Goal: Task Accomplishment & Management: Complete application form

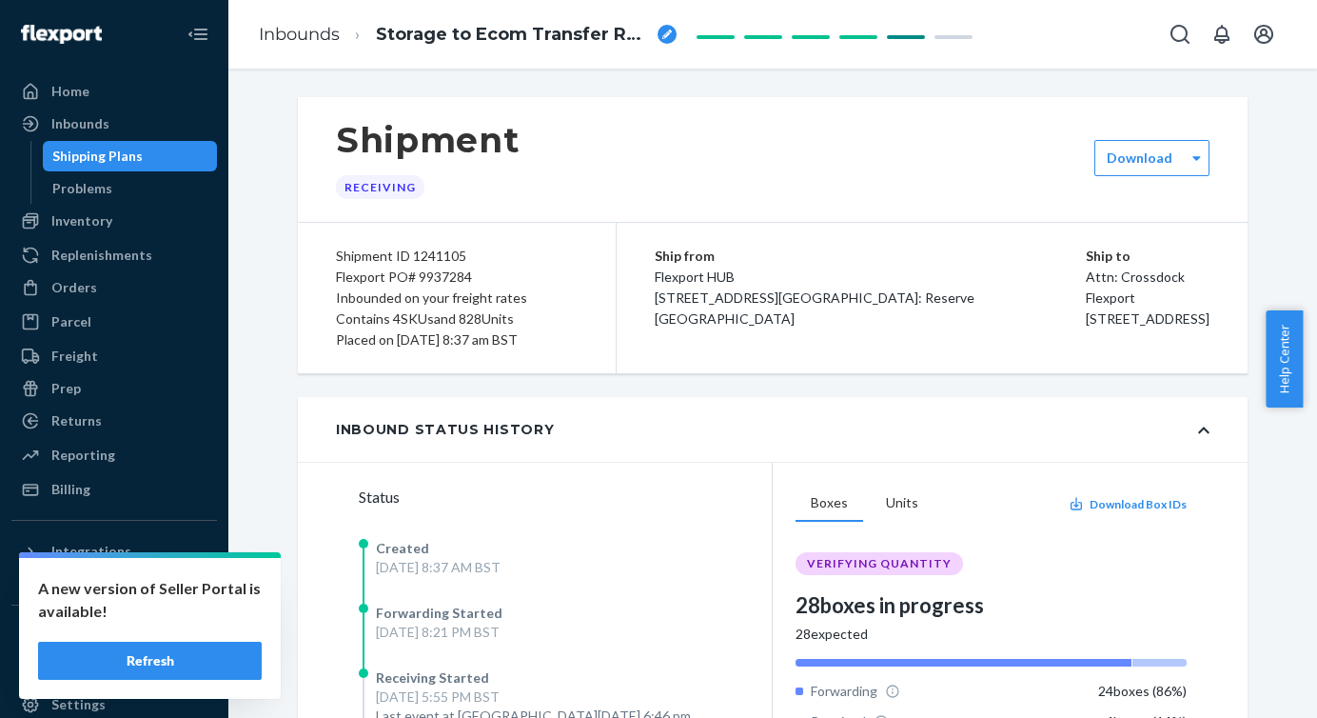
click at [175, 661] on button "Refresh" at bounding box center [150, 661] width 224 height 38
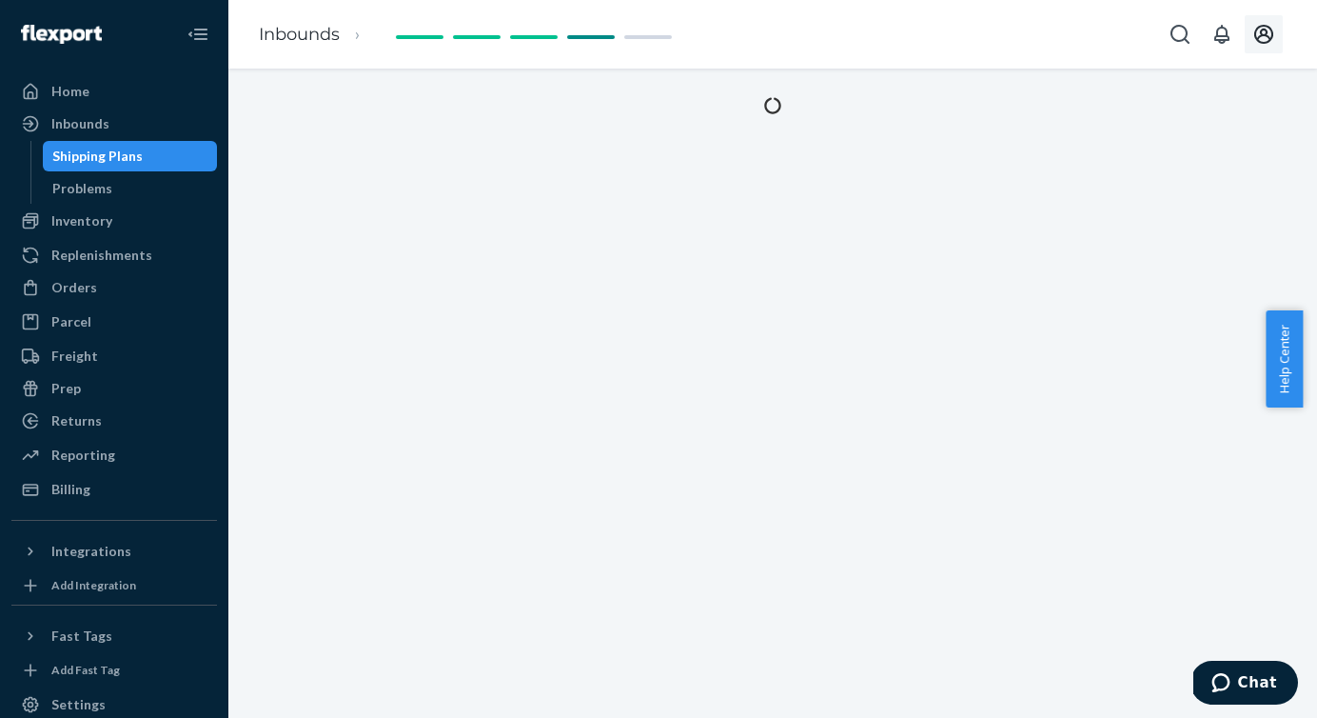
click at [1258, 27] on icon "Open account menu" at bounding box center [1264, 34] width 19 height 19
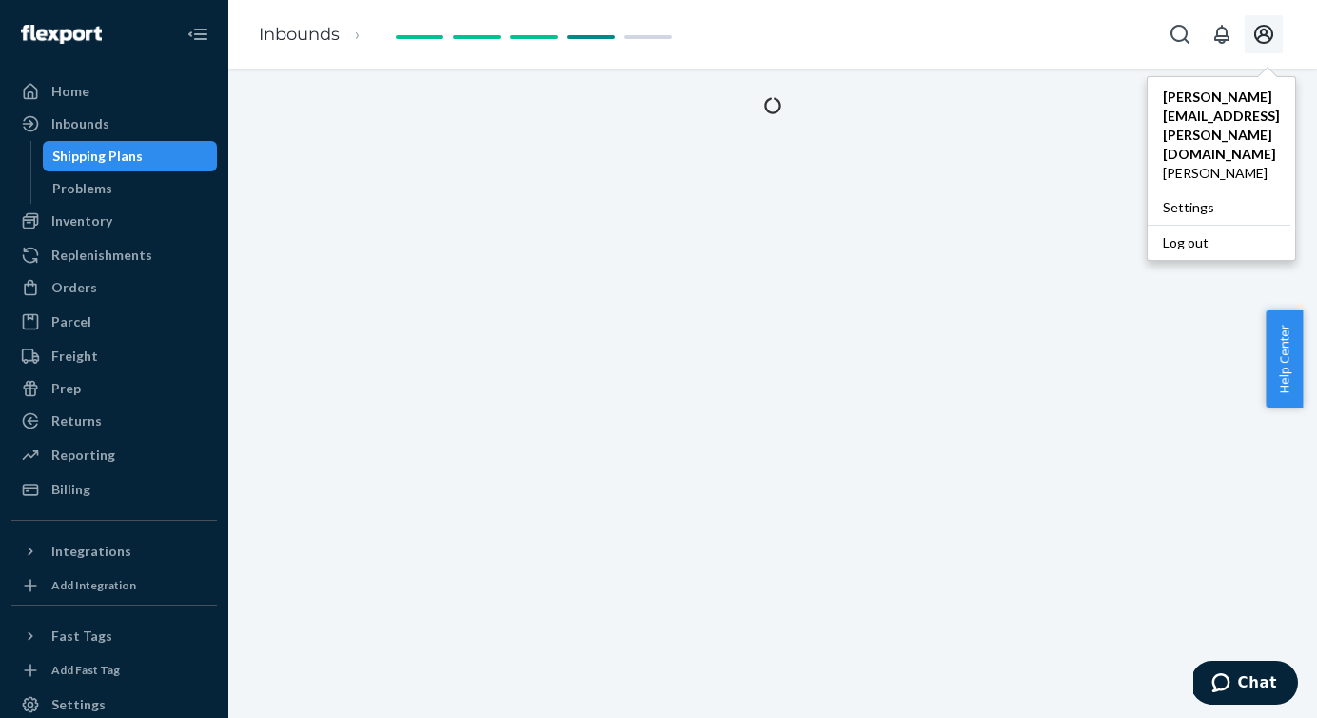
click at [1250, 27] on button "Open account menu" at bounding box center [1264, 34] width 38 height 38
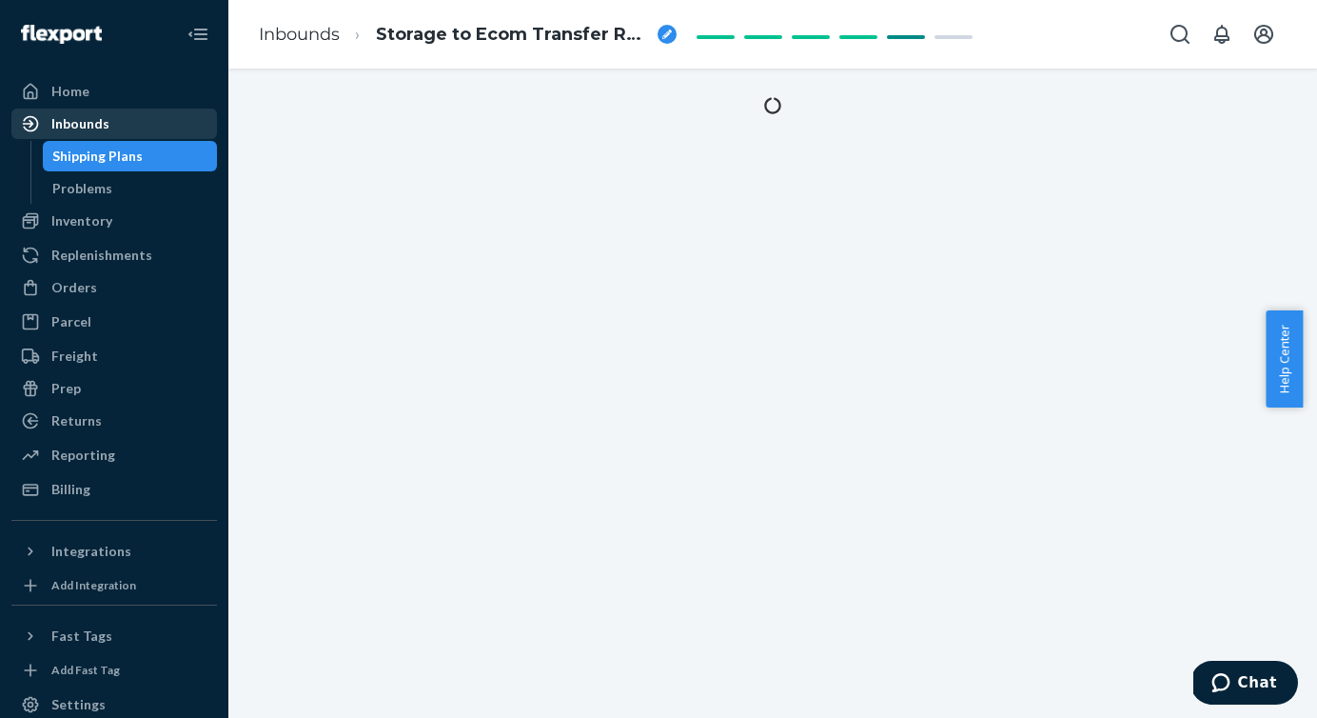
click at [82, 130] on div "Inbounds" at bounding box center [80, 123] width 58 height 19
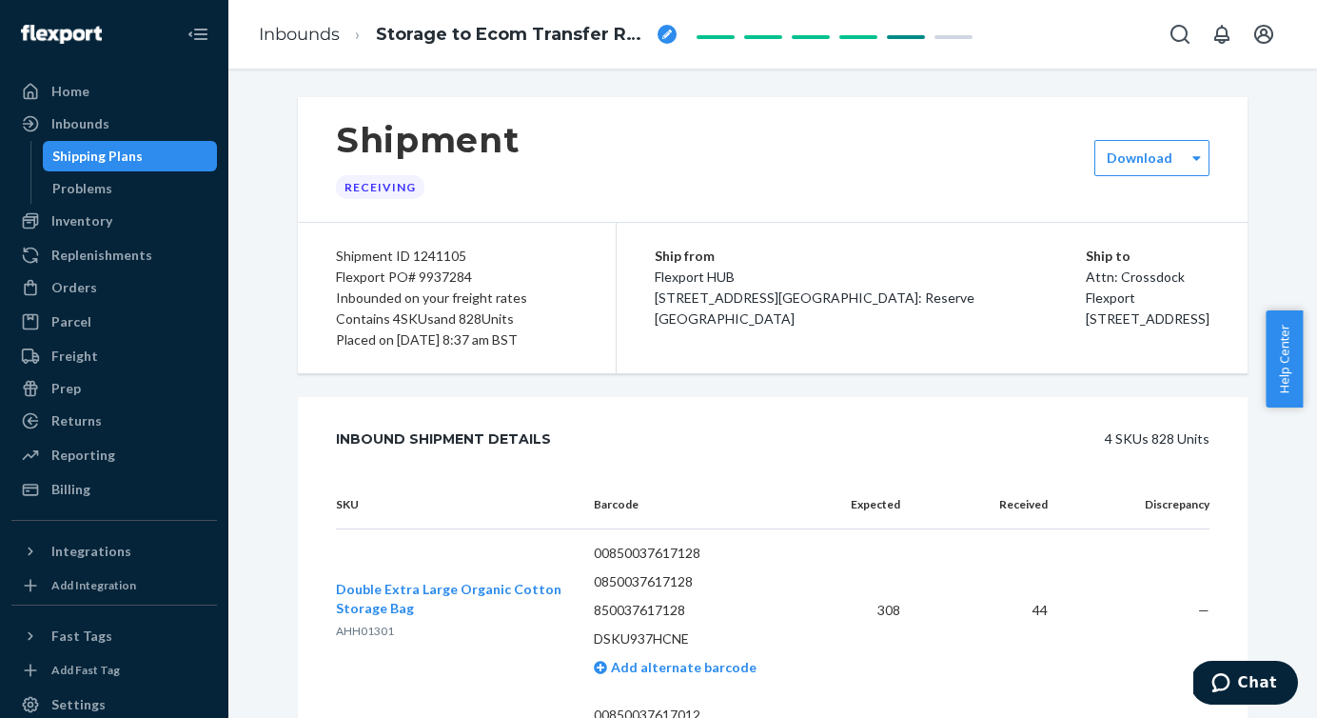
click at [97, 168] on div "Shipping Plans" at bounding box center [130, 156] width 171 height 27
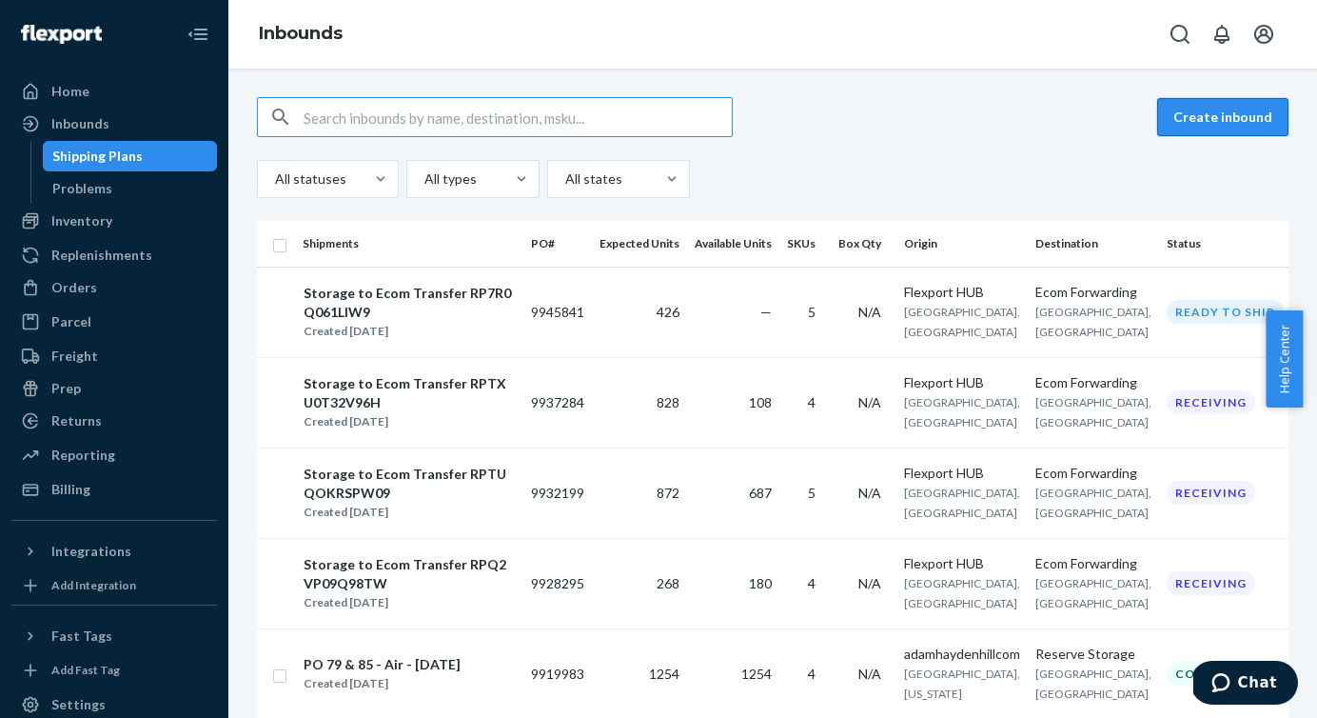
click at [1182, 124] on button "Create inbound" at bounding box center [1223, 117] width 131 height 38
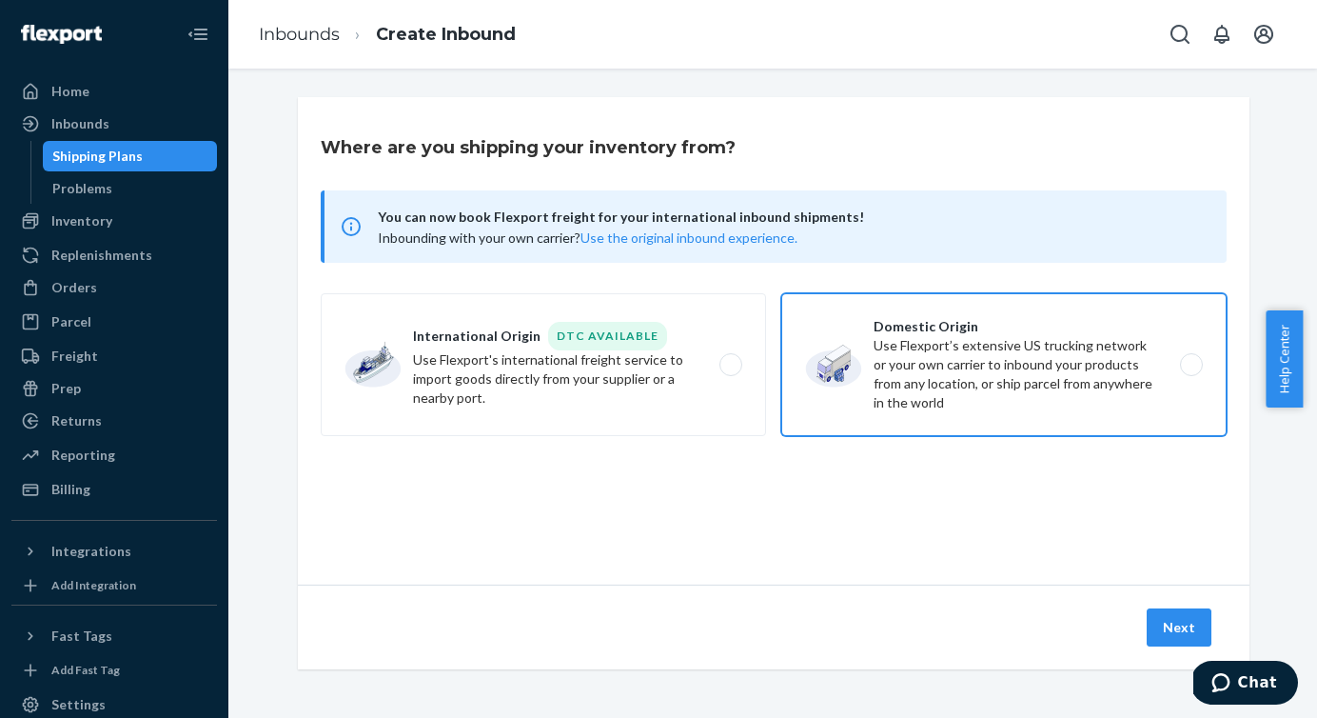
click at [1182, 366] on label "Domestic Origin Use Flexport’s extensive US trucking network or your own carrie…" at bounding box center [1004, 364] width 445 height 143
click at [1191, 366] on input "Domestic Origin Use Flexport’s extensive US trucking network or your own carrie…" at bounding box center [1197, 365] width 12 height 12
radio input "true"
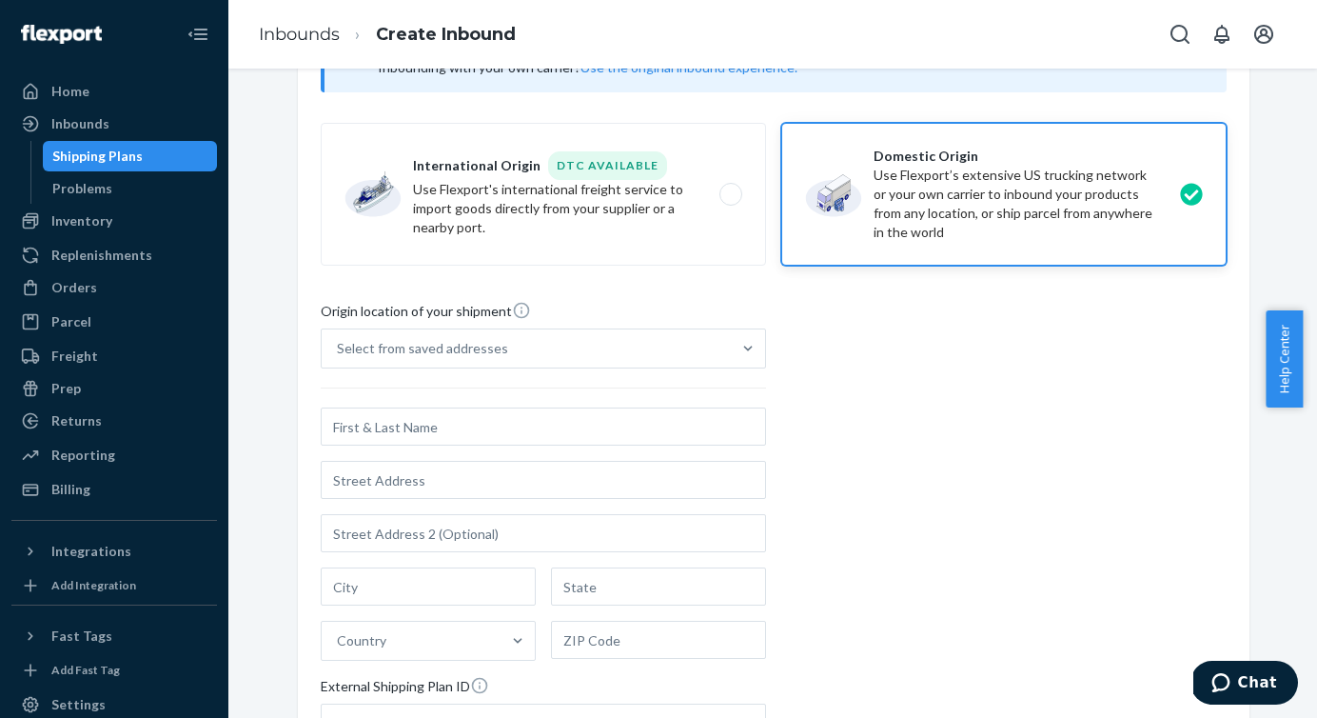
scroll to position [181, 0]
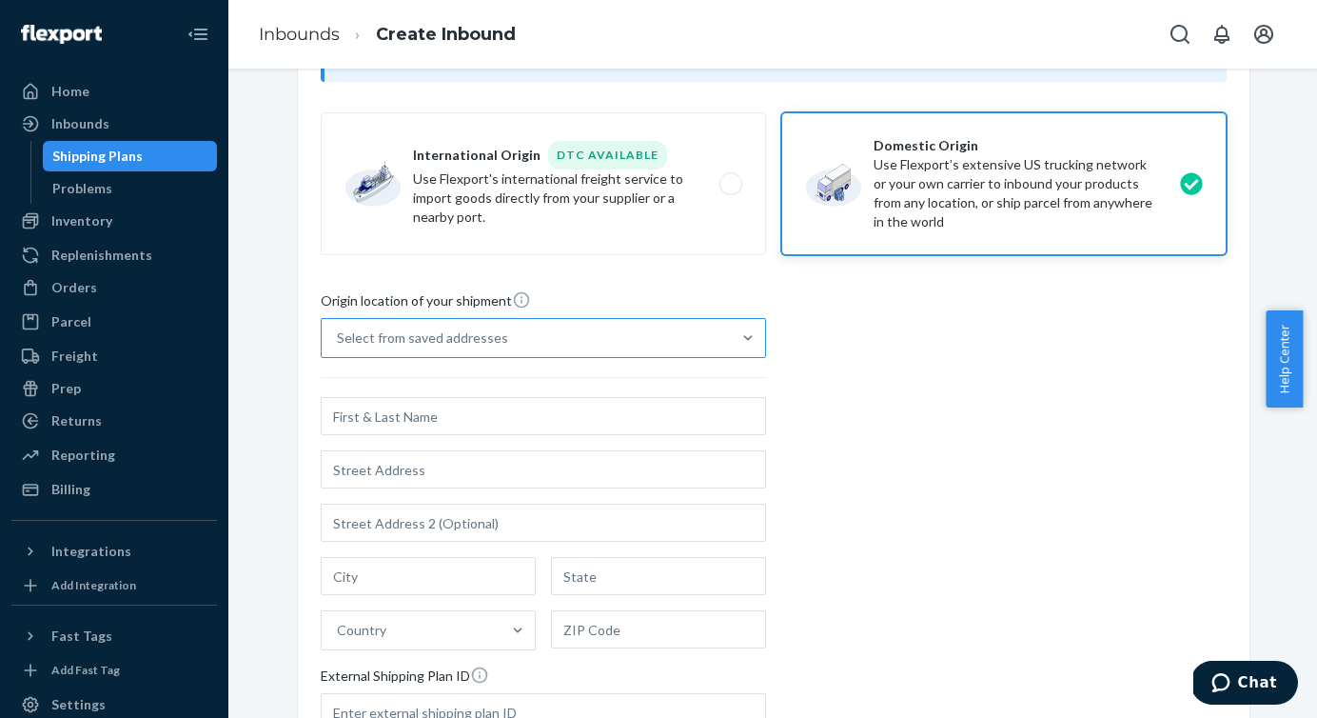
click at [716, 339] on div "Select from saved addresses" at bounding box center [526, 338] width 409 height 38
click at [339, 339] on input "Select from saved addresses" at bounding box center [338, 337] width 2 height 19
click at [716, 339] on div "Select from saved addresses" at bounding box center [526, 338] width 409 height 38
click at [339, 339] on input "0 results available. Select is focused ,type to refine list, press Down to open…" at bounding box center [338, 337] width 2 height 19
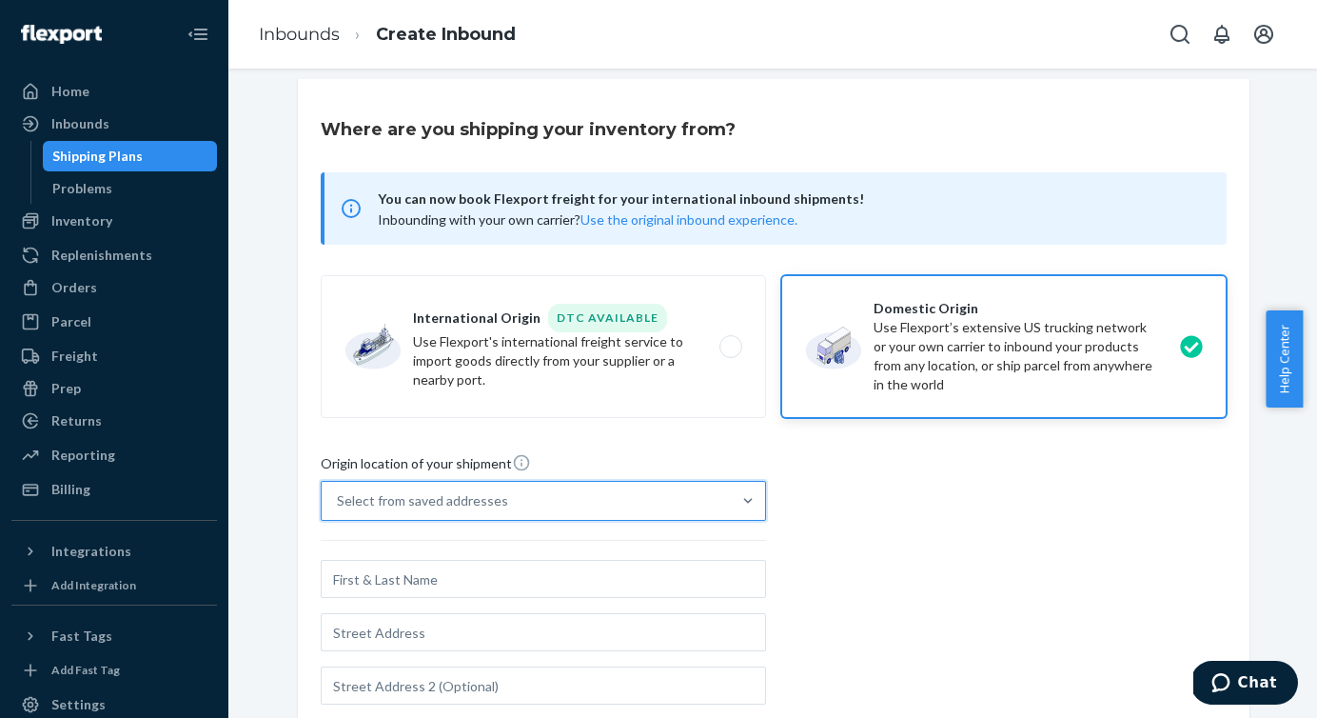
scroll to position [0, 0]
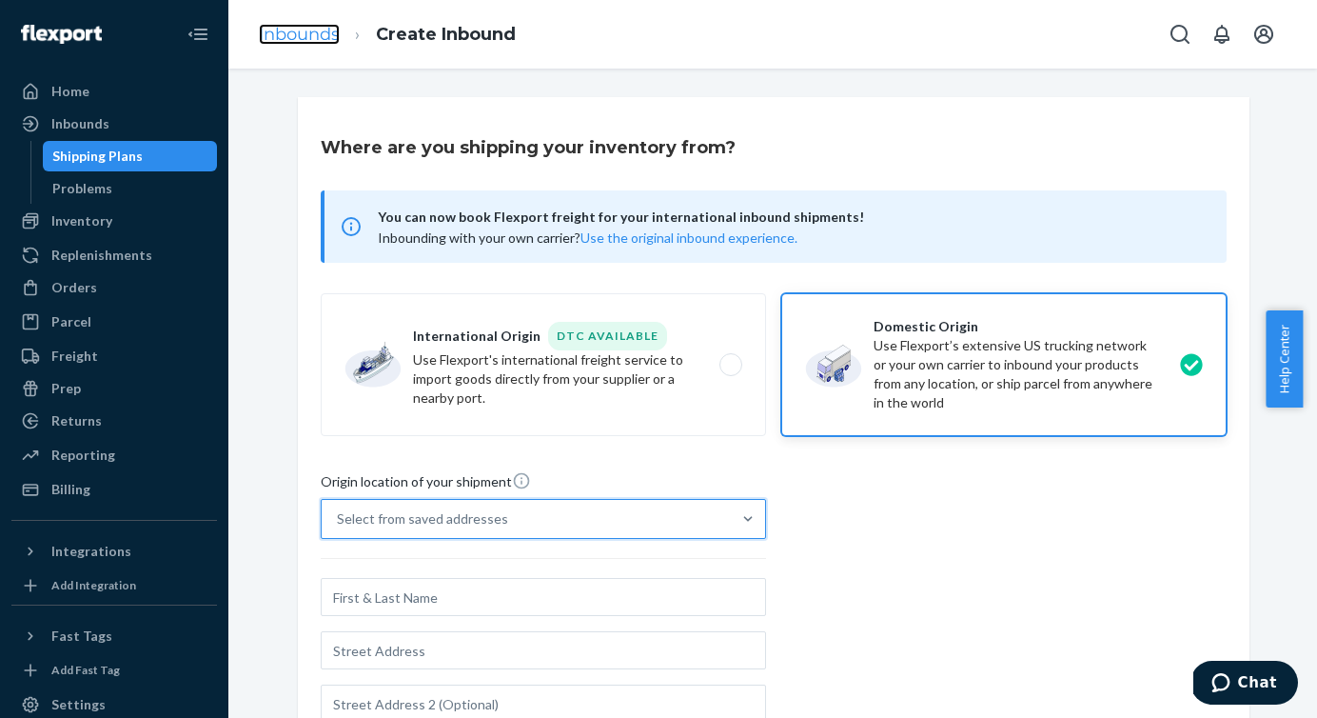
click at [306, 36] on link "Inbounds" at bounding box center [299, 34] width 81 height 21
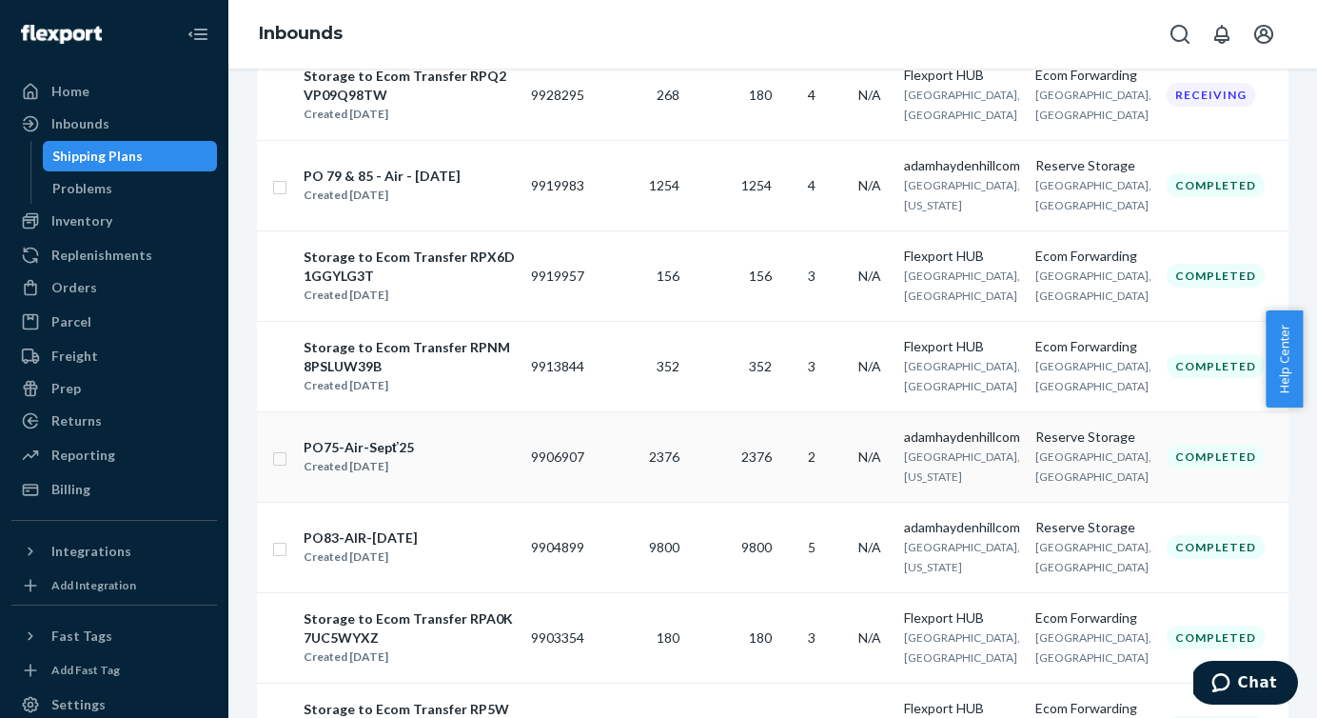
scroll to position [471, 0]
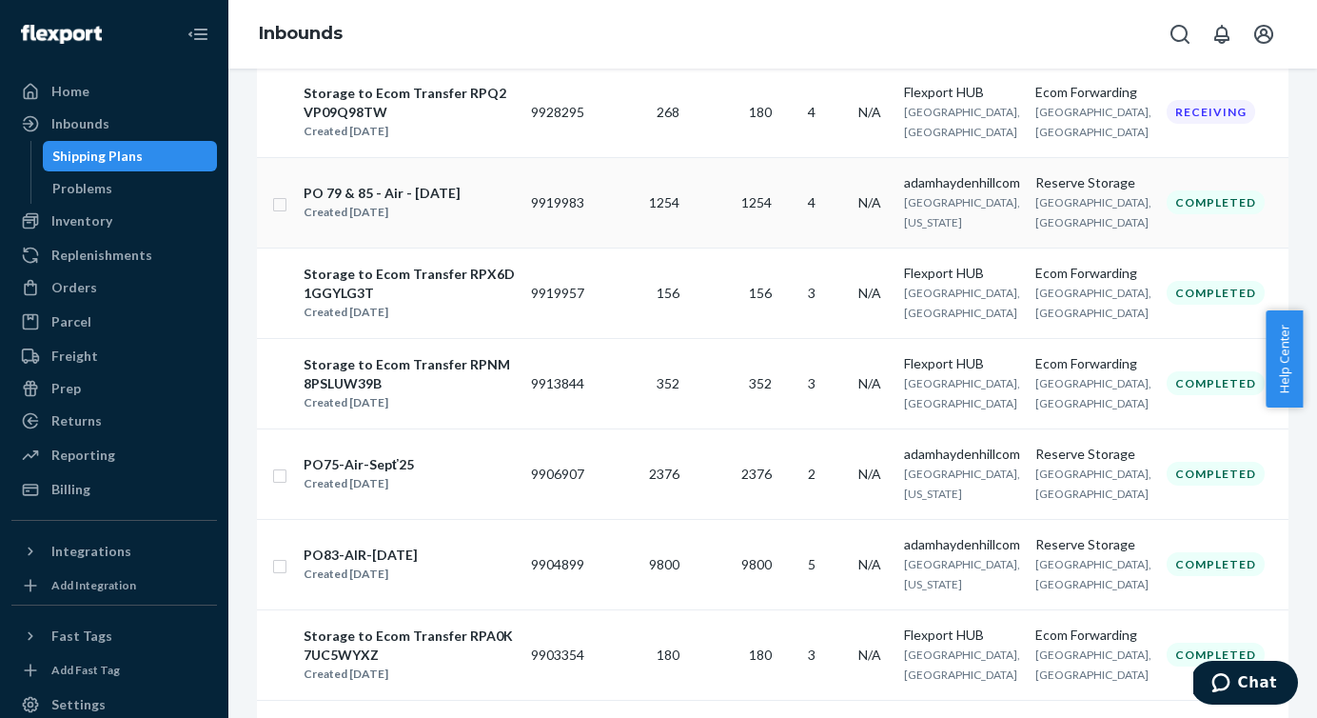
click at [420, 219] on div "Created [DATE]" at bounding box center [382, 212] width 157 height 19
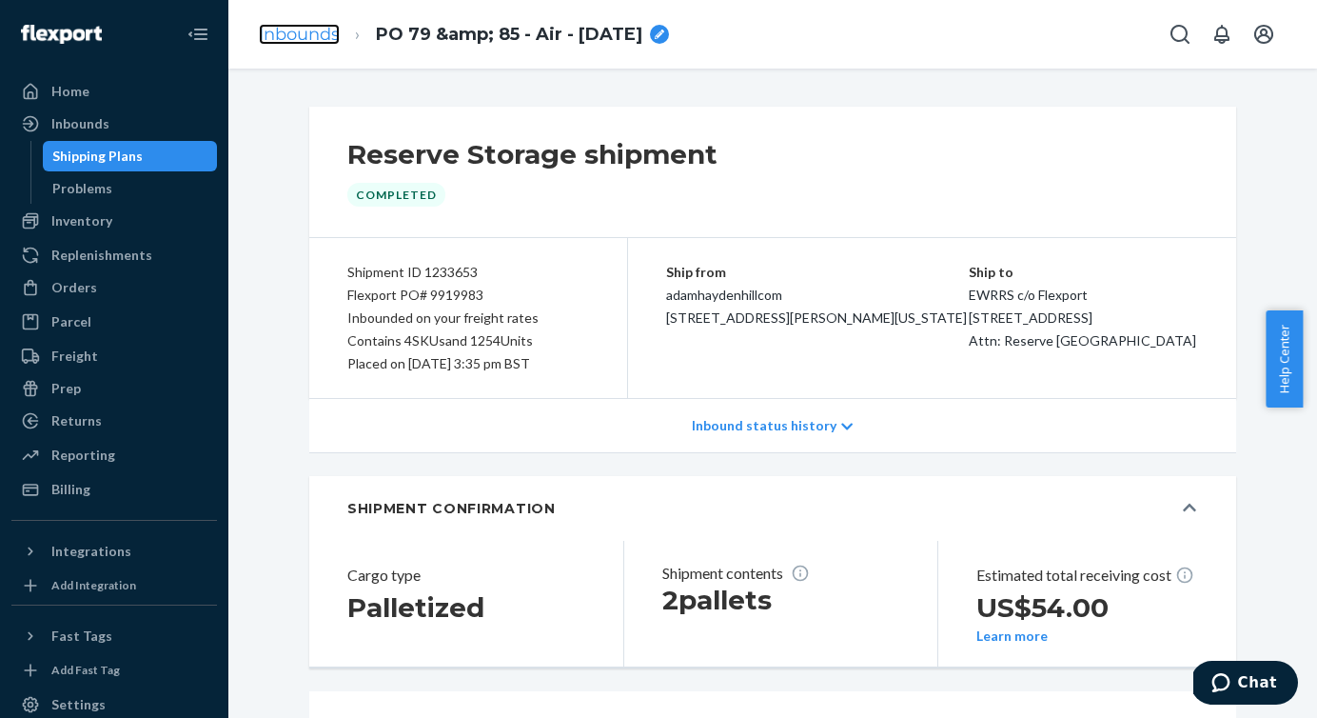
click at [280, 25] on link "Inbounds" at bounding box center [299, 34] width 81 height 21
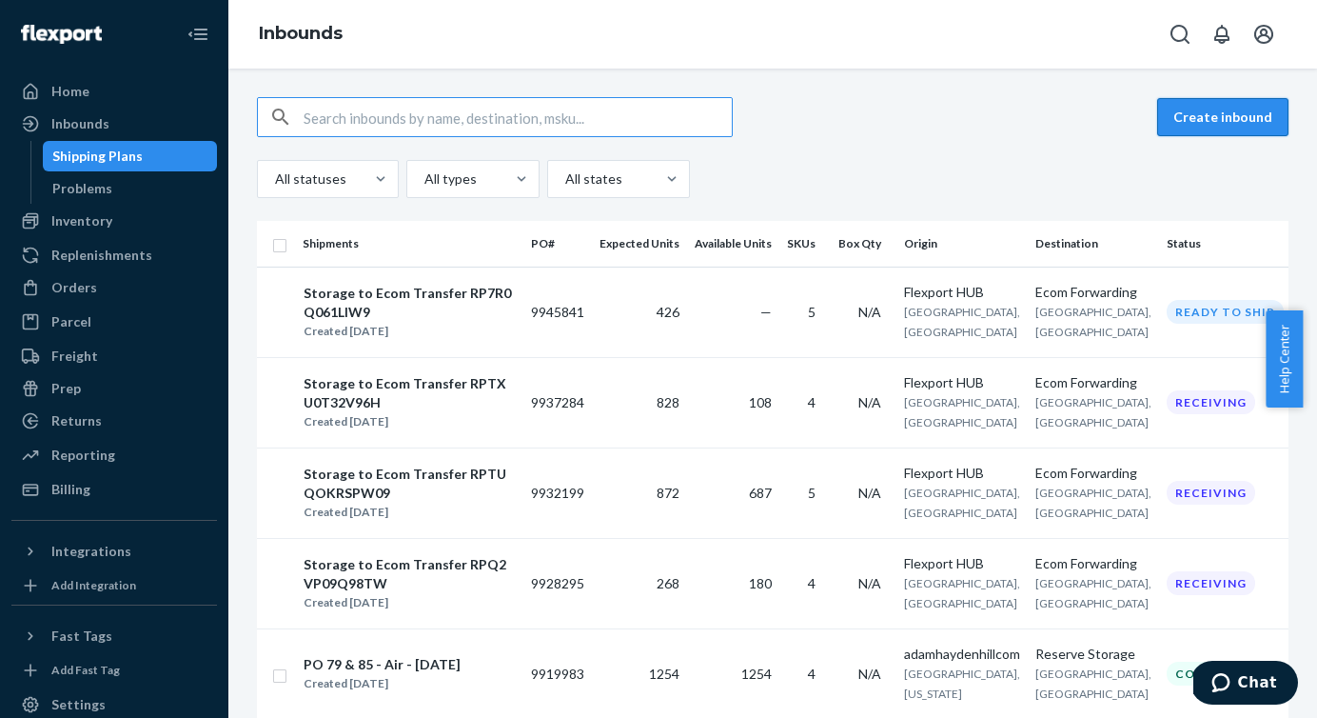
click at [1187, 116] on button "Create inbound" at bounding box center [1223, 117] width 131 height 38
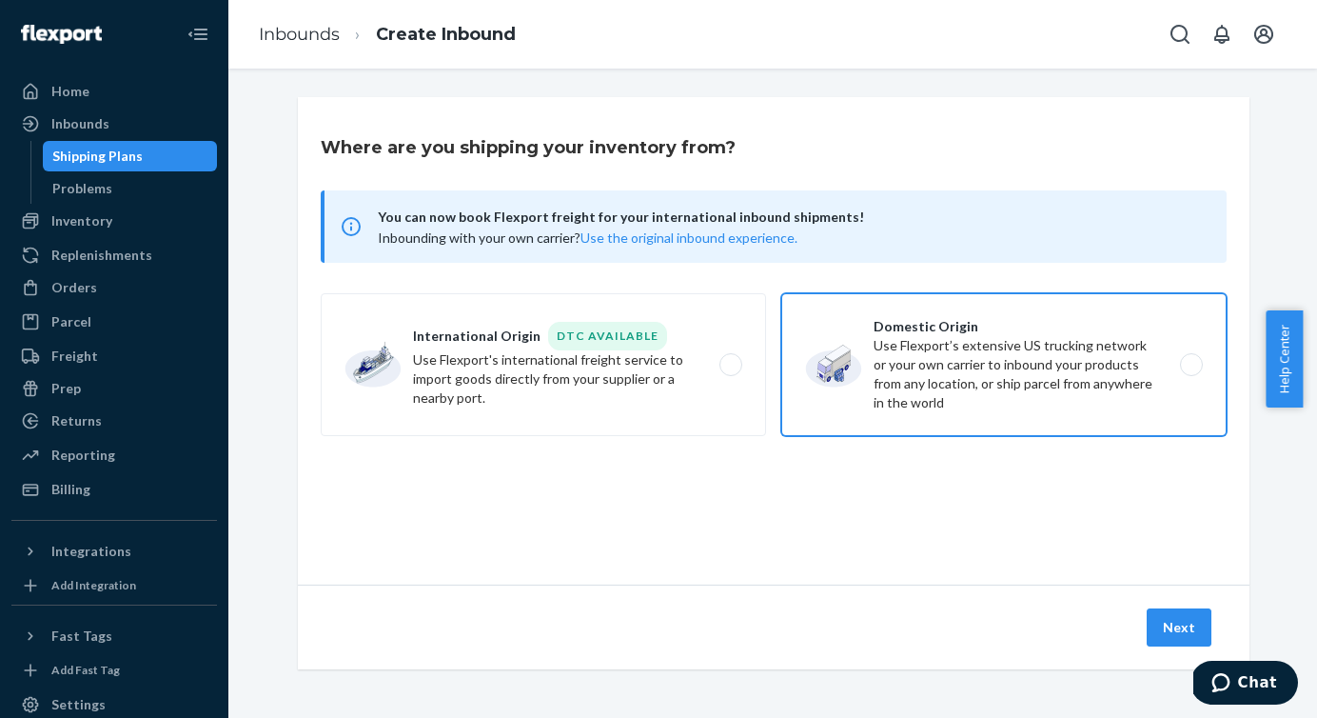
click at [1199, 369] on label "Domestic Origin Use Flexport’s extensive US trucking network or your own carrie…" at bounding box center [1004, 364] width 445 height 143
click at [1199, 369] on input "Domestic Origin Use Flexport’s extensive US trucking network or your own carrie…" at bounding box center [1197, 365] width 12 height 12
radio input "true"
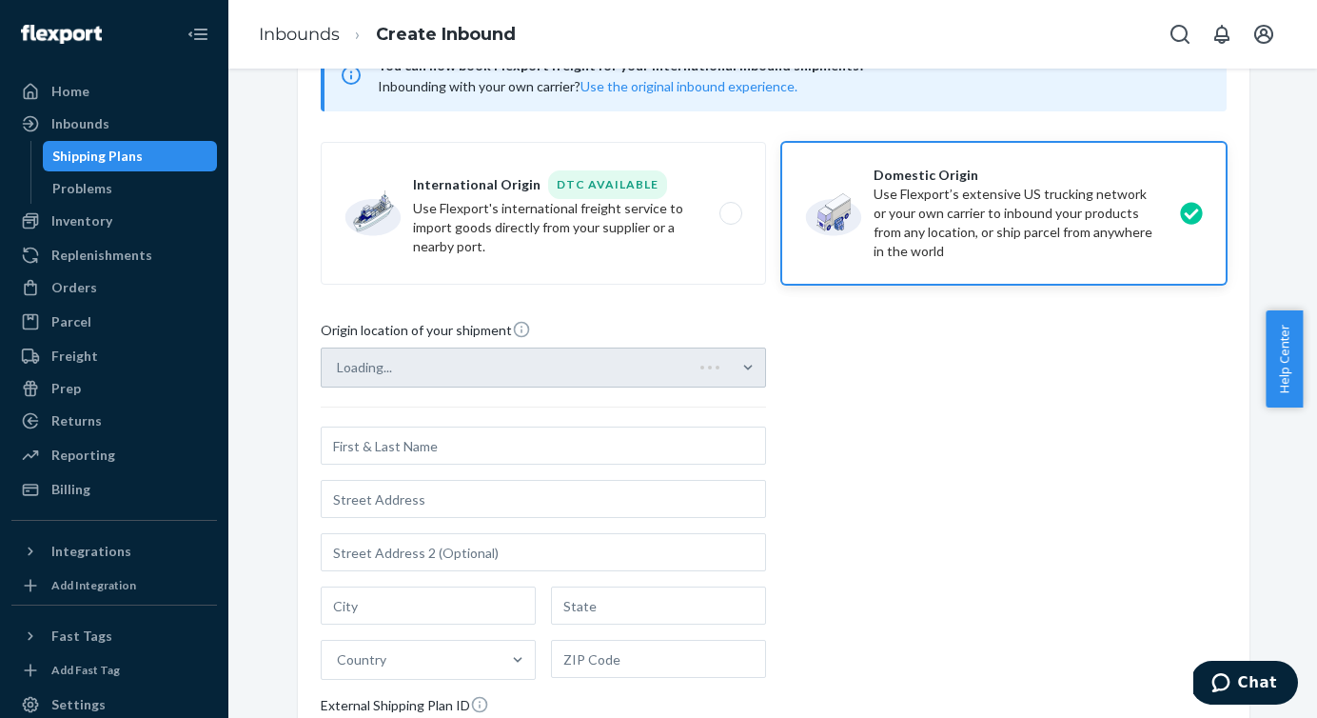
scroll to position [157, 0]
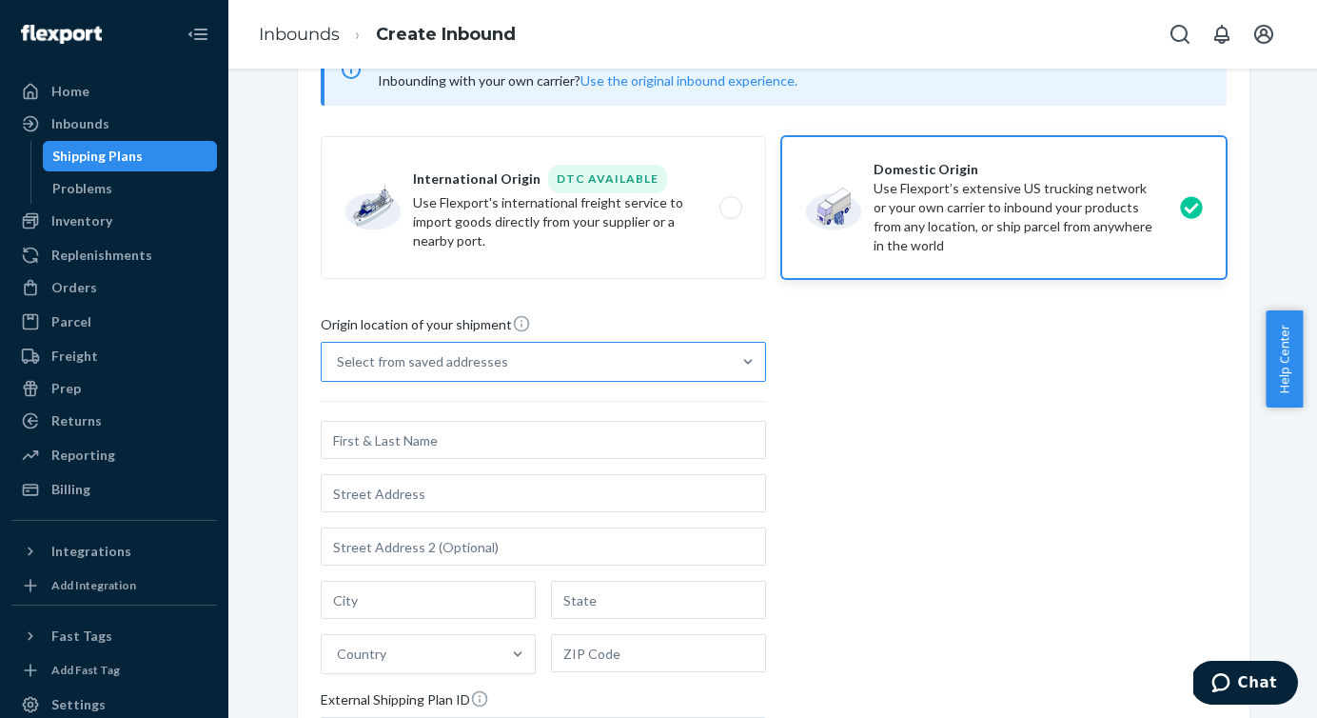
click at [708, 368] on div "Select from saved addresses" at bounding box center [526, 362] width 409 height 38
click at [339, 368] on input "Select from saved addresses" at bounding box center [338, 361] width 2 height 19
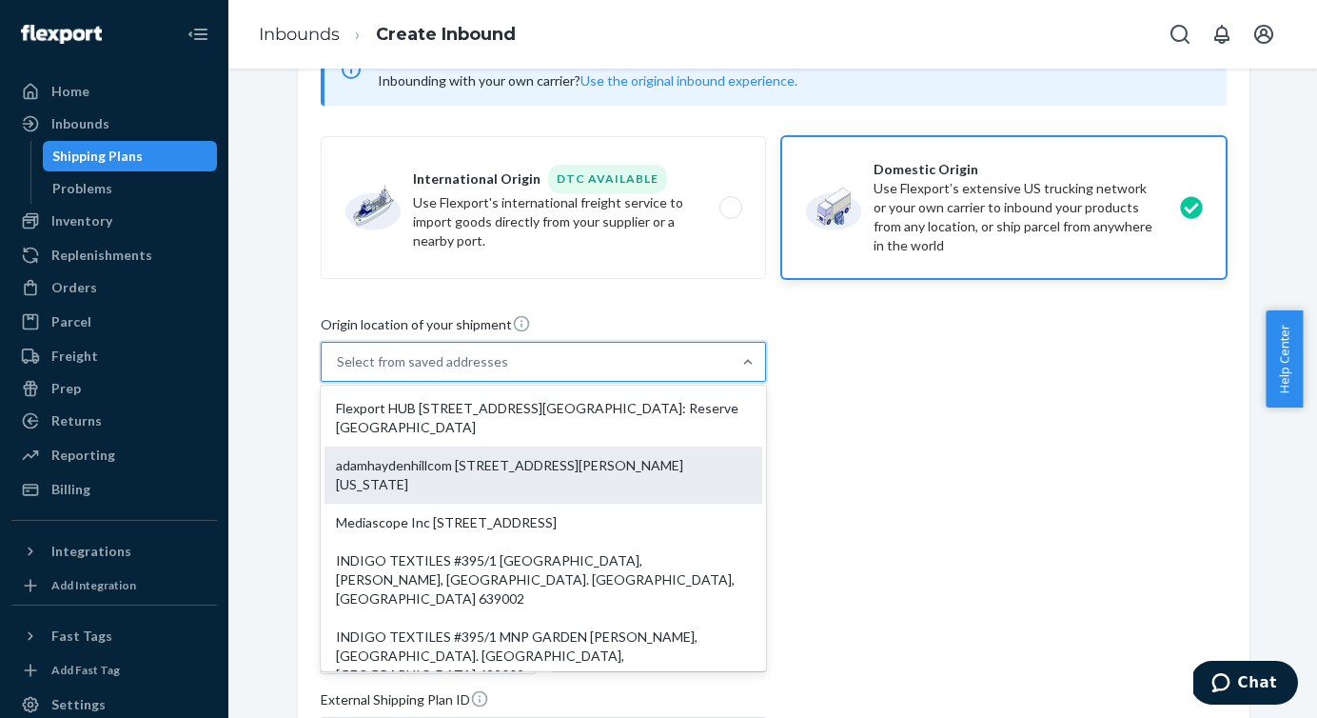
click at [641, 473] on div "adamhaydenhillcom [STREET_ADDRESS][PERSON_NAME][US_STATE]" at bounding box center [544, 474] width 438 height 57
click at [339, 371] on input "option adamhaydenhillcom [STREET_ADDRESS][PERSON_NAME][US_STATE]. 7 results ava…" at bounding box center [338, 361] width 2 height 19
type input "adamhaydenhillcom"
type input "[STREET_ADDRESS][PERSON_NAME]"
type input "Unit 302"
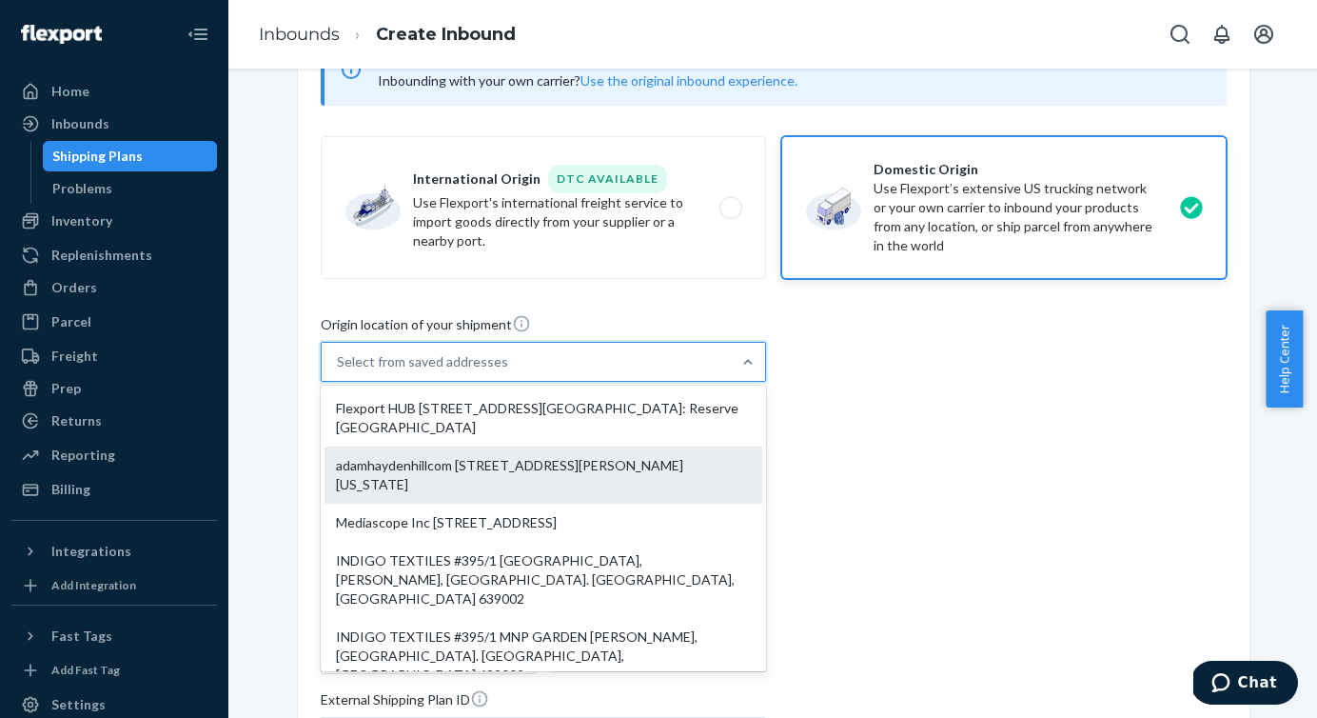
type input "Camarillo"
type input "[US_STATE]"
type input "93012"
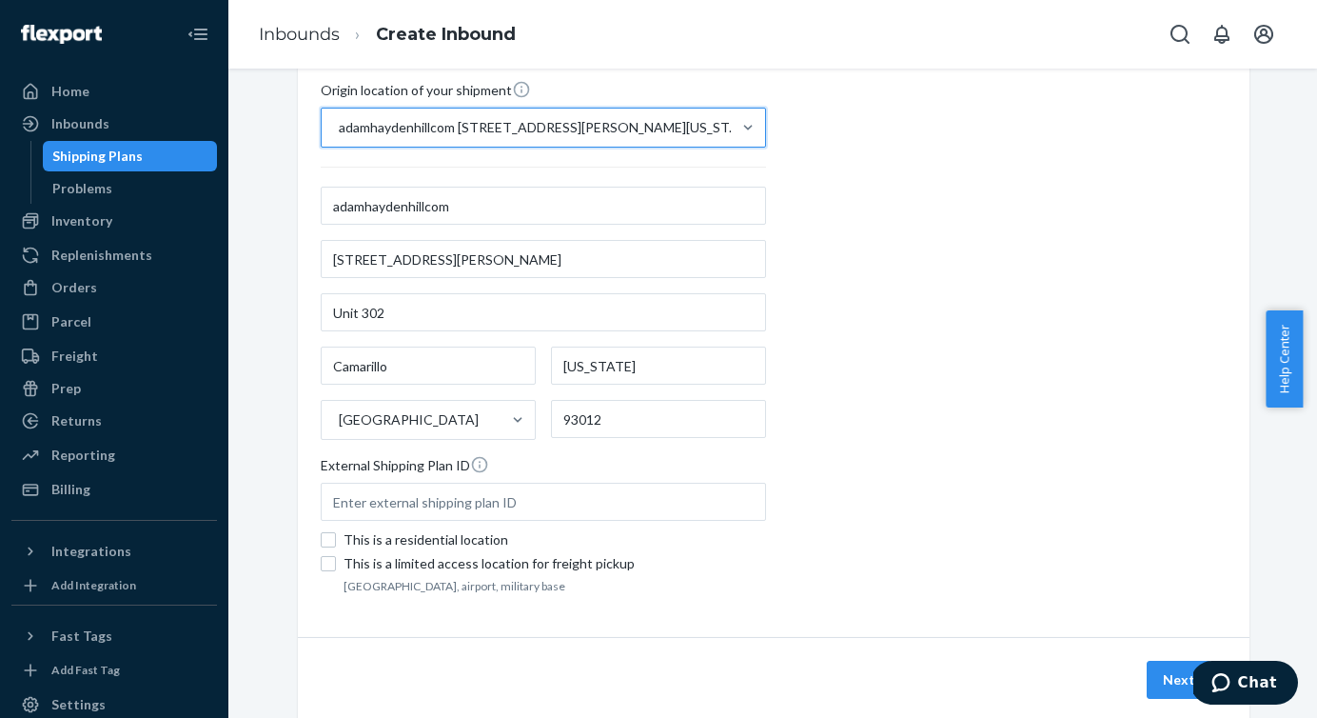
scroll to position [394, 0]
click at [1162, 661] on button "Next" at bounding box center [1179, 677] width 65 height 38
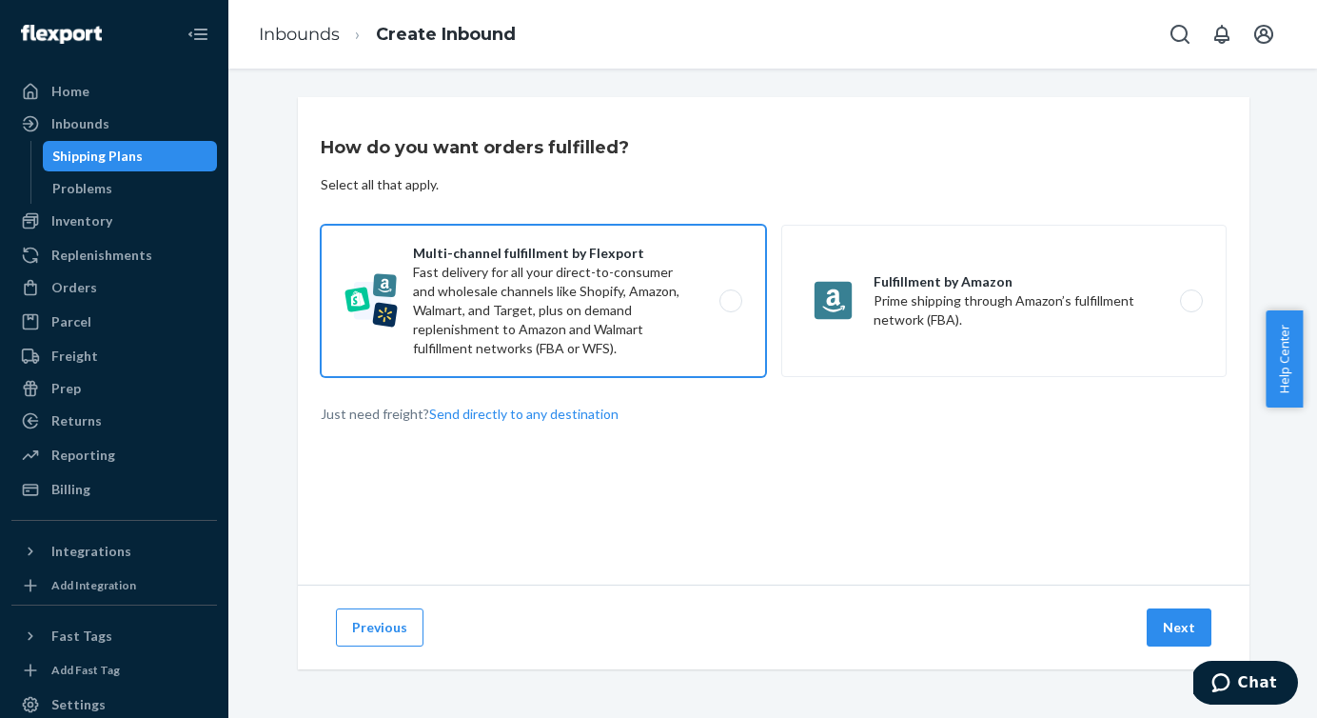
click at [725, 309] on label "Multi-channel fulfillment by Flexport Fast delivery for all your direct-to-cons…" at bounding box center [543, 301] width 445 height 152
click at [730, 307] on input "Multi-channel fulfillment by Flexport Fast delivery for all your direct-to-cons…" at bounding box center [736, 301] width 12 height 12
radio input "true"
click at [1156, 629] on button "Next" at bounding box center [1179, 627] width 65 height 38
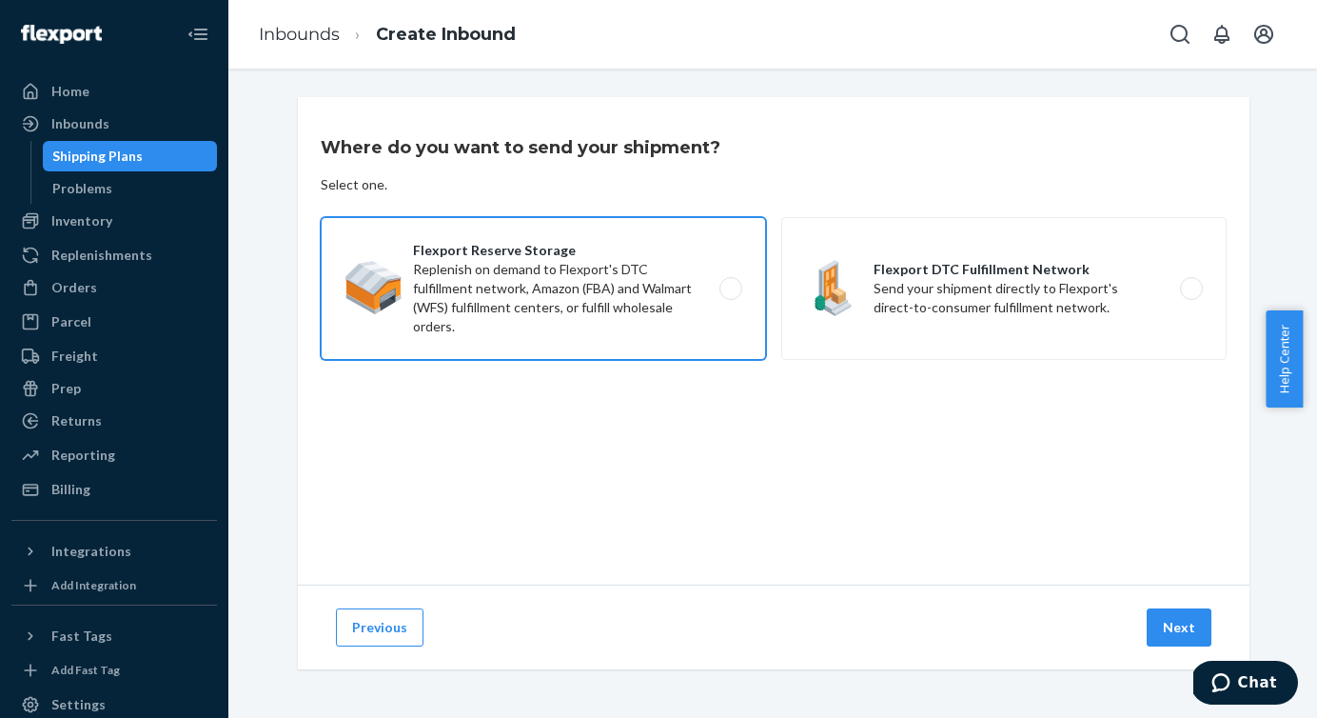
click at [707, 284] on label "Flexport Reserve Storage Replenish on demand to Flexport's DTC fulfillment netw…" at bounding box center [543, 288] width 445 height 143
click at [730, 284] on input "Flexport Reserve Storage Replenish on demand to Flexport's DTC fulfillment netw…" at bounding box center [736, 289] width 12 height 12
radio input "true"
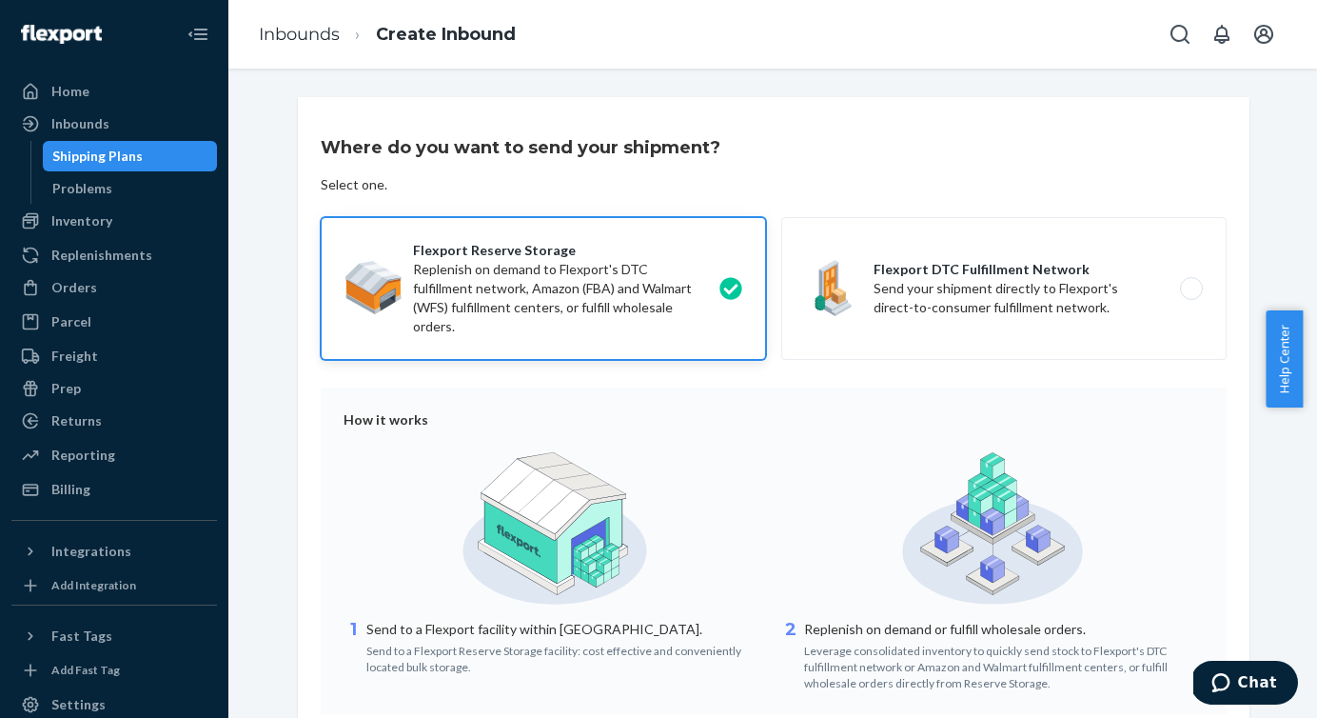
scroll to position [165, 0]
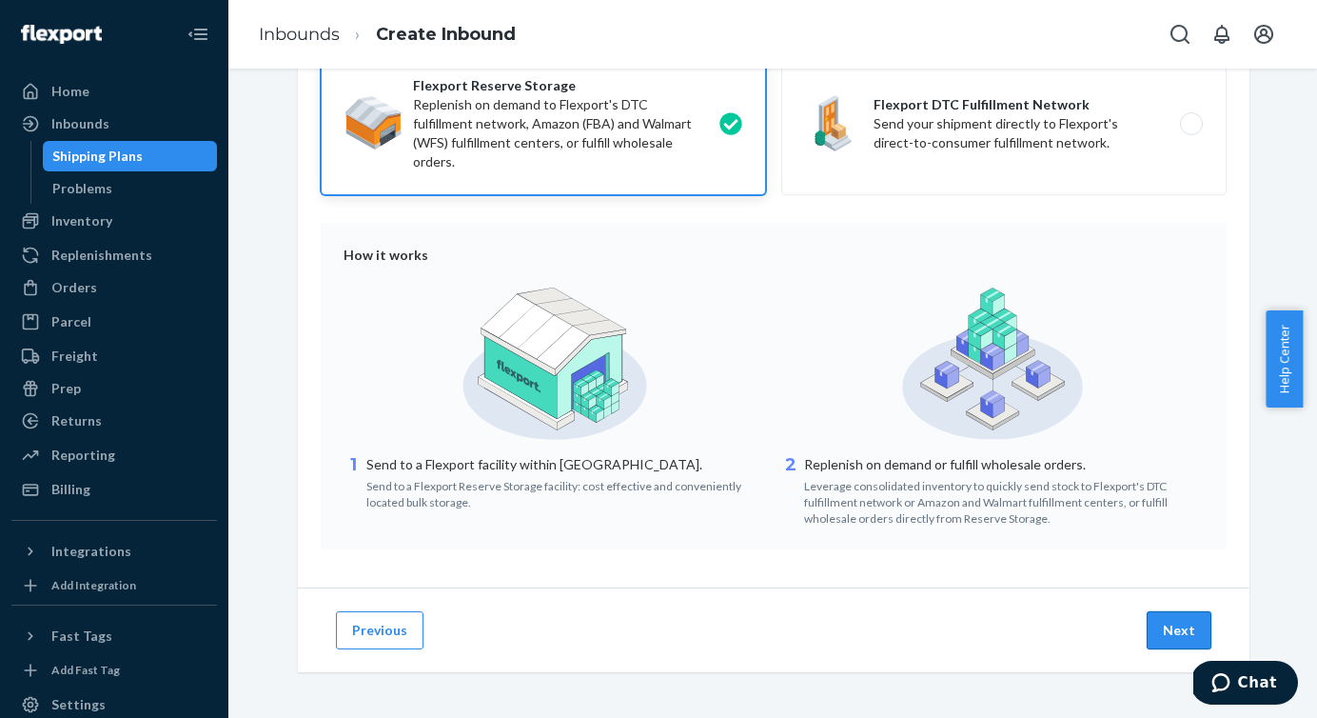
click at [1179, 627] on button "Next" at bounding box center [1179, 630] width 65 height 38
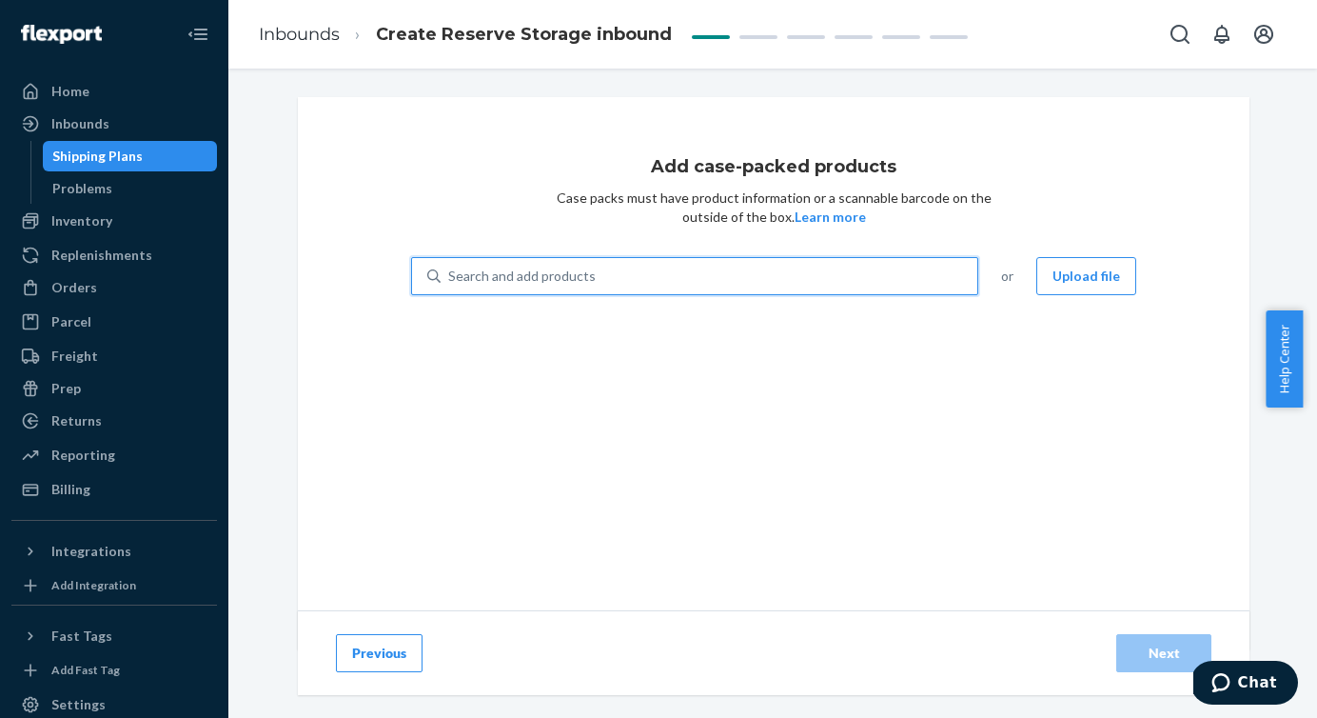
click at [715, 285] on div "Search and add products" at bounding box center [709, 276] width 537 height 34
click at [450, 285] on input "0 results available. Use Up and Down to choose options, press Enter to select t…" at bounding box center [449, 276] width 2 height 19
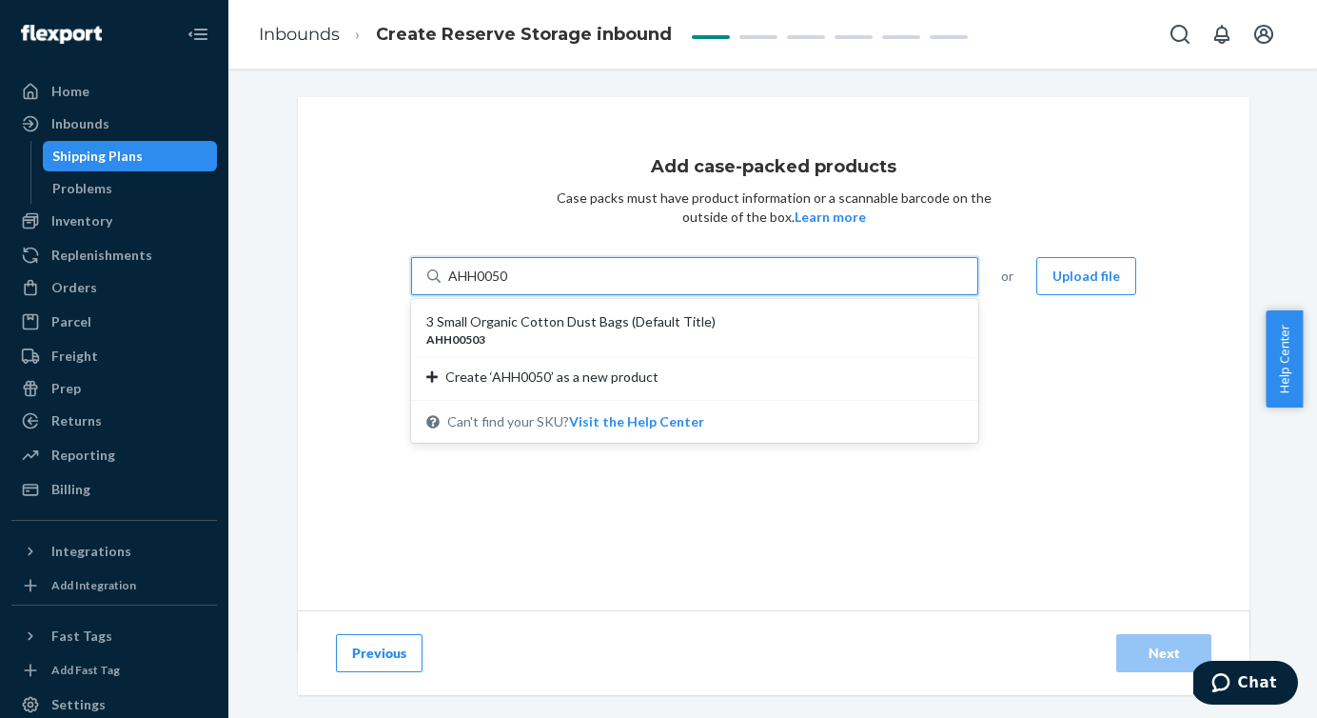
type input "AHH00503"
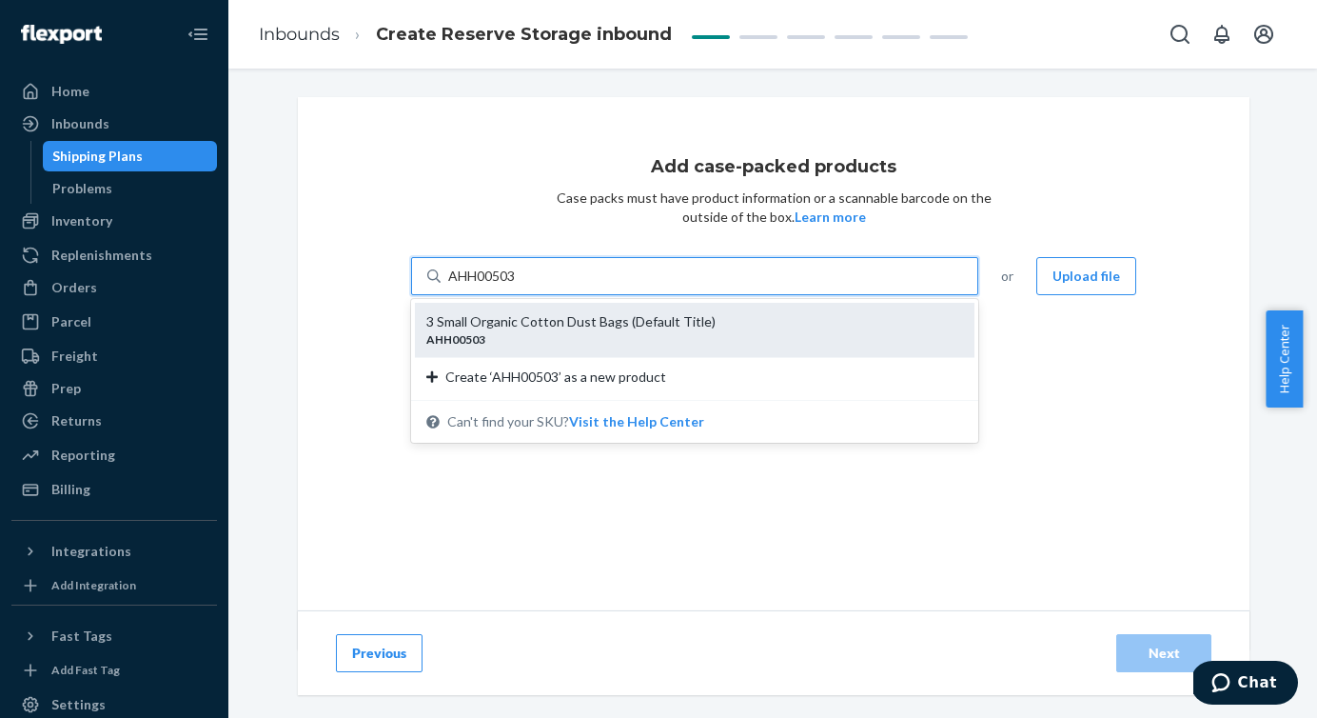
click at [560, 339] on div "AHH00503" at bounding box center [687, 339] width 522 height 16
click at [518, 286] on input "AHH00503" at bounding box center [482, 276] width 69 height 19
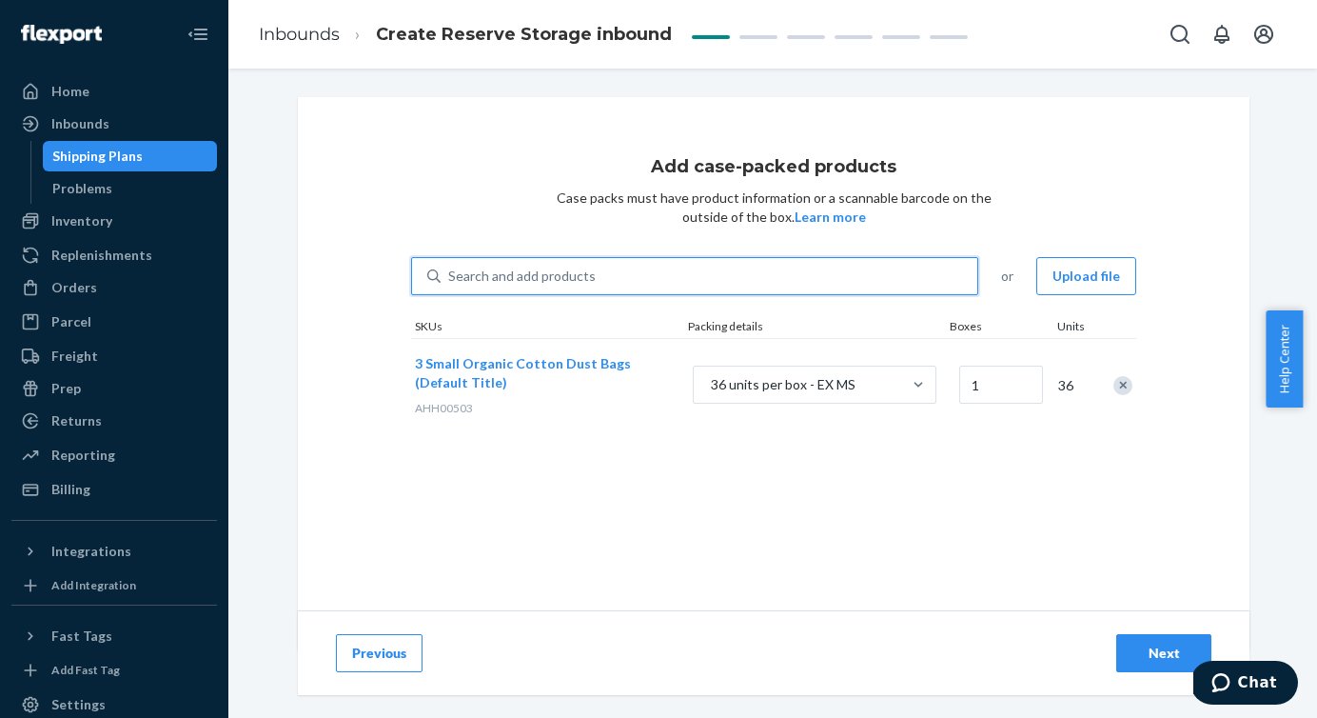
click at [521, 280] on div "Search and add products" at bounding box center [522, 276] width 148 height 19
click at [450, 280] on input "0 results available. Select is focused ,type to refine list, press Down to open…" at bounding box center [449, 276] width 2 height 19
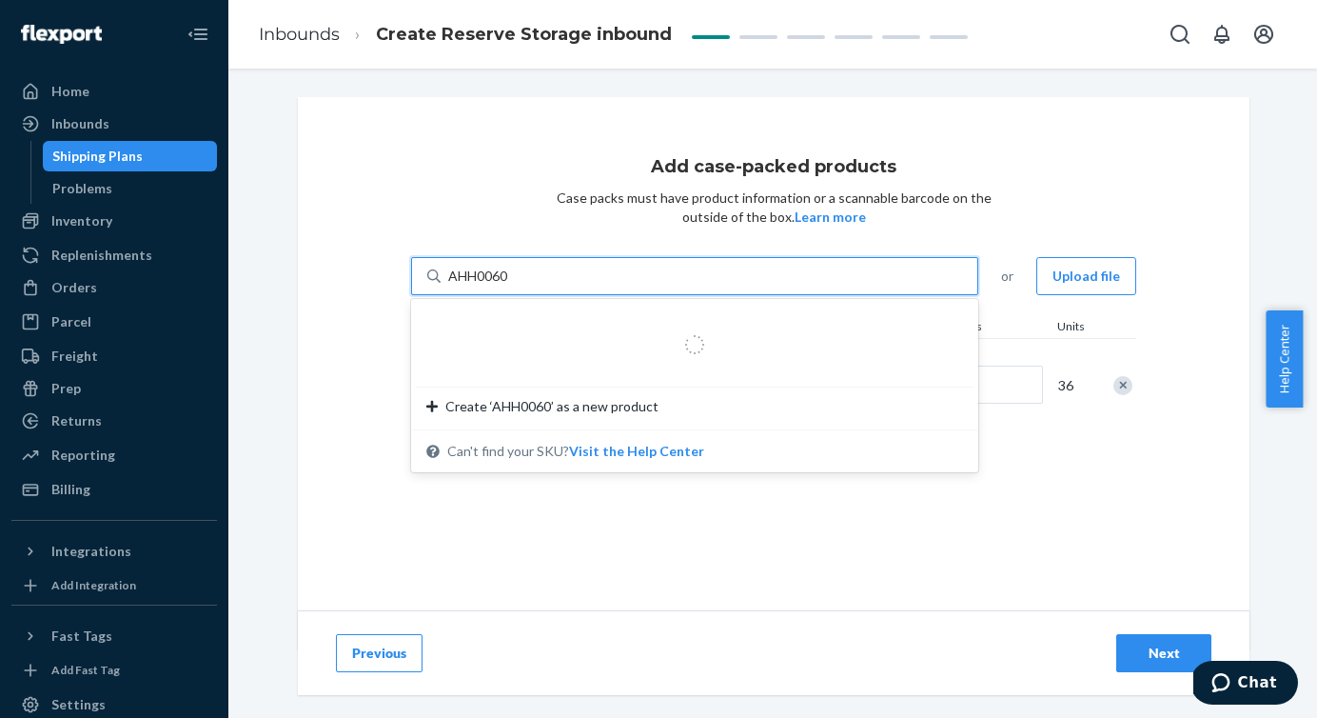
type input "AHH00603"
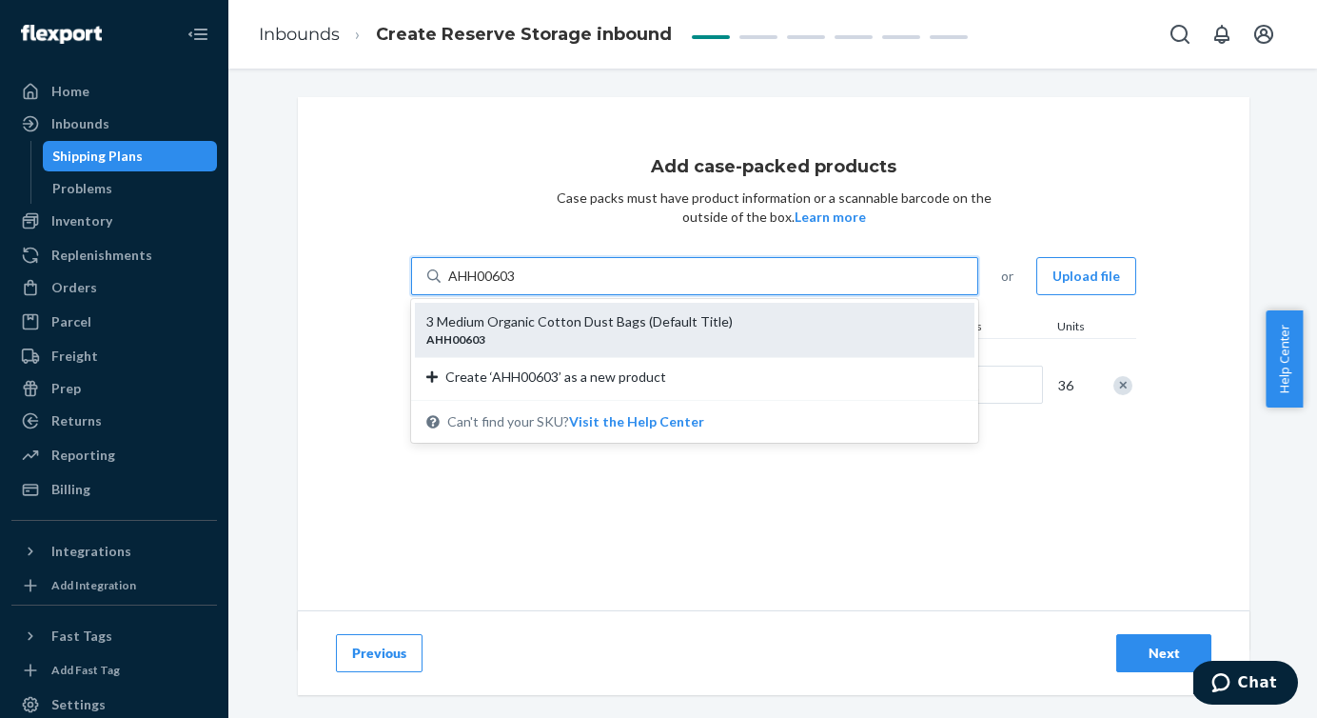
click at [585, 335] on div "AHH00603" at bounding box center [687, 339] width 522 height 16
click at [518, 286] on input "AHH00603" at bounding box center [482, 276] width 69 height 19
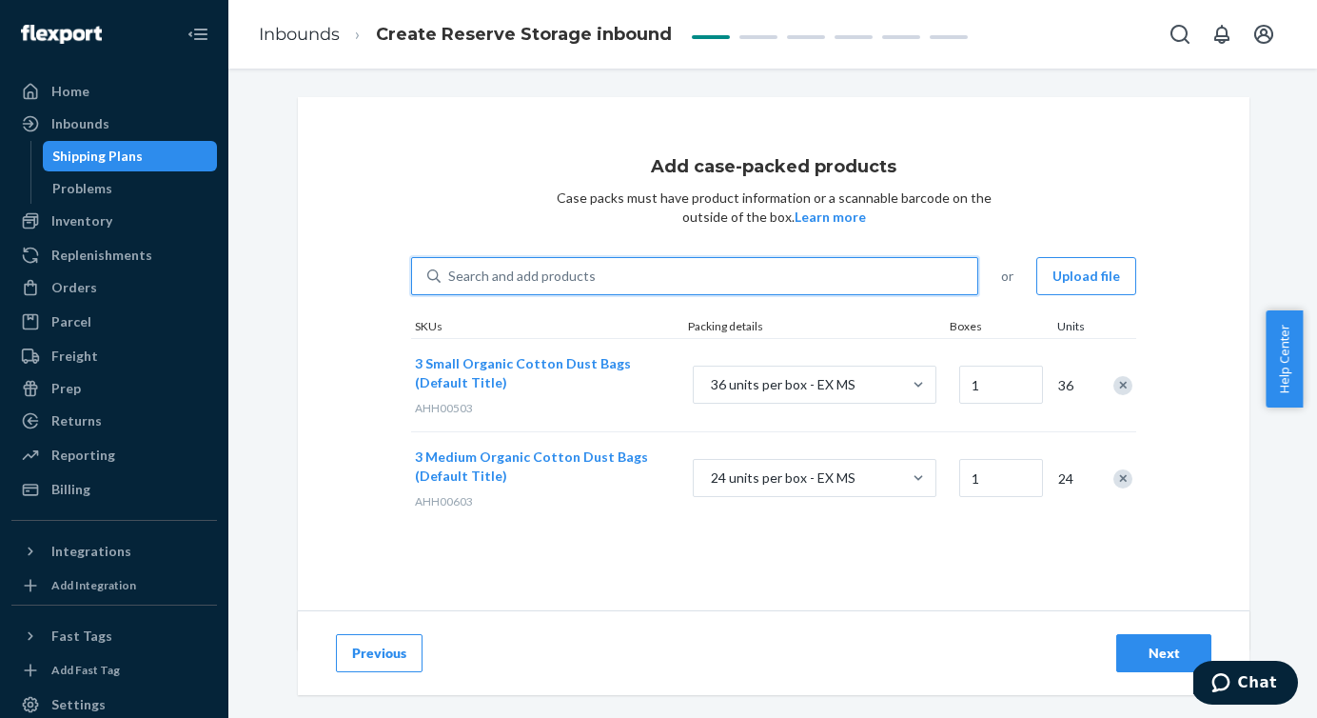
click at [461, 285] on div "Search and add products" at bounding box center [522, 276] width 148 height 19
click at [450, 285] on input "0 results available. Select is focused ,type to refine list, press Down to open…" at bounding box center [449, 276] width 2 height 19
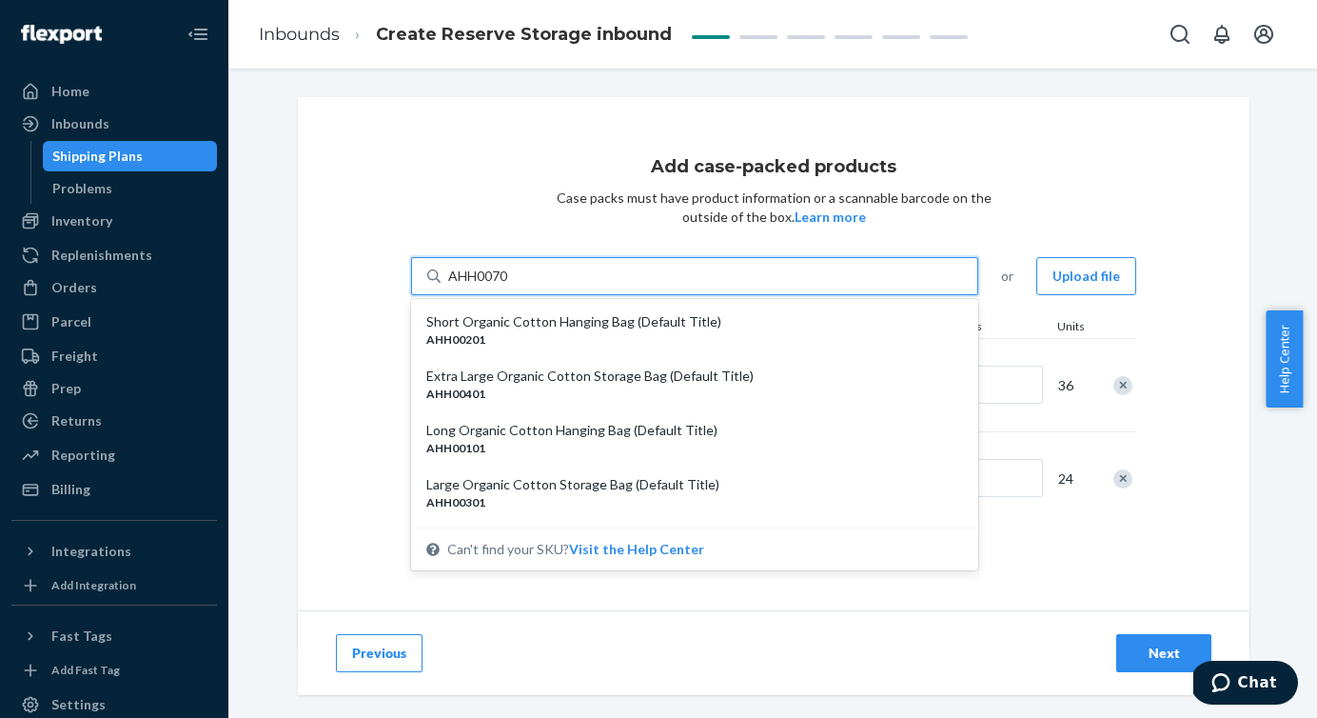
type input "AHH00703"
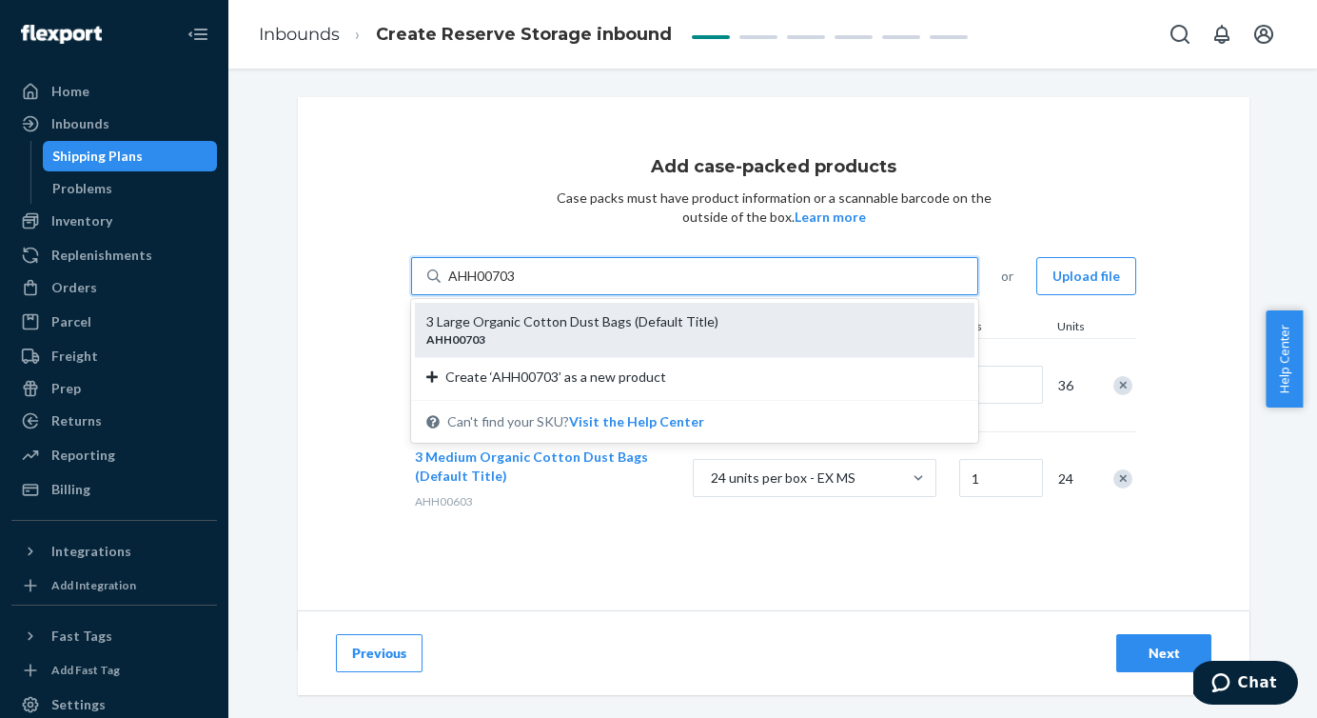
click at [468, 328] on div "3 Large Organic Cotton Dust Bags (Default Title)" at bounding box center [687, 321] width 522 height 19
click at [468, 286] on input "AHH00703" at bounding box center [482, 276] width 69 height 19
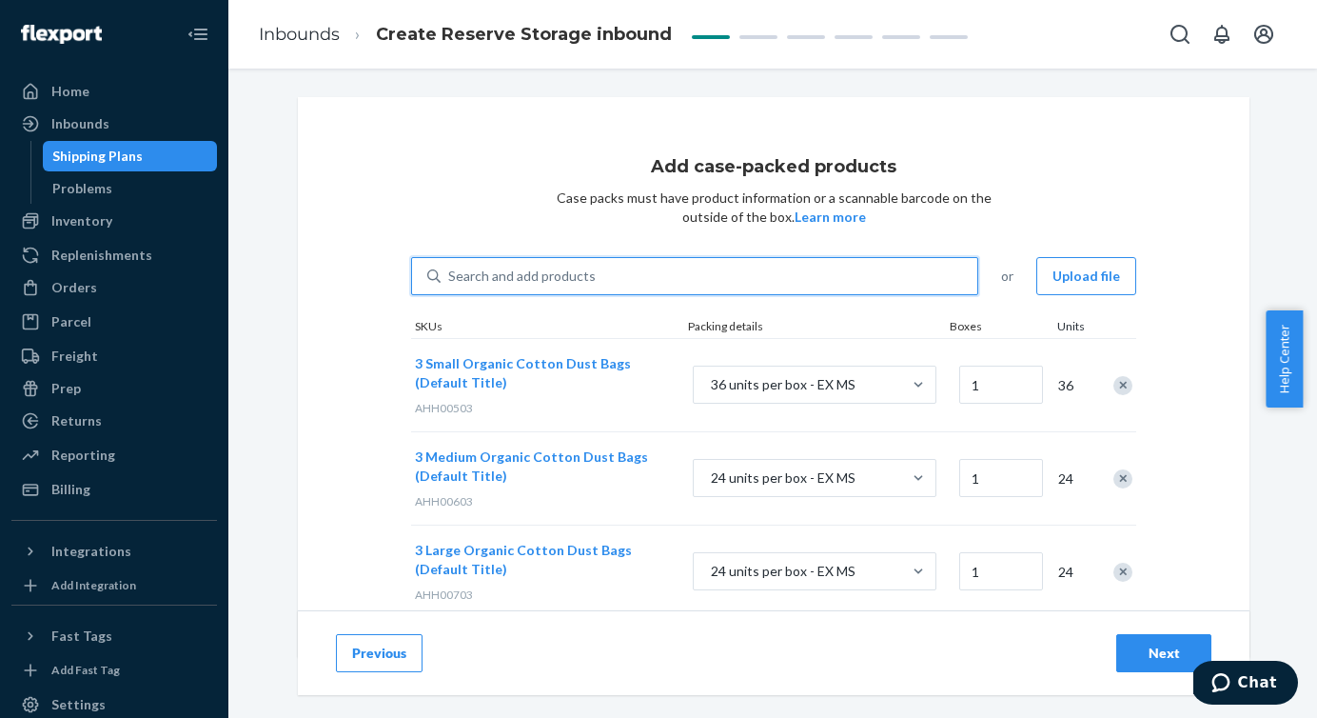
click at [544, 272] on div "Search and add products" at bounding box center [522, 276] width 148 height 19
click at [450, 272] on input "0 results available. Select is focused ,type to refine list, press Down to open…" at bounding box center [449, 276] width 2 height 19
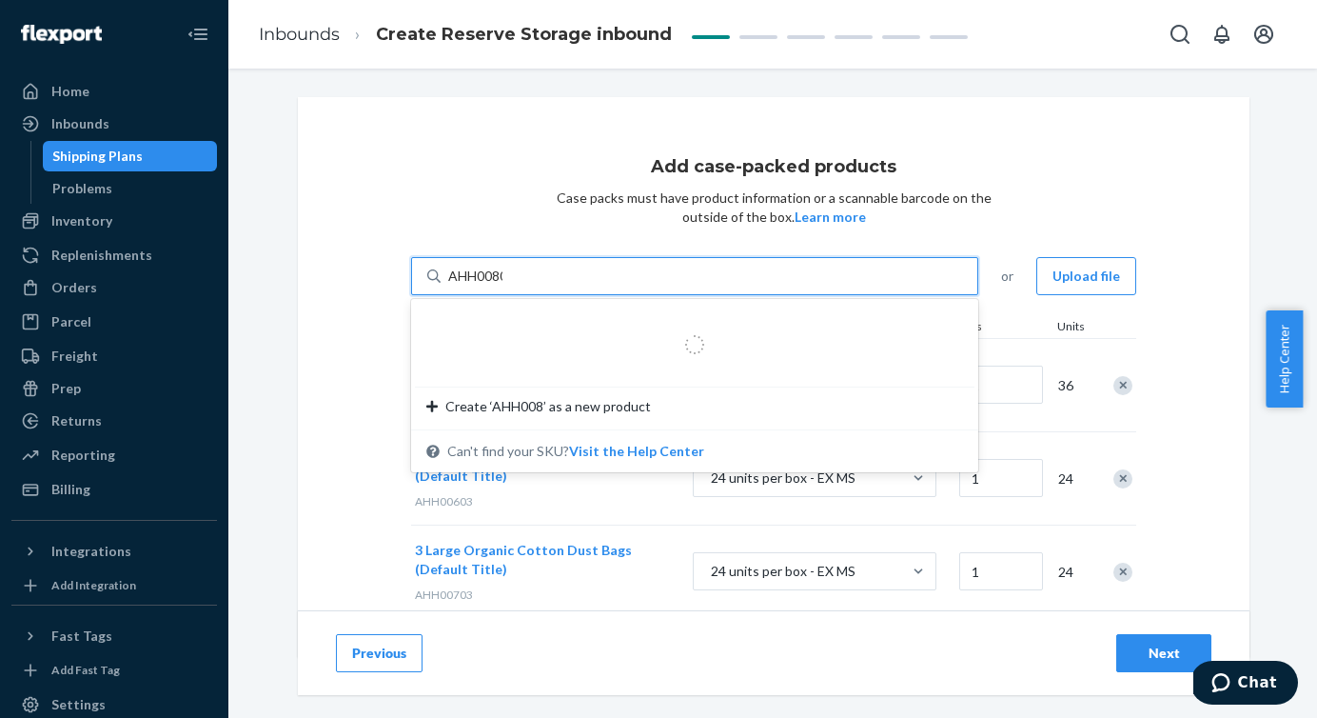
type input "AHH00803"
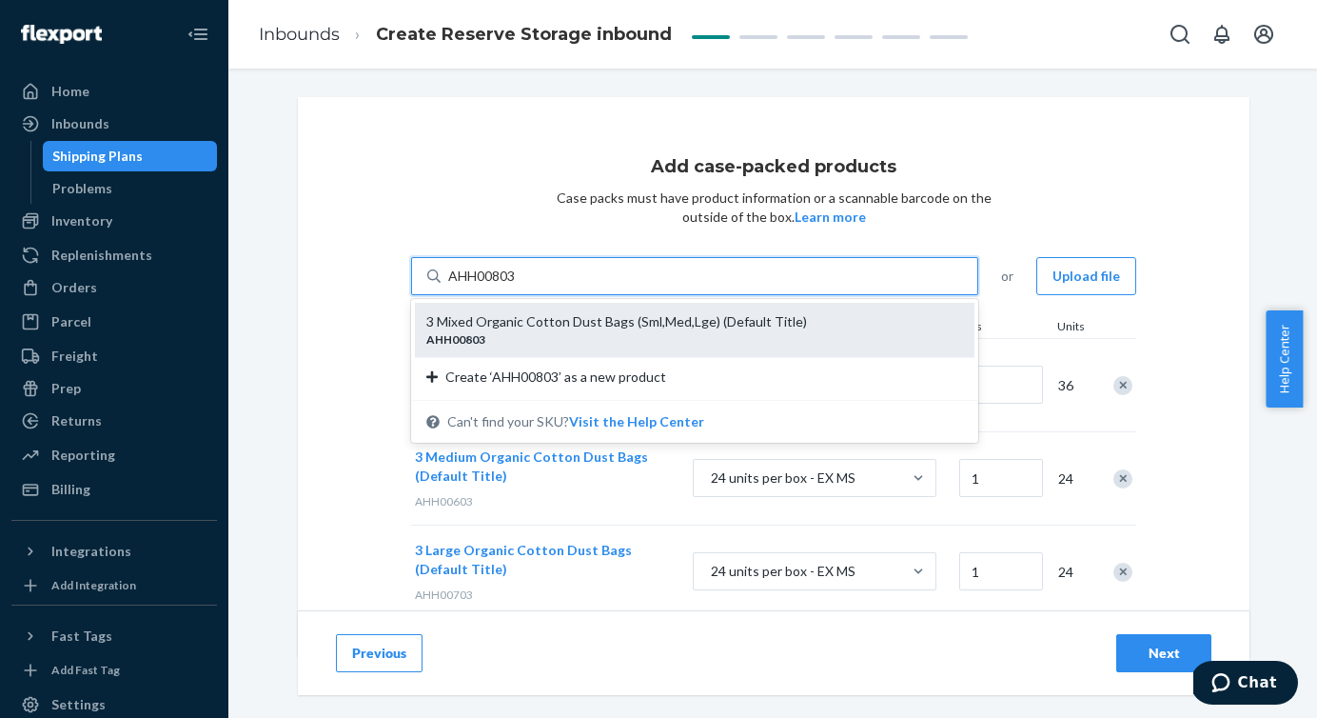
click at [557, 340] on div "AHH00803" at bounding box center [687, 339] width 522 height 16
click at [518, 286] on input "AHH00803" at bounding box center [482, 276] width 69 height 19
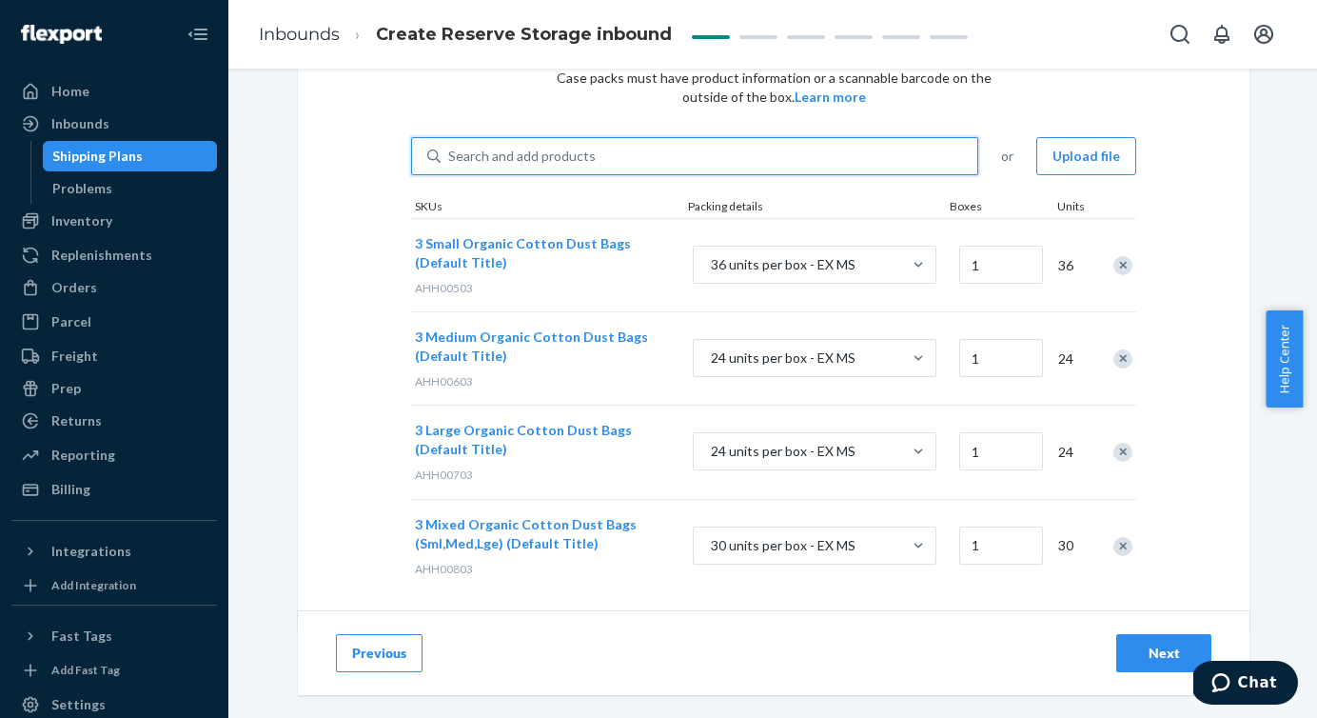
scroll to position [139, 0]
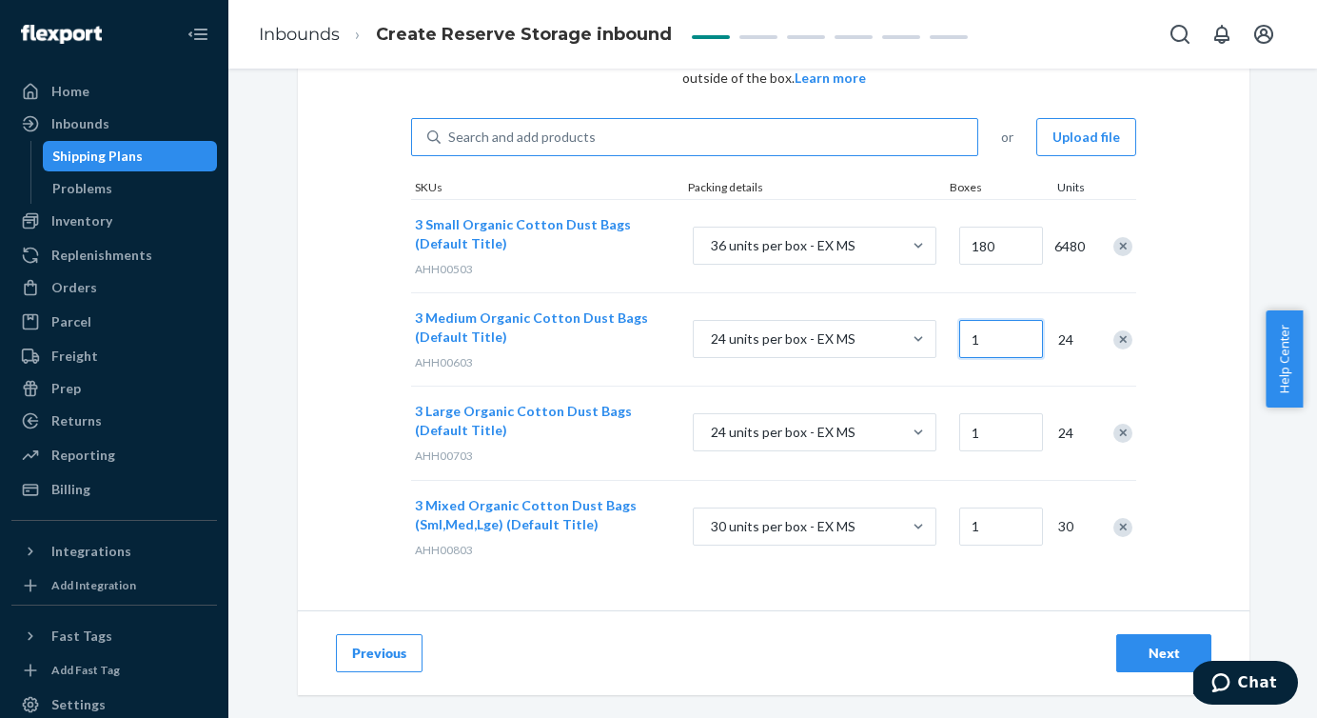
click at [981, 342] on input "1" at bounding box center [1002, 339] width 84 height 38
drag, startPoint x: 1007, startPoint y: 238, endPoint x: 994, endPoint y: 238, distance: 13.3
click at [994, 238] on input "180" at bounding box center [1002, 246] width 84 height 38
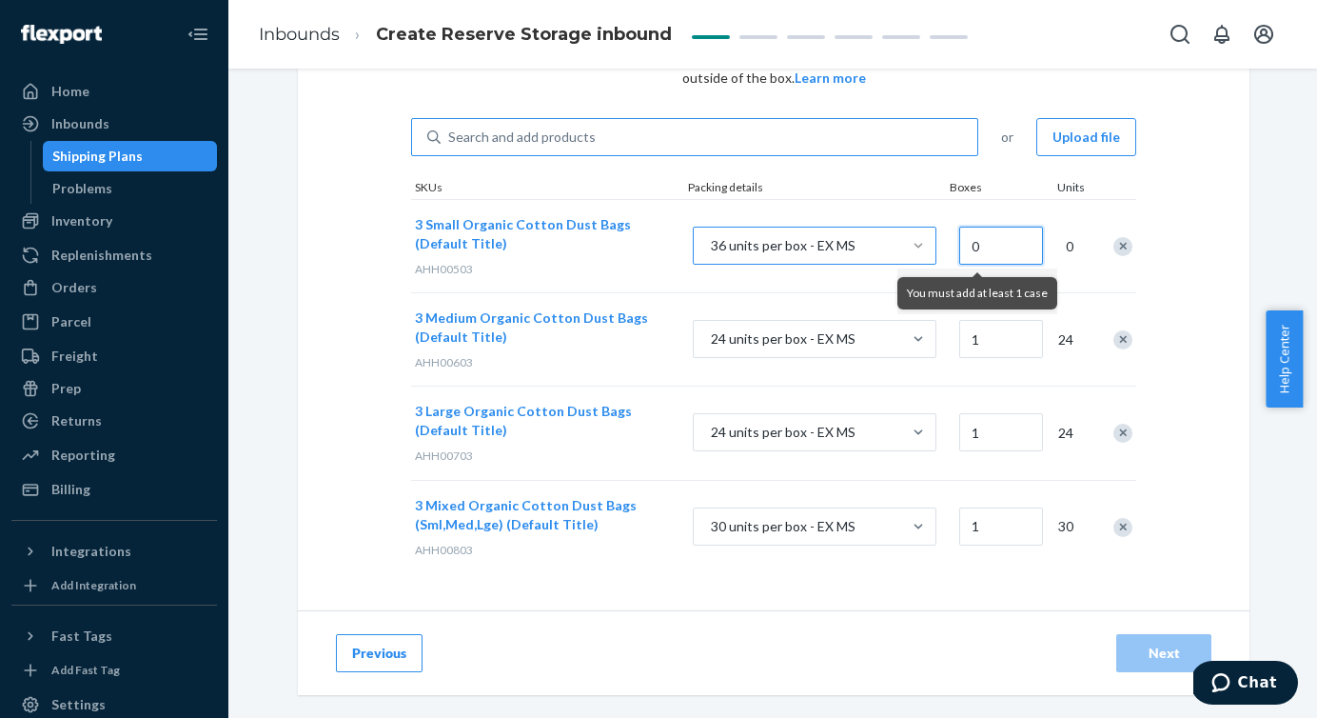
drag, startPoint x: 993, startPoint y: 245, endPoint x: 913, endPoint y: 245, distance: 80.0
click at [913, 245] on div "3 Small Organic Cotton Dust Bags (Default Title) AHH00503 36 units per box - EX…" at bounding box center [773, 245] width 725 height 93
drag, startPoint x: 978, startPoint y: 240, endPoint x: 949, endPoint y: 240, distance: 28.6
click at [956, 240] on div "0" at bounding box center [999, 246] width 86 height 77
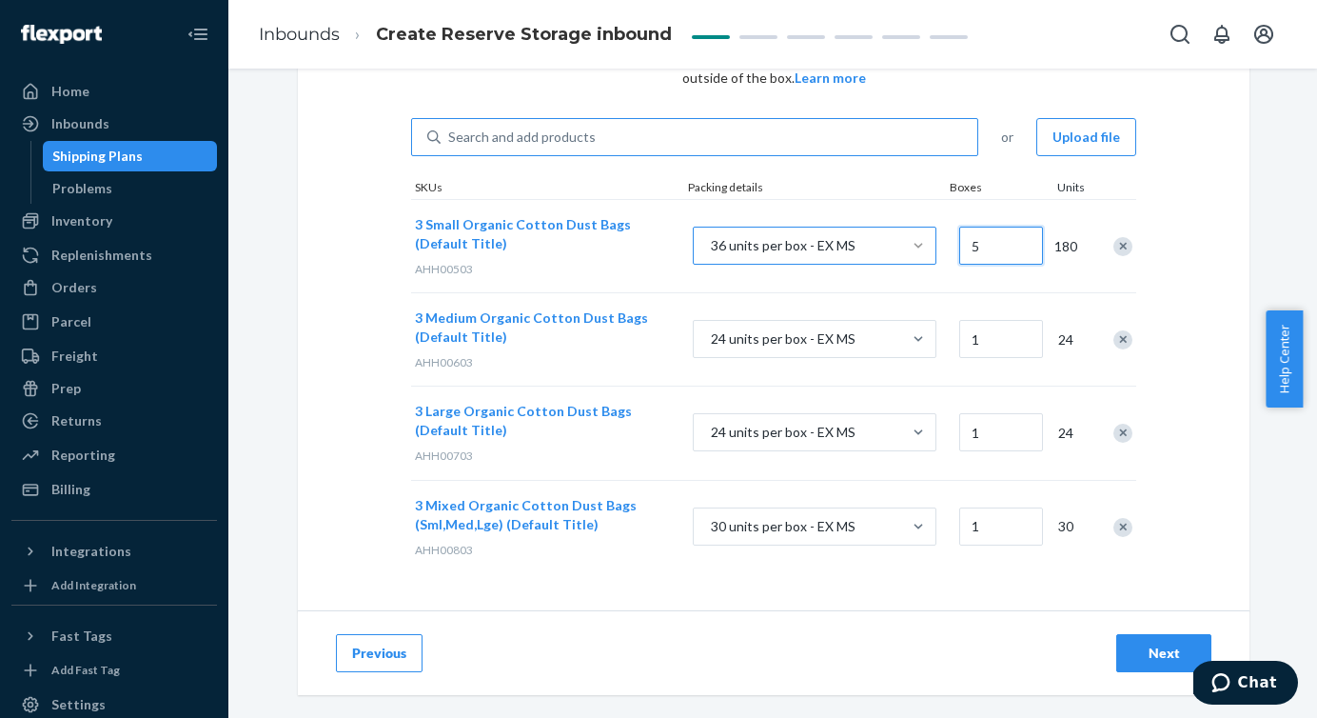
type input "5"
click at [986, 340] on input "1" at bounding box center [1002, 339] width 84 height 38
type input "6"
drag, startPoint x: 982, startPoint y: 429, endPoint x: 944, endPoint y: 429, distance: 38.1
click at [944, 429] on div "3 Large Organic Cotton Dust Bags (Default Title) AHH00703 24 units per box - EX…" at bounding box center [773, 432] width 725 height 93
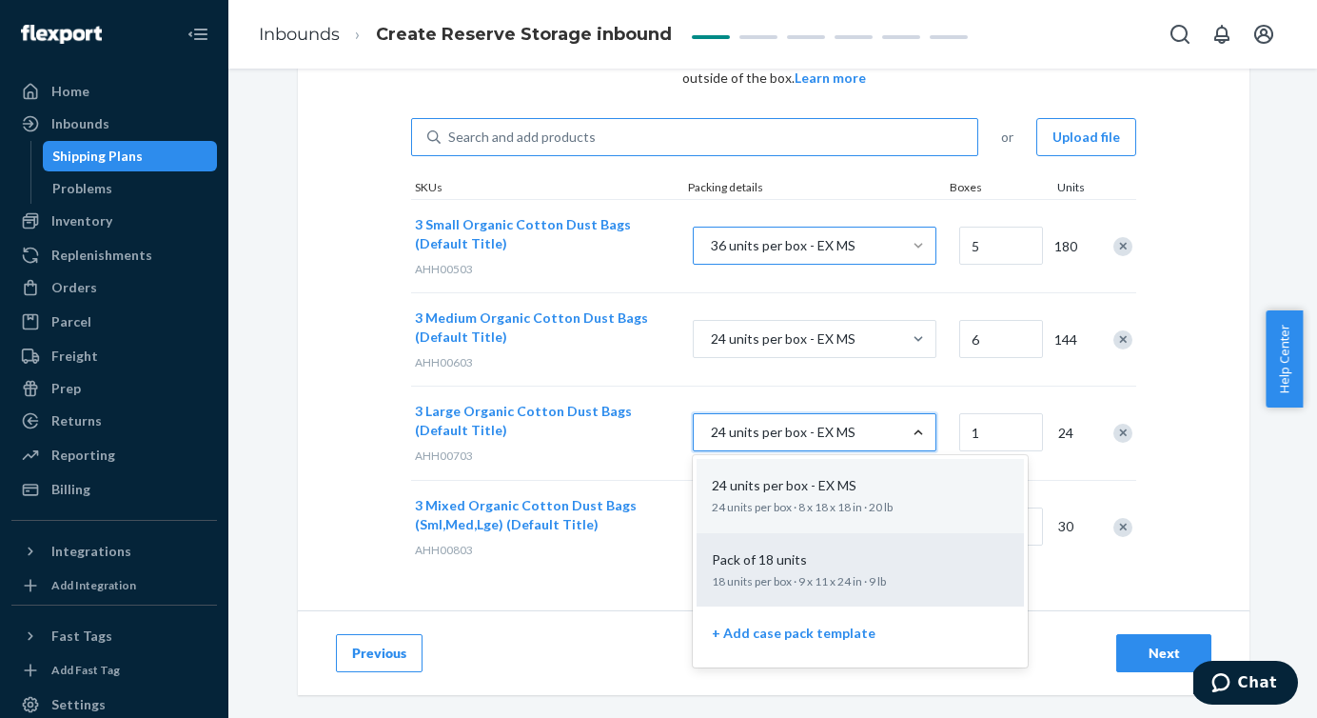
click at [873, 554] on div "Pack of 18 units" at bounding box center [856, 559] width 305 height 19
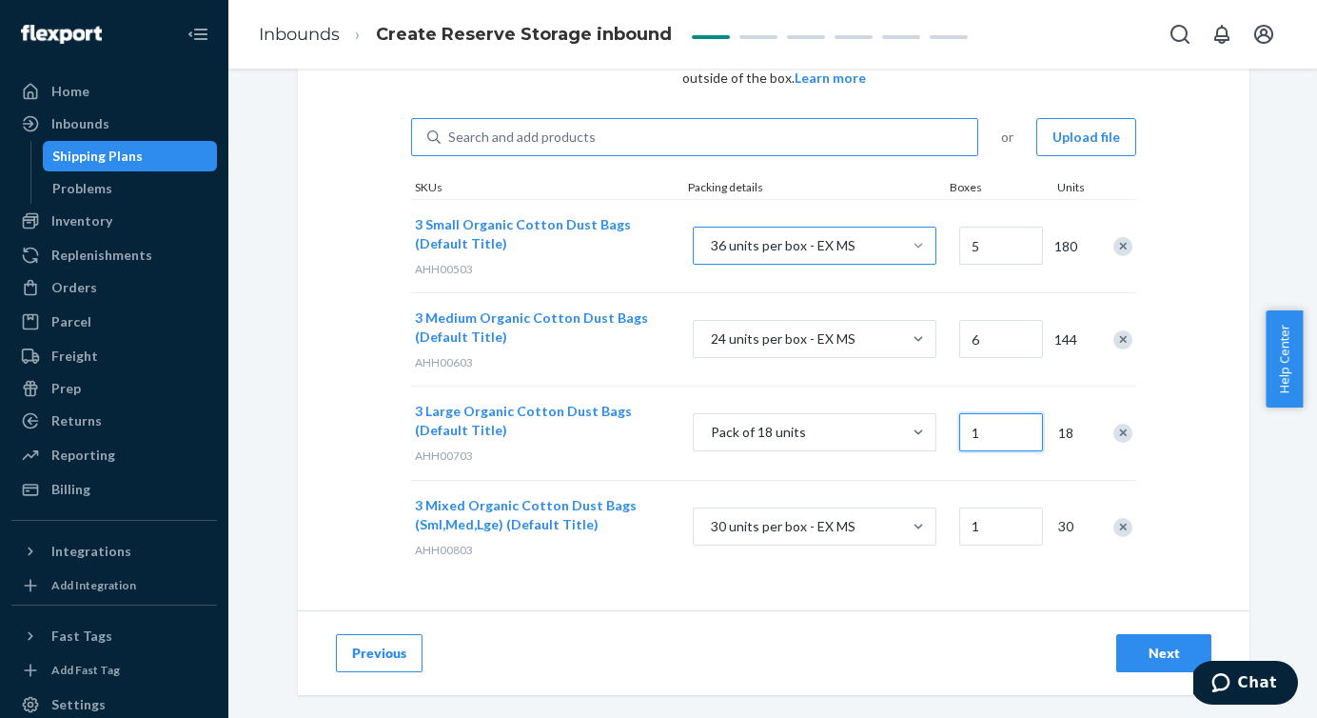
click at [1005, 431] on input "1" at bounding box center [1002, 432] width 84 height 38
click at [1002, 433] on input "1" at bounding box center [1002, 432] width 84 height 38
type input "11"
click at [985, 469] on div "11" at bounding box center [999, 432] width 86 height 77
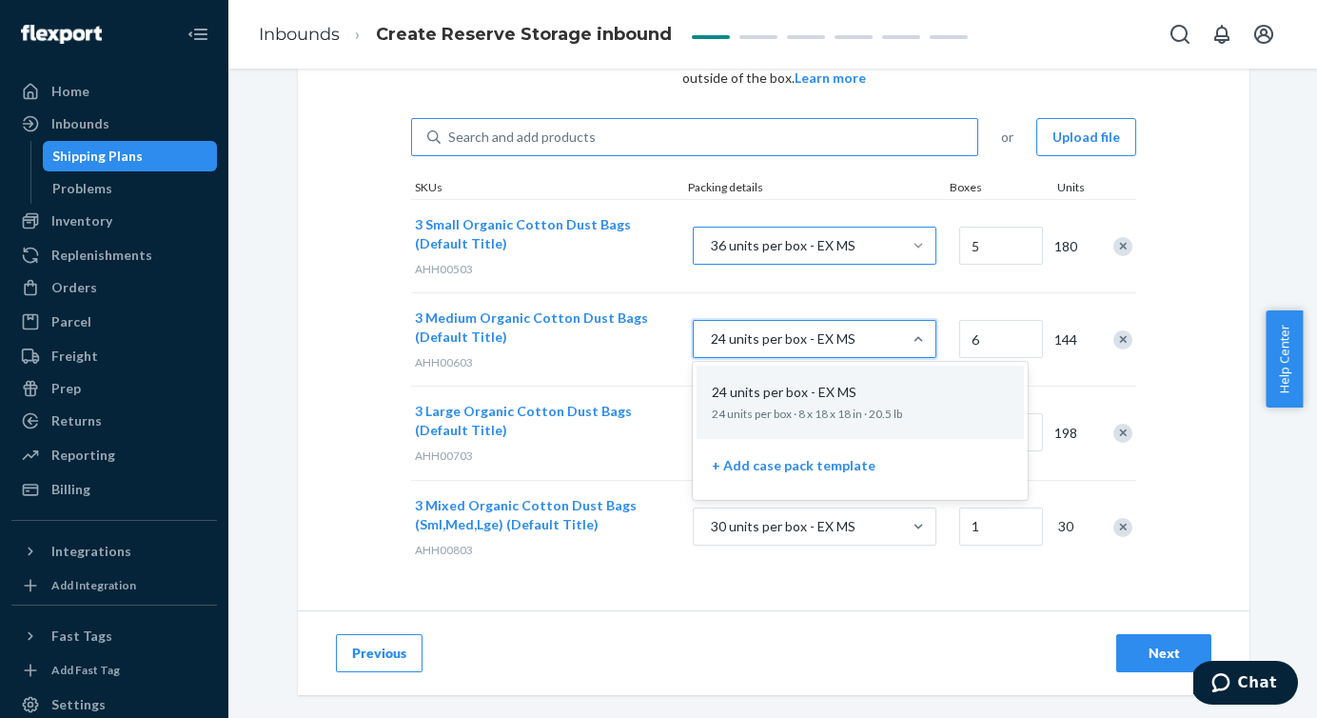
click at [868, 344] on div "24 units per box - EX MS" at bounding box center [798, 339] width 208 height 34
click at [614, 339] on input "option 24 units per box - EX MS focused, 1 of 2. 2 results available. Use Up an…" at bounding box center [614, 339] width 0 height 0
click at [868, 344] on div "24 units per box - EX MS" at bounding box center [798, 339] width 208 height 34
click at [614, 339] on input "option 24 units per box - EX MS focused, 1 of 2. 2 results available. Use Up an…" at bounding box center [614, 339] width 0 height 0
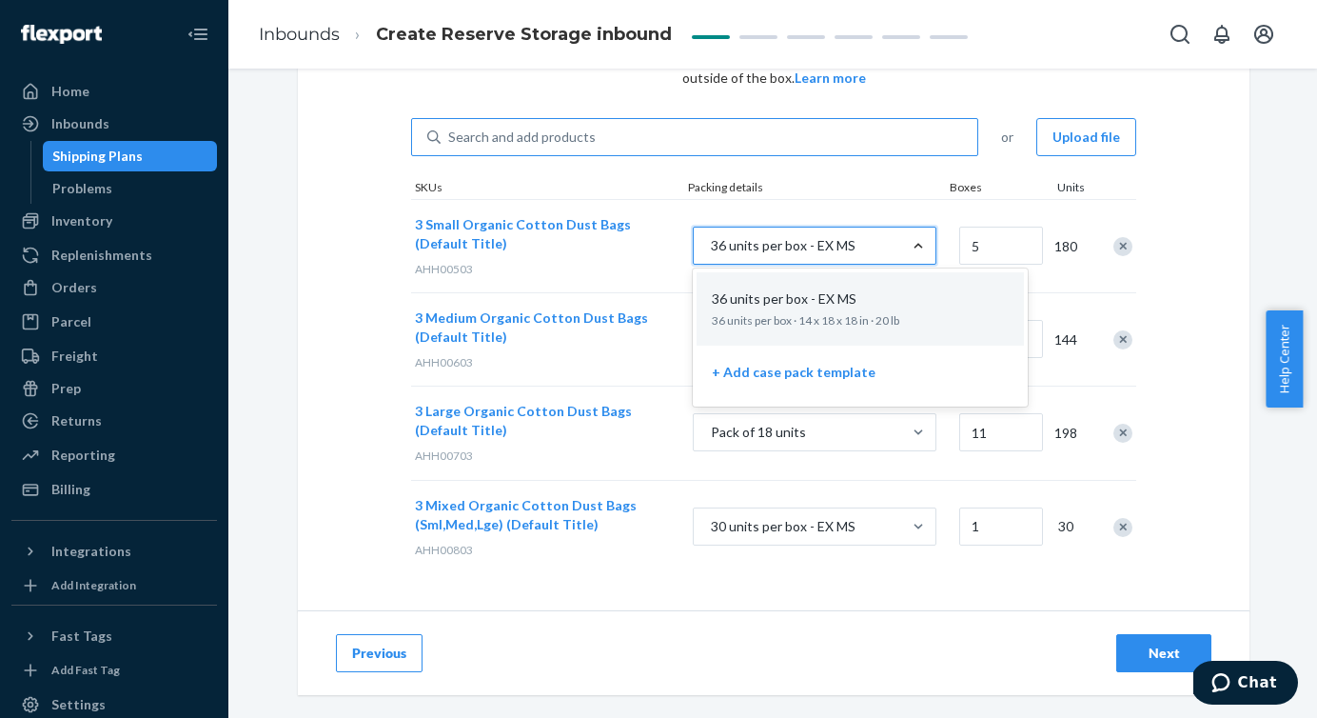
click at [876, 248] on div "36 units per box - EX MS" at bounding box center [798, 245] width 208 height 34
click at [614, 246] on input "option 36 units per box - EX MS focused, 1 of 2. 2 results available. Use Up an…" at bounding box center [614, 246] width 0 height 0
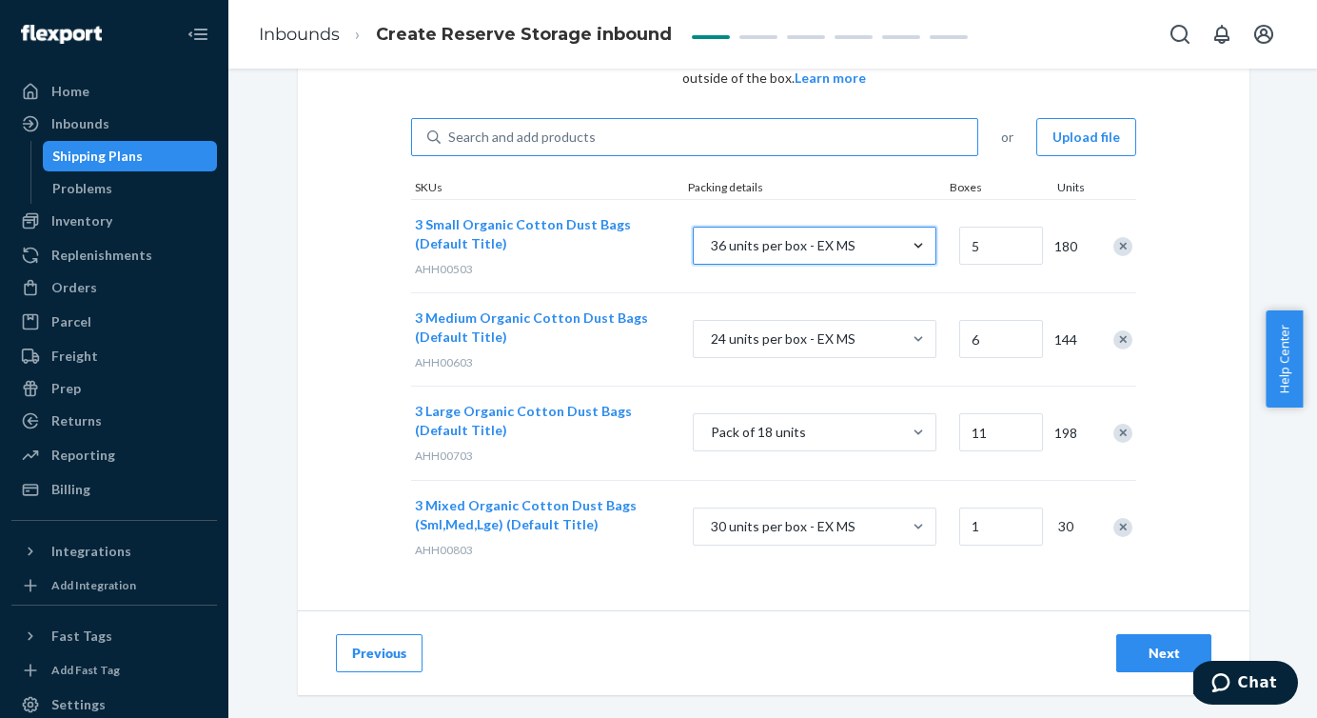
click at [876, 248] on div "36 units per box - EX MS" at bounding box center [798, 245] width 208 height 34
click at [614, 246] on input "0 results available. Select is focused , press Down to open the menu, 36 units …" at bounding box center [614, 246] width 0 height 0
click at [864, 529] on div "30 units per box - EX MS" at bounding box center [798, 526] width 208 height 34
click at [614, 526] on input "30 units per box - EX MS" at bounding box center [614, 526] width 0 height 0
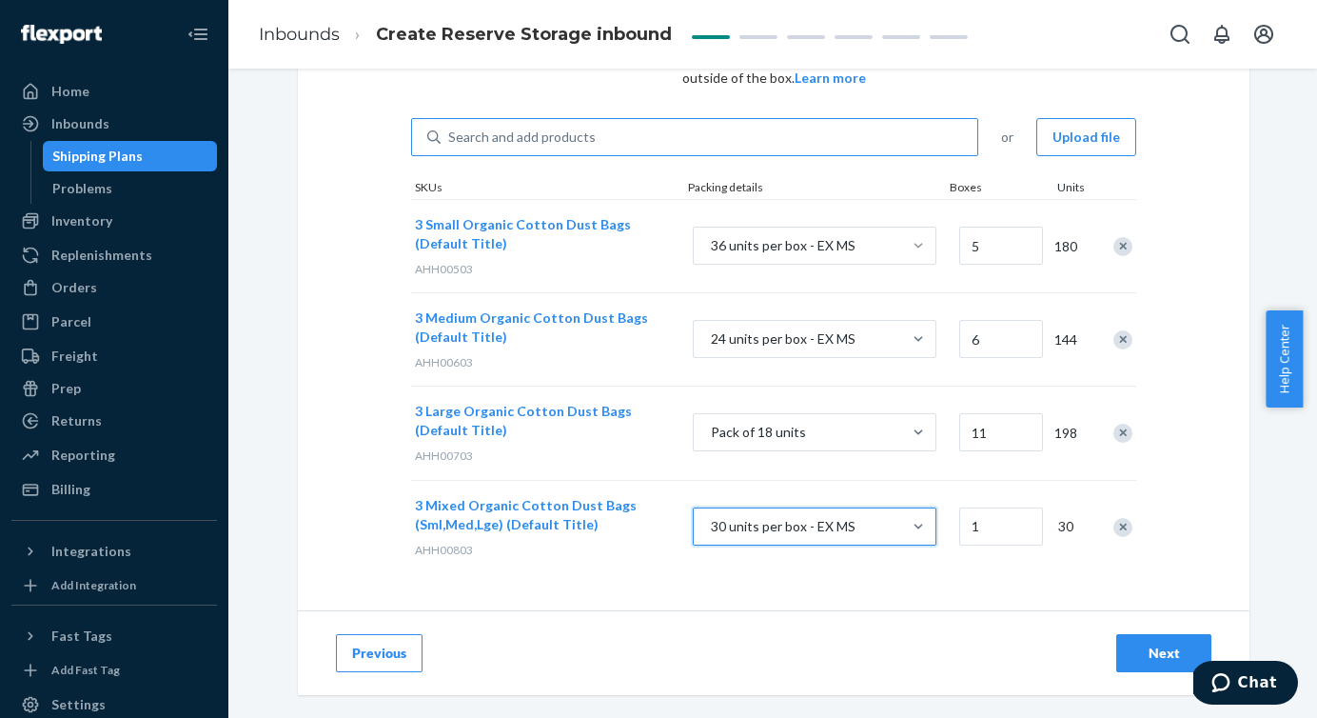
click at [864, 529] on div "30 units per box - EX MS" at bounding box center [798, 526] width 208 height 34
click at [614, 526] on input "0 results available. Select is focused , press Down to open the menu, 30 units …" at bounding box center [614, 526] width 0 height 0
click at [913, 560] on div "0 results available. Select is focused , press Down to open the menu, 30 units …" at bounding box center [815, 528] width 282 height 73
click at [1133, 650] on div "Next" at bounding box center [1164, 652] width 63 height 19
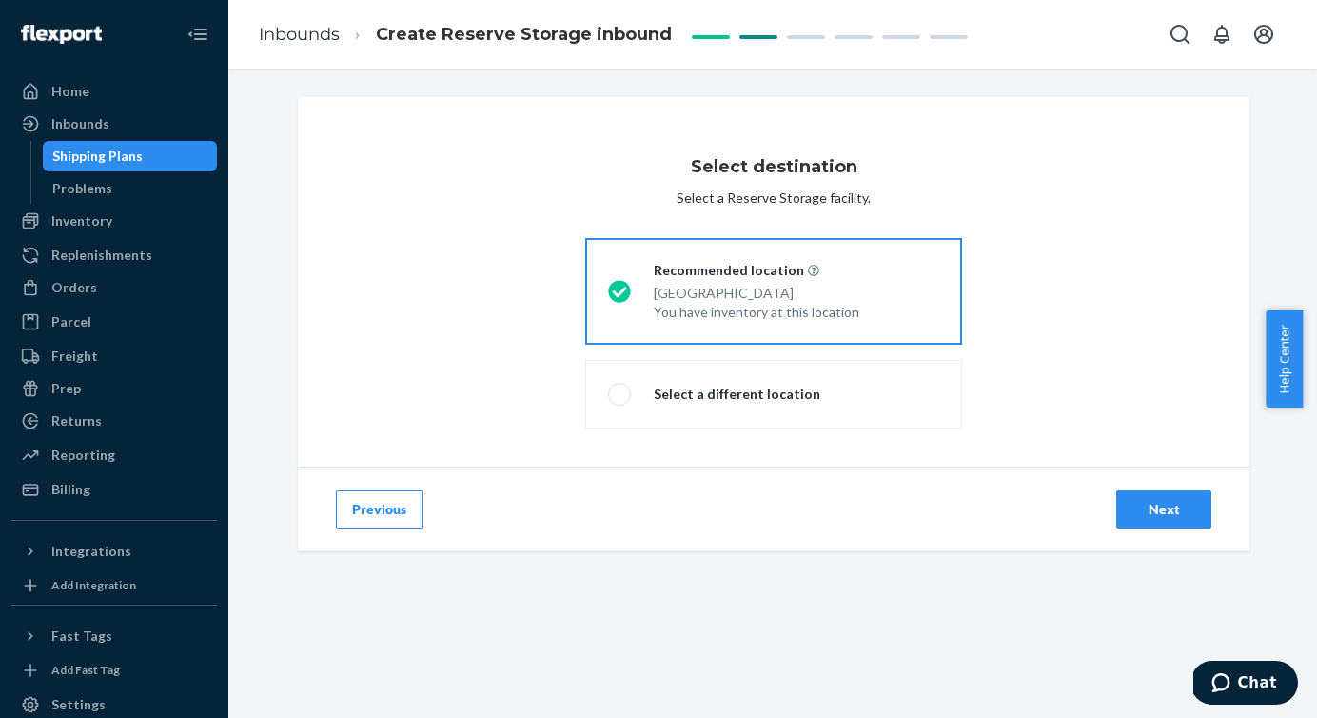
click at [1133, 508] on div "Next" at bounding box center [1164, 509] width 63 height 19
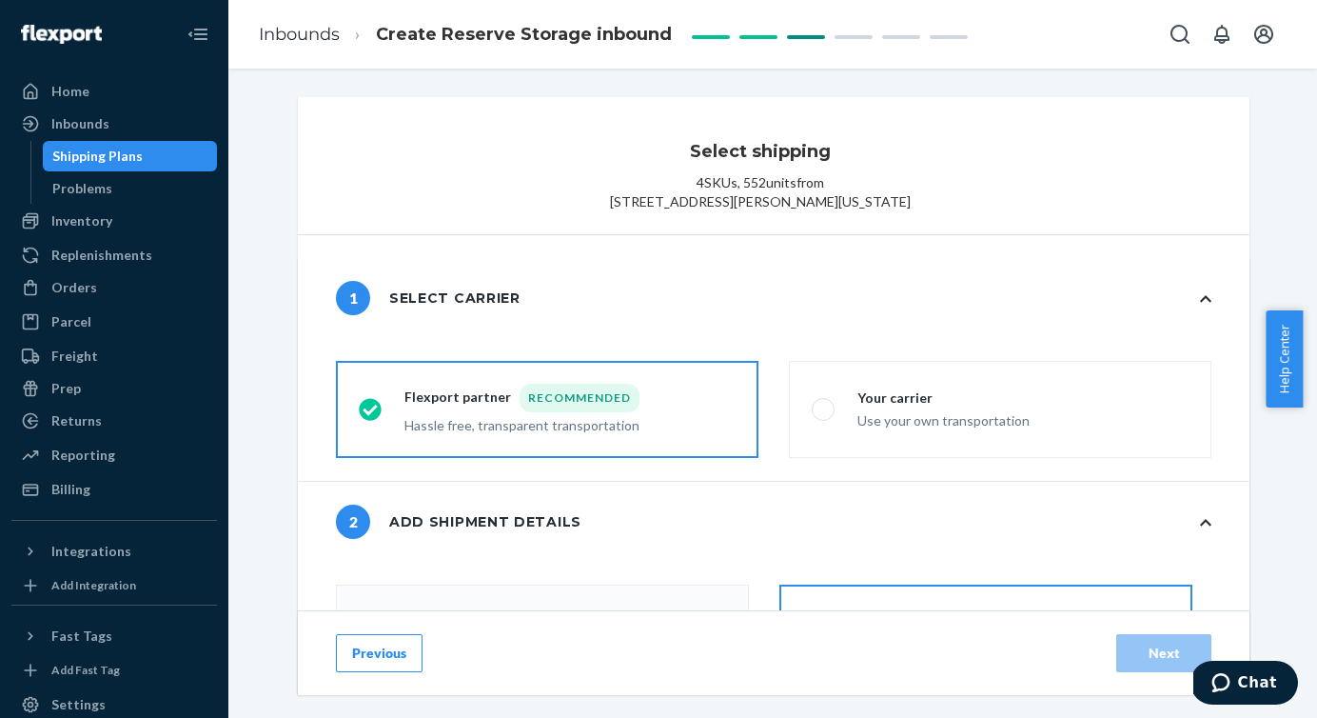
radio input "false"
type input "1"
radio input "false"
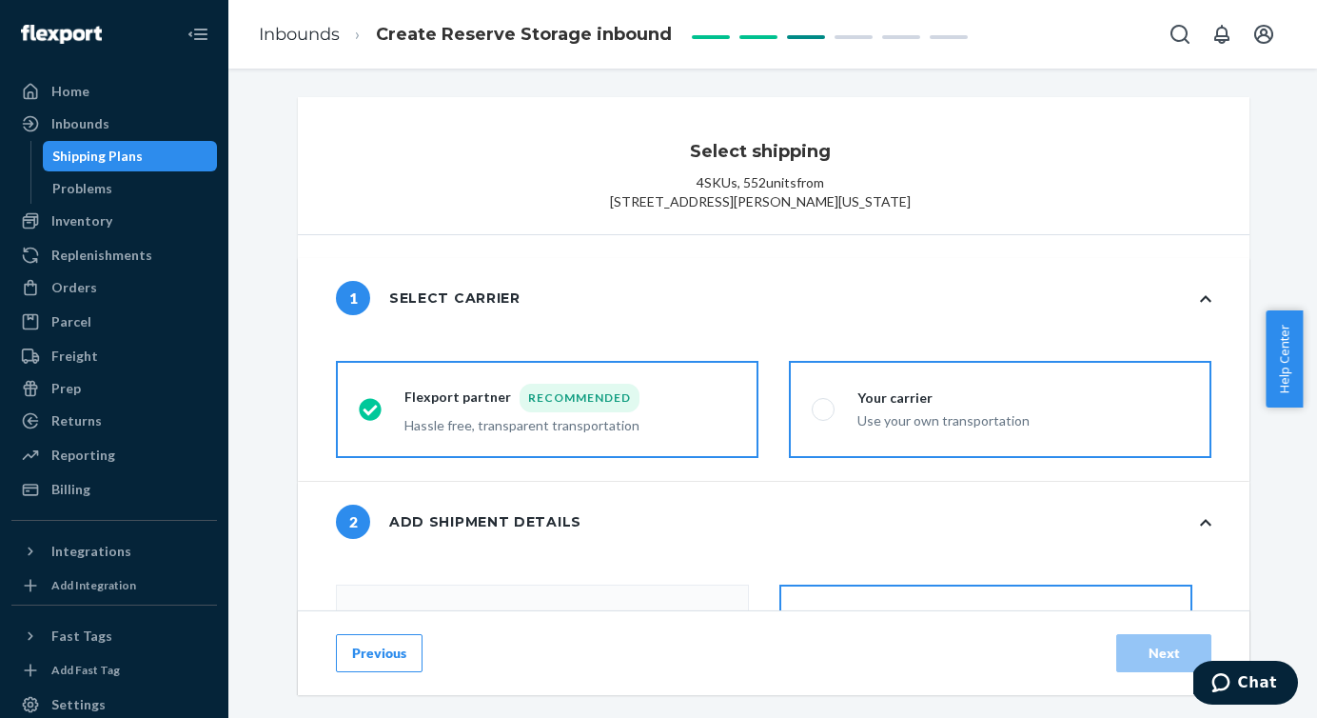
click at [815, 421] on span at bounding box center [823, 409] width 23 height 23
click at [815, 416] on input "Your carrier Use your own transportation" at bounding box center [818, 410] width 12 height 12
radio input "true"
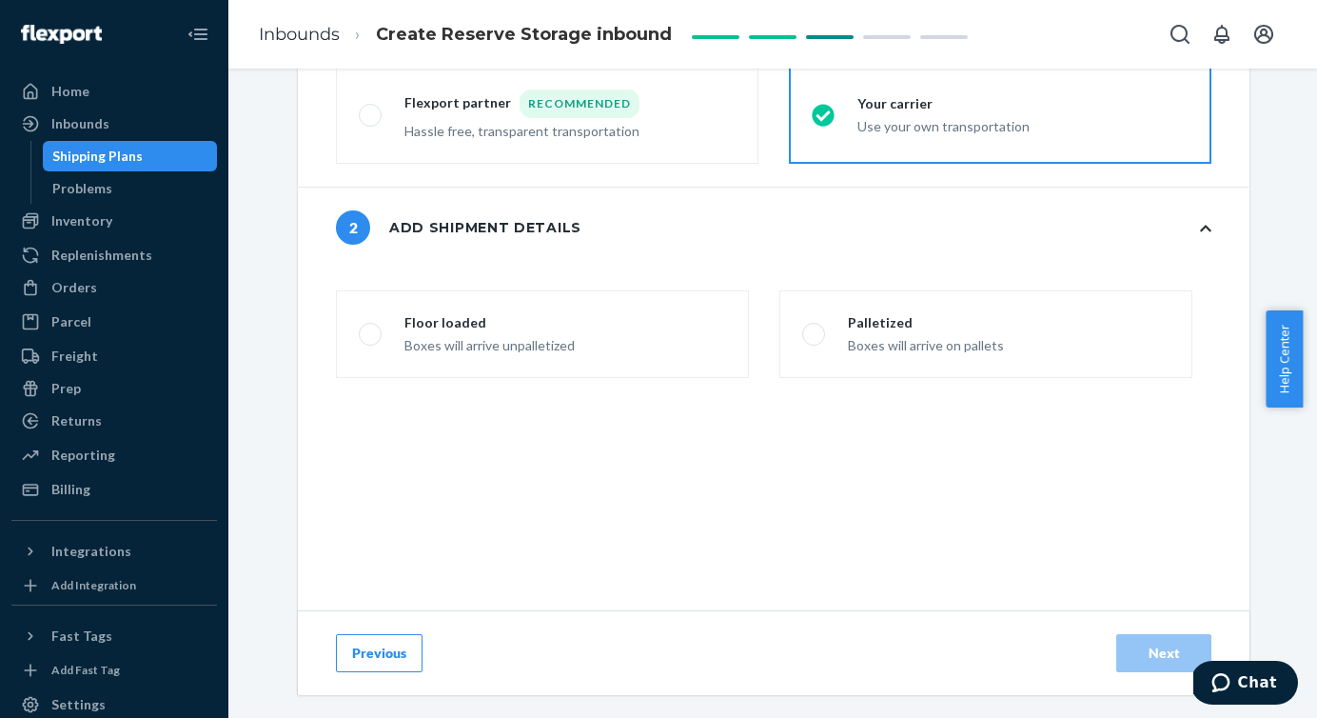
scroll to position [301, 0]
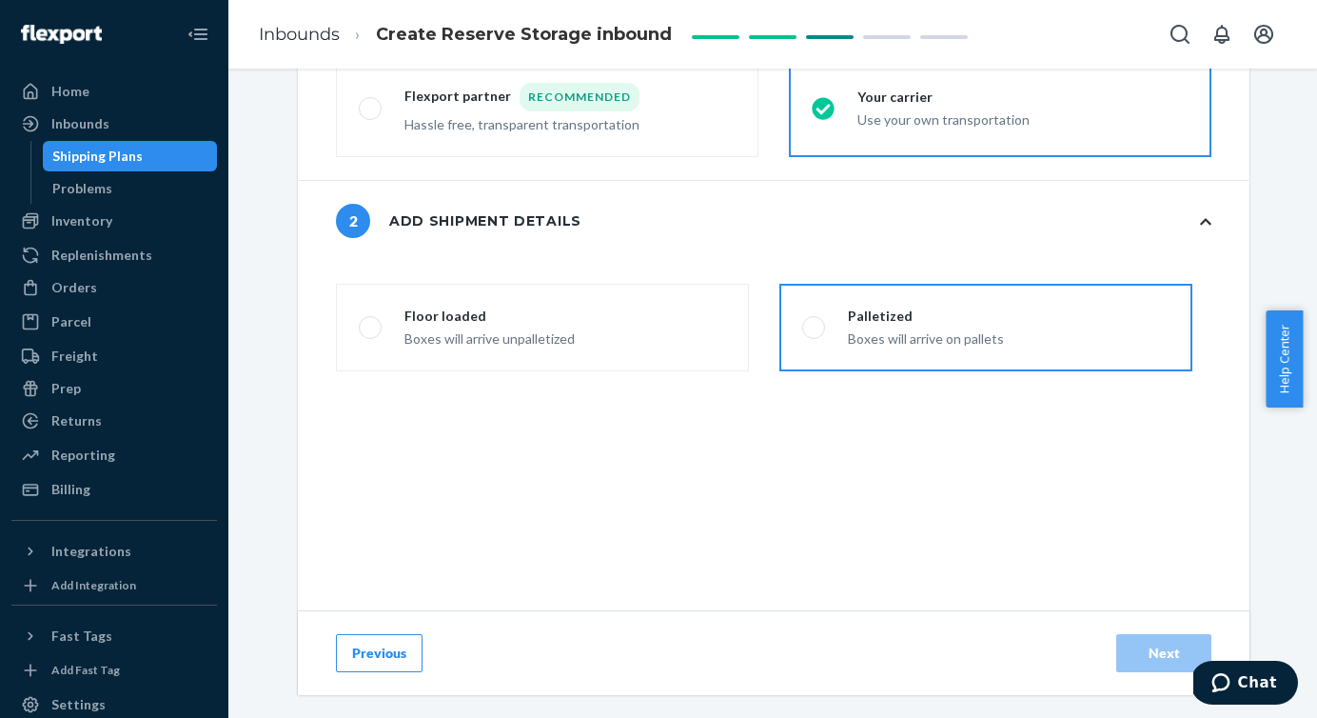
click at [803, 339] on span at bounding box center [813, 327] width 23 height 23
click at [803, 334] on input "Palletized Boxes will arrive on pallets" at bounding box center [808, 328] width 12 height 12
radio input "false"
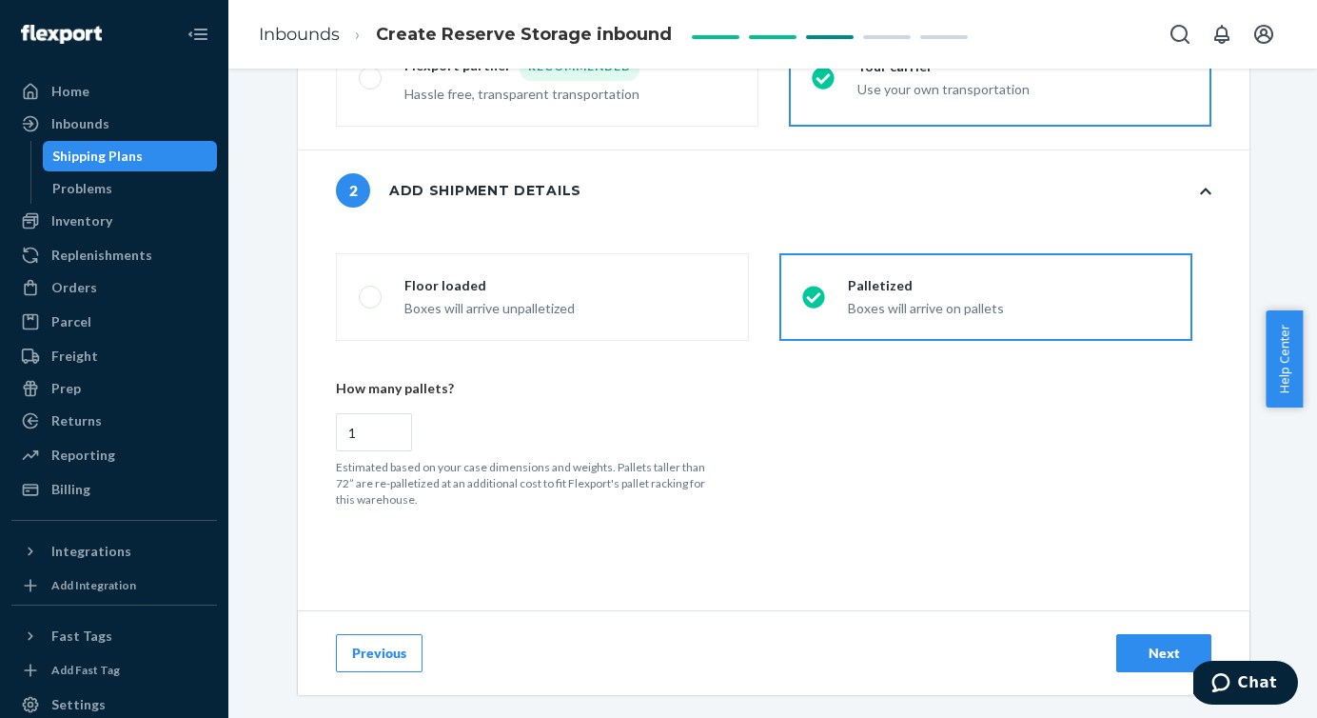
scroll to position [335, 0]
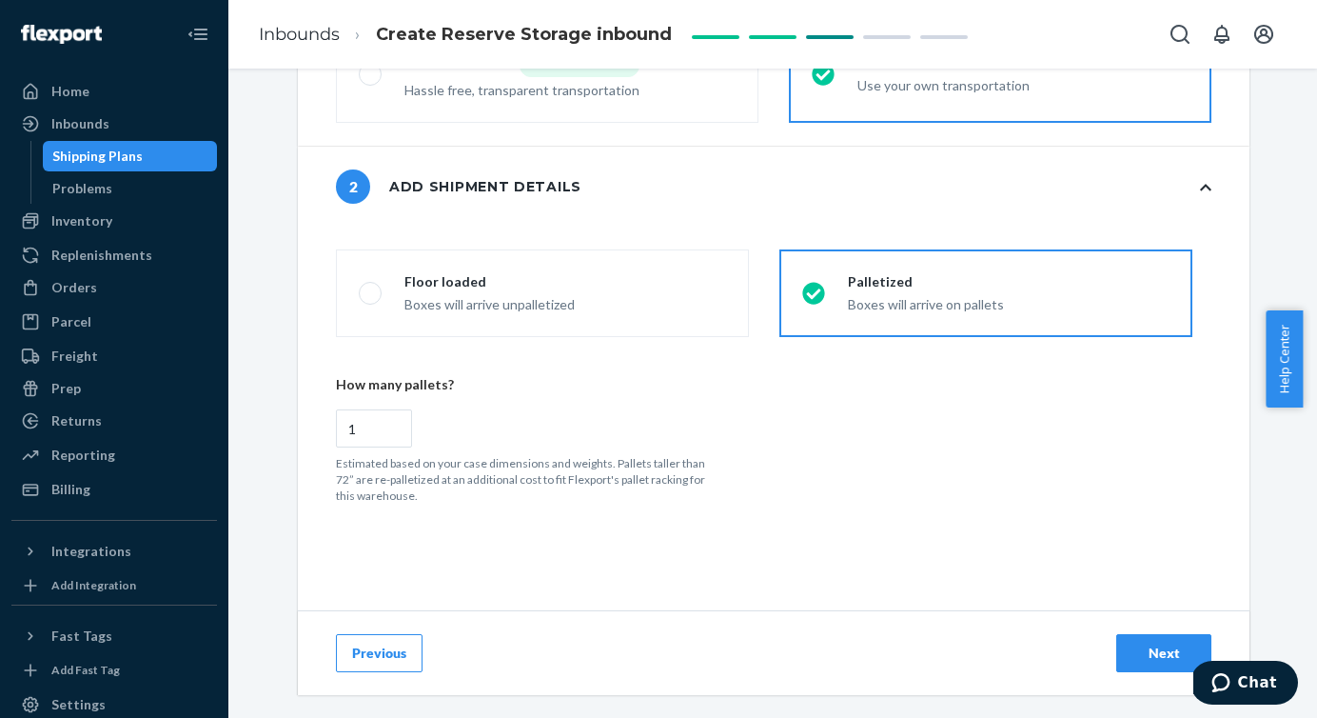
click at [1138, 649] on div "Next" at bounding box center [1164, 652] width 63 height 19
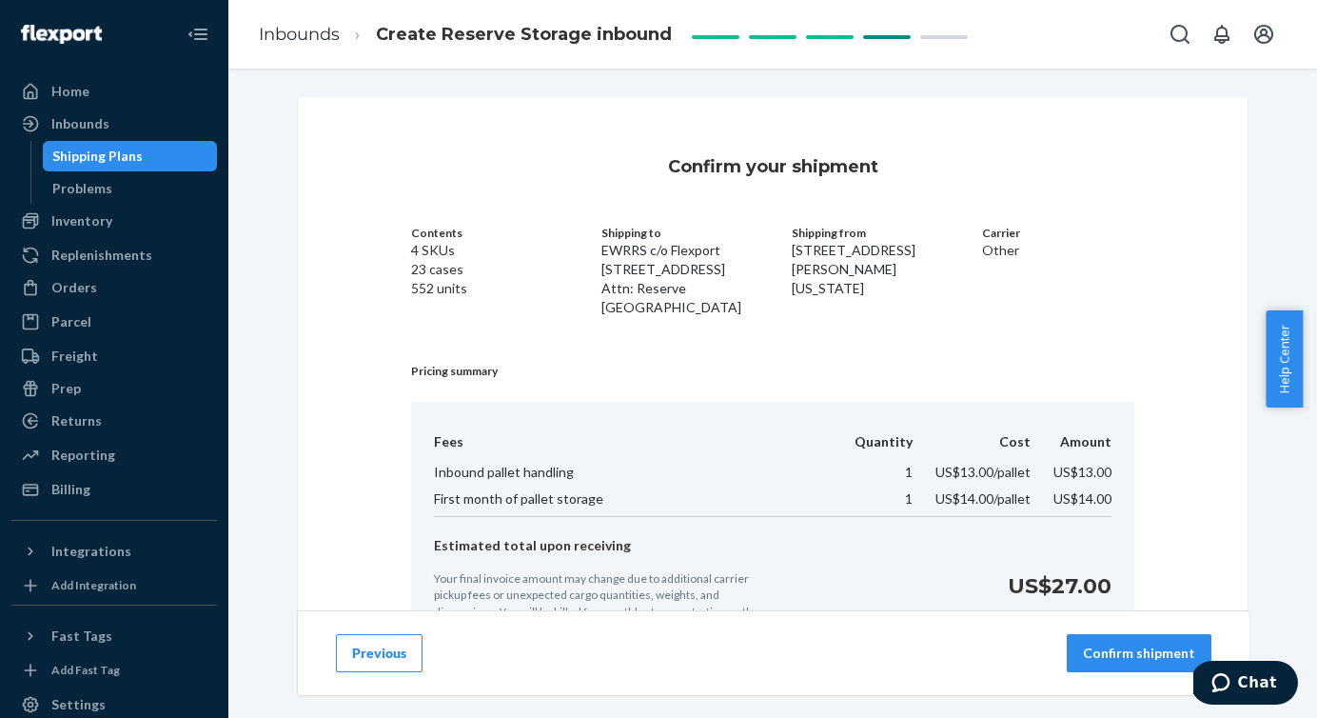
click at [1116, 650] on p "Confirm shipment" at bounding box center [1139, 652] width 112 height 19
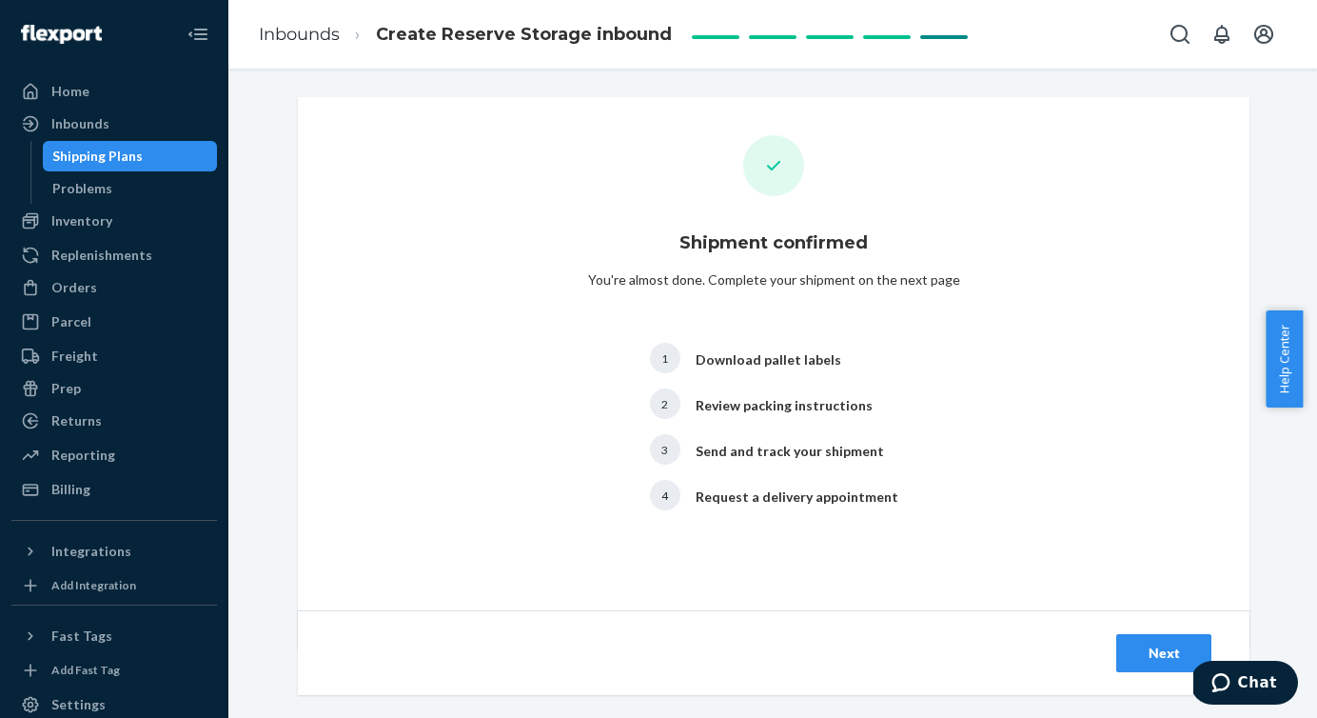
click at [1157, 655] on div "Next" at bounding box center [1164, 652] width 63 height 19
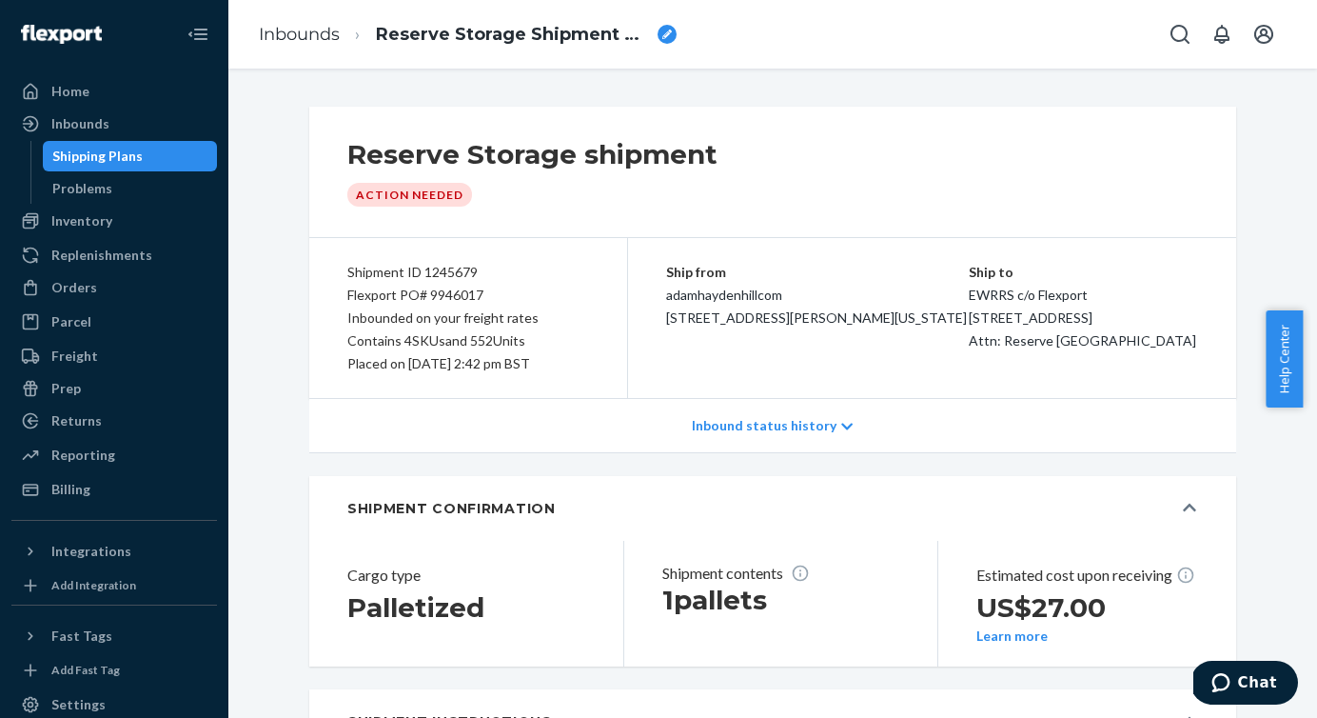
click at [659, 31] on div "breadcrumbs" at bounding box center [667, 34] width 19 height 19
click at [512, 37] on input "Reserve Storage Shipment STI31a83f377b" at bounding box center [471, 34] width 190 height 30
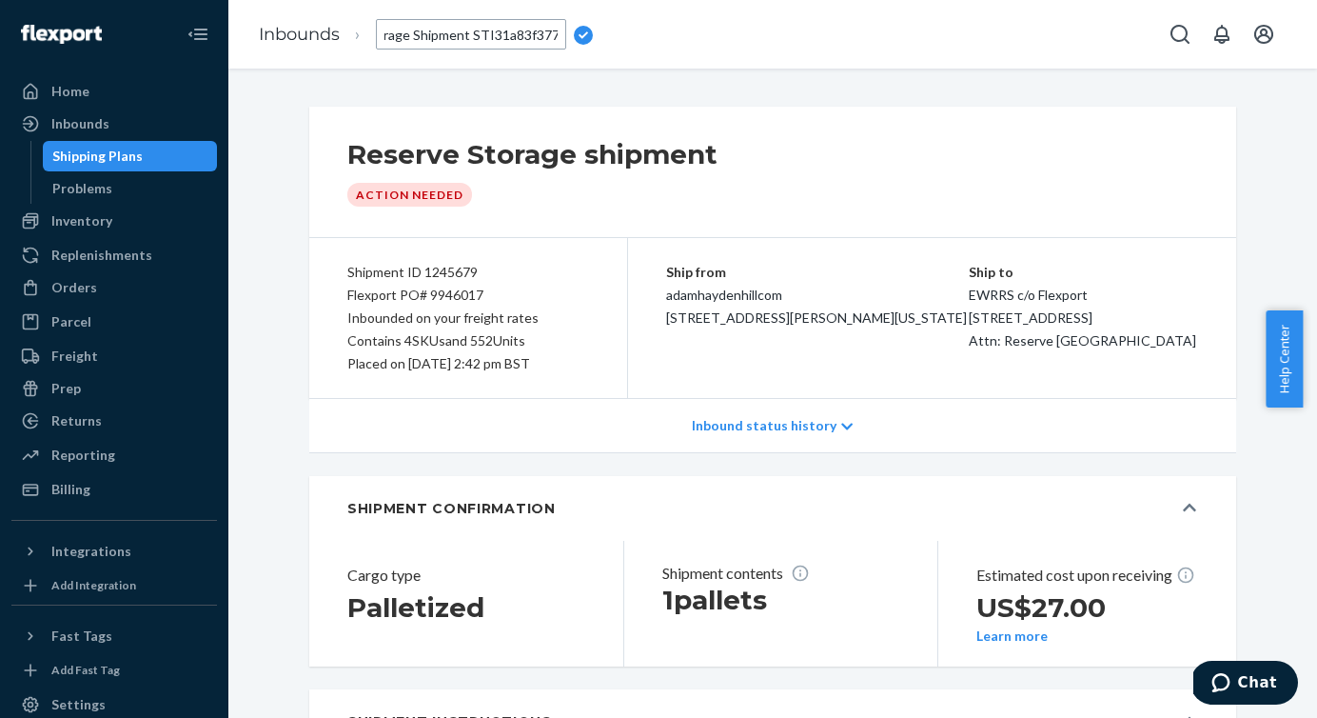
click at [512, 37] on input "Reserve Storage Shipment STI31a83f377b" at bounding box center [471, 34] width 190 height 30
click at [386, 26] on input "R" at bounding box center [471, 34] width 190 height 30
type input "PO90 - AIR - [DATE]"
click at [85, 159] on div "Shipping Plans" at bounding box center [97, 156] width 90 height 19
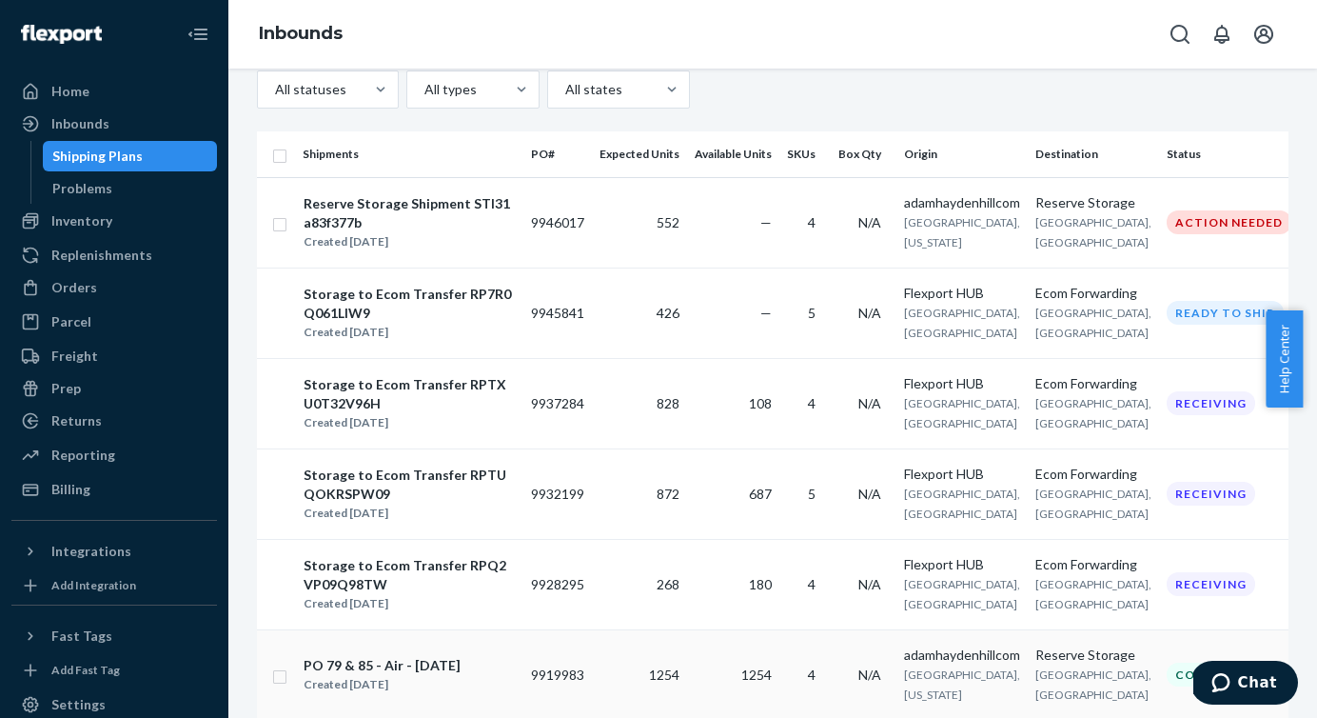
scroll to position [73, 0]
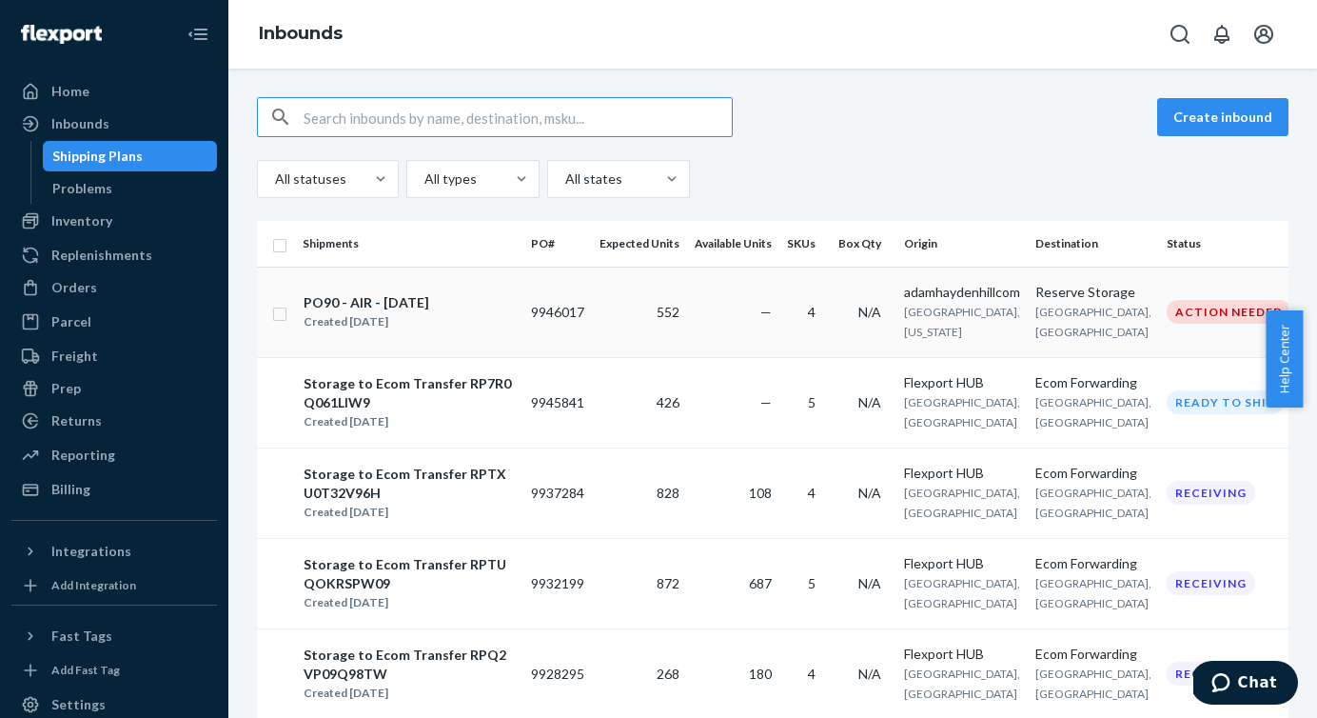
click at [408, 317] on div "Created [DATE]" at bounding box center [367, 321] width 126 height 19
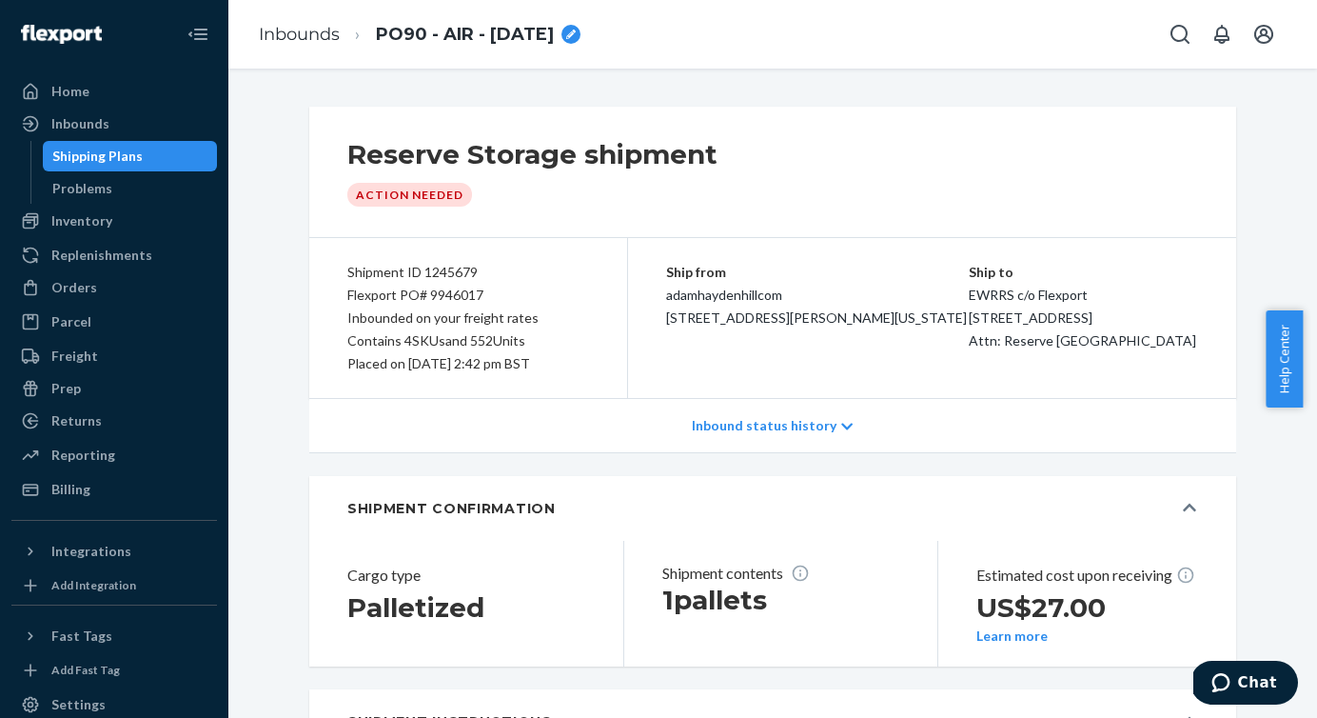
click at [581, 35] on div "breadcrumbs" at bounding box center [571, 34] width 19 height 19
click at [425, 37] on input "PO90 - AIR - [DATE]" at bounding box center [471, 34] width 190 height 30
type input "PO90-AIR-[DATE]"
click at [102, 148] on div "Shipping Plans" at bounding box center [97, 156] width 90 height 19
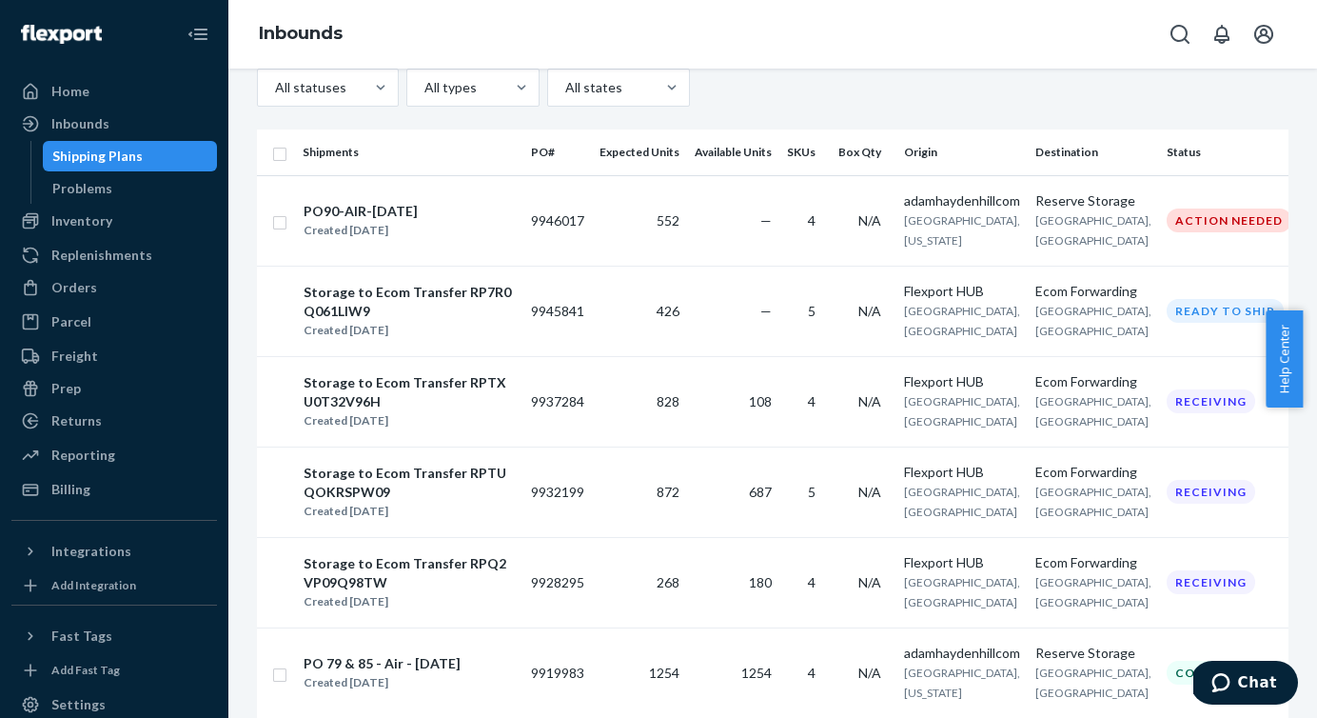
scroll to position [53, 0]
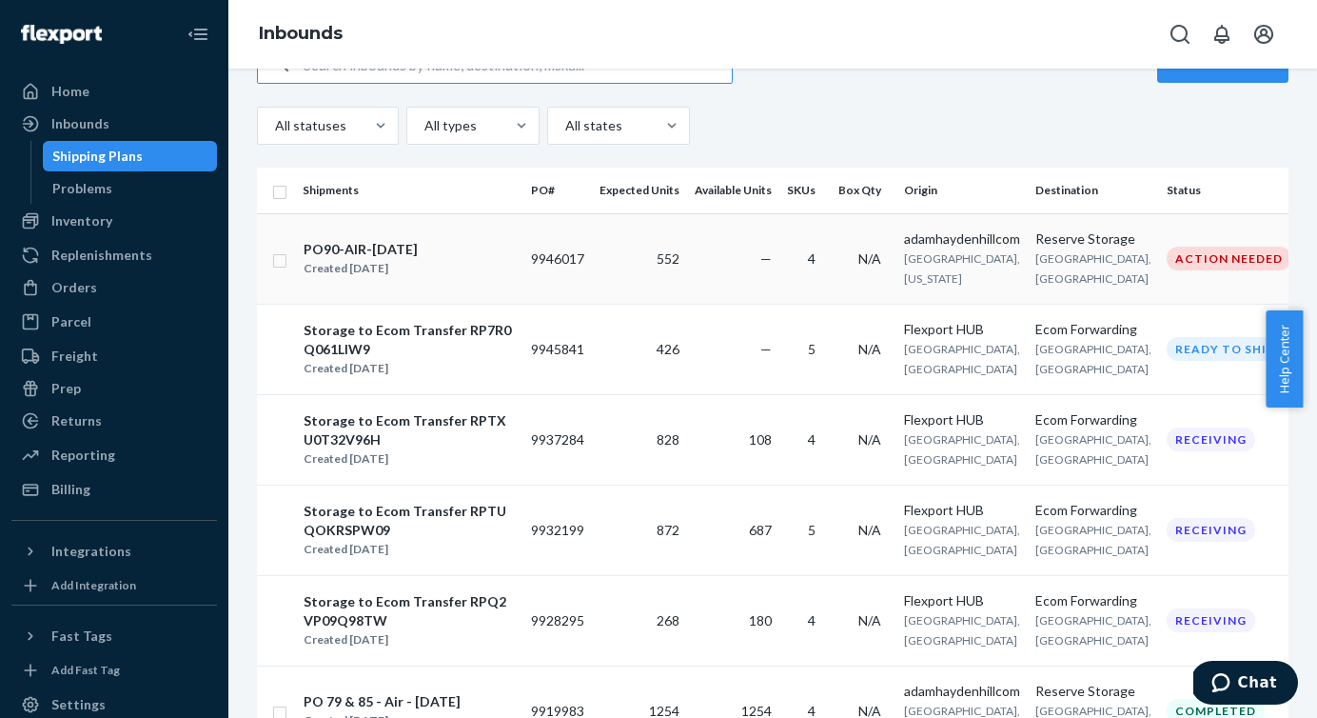
click at [429, 249] on div "PO90-AIR-[DATE] Created [DATE]" at bounding box center [409, 259] width 213 height 40
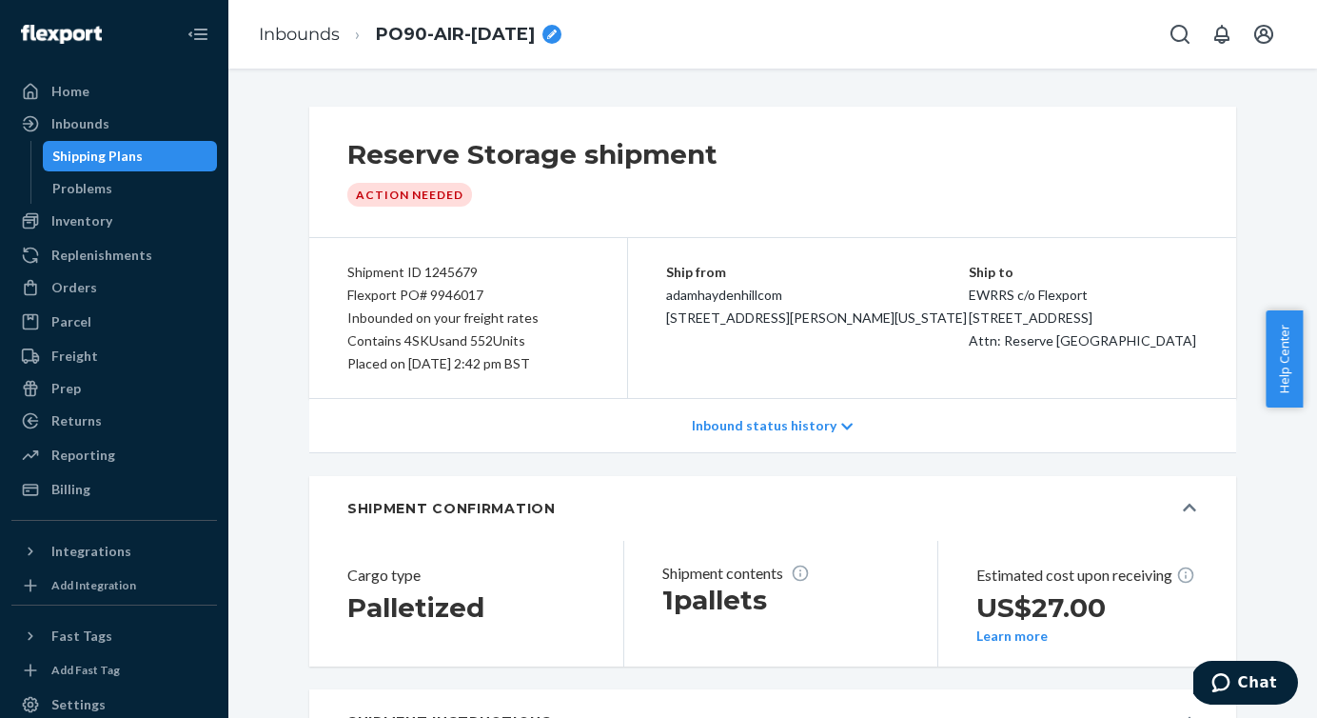
click at [554, 37] on icon "breadcrumbs" at bounding box center [552, 35] width 10 height 10
click at [445, 34] on input "PO90-AIR-[DATE]" at bounding box center [471, 34] width 190 height 30
type input "PO90-Air-[DATE]"
click at [969, 348] on span "[STREET_ADDRESS] Attn: Reserve [GEOGRAPHIC_DATA]" at bounding box center [1083, 328] width 228 height 39
drag, startPoint x: 1091, startPoint y: 366, endPoint x: 950, endPoint y: 303, distance: 154.3
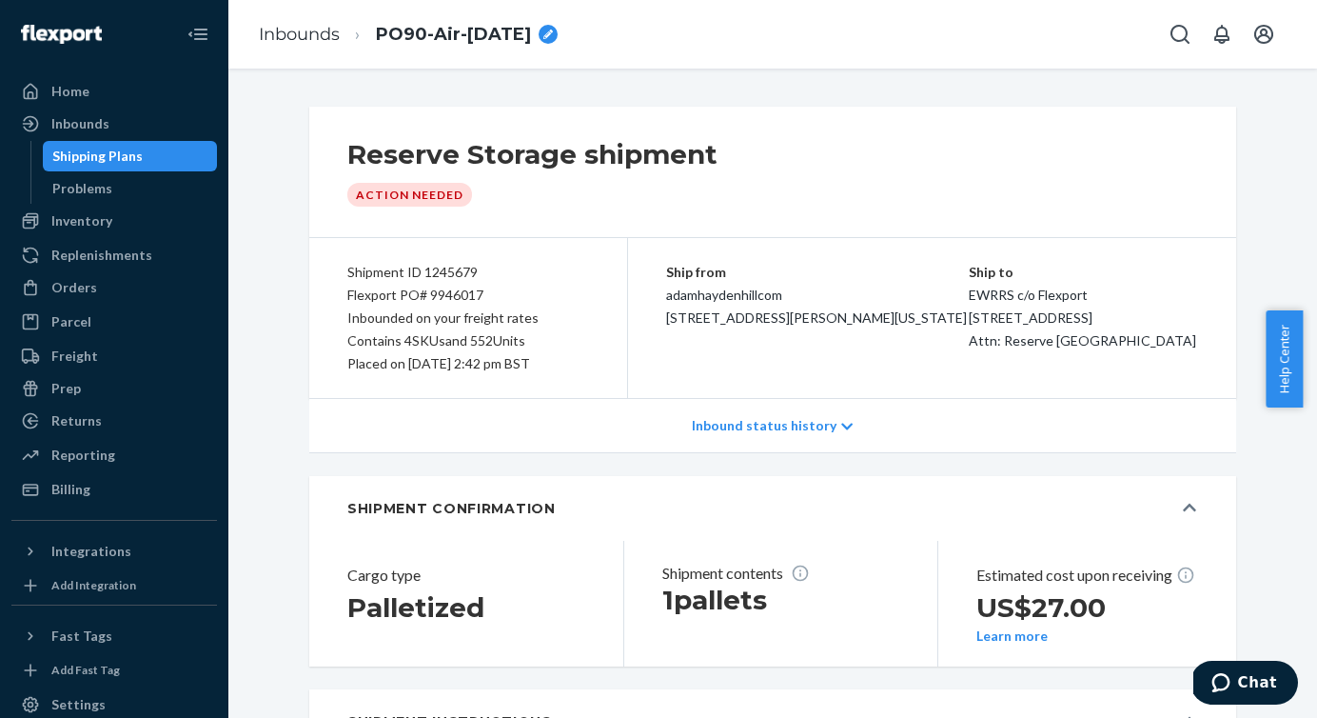
click at [969, 303] on div "Ship to EWRRS c/o Flexport [STREET_ADDRESS] Attn: Reserve [GEOGRAPHIC_DATA]" at bounding box center [1083, 306] width 229 height 91
copy div "EWRRS c/o Flexport [STREET_ADDRESS] Attn: Reserve [GEOGRAPHIC_DATA]"
click at [100, 156] on div "Shipping Plans" at bounding box center [97, 156] width 90 height 19
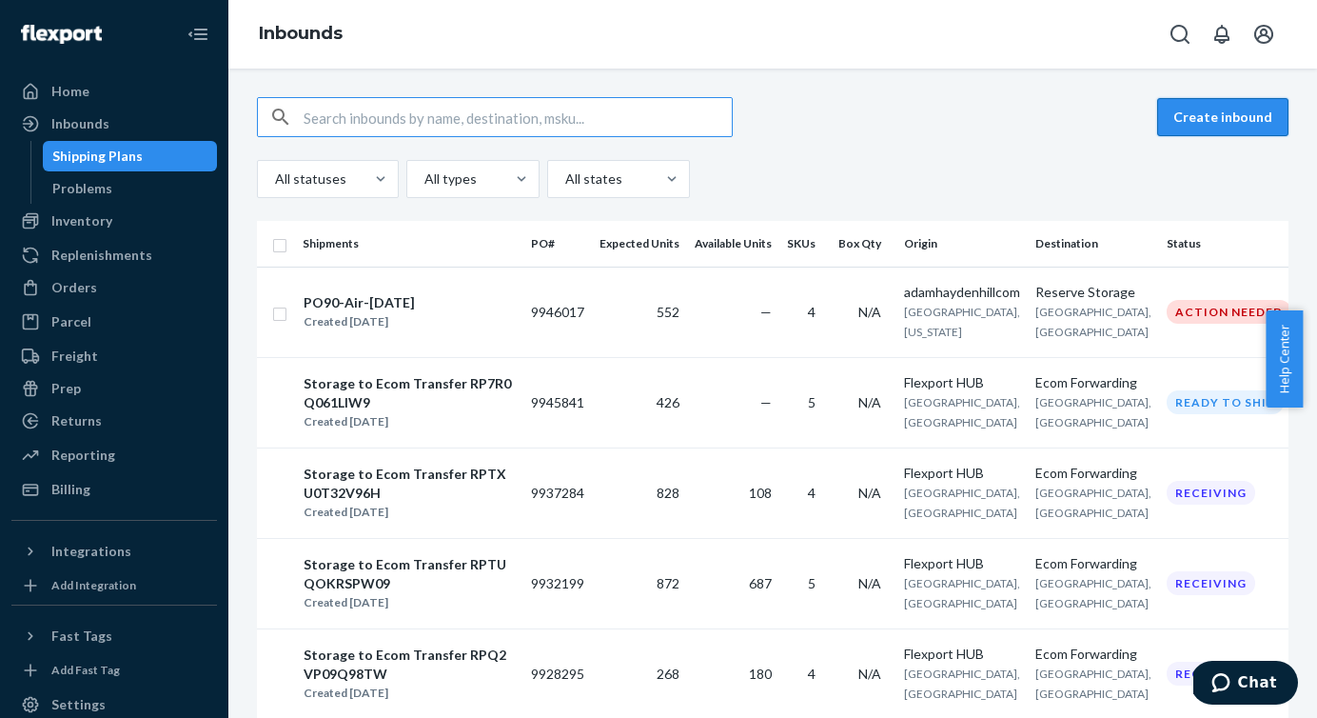
click at [1182, 125] on button "Create inbound" at bounding box center [1223, 117] width 131 height 38
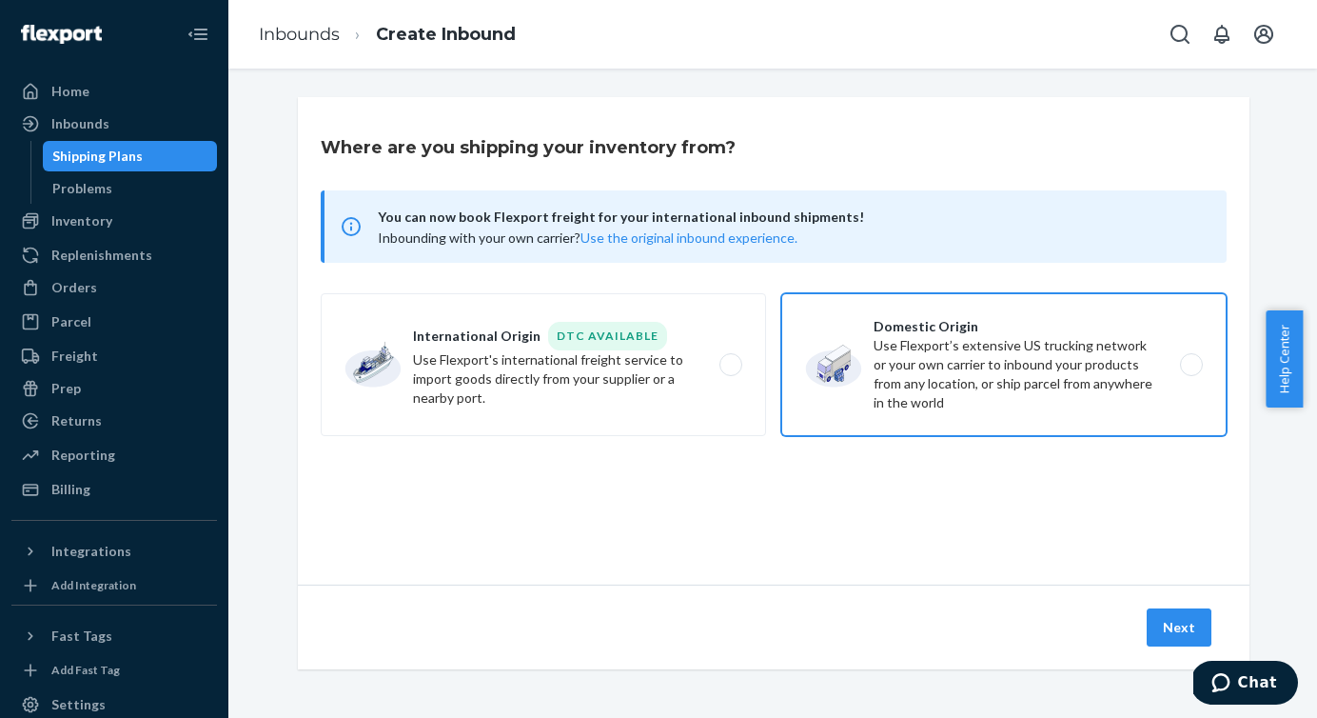
click at [1172, 377] on label "Domestic Origin Use Flexport’s extensive US trucking network or your own carrie…" at bounding box center [1004, 364] width 445 height 143
click at [1191, 371] on input "Domestic Origin Use Flexport’s extensive US trucking network or your own carrie…" at bounding box center [1197, 365] width 12 height 12
radio input "true"
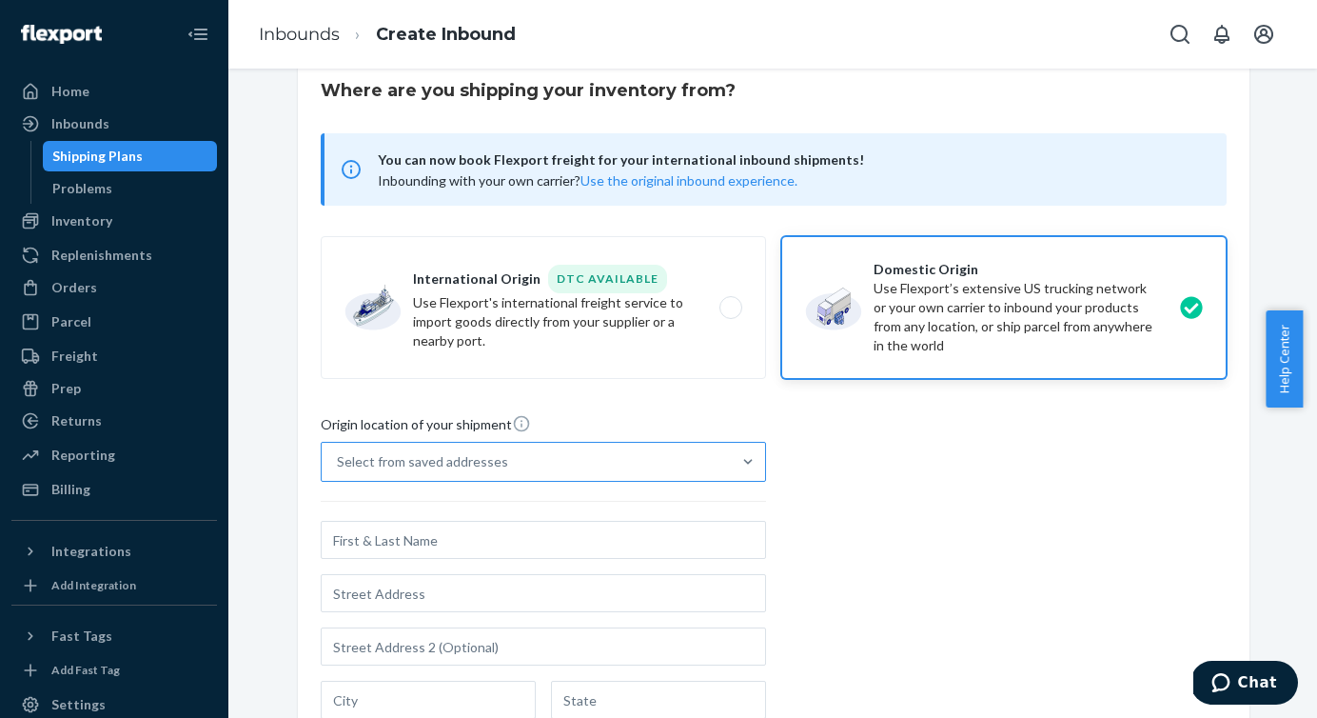
scroll to position [69, 0]
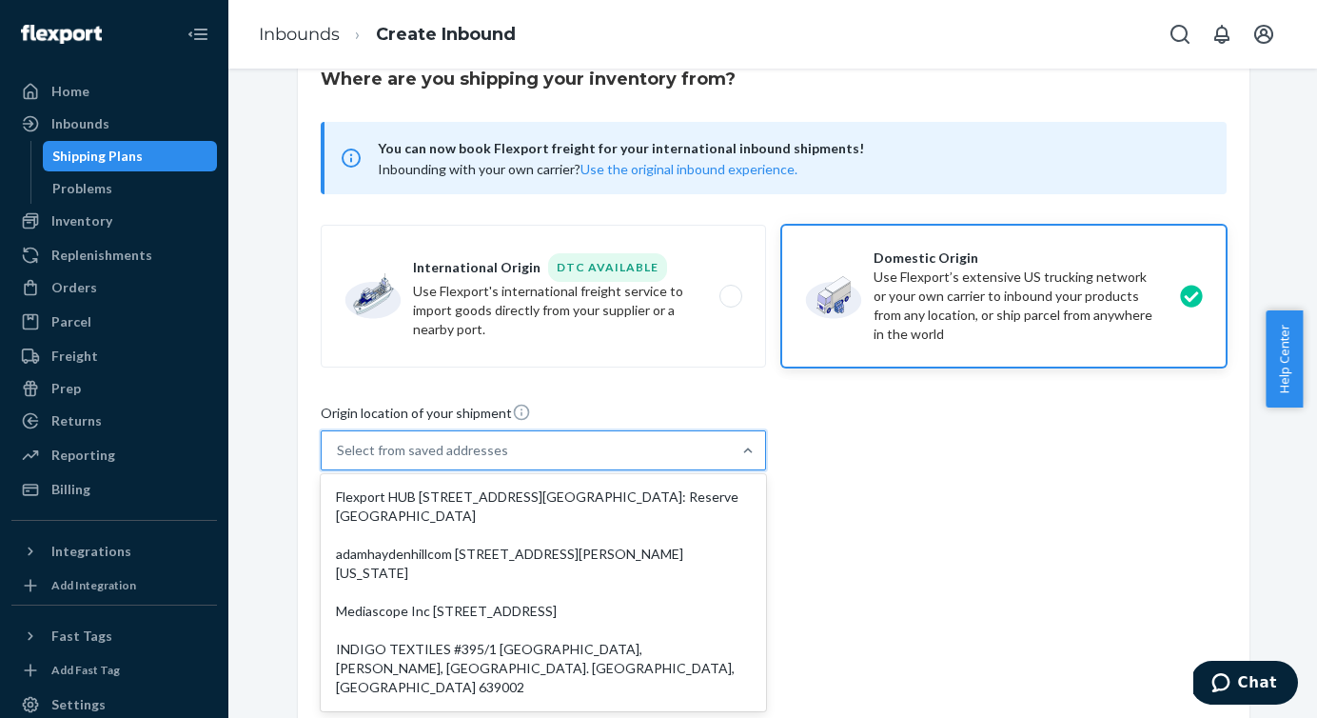
click at [662, 450] on div "Select from saved addresses" at bounding box center [526, 450] width 409 height 38
click at [339, 450] on input "option Flexport HUB [STREET_ADDRESS][GEOGRAPHIC_DATA]: Reserve [GEOGRAPHIC_DATA…" at bounding box center [338, 450] width 2 height 19
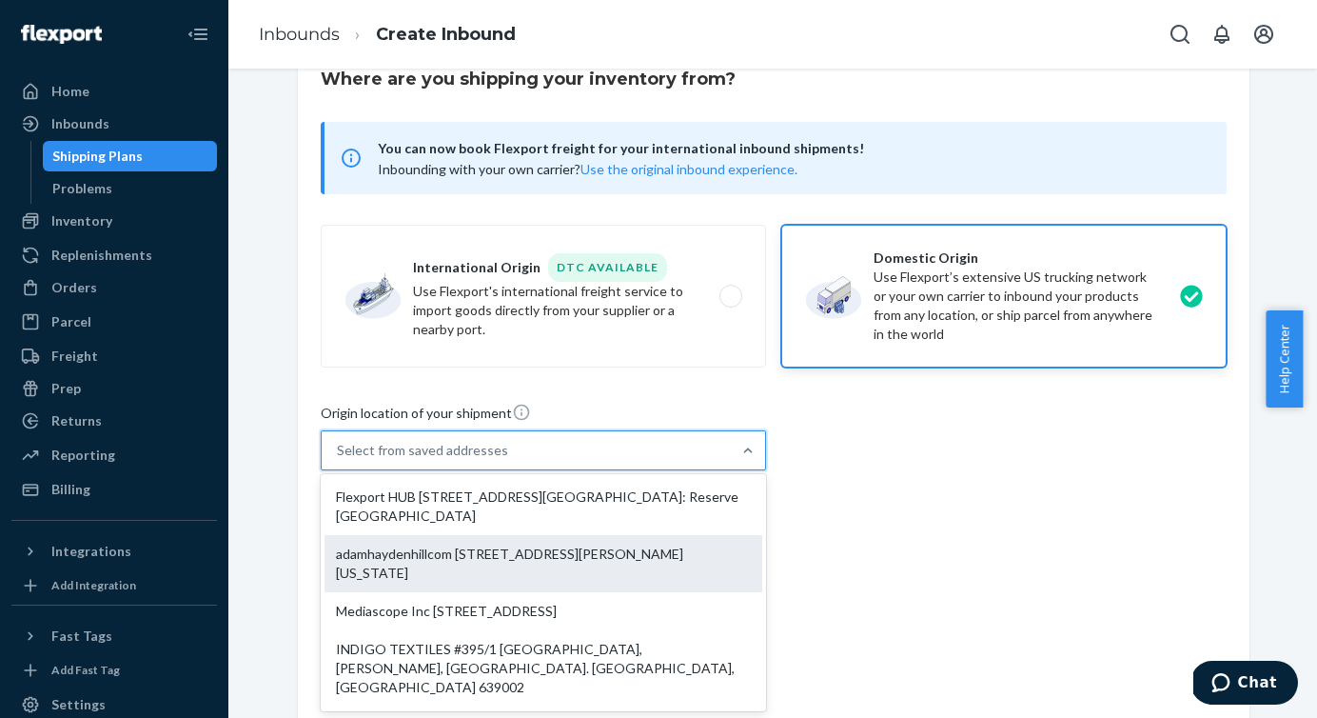
click at [620, 564] on div "adamhaydenhillcom [STREET_ADDRESS][PERSON_NAME][US_STATE]" at bounding box center [544, 563] width 438 height 57
click at [339, 460] on input "option adamhaydenhillcom [STREET_ADDRESS][PERSON_NAME][US_STATE]. 7 results ava…" at bounding box center [338, 450] width 2 height 19
type input "adamhaydenhillcom"
type input "[STREET_ADDRESS][PERSON_NAME]"
type input "Unit 302"
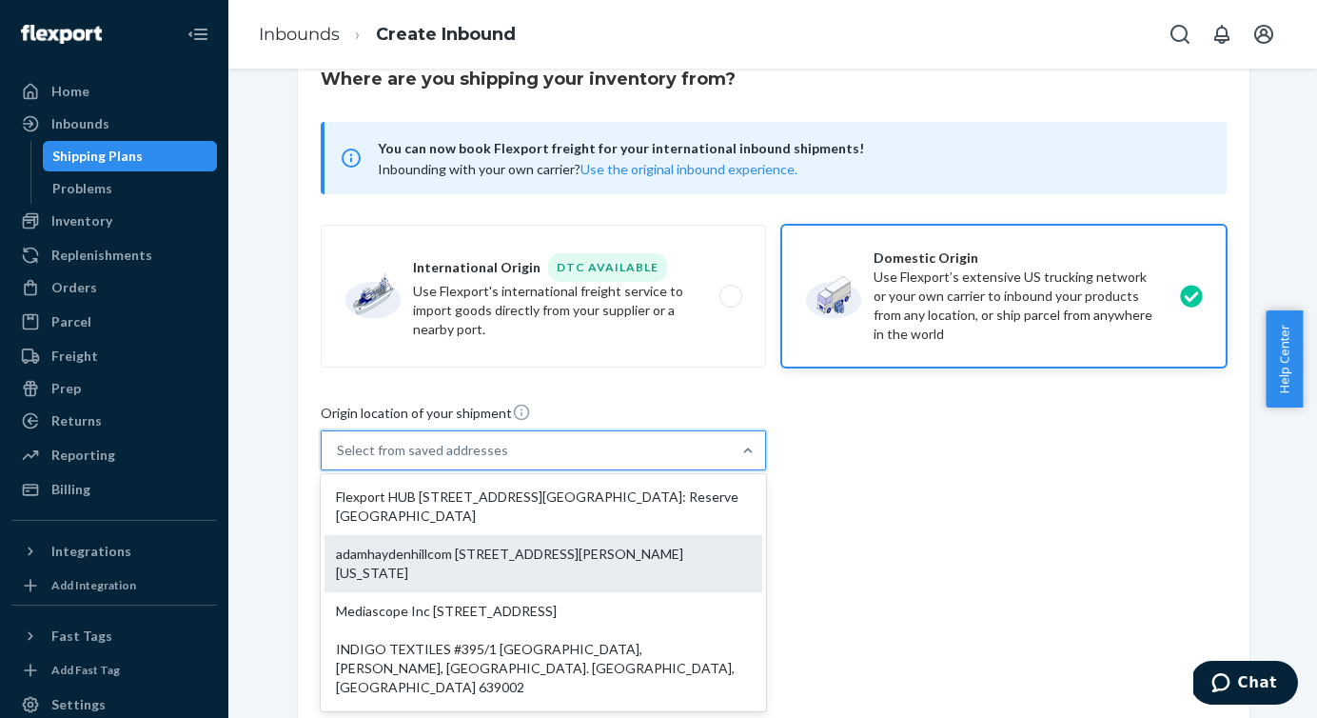
type input "Camarillo"
type input "[US_STATE]"
type input "93012"
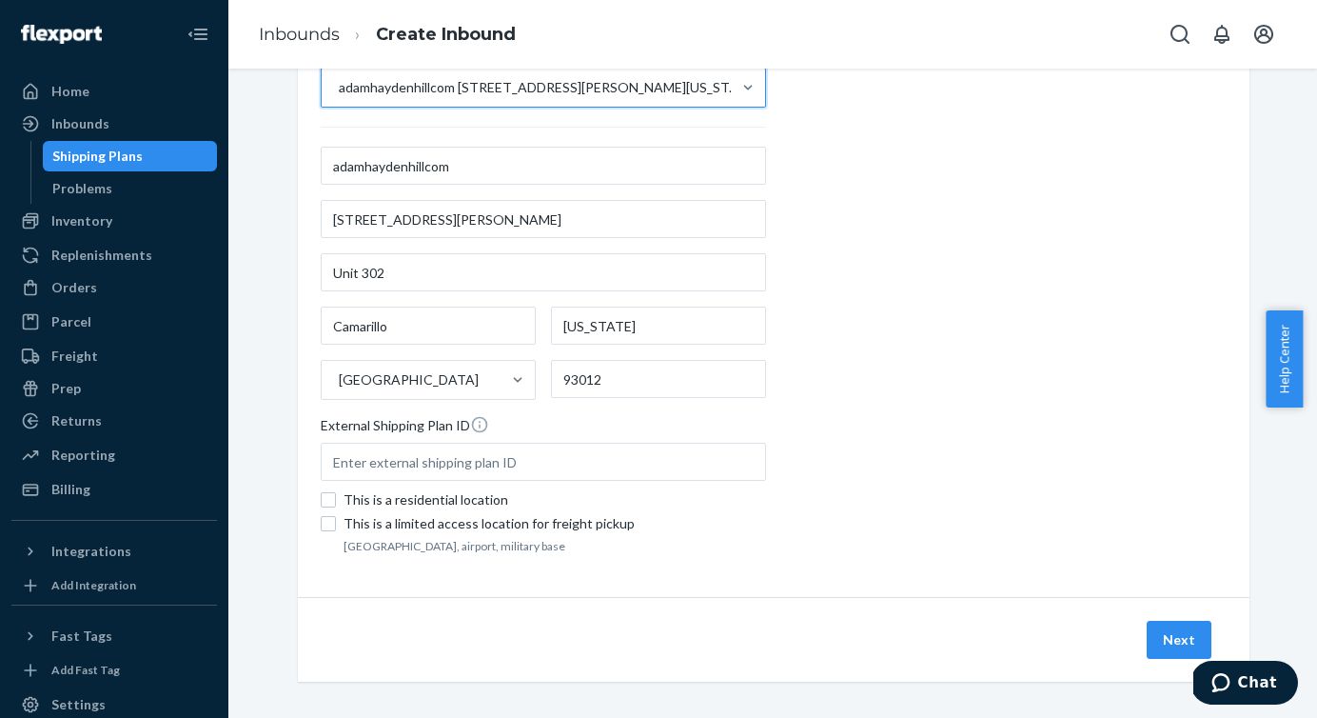
scroll to position [440, 0]
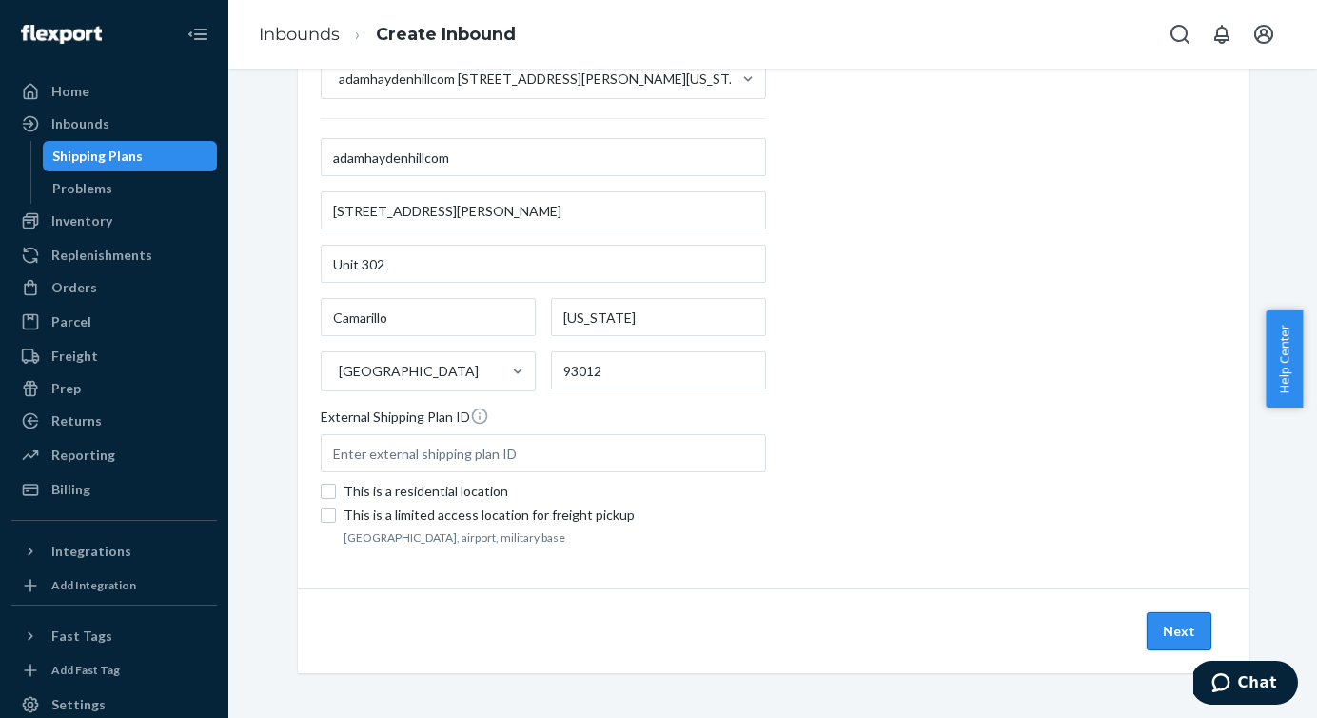
click at [1166, 614] on button "Next" at bounding box center [1179, 631] width 65 height 38
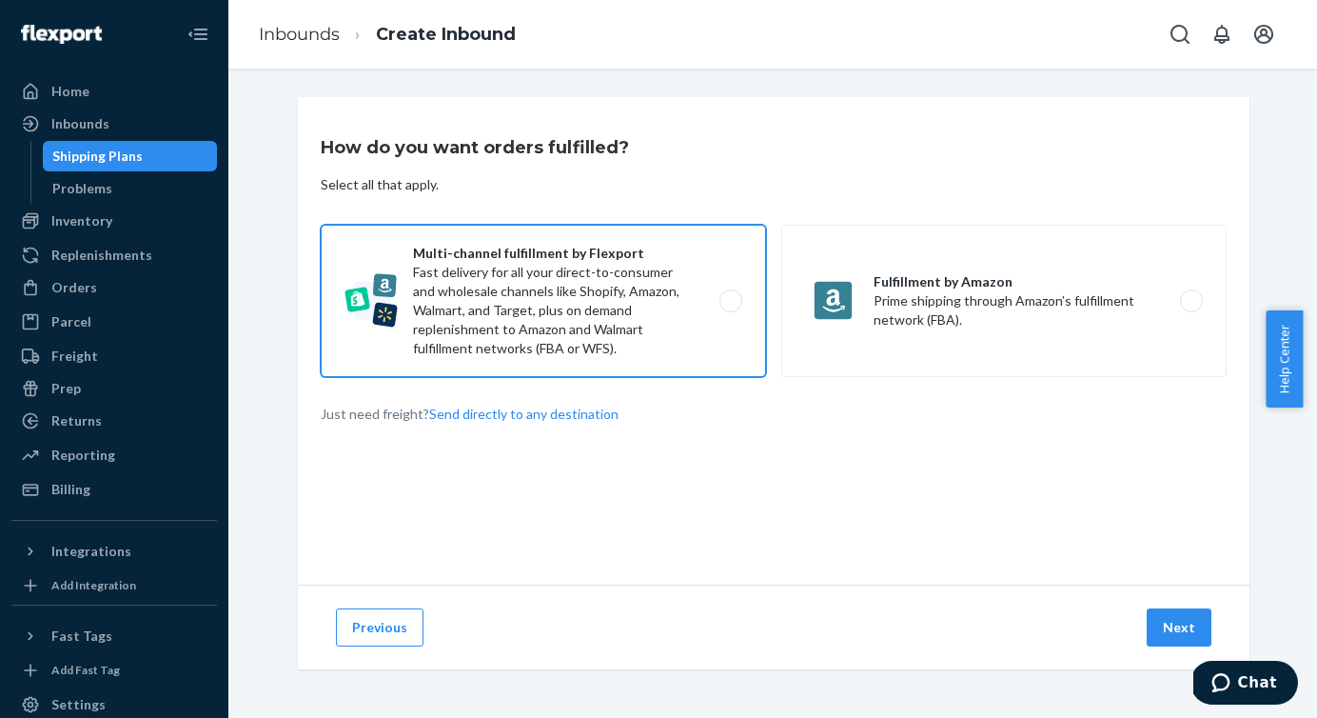
click at [713, 305] on label "Multi-channel fulfillment by Flexport Fast delivery for all your direct-to-cons…" at bounding box center [543, 301] width 445 height 152
click at [730, 305] on input "Multi-channel fulfillment by Flexport Fast delivery for all your direct-to-cons…" at bounding box center [736, 301] width 12 height 12
radio input "true"
click at [1173, 623] on button "Next" at bounding box center [1179, 627] width 65 height 38
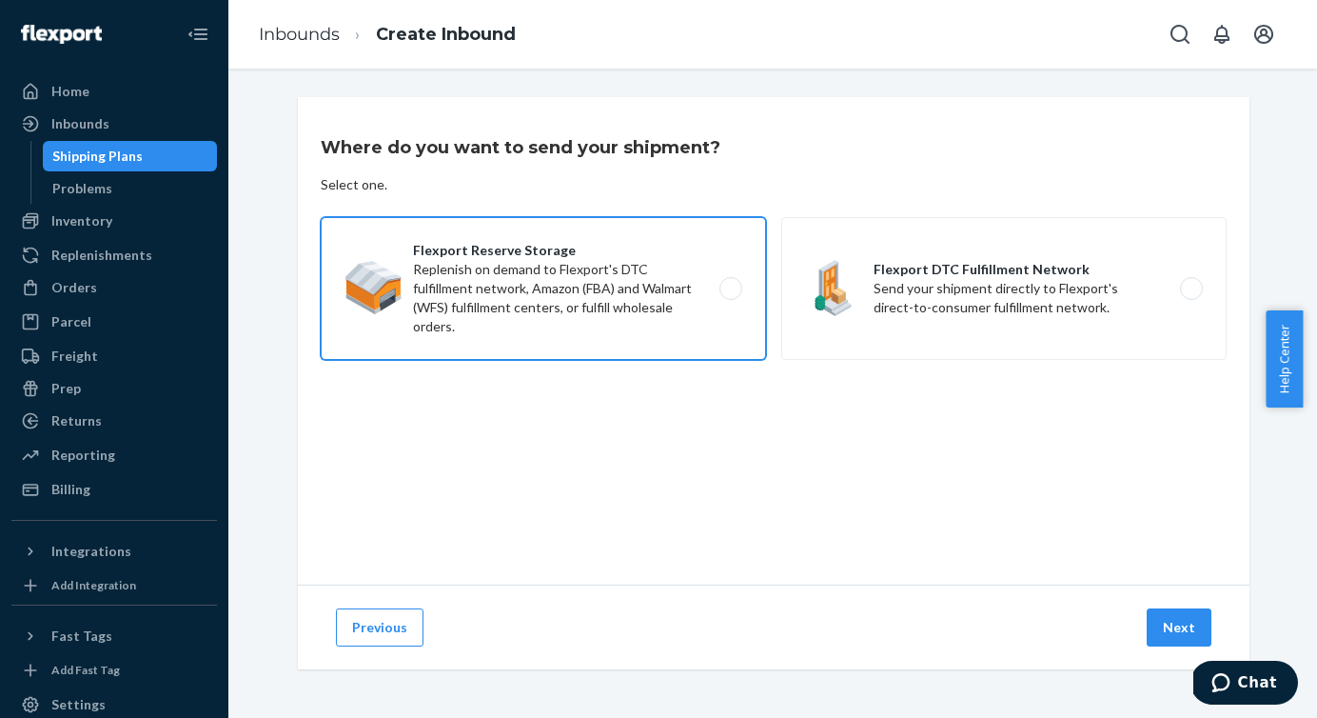
click at [719, 285] on label "Flexport Reserve Storage Replenish on demand to Flexport's DTC fulfillment netw…" at bounding box center [543, 288] width 445 height 143
click at [730, 285] on input "Flexport Reserve Storage Replenish on demand to Flexport's DTC fulfillment netw…" at bounding box center [736, 289] width 12 height 12
radio input "true"
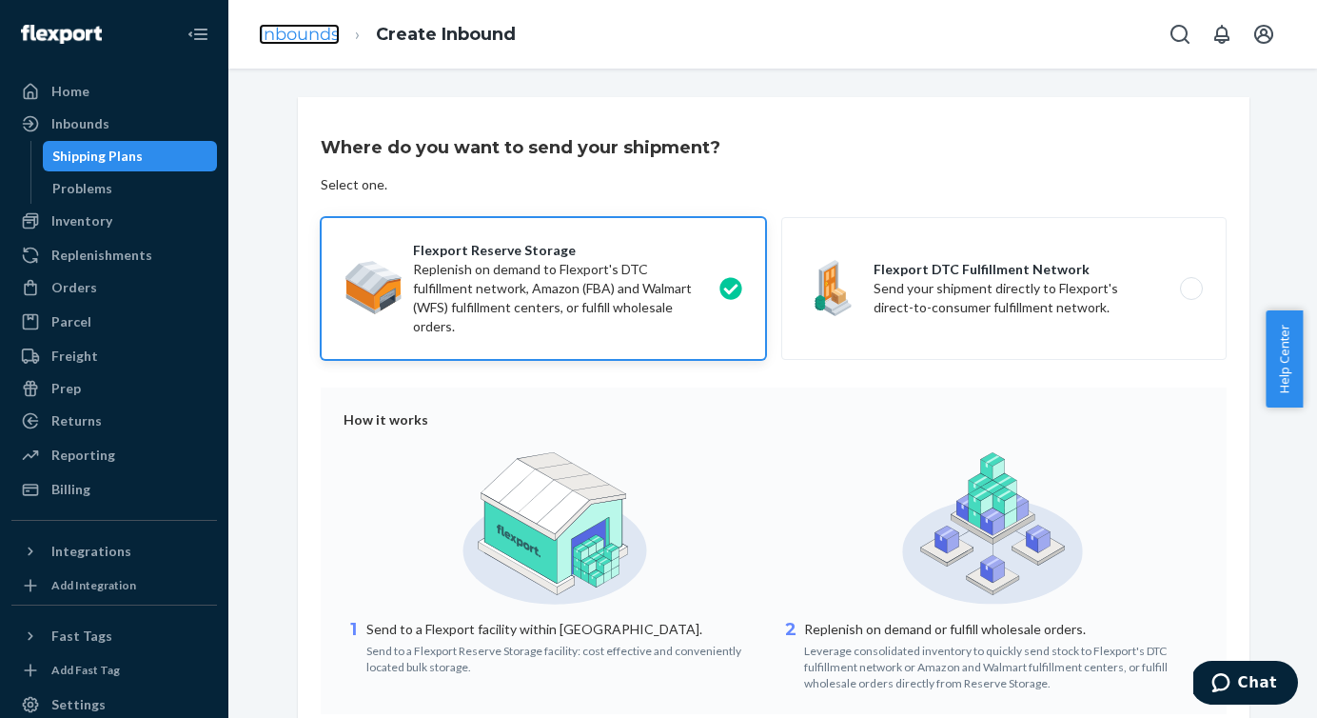
click at [330, 44] on link "Inbounds" at bounding box center [299, 34] width 81 height 21
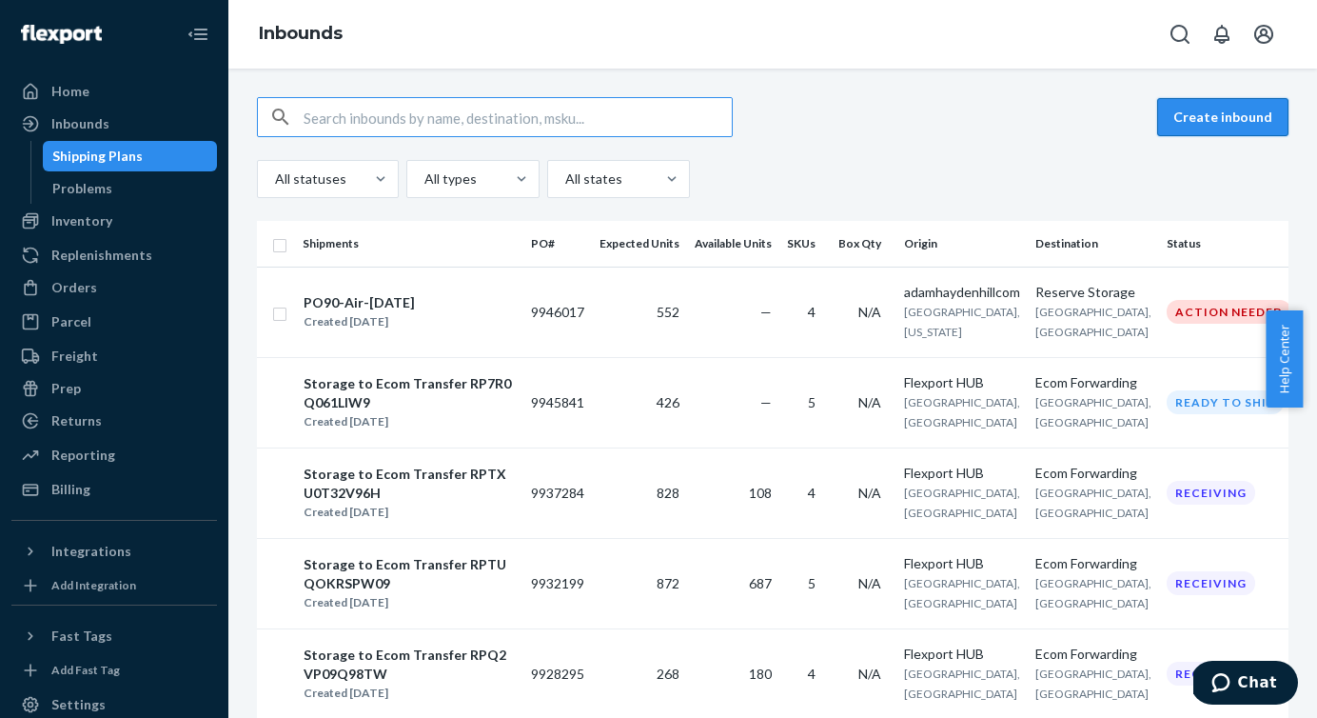
click at [1227, 115] on button "Create inbound" at bounding box center [1223, 117] width 131 height 38
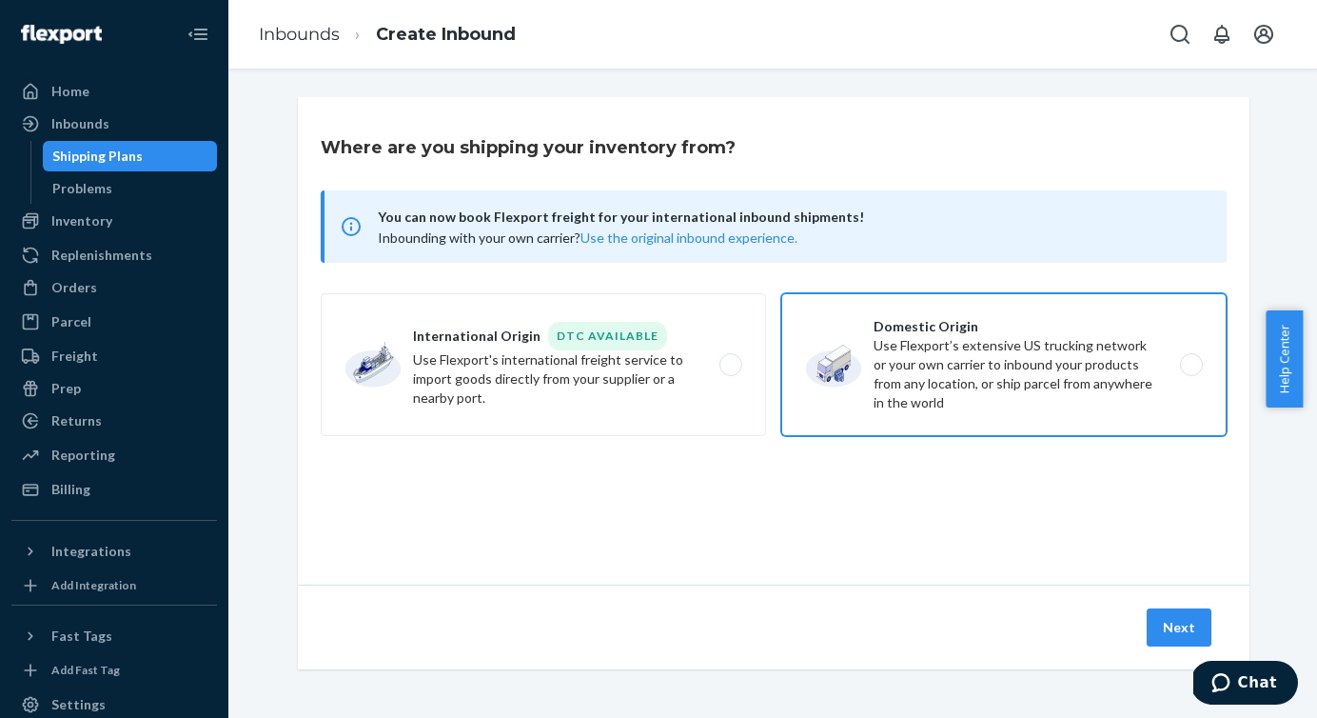
click at [1183, 363] on label "Domestic Origin Use Flexport’s extensive US trucking network or your own carrie…" at bounding box center [1004, 364] width 445 height 143
click at [1191, 363] on input "Domestic Origin Use Flexport’s extensive US trucking network or your own carrie…" at bounding box center [1197, 365] width 12 height 12
radio input "true"
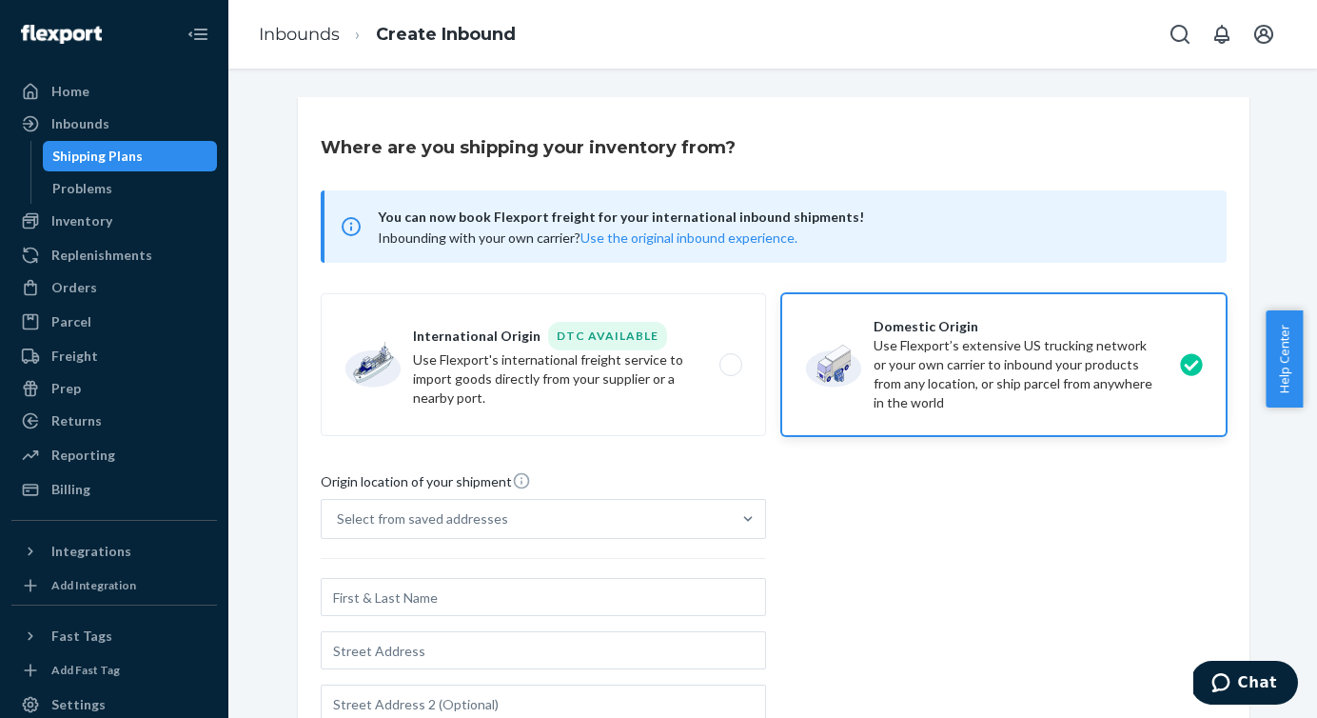
scroll to position [2, 0]
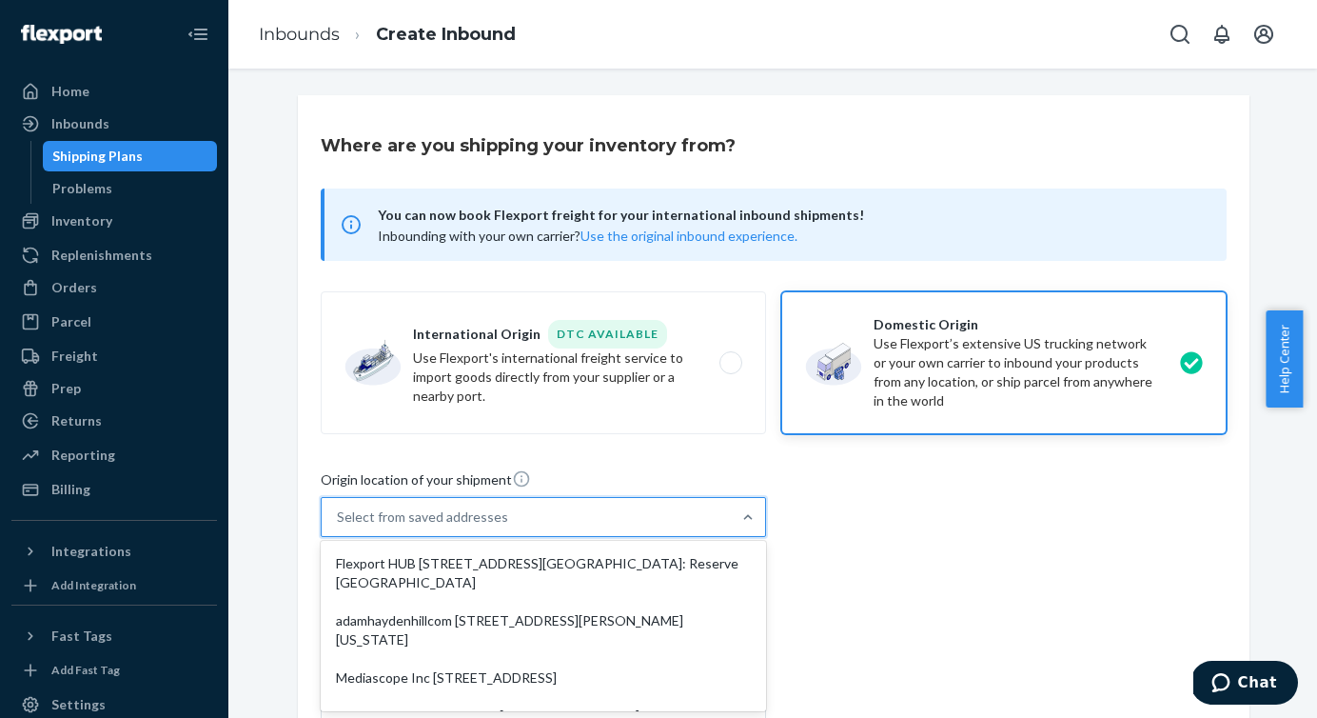
click at [470, 518] on div "Select from saved addresses" at bounding box center [422, 516] width 171 height 19
click at [339, 518] on input "option Flexport HUB [STREET_ADDRESS][GEOGRAPHIC_DATA]: Reserve [GEOGRAPHIC_DATA…" at bounding box center [338, 516] width 2 height 19
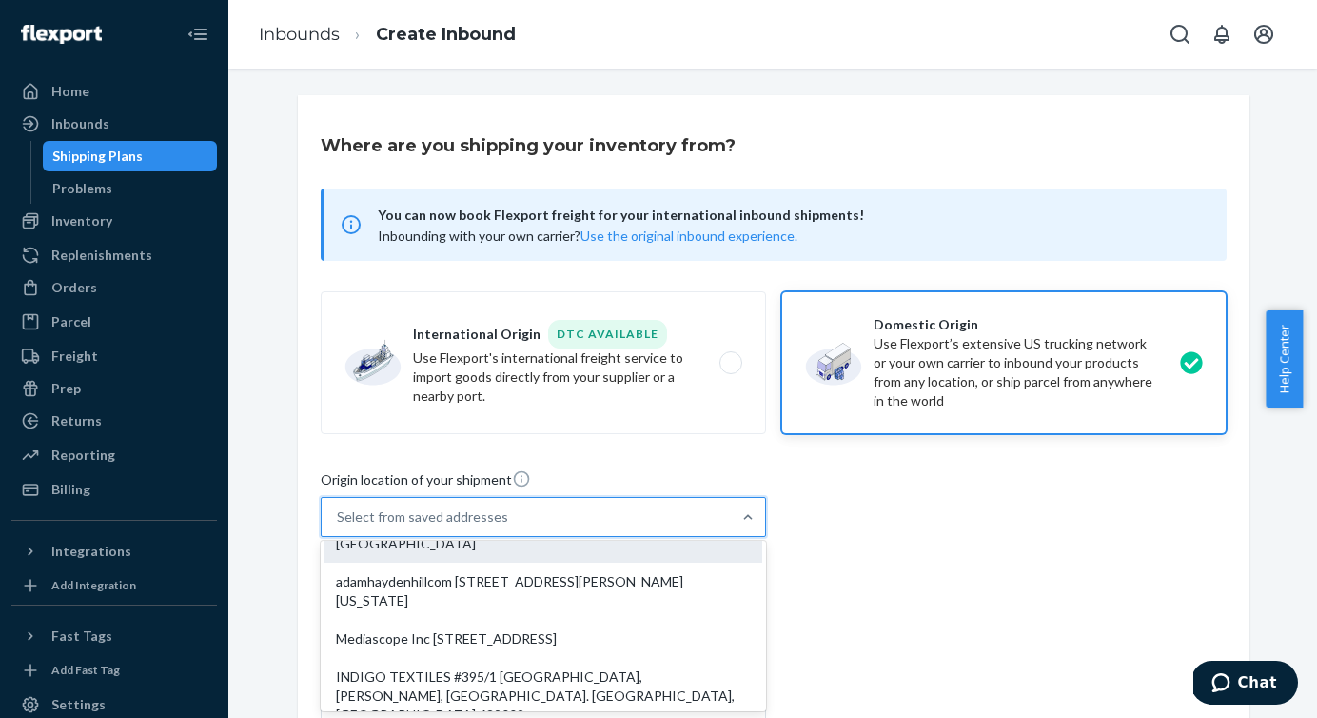
scroll to position [40, 0]
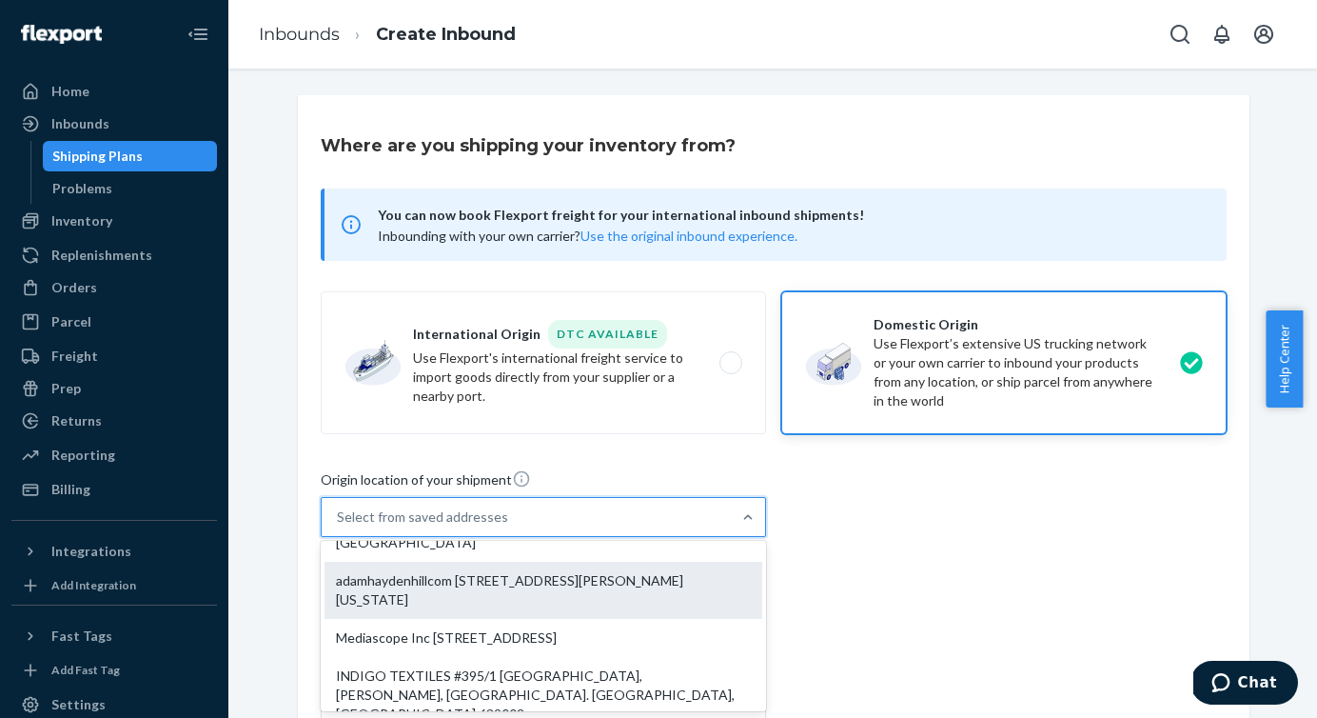
click at [476, 586] on div "adamhaydenhillcom [STREET_ADDRESS][PERSON_NAME][US_STATE]" at bounding box center [544, 590] width 438 height 57
click at [339, 526] on input "option adamhaydenhillcom [STREET_ADDRESS][PERSON_NAME][US_STATE]. 7 results ava…" at bounding box center [338, 516] width 2 height 19
type input "adamhaydenhillcom"
type input "[STREET_ADDRESS][PERSON_NAME]"
type input "Unit 302"
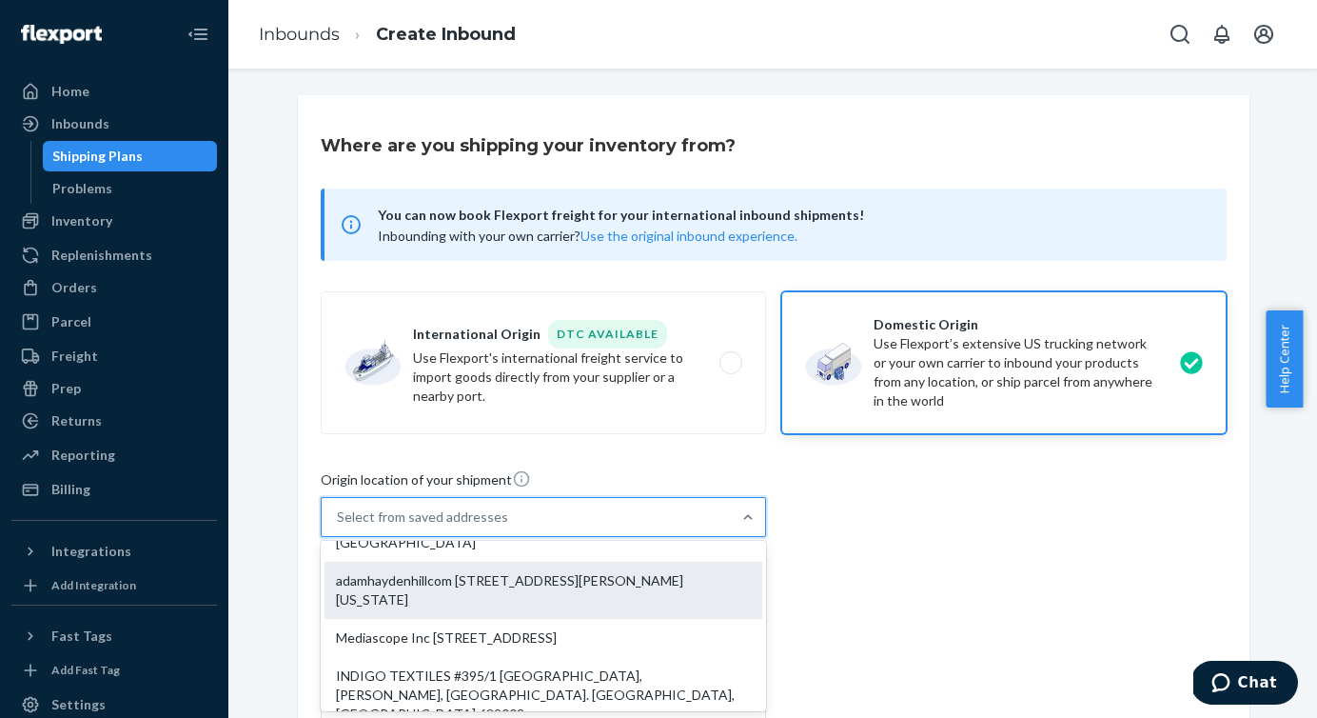
type input "Camarillo"
type input "[US_STATE]"
type input "93012"
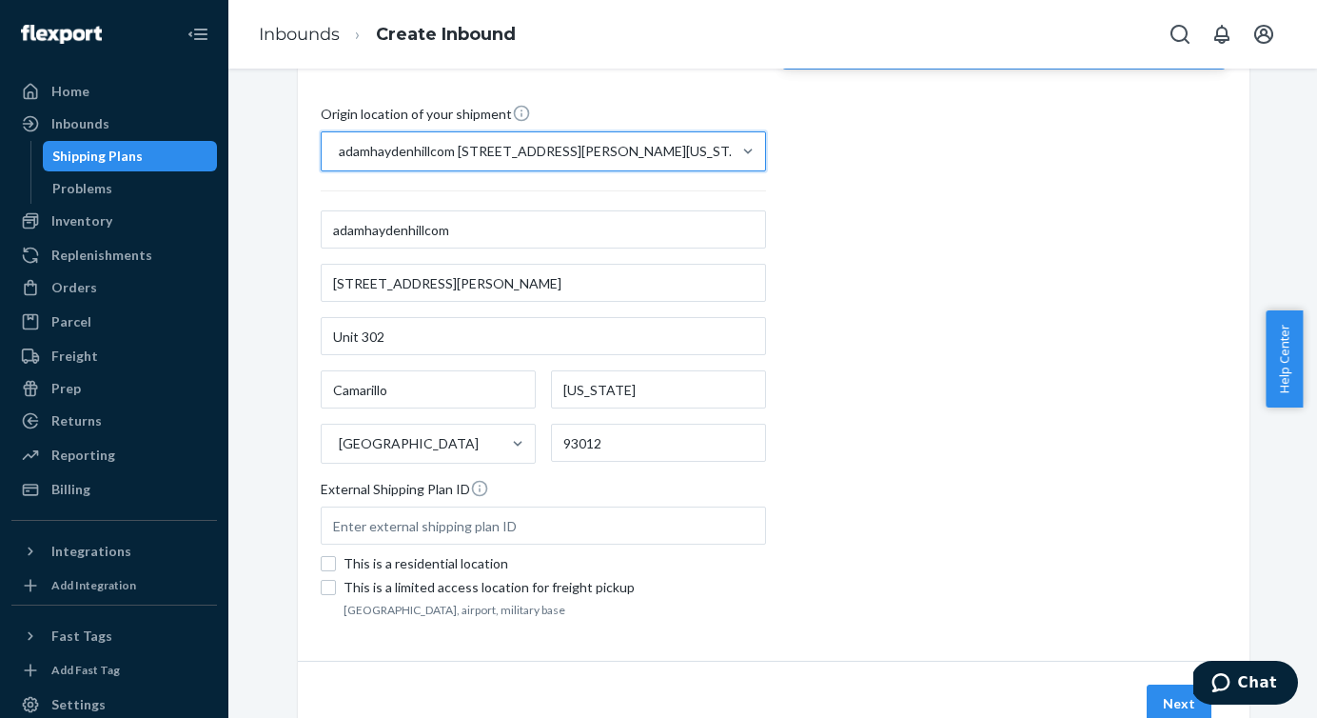
scroll to position [440, 0]
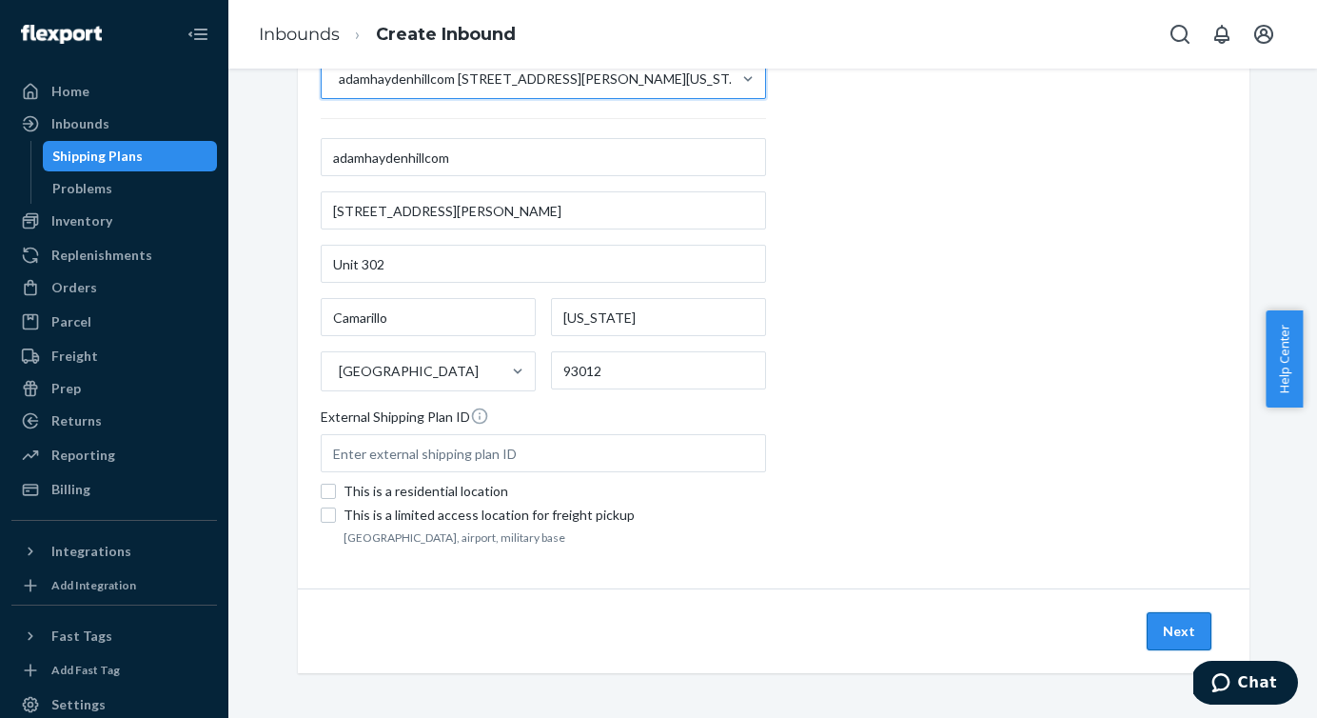
click at [1165, 637] on button "Next" at bounding box center [1179, 631] width 65 height 38
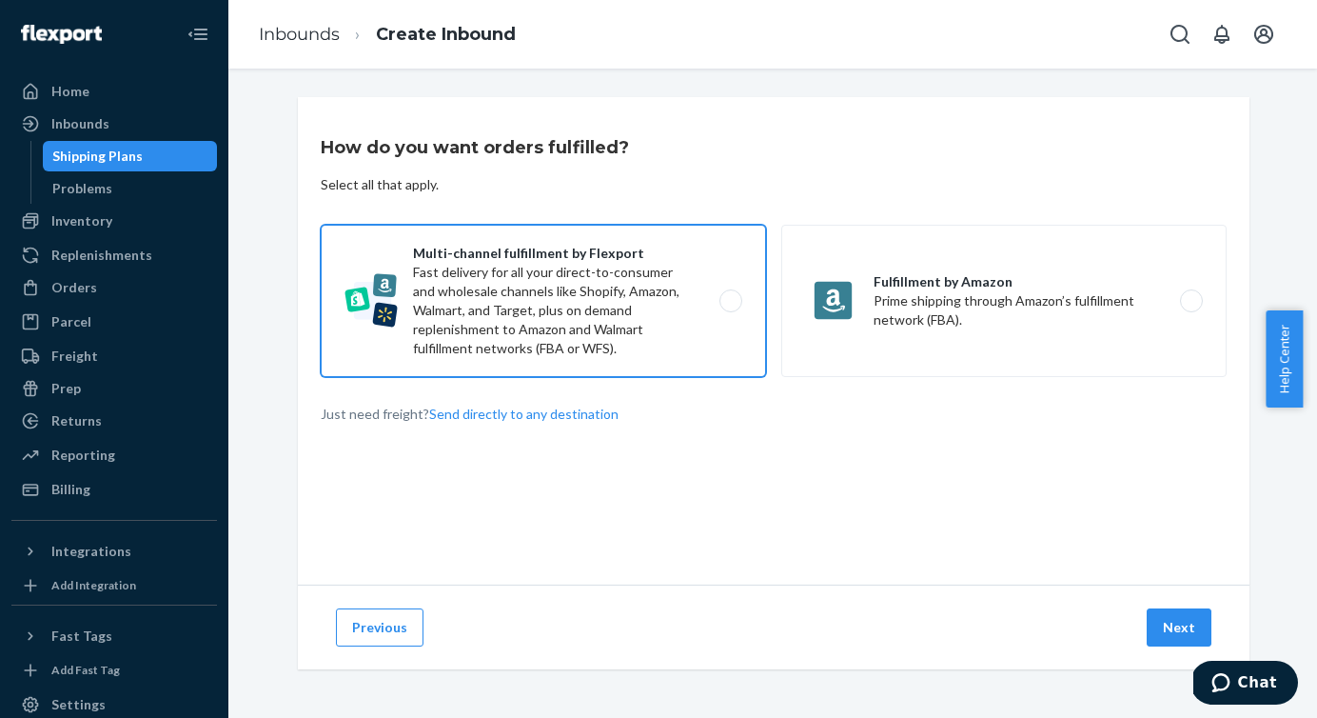
click at [721, 298] on label "Multi-channel fulfillment by Flexport Fast delivery for all your direct-to-cons…" at bounding box center [543, 301] width 445 height 152
click at [730, 298] on input "Multi-channel fulfillment by Flexport Fast delivery for all your direct-to-cons…" at bounding box center [736, 301] width 12 height 12
radio input "true"
click at [1168, 620] on button "Next" at bounding box center [1179, 627] width 65 height 38
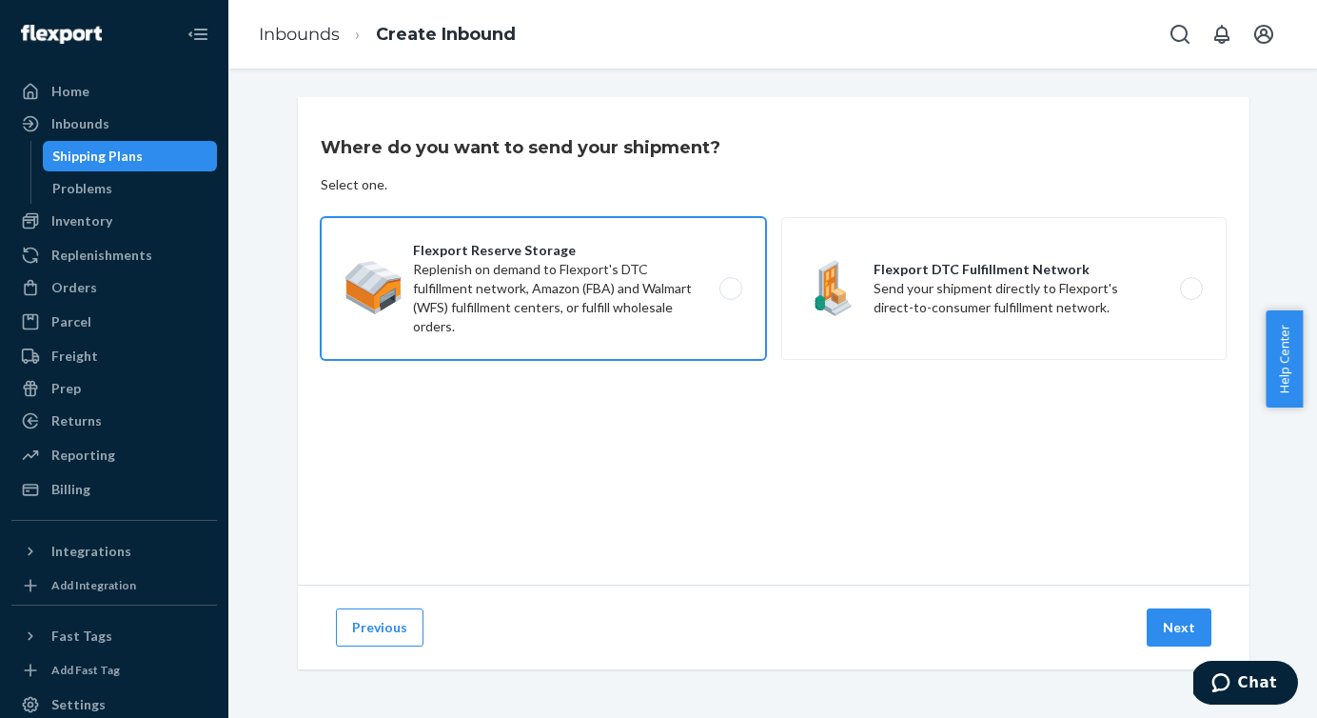
click at [727, 287] on label "Flexport Reserve Storage Replenish on demand to Flexport's DTC fulfillment netw…" at bounding box center [543, 288] width 445 height 143
click at [730, 287] on input "Flexport Reserve Storage Replenish on demand to Flexport's DTC fulfillment netw…" at bounding box center [736, 289] width 12 height 12
radio input "true"
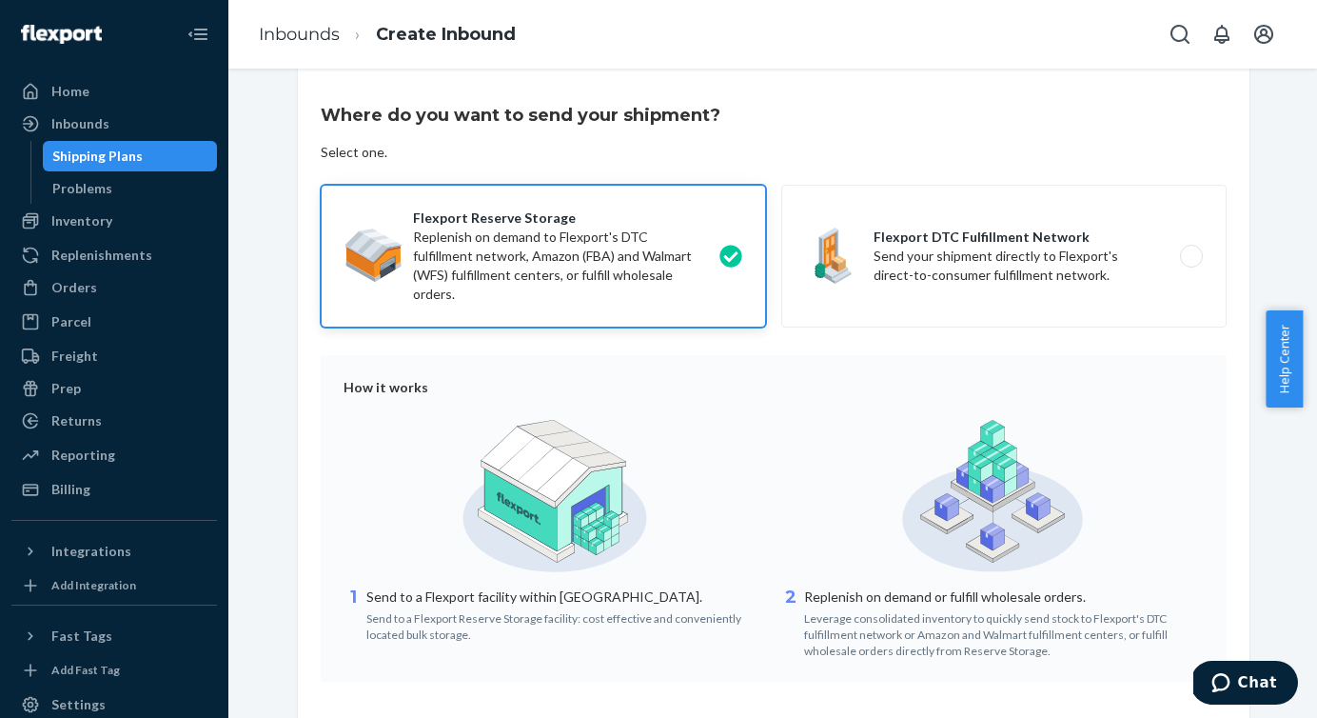
scroll to position [165, 0]
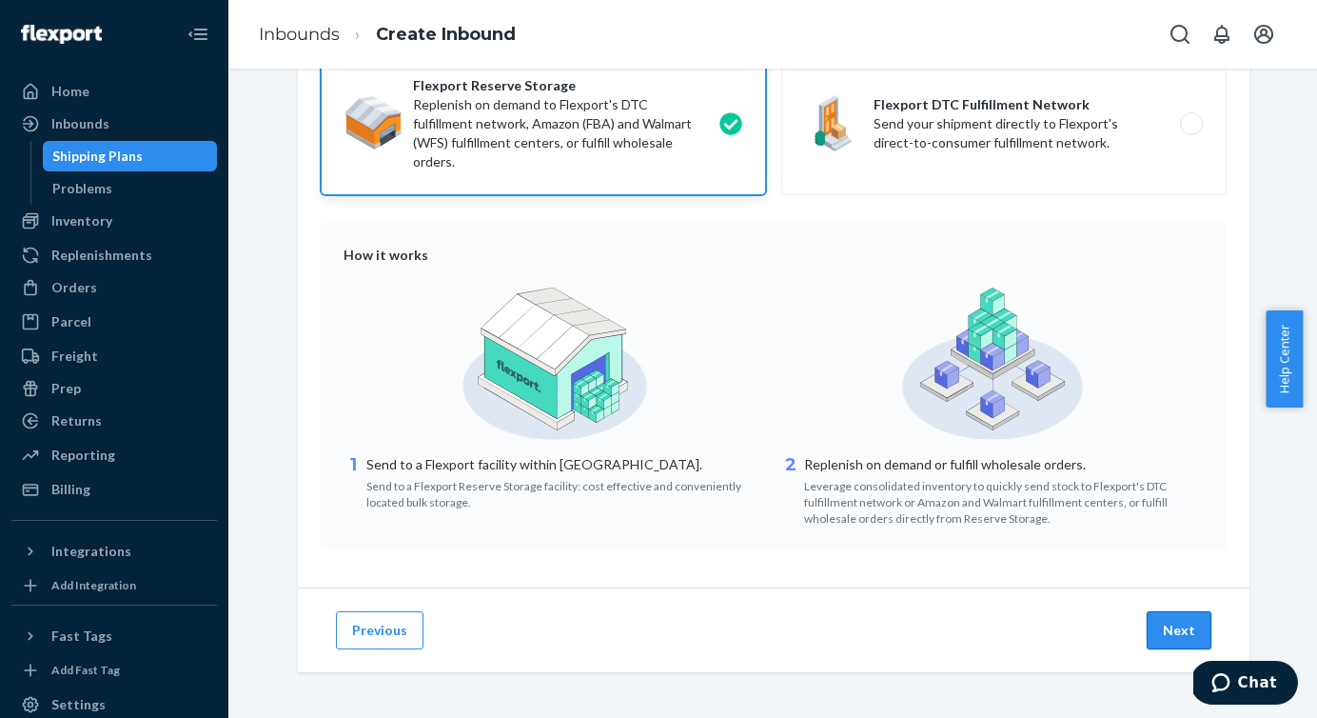
click at [1168, 621] on button "Next" at bounding box center [1179, 630] width 65 height 38
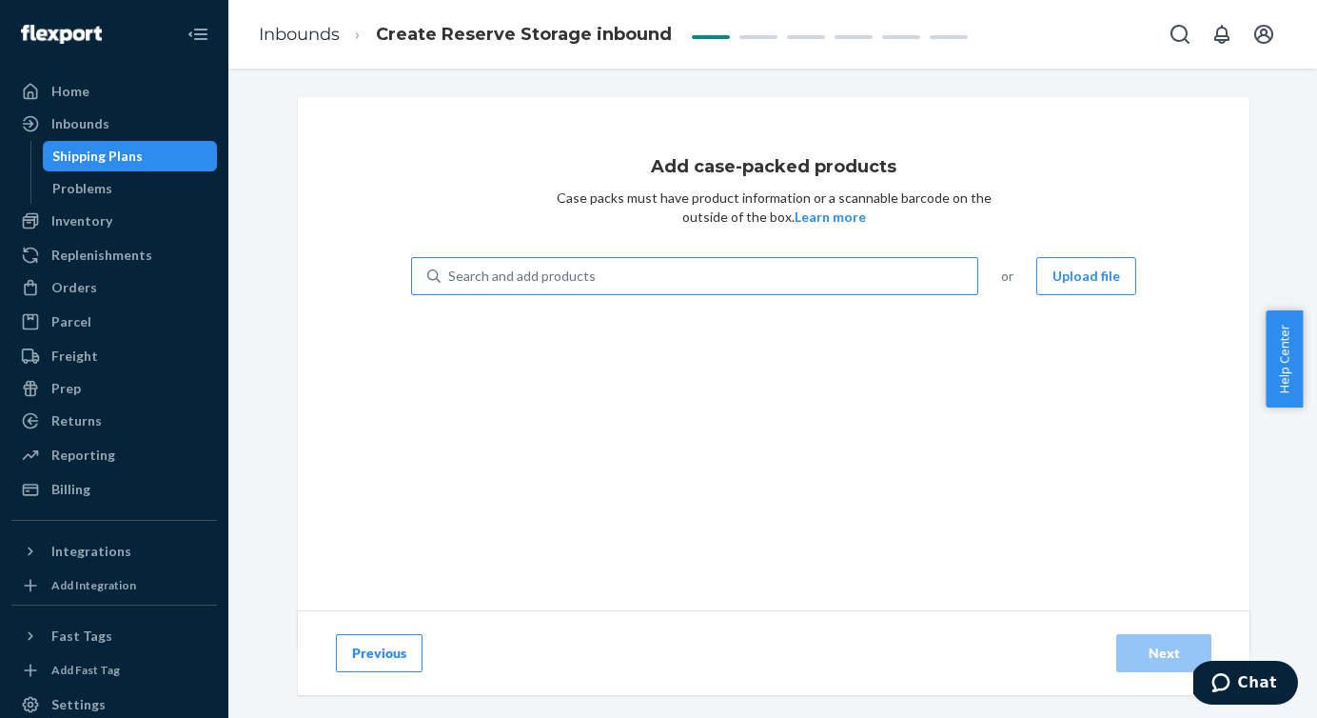
click at [517, 271] on div "Search and add products" at bounding box center [522, 276] width 148 height 19
click at [450, 271] on input "Search and add products" at bounding box center [449, 276] width 2 height 19
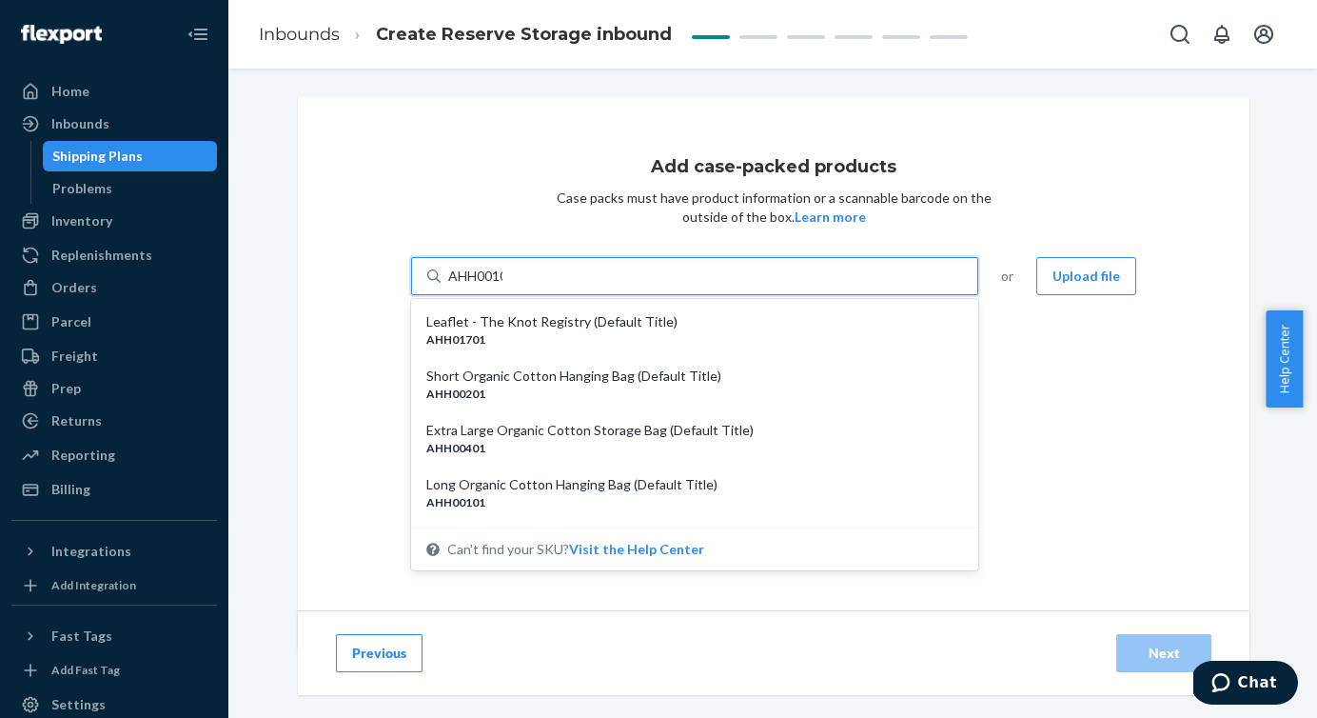
type input "AHH00101"
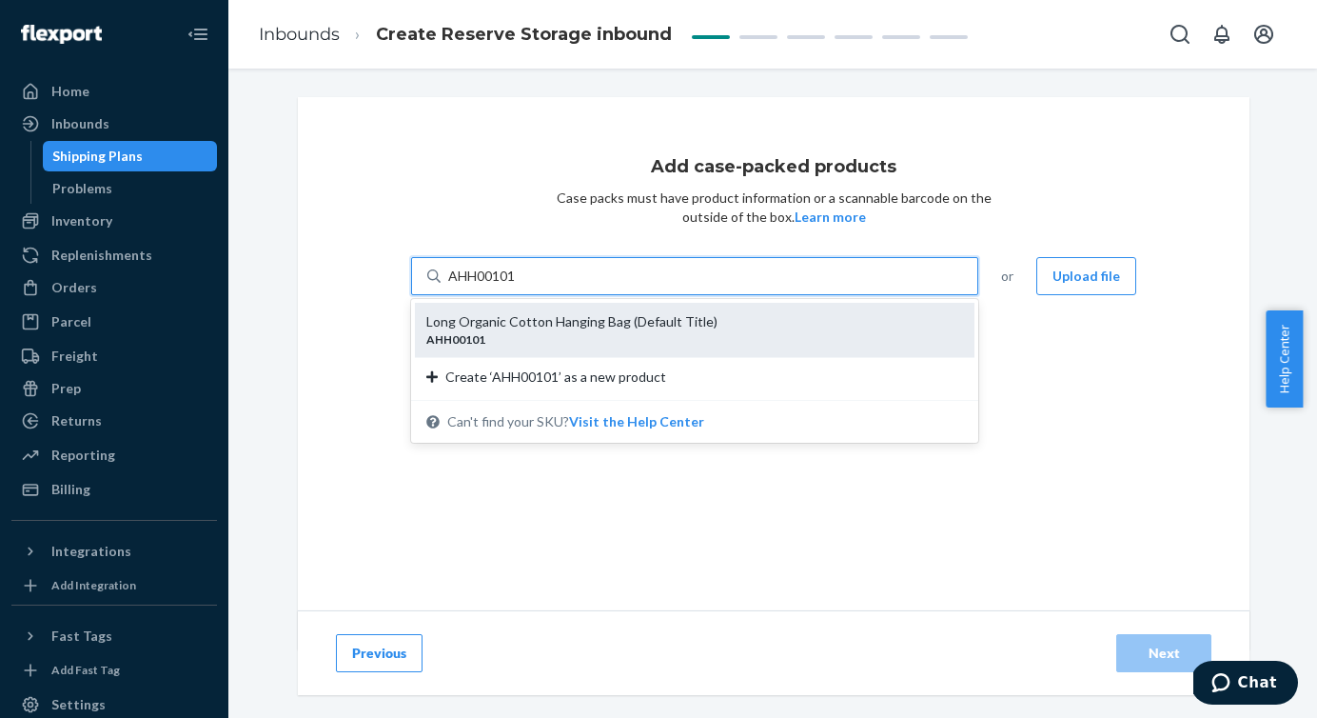
click at [568, 333] on div "AHH00101" at bounding box center [687, 339] width 522 height 16
click at [518, 286] on input "AHH00101" at bounding box center [482, 276] width 69 height 19
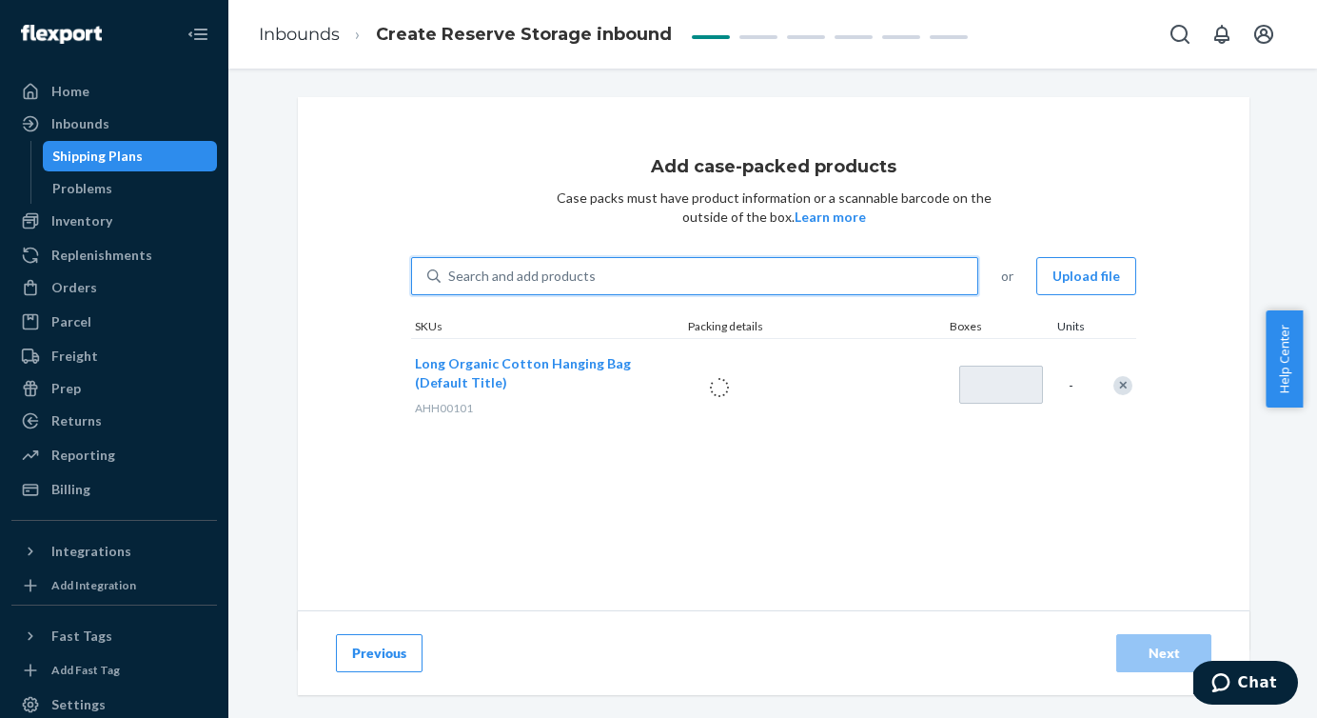
type input "1"
click at [555, 279] on div "Search and add products" at bounding box center [522, 276] width 148 height 19
click at [450, 279] on input "0 results available. Use Up and Down to choose options, press Enter to select t…" at bounding box center [449, 276] width 2 height 19
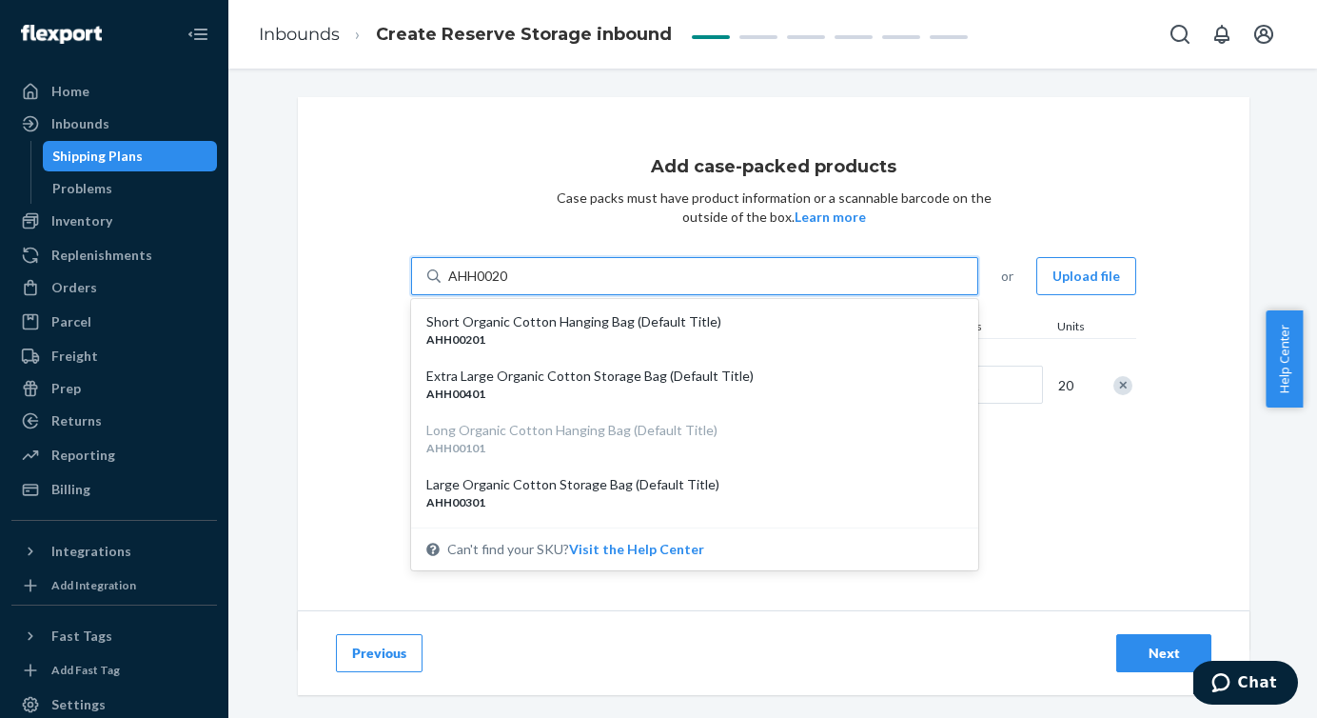
type input "AHH00201"
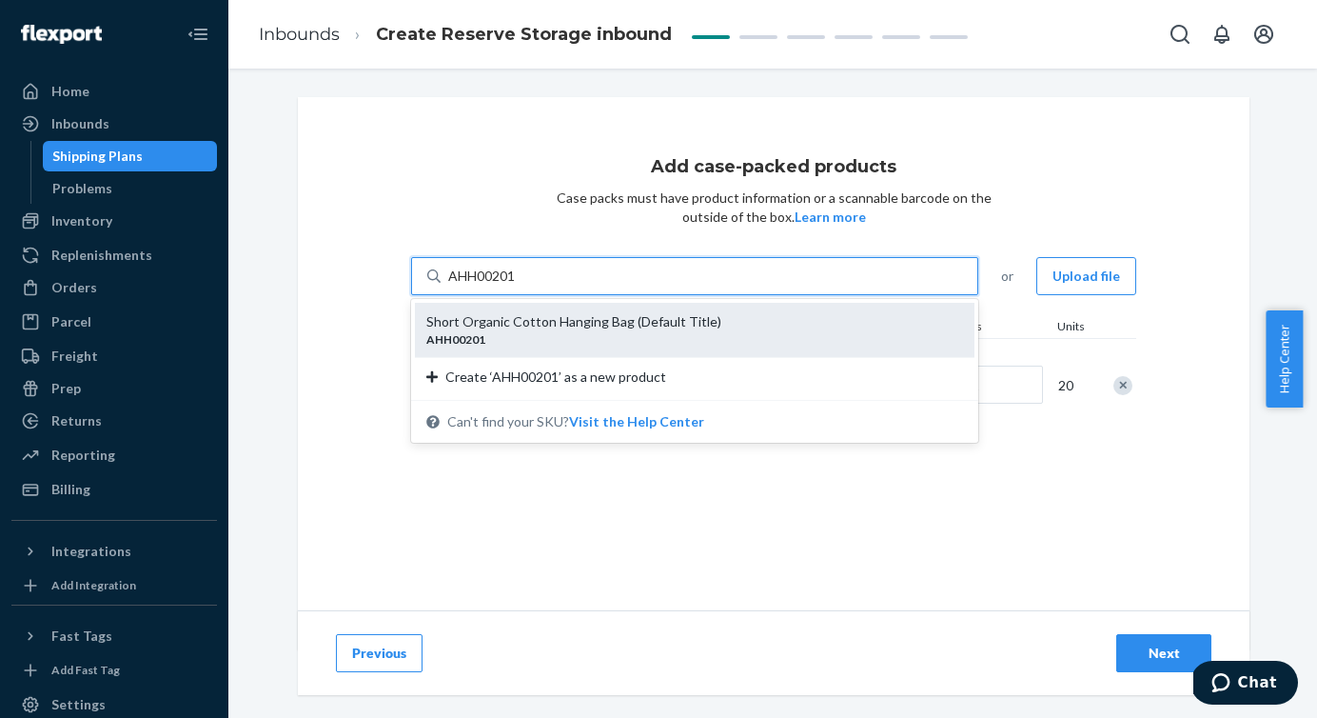
click at [545, 328] on div "Short Organic Cotton Hanging Bag (Default Title)" at bounding box center [687, 321] width 522 height 19
click at [518, 286] on input "AHH00201" at bounding box center [482, 276] width 69 height 19
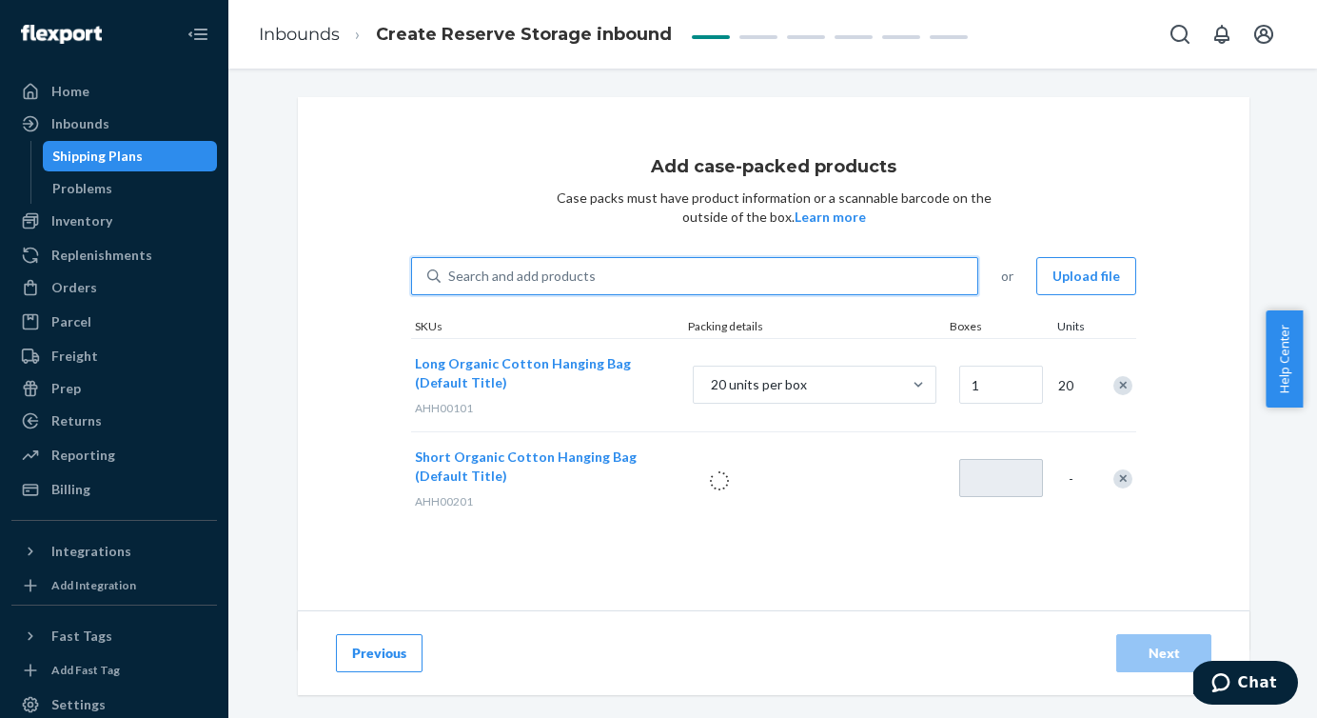
type input "1"
click at [521, 288] on div "Search and add products" at bounding box center [709, 276] width 537 height 34
click at [450, 286] on input "0 results available. Select is focused ,type to refine list, press Down to open…" at bounding box center [449, 276] width 2 height 19
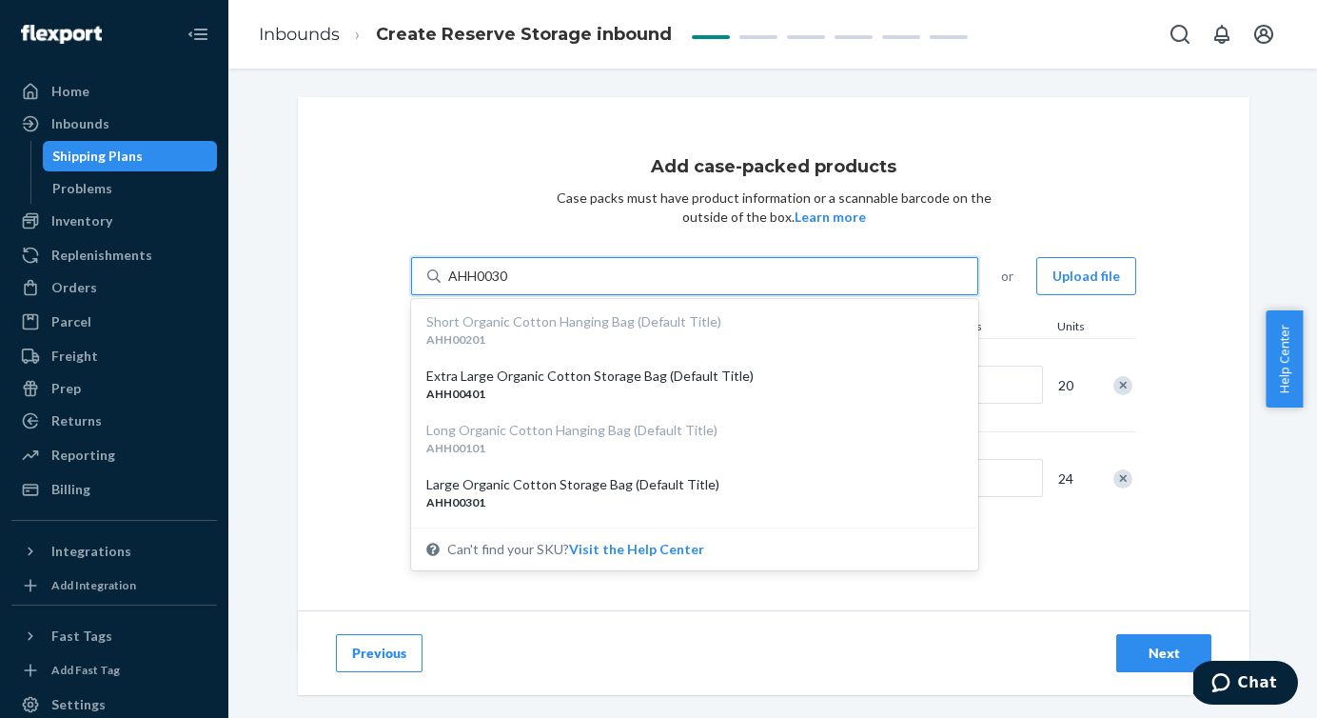
type input "AHH00301"
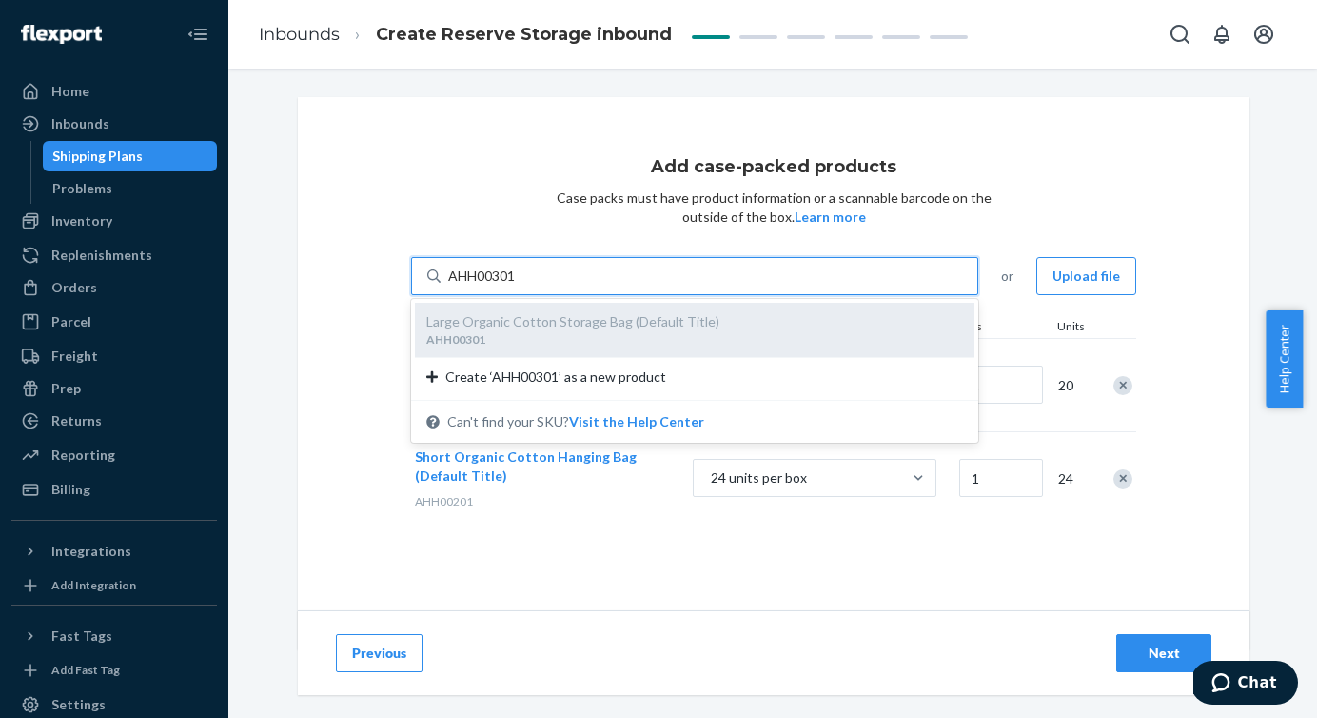
click at [550, 336] on div "AHH00301" at bounding box center [687, 339] width 522 height 16
click at [518, 286] on input "AHH00301" at bounding box center [482, 276] width 69 height 19
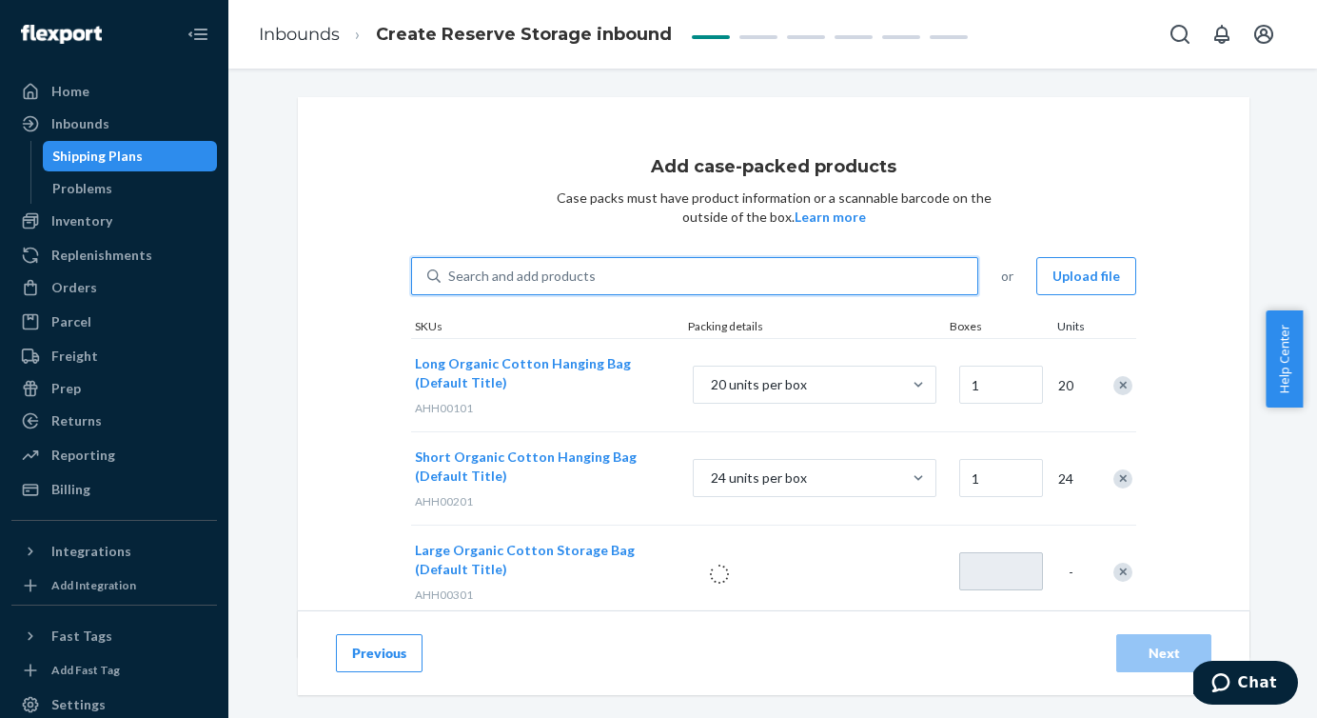
type input "1"
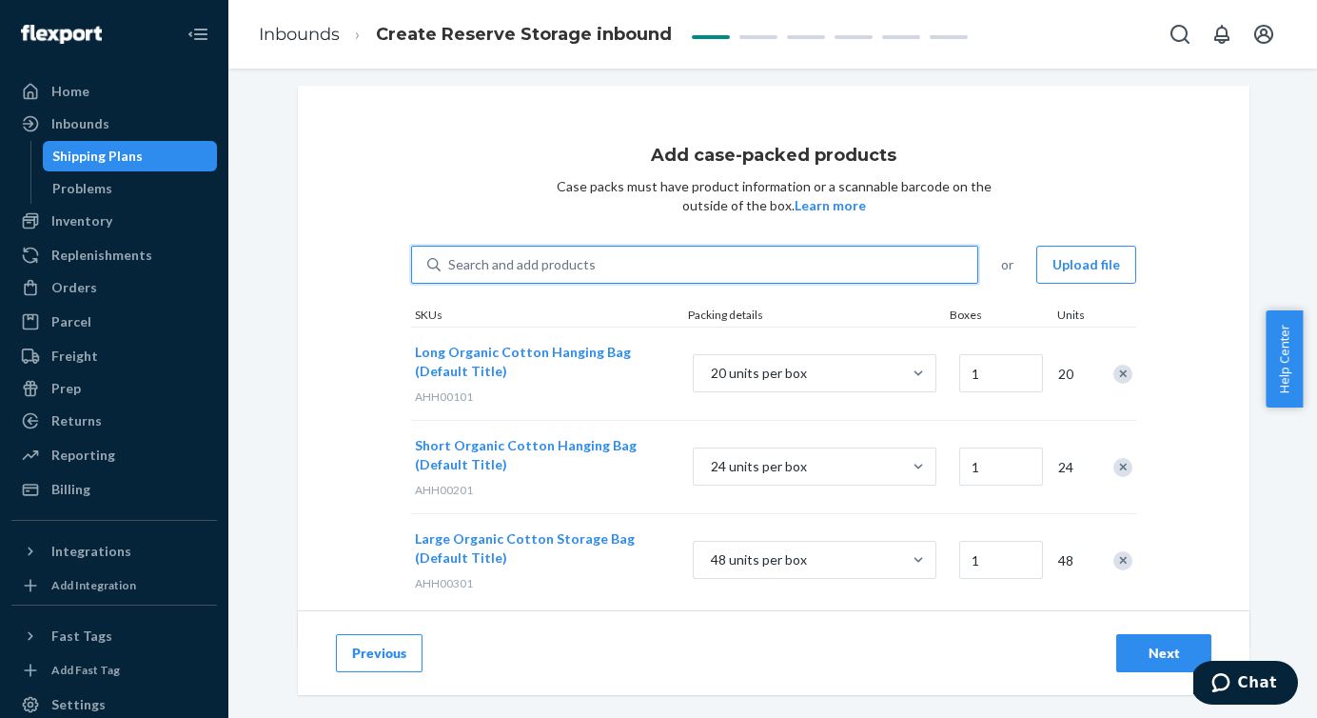
scroll to position [13, 0]
click at [541, 258] on div "Search and add products" at bounding box center [522, 262] width 148 height 19
click at [450, 258] on input "0 results available. Use Up and Down to choose options, press Enter to select t…" at bounding box center [449, 262] width 2 height 19
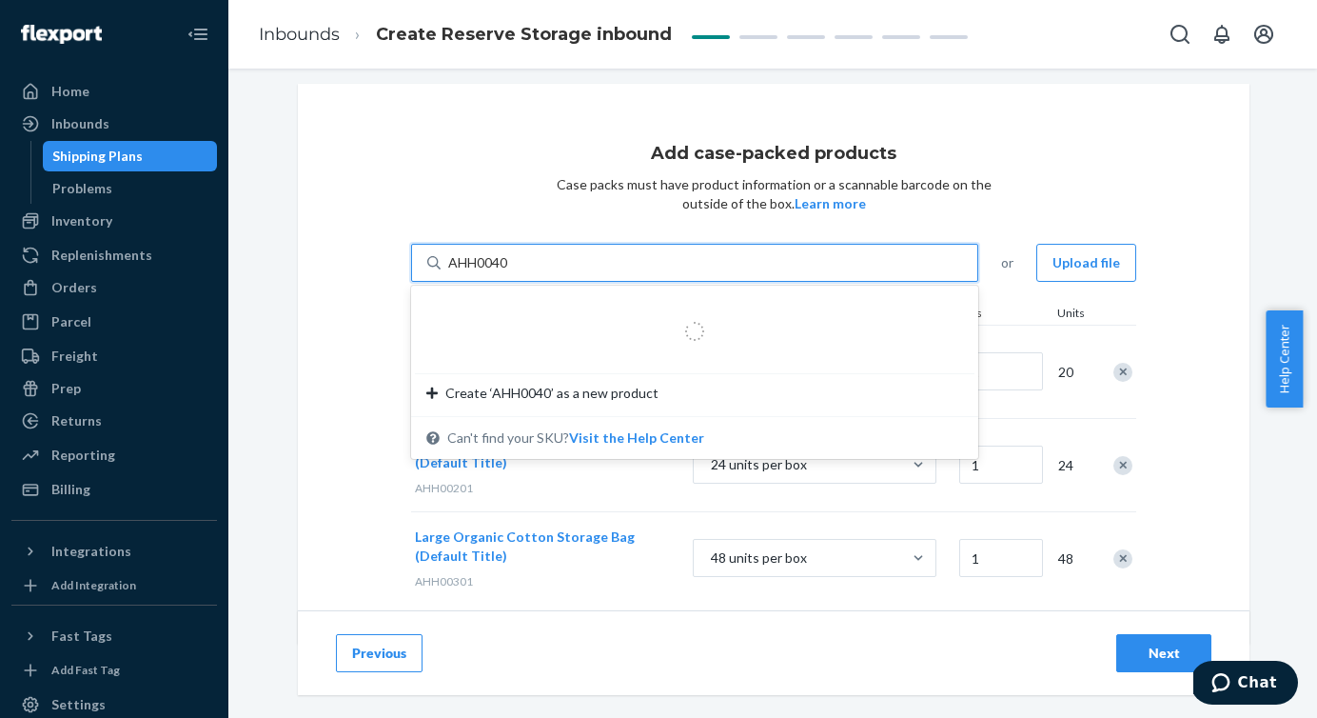
type input "AHH00401"
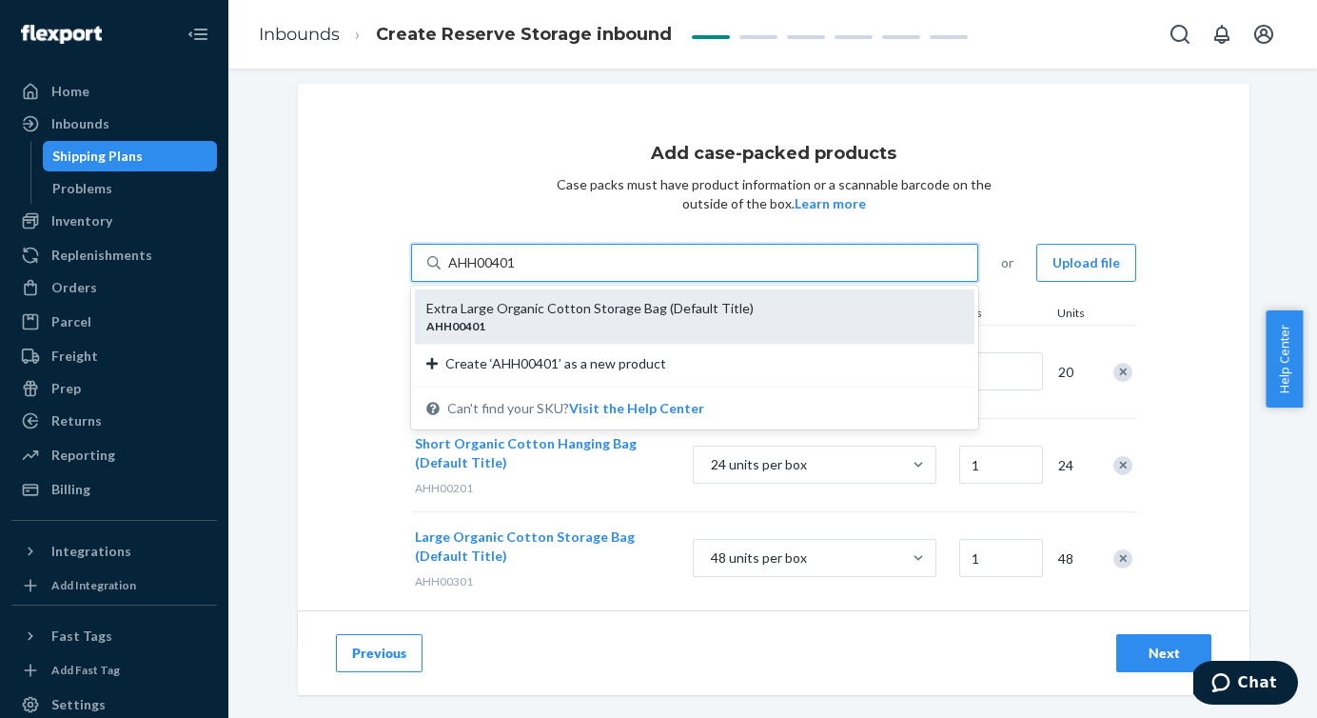
click at [535, 305] on div "Extra Large Organic Cotton Storage Bag (Default Title)" at bounding box center [687, 308] width 522 height 19
click at [518, 272] on input "AHH00401" at bounding box center [482, 262] width 69 height 19
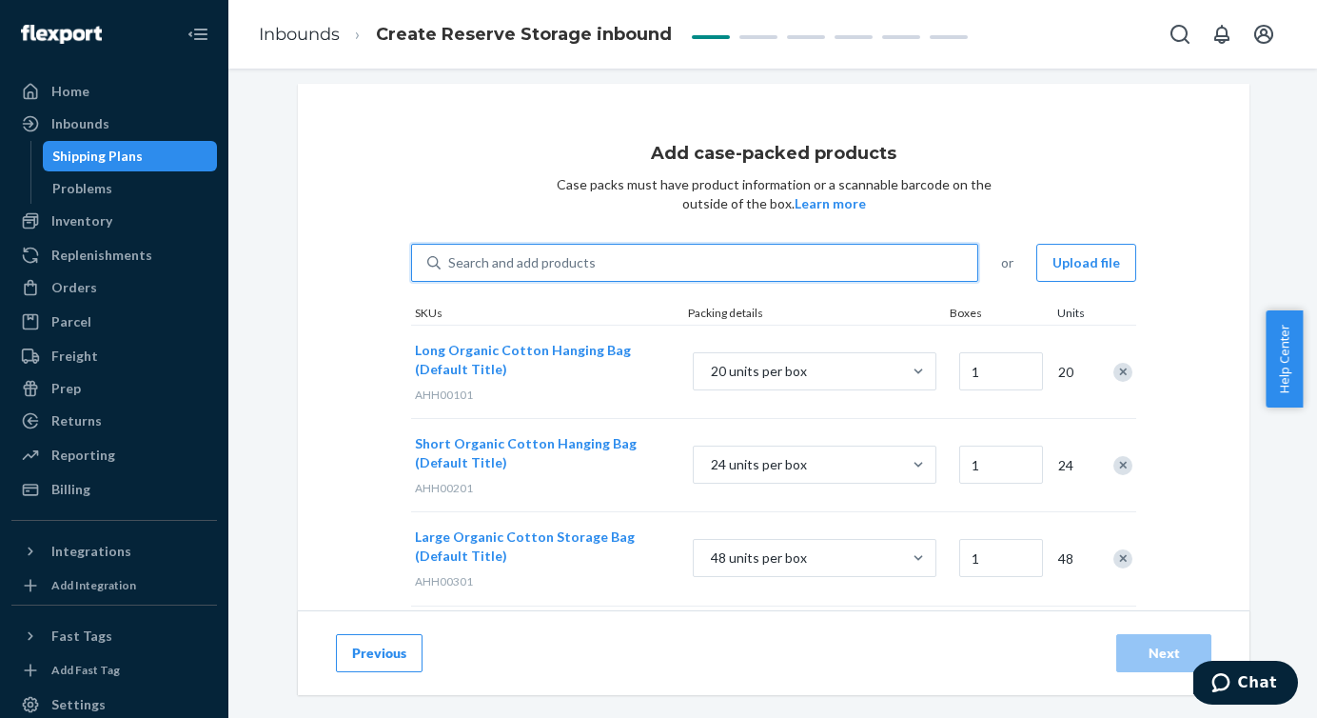
type input "1"
click at [539, 265] on div "Search and add products" at bounding box center [522, 262] width 148 height 19
click at [450, 265] on input "0 results available. Use Up and Down to choose options, press Enter to select t…" at bounding box center [449, 262] width 2 height 19
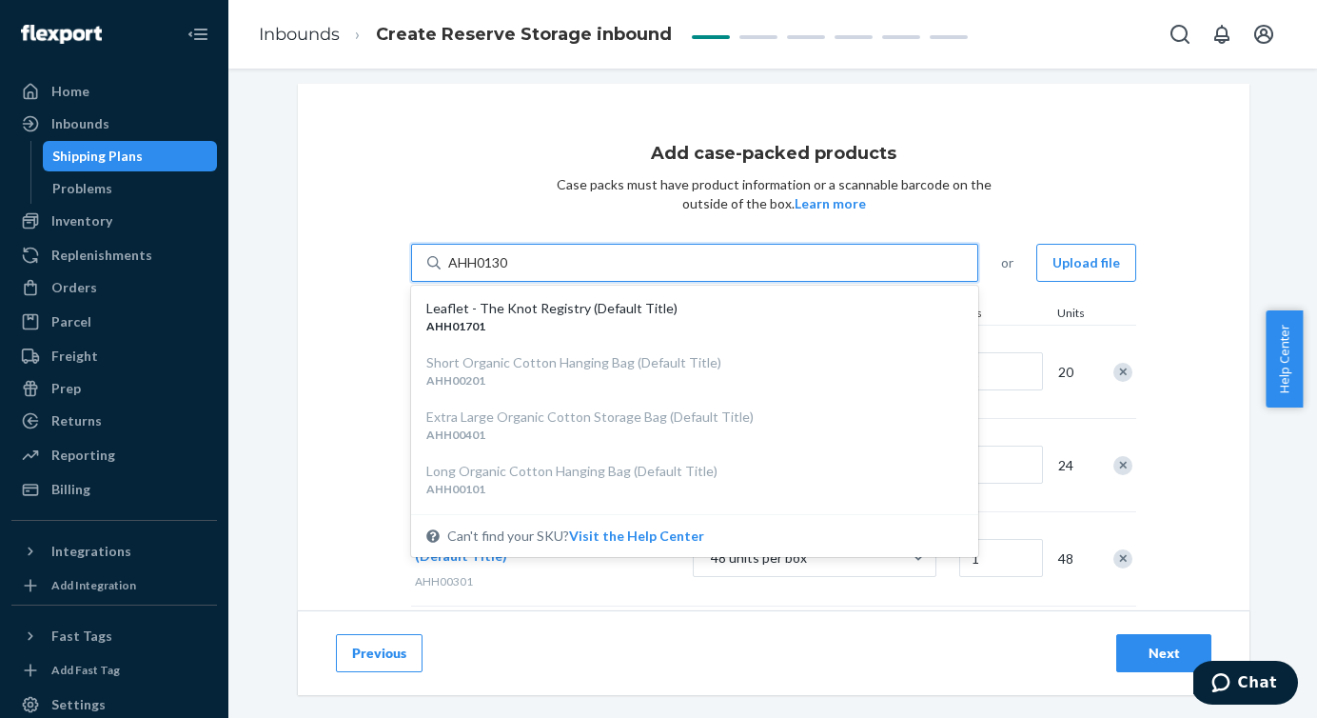
type input "AHH01301"
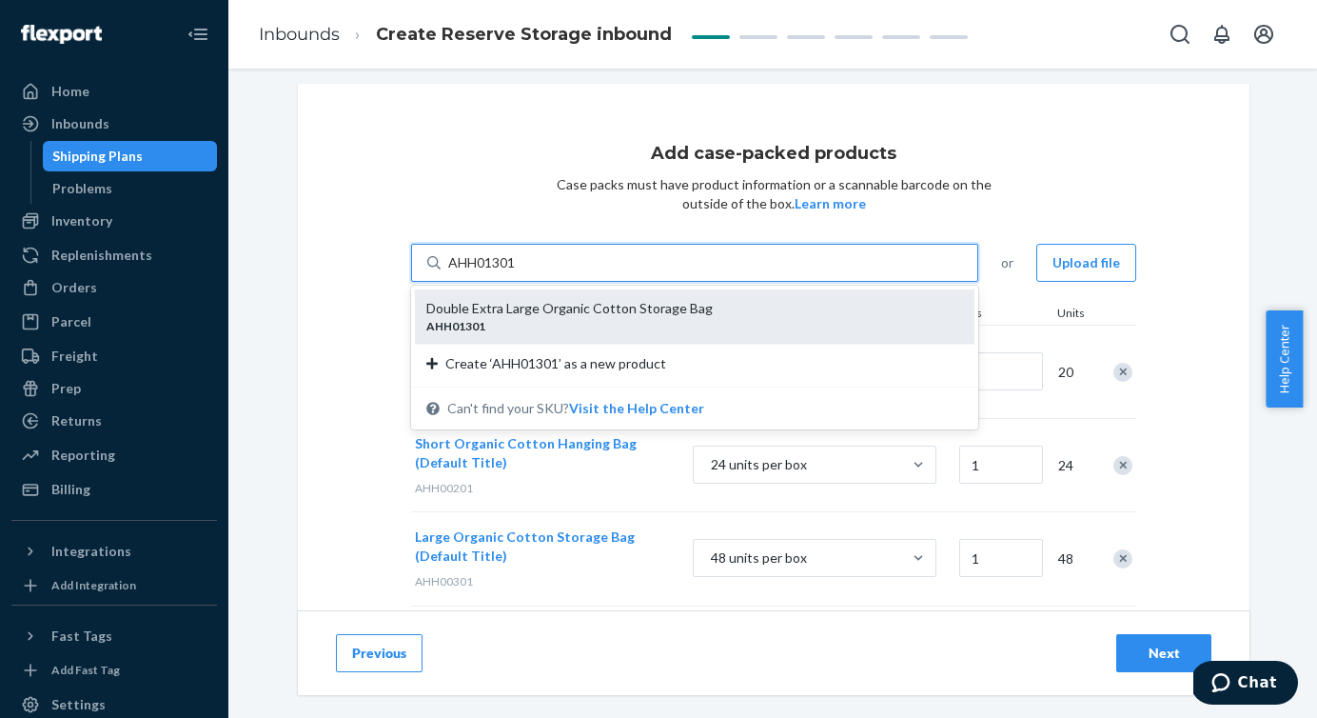
click at [564, 309] on div "Double Extra Large Organic Cotton Storage Bag" at bounding box center [687, 308] width 522 height 19
click at [518, 272] on input "AHH01301" at bounding box center [482, 262] width 69 height 19
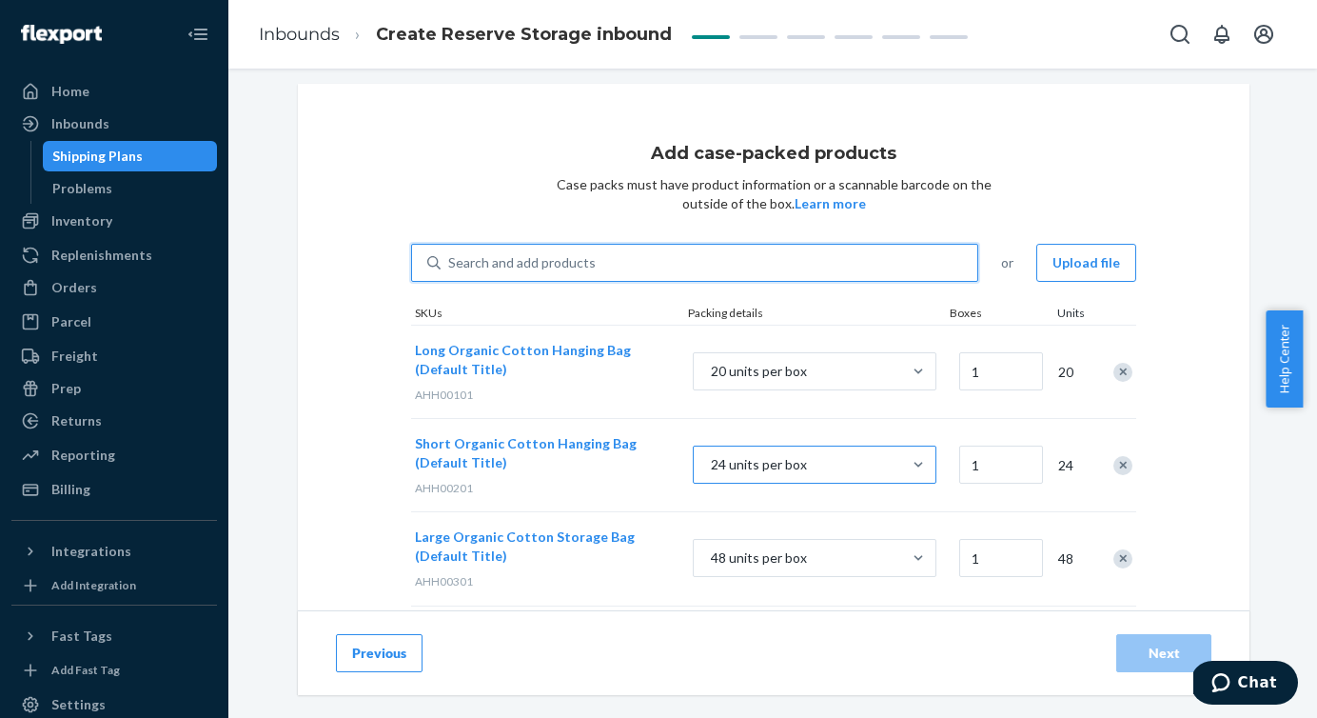
type input "1"
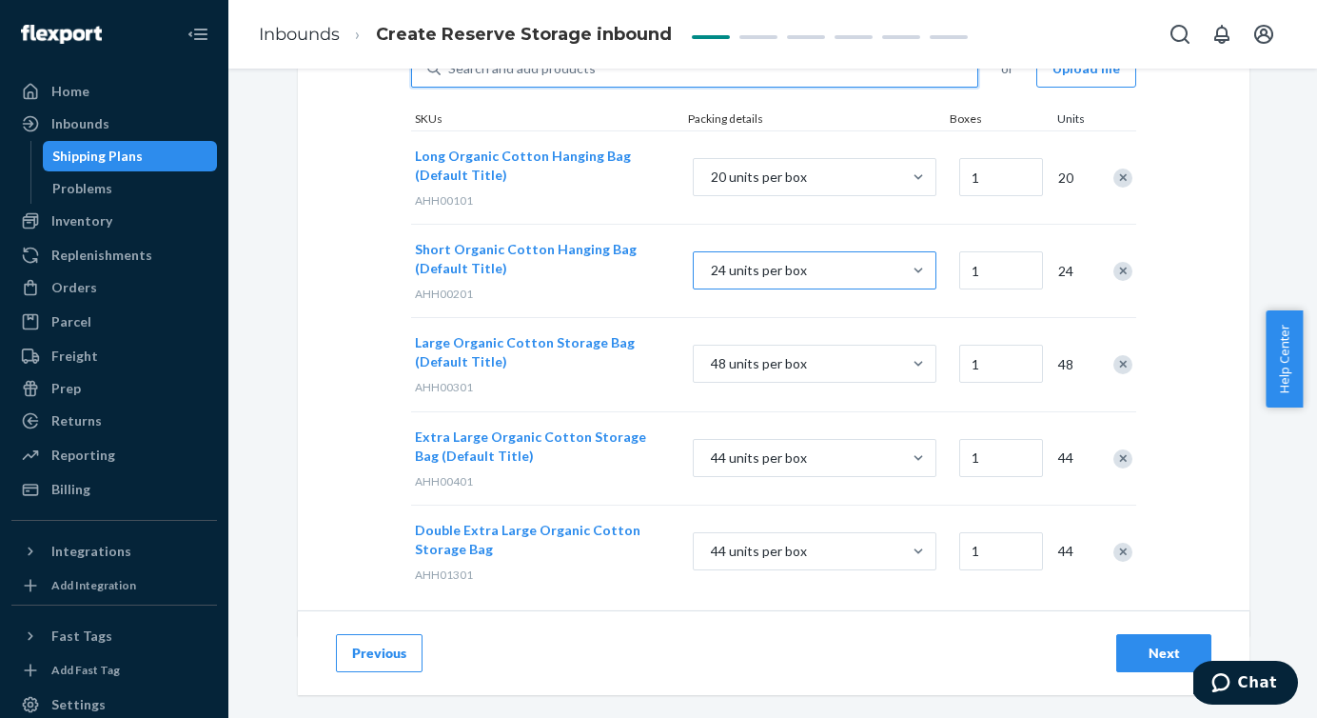
scroll to position [220, 0]
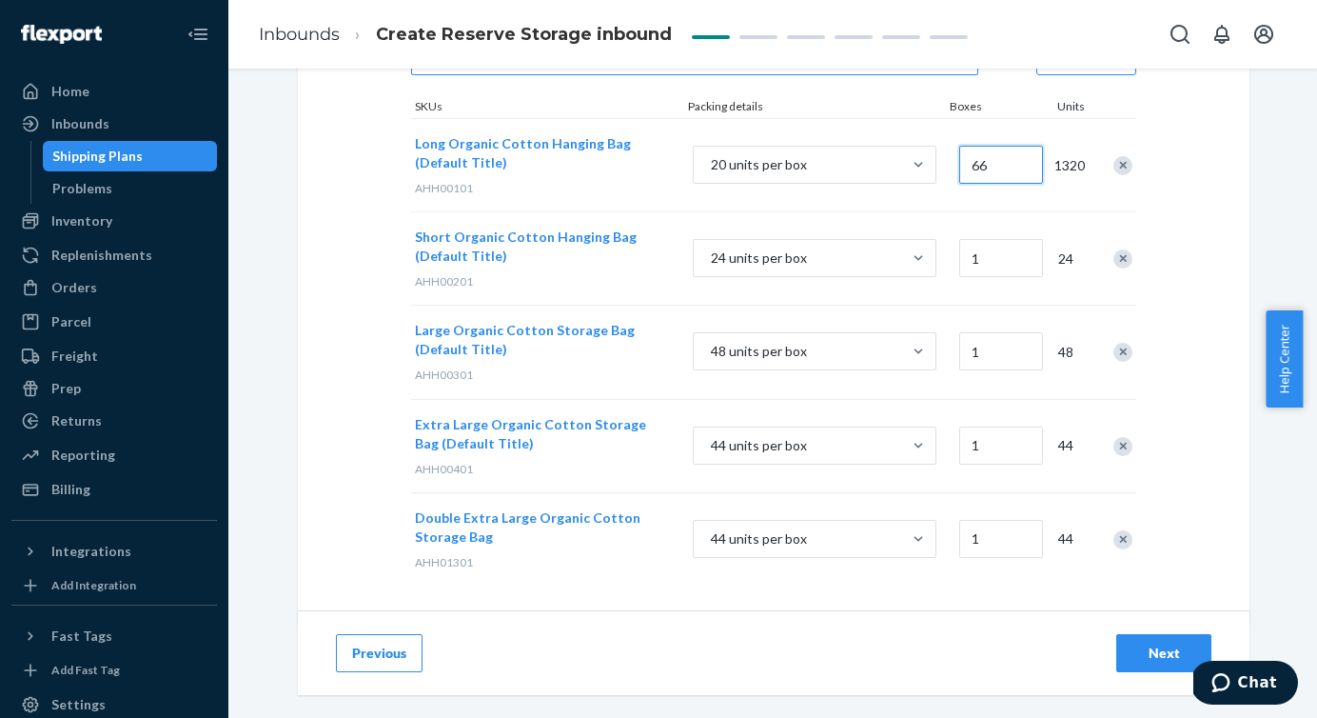
type input "66"
drag, startPoint x: 980, startPoint y: 256, endPoint x: 986, endPoint y: 291, distance: 35.8
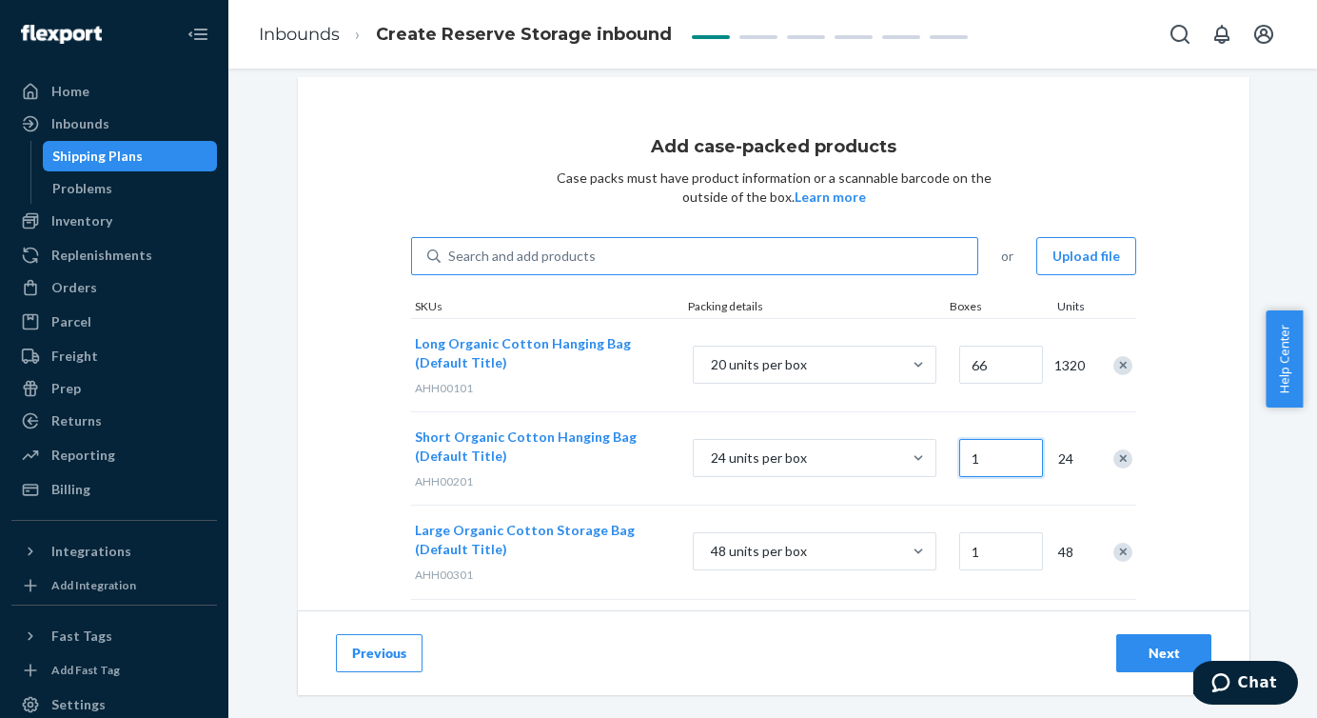
scroll to position [0, 0]
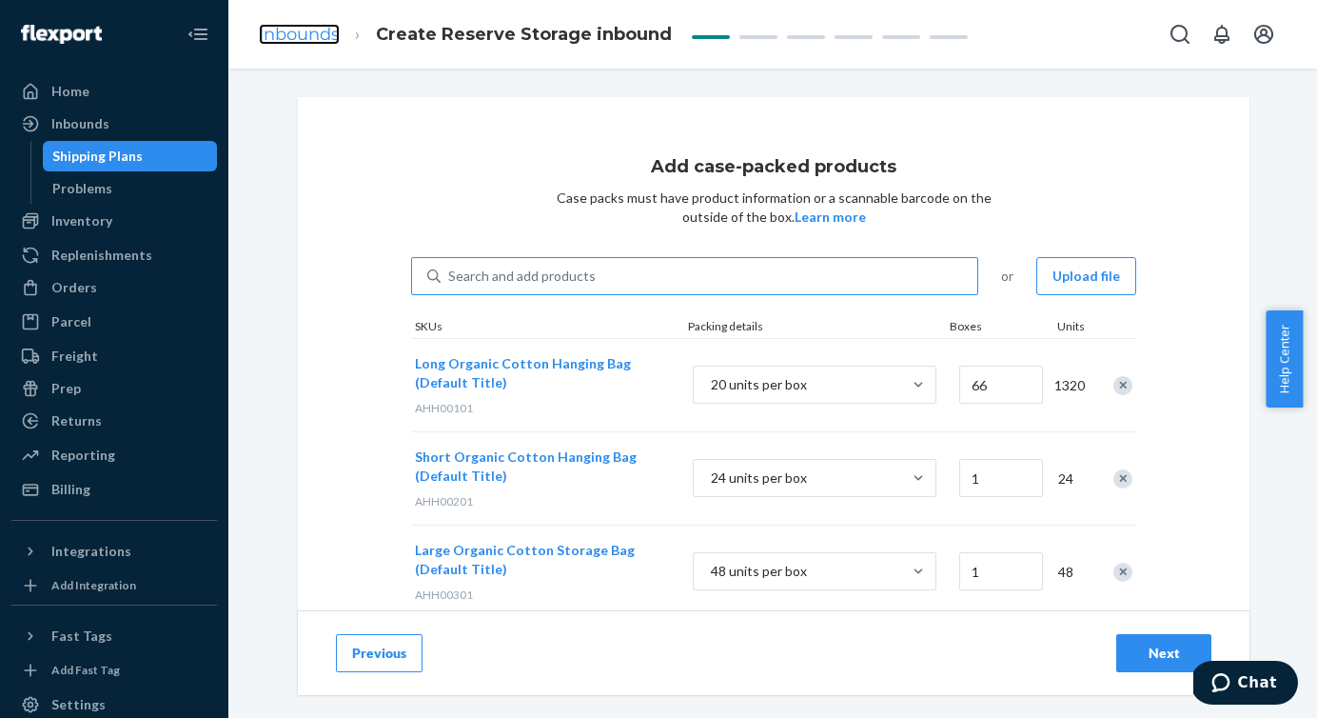
click at [306, 27] on link "Inbounds" at bounding box center [299, 34] width 81 height 21
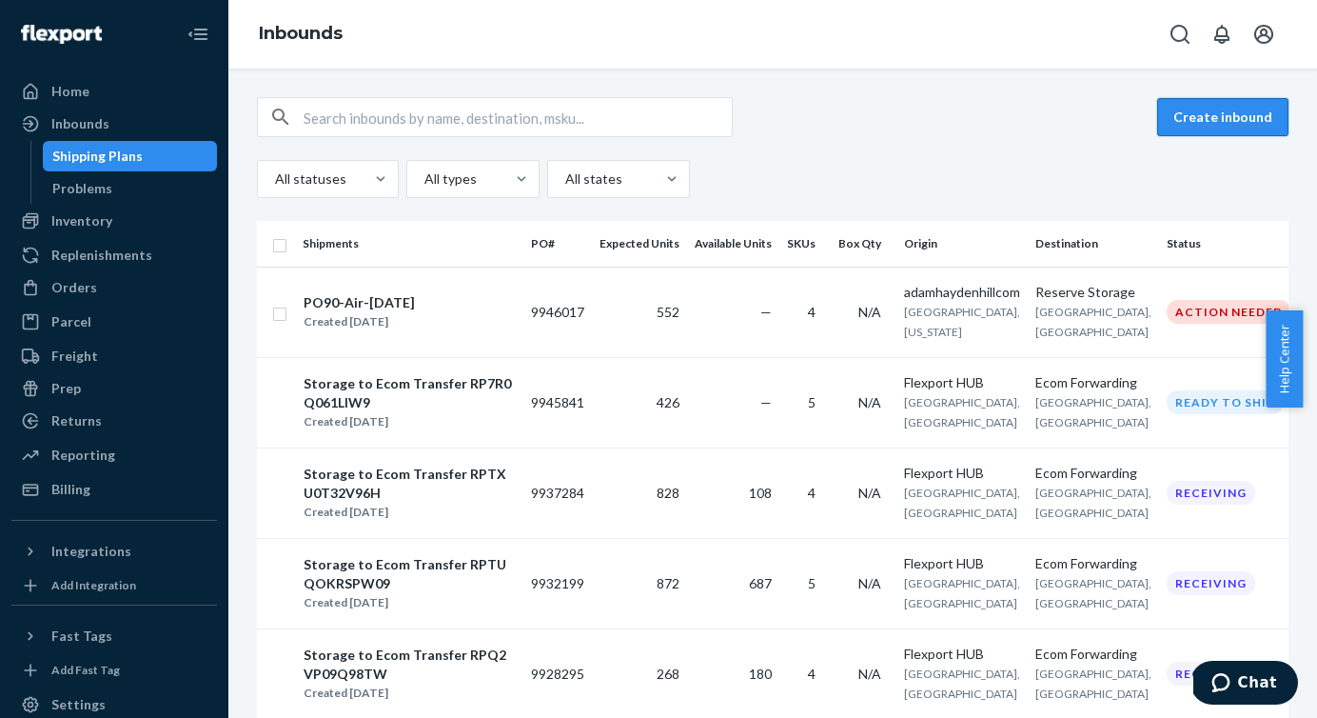
click at [1211, 127] on button "Create inbound" at bounding box center [1223, 117] width 131 height 38
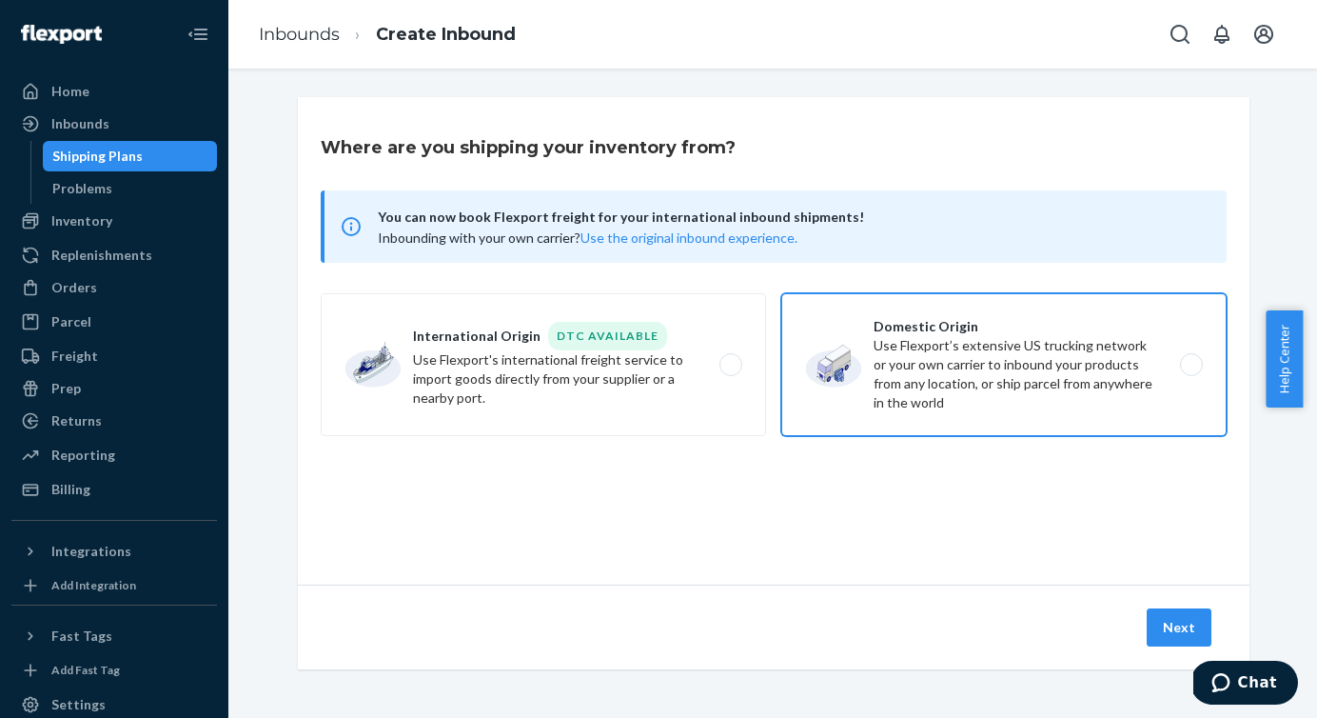
click at [1198, 357] on label "Domestic Origin Use Flexport’s extensive US trucking network or your own carrie…" at bounding box center [1004, 364] width 445 height 143
click at [1198, 359] on input "Domestic Origin Use Flexport’s extensive US trucking network or your own carrie…" at bounding box center [1197, 365] width 12 height 12
radio input "true"
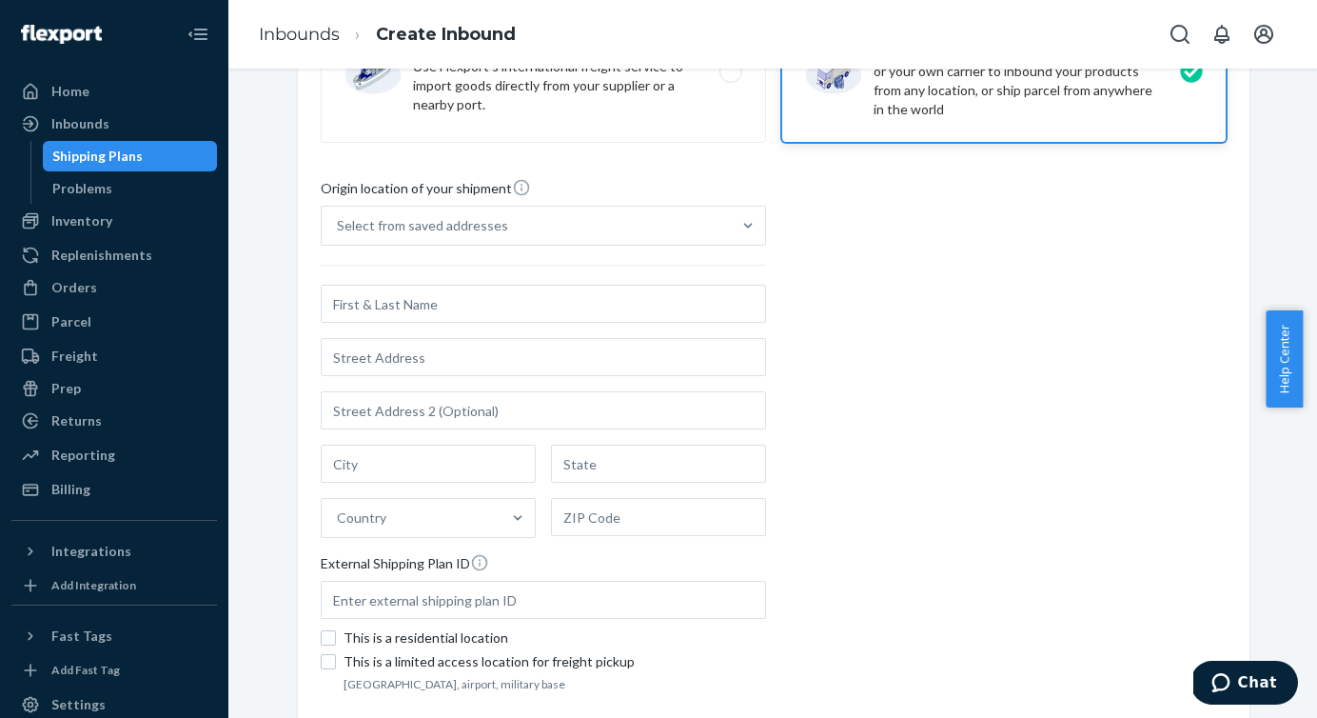
scroll to position [346, 0]
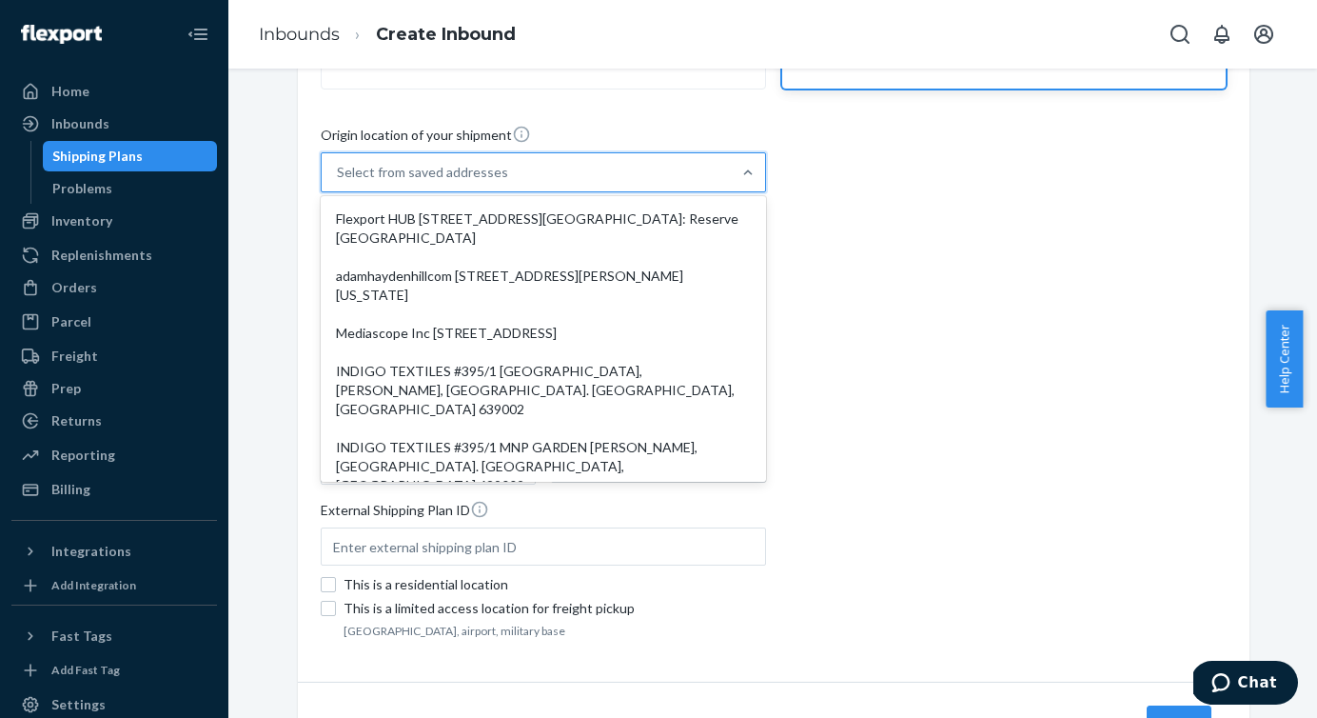
click at [693, 157] on div "Select from saved addresses" at bounding box center [526, 172] width 409 height 38
click at [339, 163] on input "option Flexport HUB [STREET_ADDRESS][GEOGRAPHIC_DATA]: Reserve [GEOGRAPHIC_DATA…" at bounding box center [338, 172] width 2 height 19
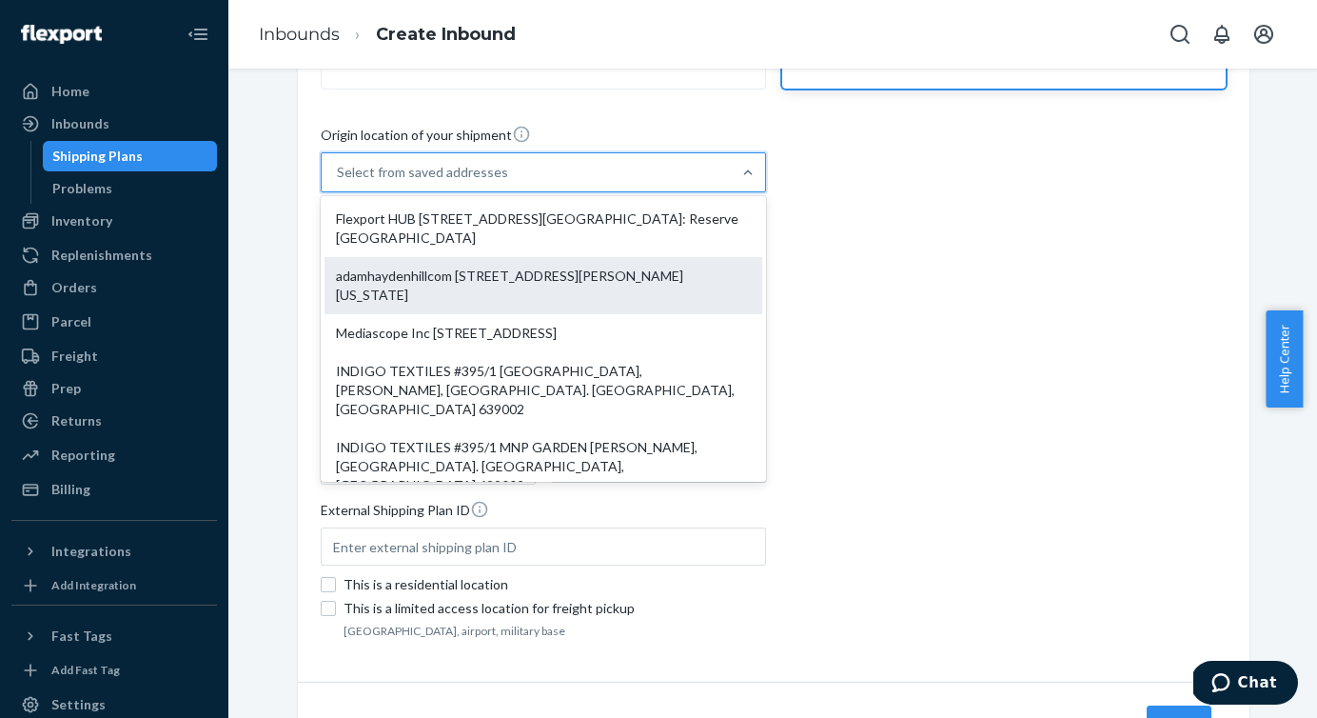
click at [610, 295] on div "adamhaydenhillcom [STREET_ADDRESS][PERSON_NAME][US_STATE]" at bounding box center [544, 285] width 438 height 57
click at [339, 182] on input "option adamhaydenhillcom [STREET_ADDRESS][PERSON_NAME][US_STATE]. 7 results ava…" at bounding box center [338, 172] width 2 height 19
type input "adamhaydenhillcom"
type input "[STREET_ADDRESS][PERSON_NAME]"
type input "Unit 302"
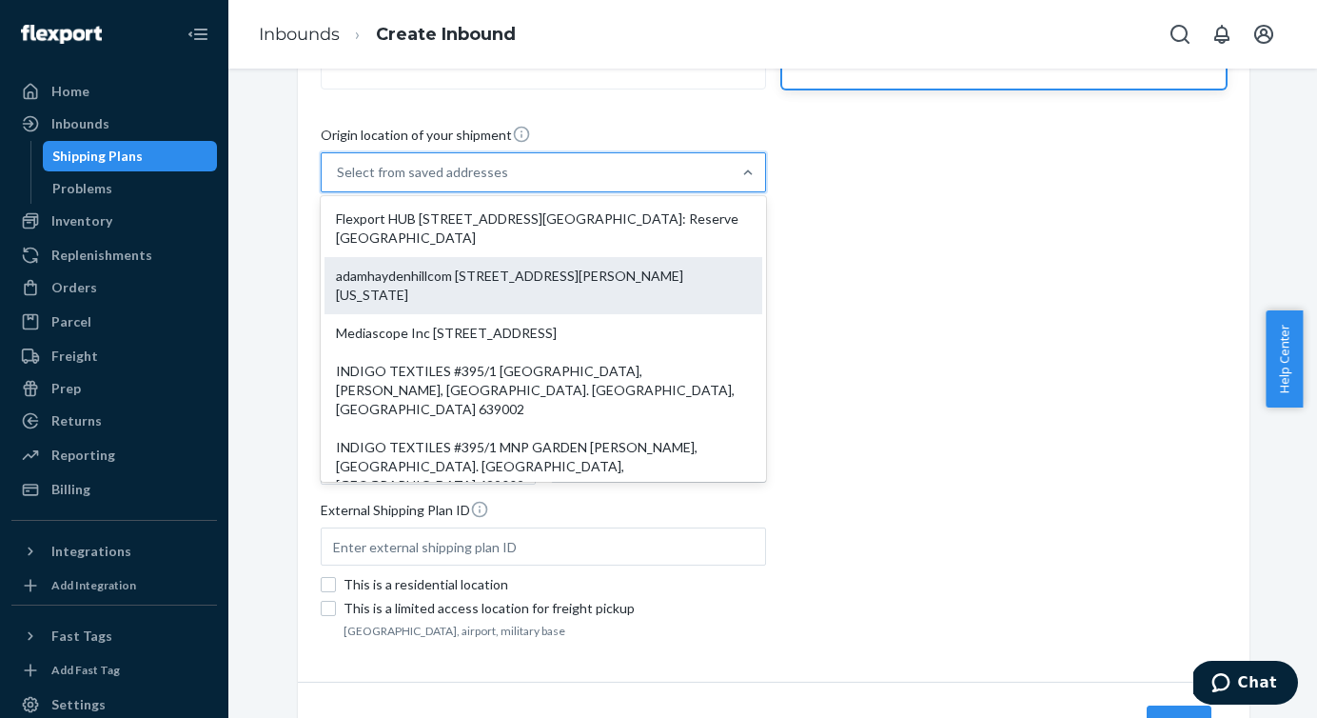
type input "Camarillo"
type input "[US_STATE]"
type input "93012"
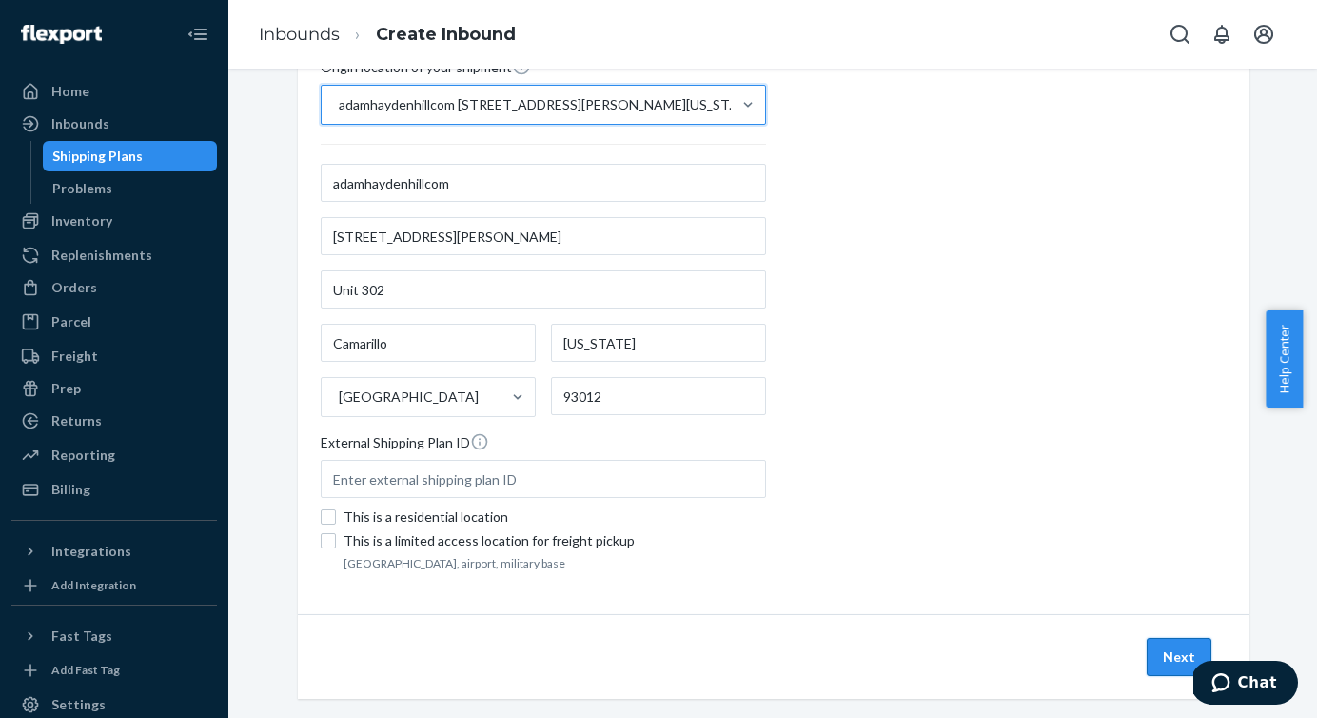
scroll to position [440, 0]
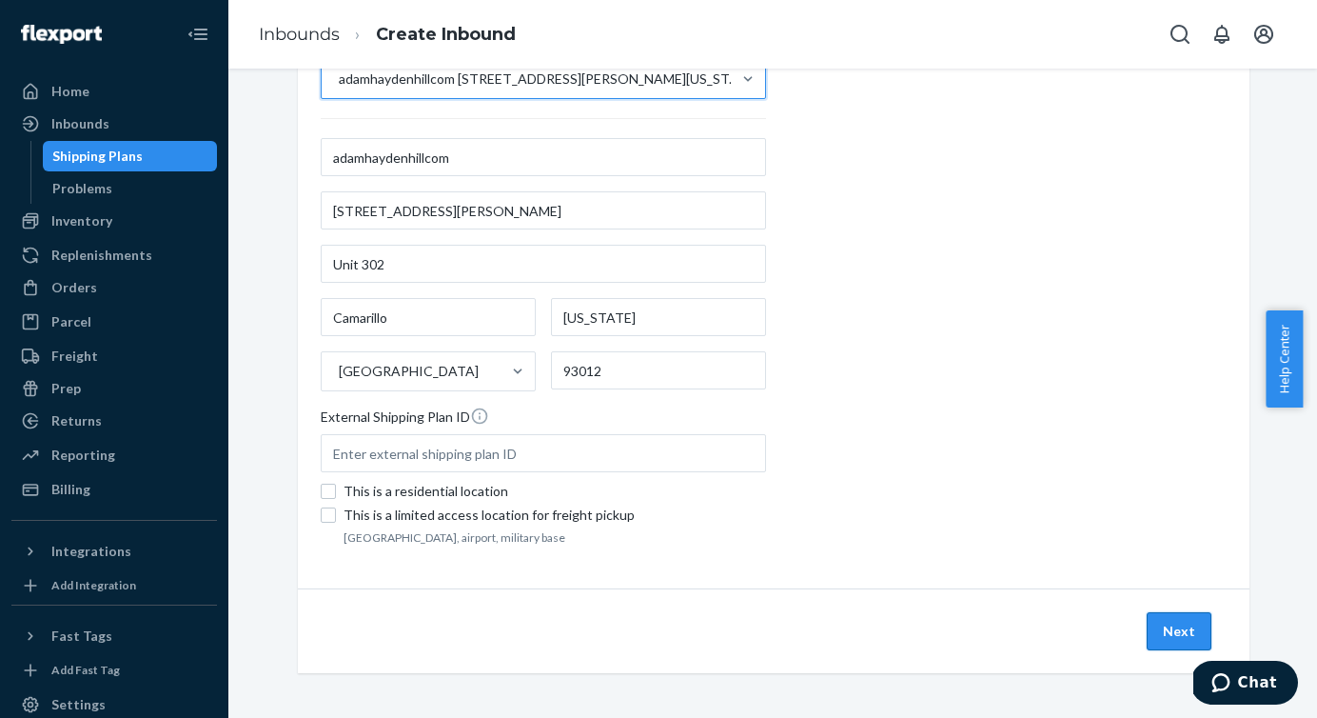
click at [1161, 634] on button "Next" at bounding box center [1179, 631] width 65 height 38
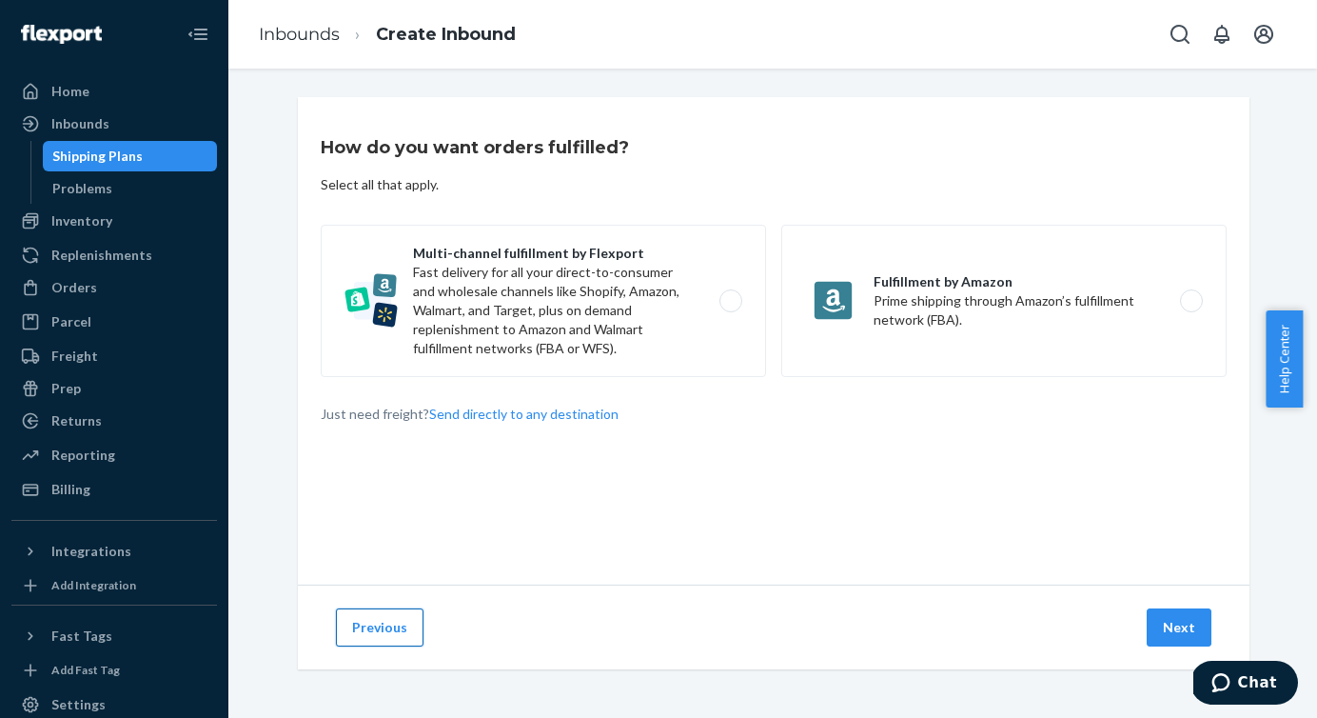
click at [355, 625] on button "Previous" at bounding box center [380, 627] width 88 height 38
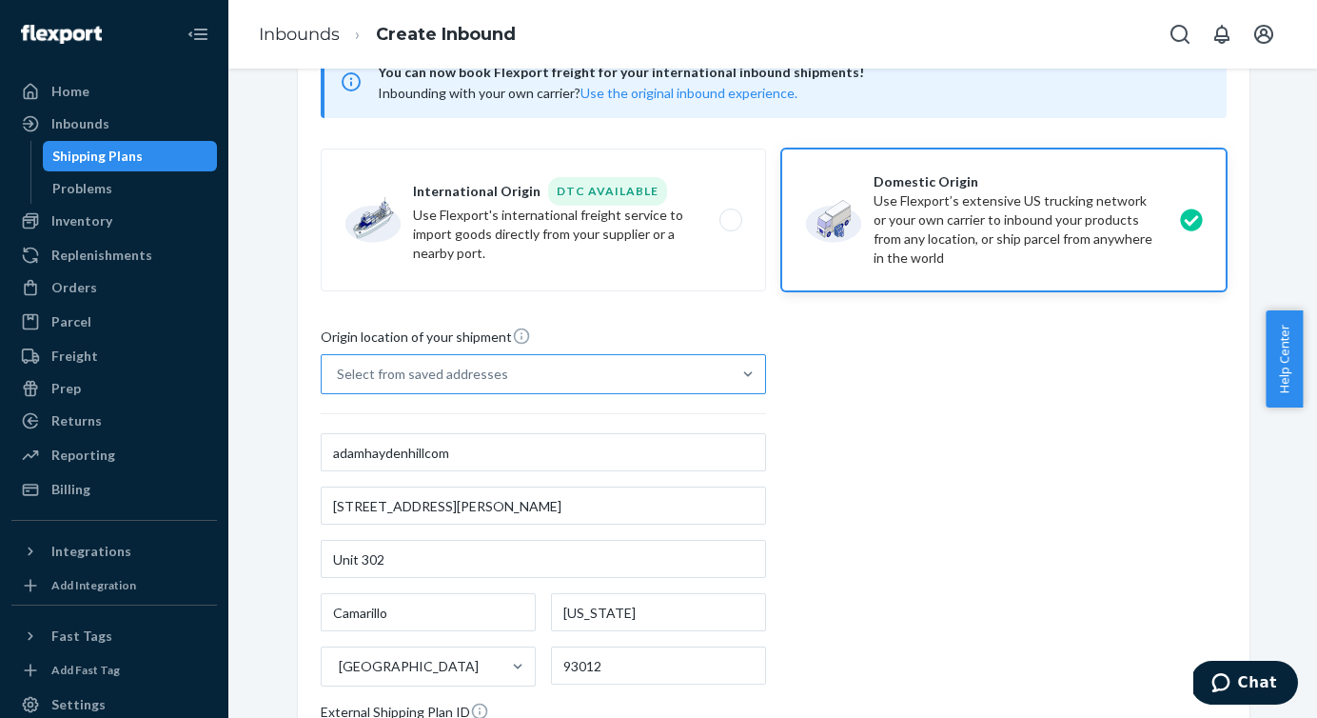
scroll to position [249, 0]
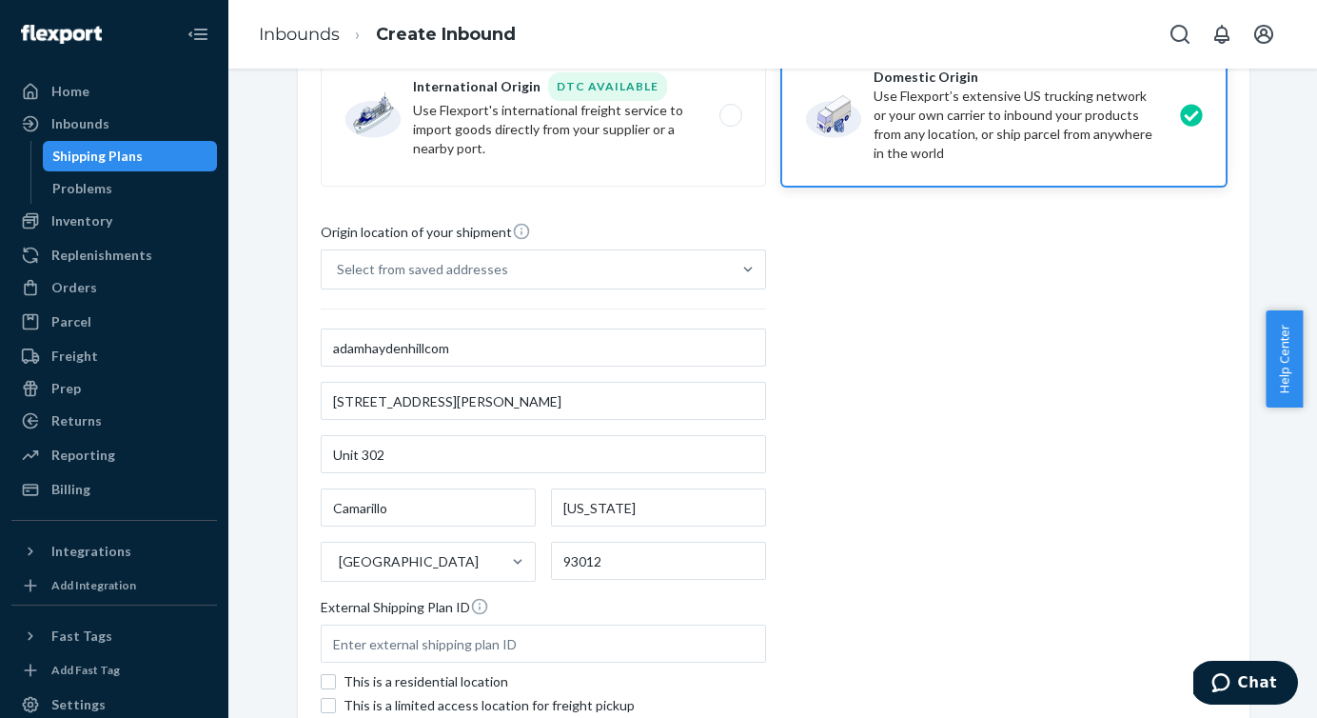
click at [900, 363] on div "Origin location of your shipment Select from saved addresses adamhaydenhillcom …" at bounding box center [774, 481] width 906 height 519
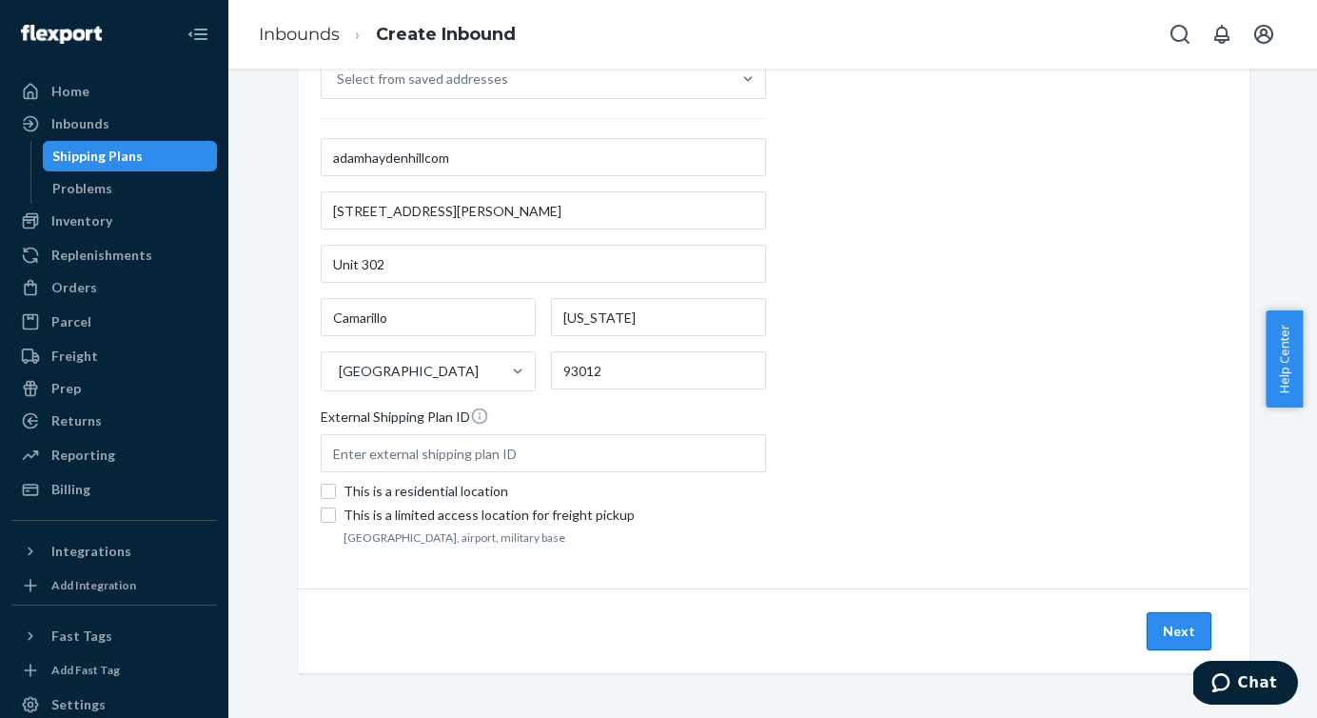
click at [1172, 621] on button "Next" at bounding box center [1179, 631] width 65 height 38
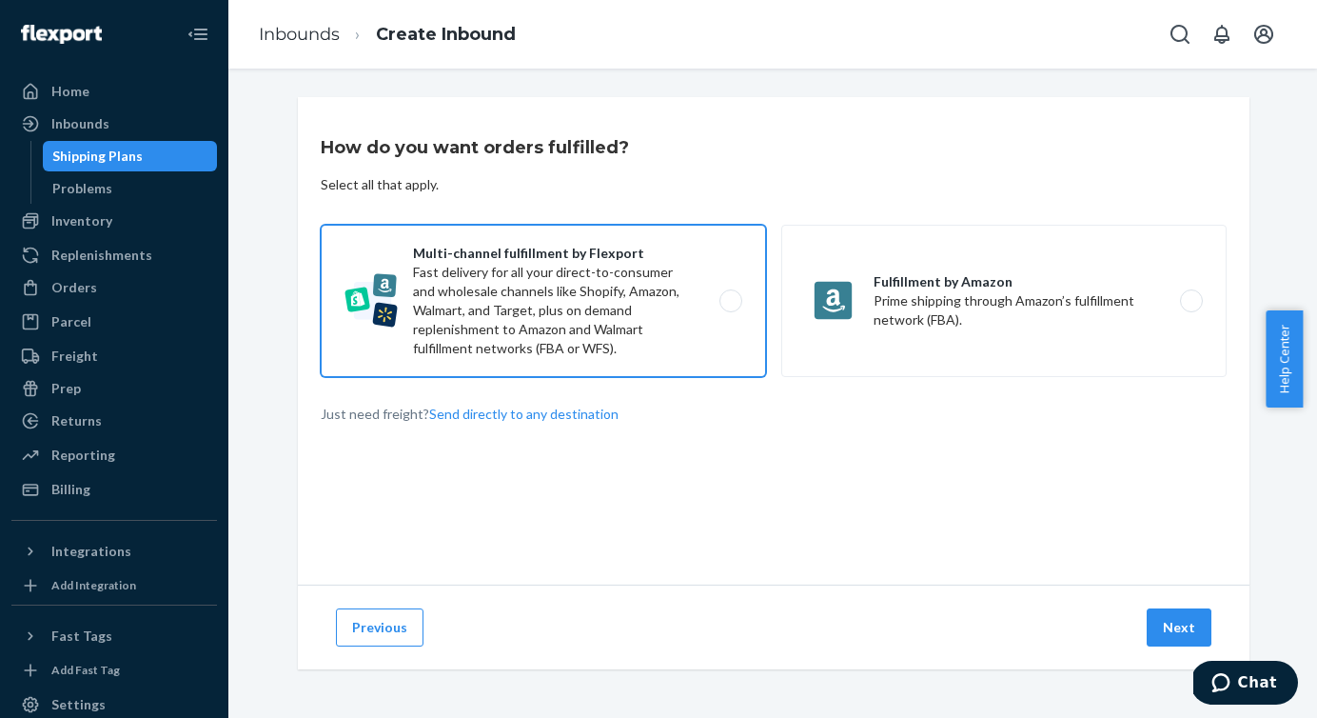
click at [712, 294] on label "Multi-channel fulfillment by Flexport Fast delivery for all your direct-to-cons…" at bounding box center [543, 301] width 445 height 152
click at [730, 295] on input "Multi-channel fulfillment by Flexport Fast delivery for all your direct-to-cons…" at bounding box center [736, 301] width 12 height 12
radio input "true"
click at [1173, 630] on button "Next" at bounding box center [1179, 627] width 65 height 38
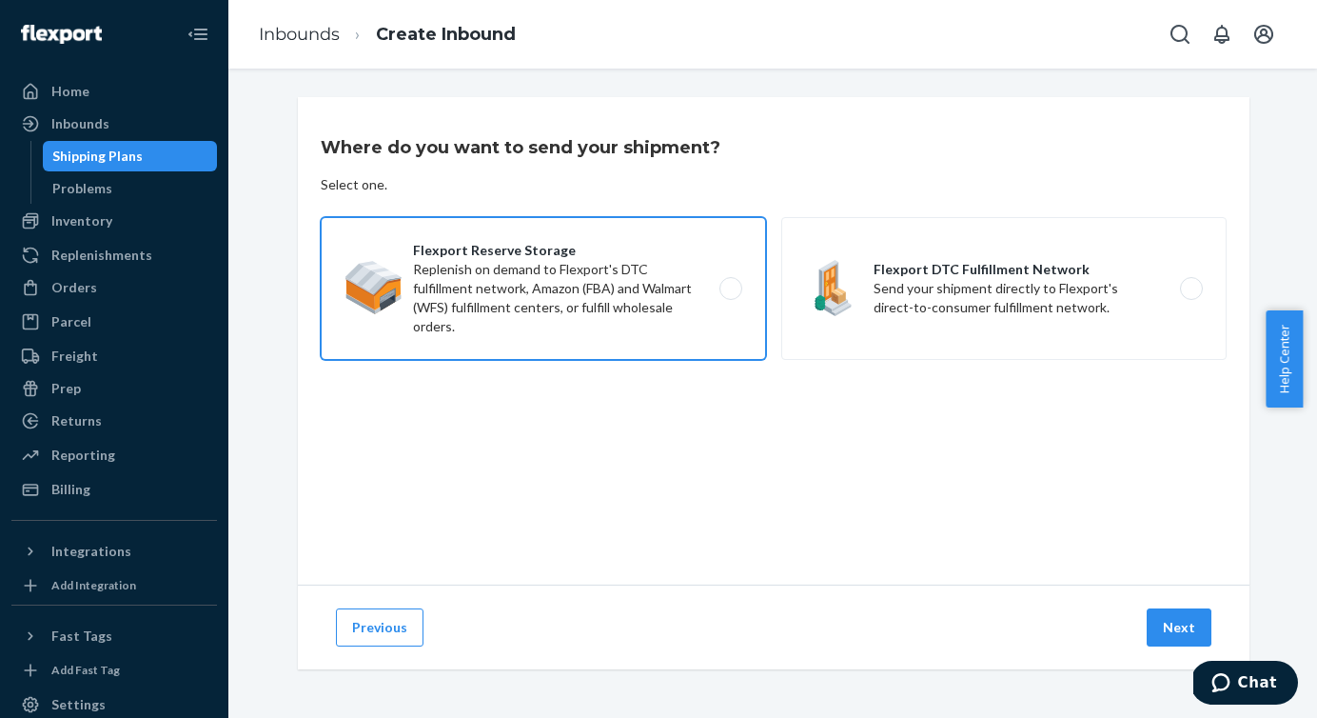
click at [713, 286] on label "Flexport Reserve Storage Replenish on demand to Flexport's DTC fulfillment netw…" at bounding box center [543, 288] width 445 height 143
click at [730, 286] on input "Flexport Reserve Storage Replenish on demand to Flexport's DTC fulfillment netw…" at bounding box center [736, 289] width 12 height 12
radio input "true"
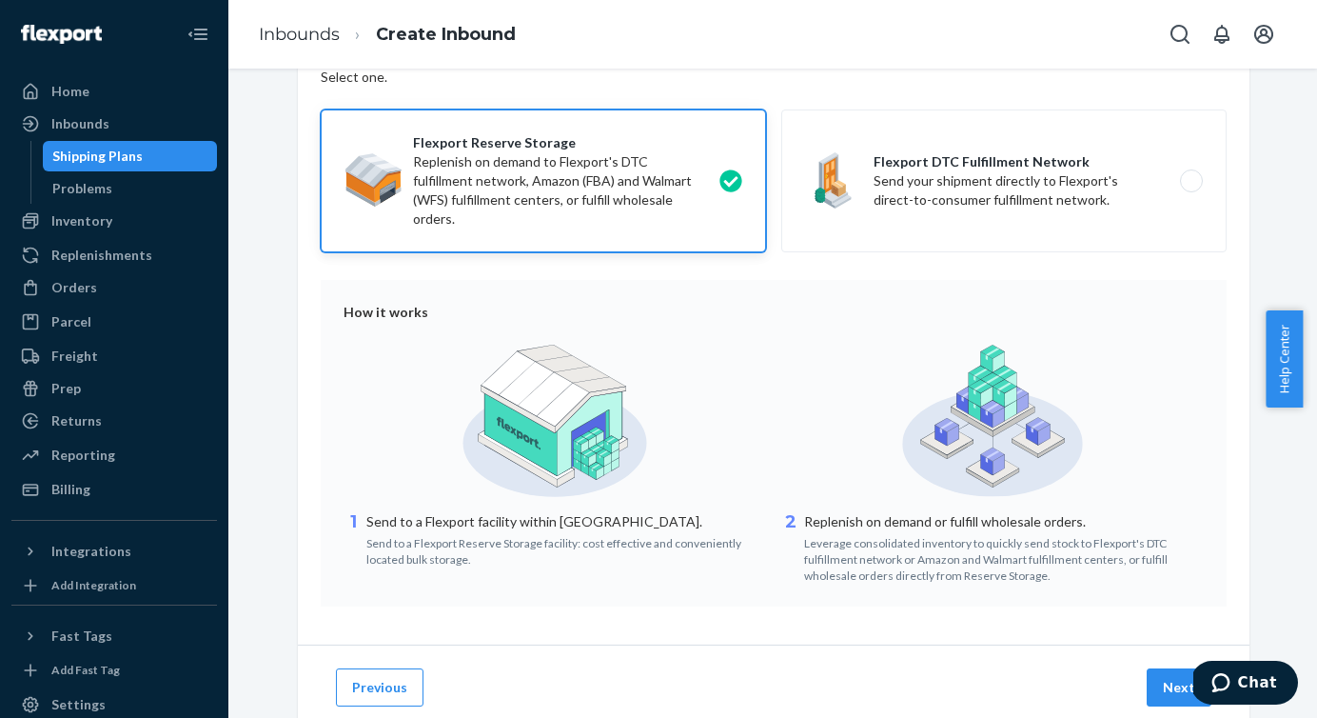
scroll to position [165, 0]
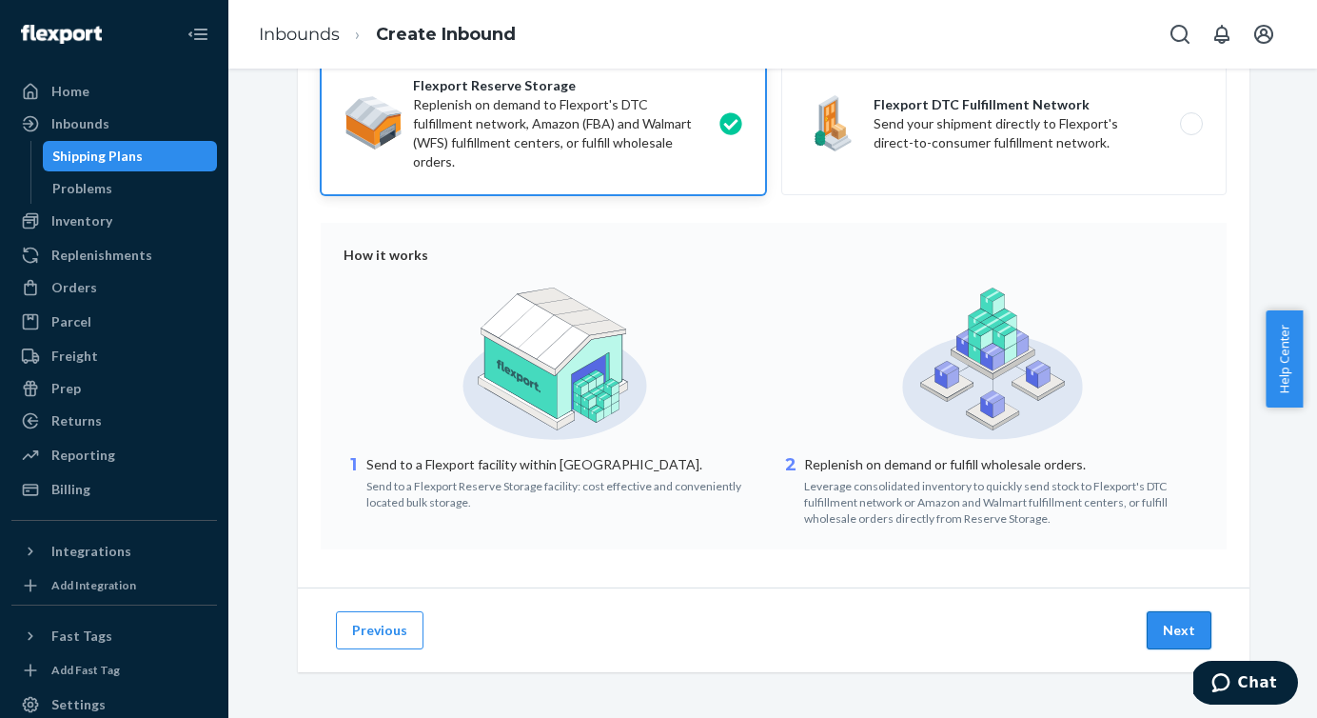
click at [1161, 622] on button "Next" at bounding box center [1179, 630] width 65 height 38
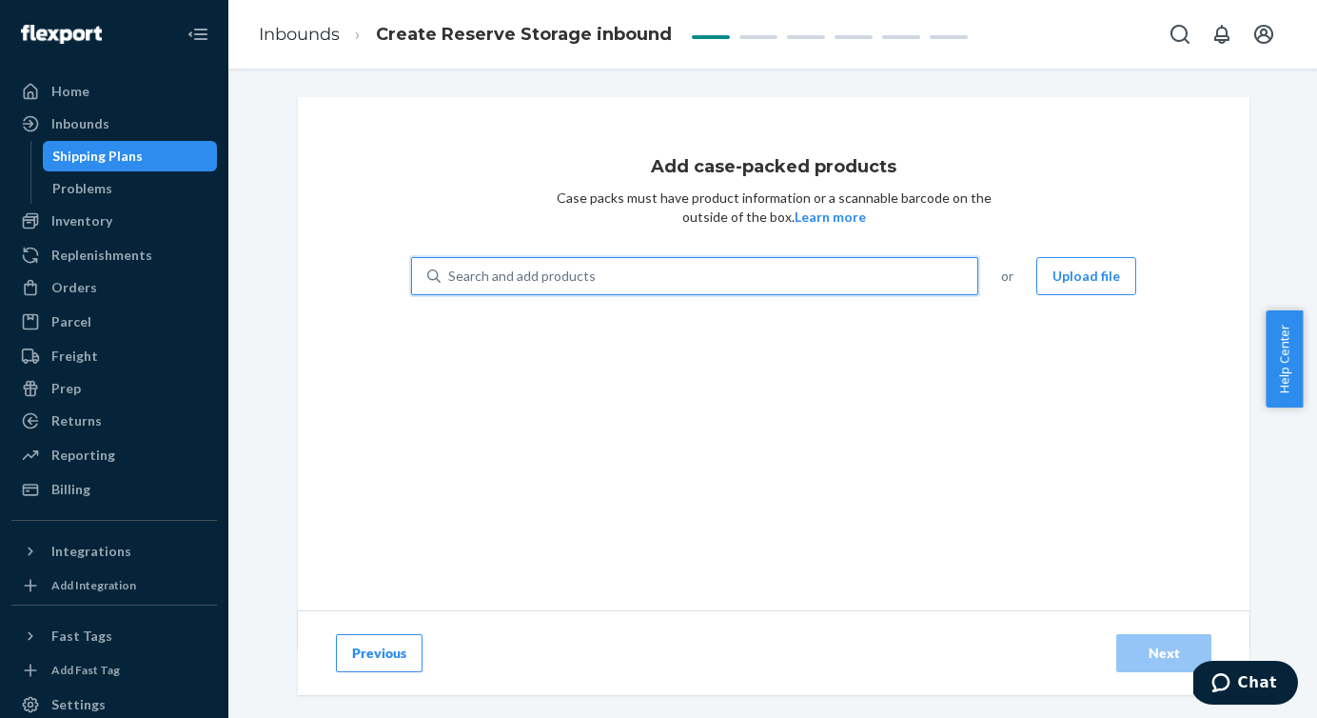
click at [487, 287] on div "Search and add products" at bounding box center [709, 276] width 537 height 34
click at [450, 286] on input "0 results available. Use Up and Down to choose options, press Enter to select t…" at bounding box center [449, 276] width 2 height 19
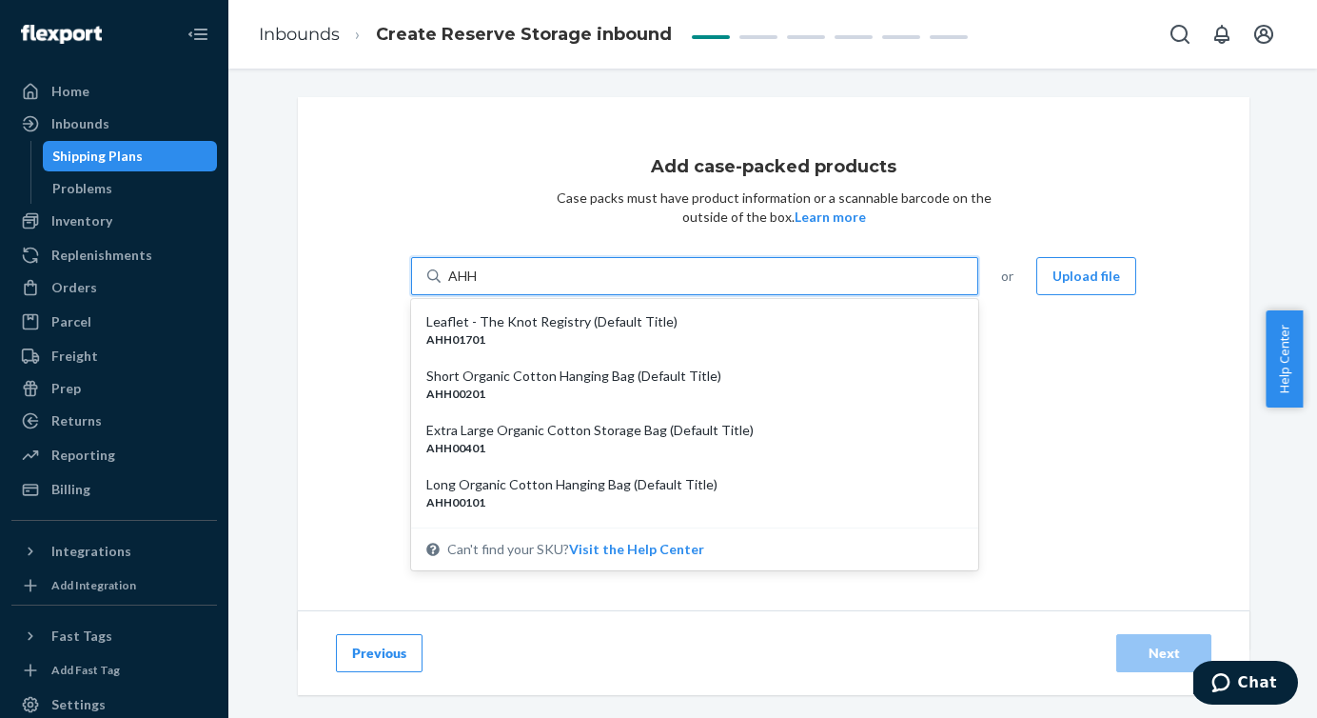
type input "AHH"
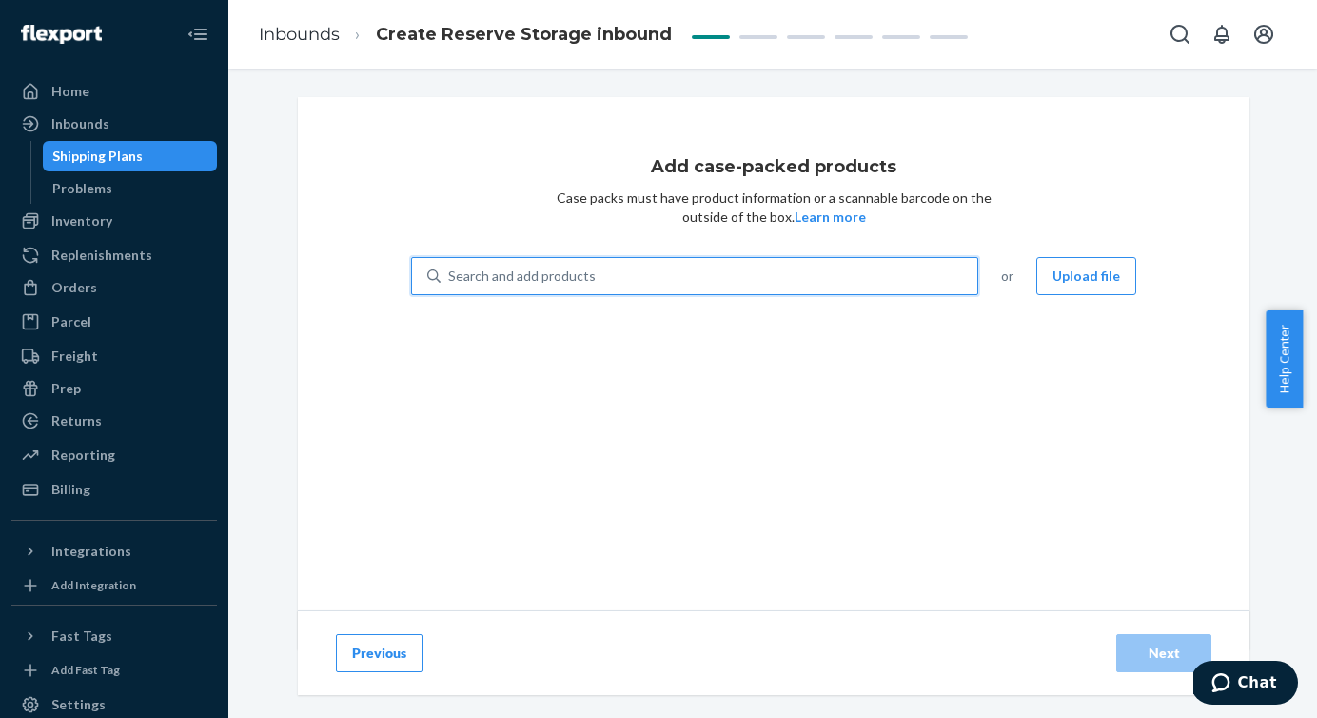
click at [628, 287] on div "Search and add products" at bounding box center [709, 276] width 537 height 34
click at [450, 286] on input "0 results available. Select is focused ,type to refine list, press Down to open…" at bounding box center [449, 276] width 2 height 19
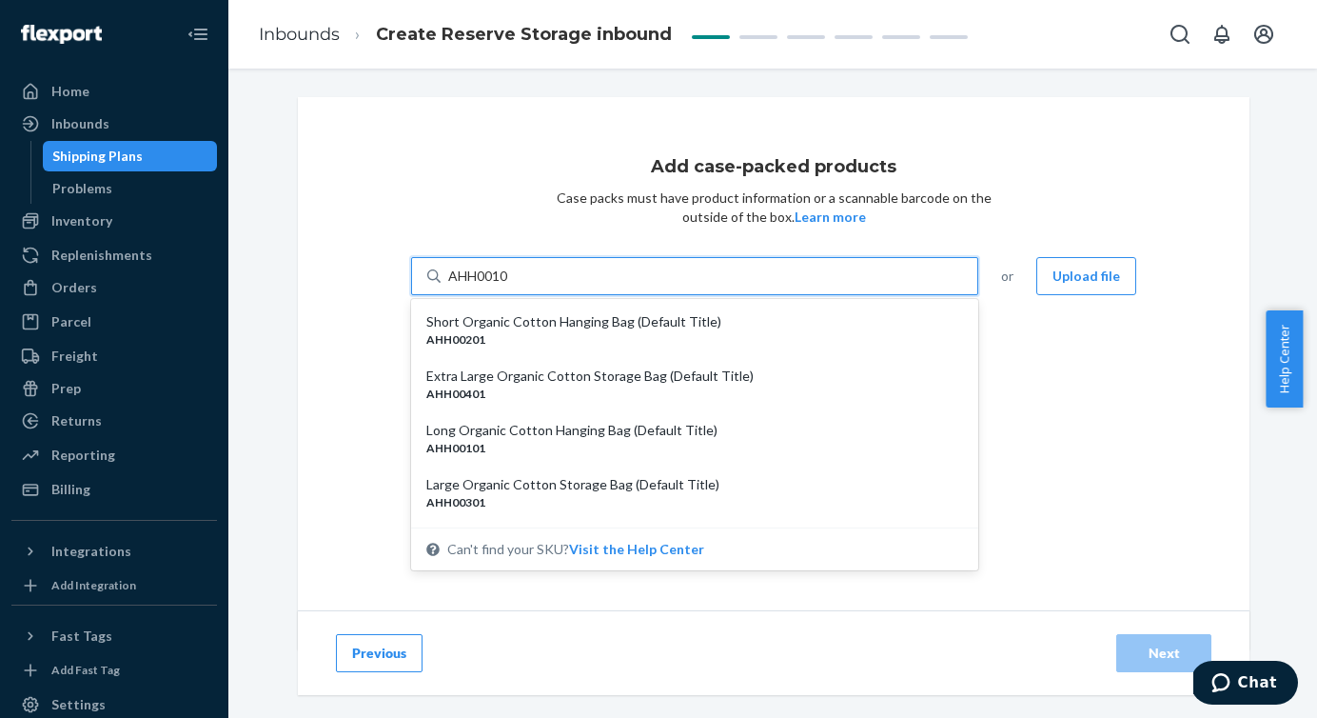
type input "AHH00101"
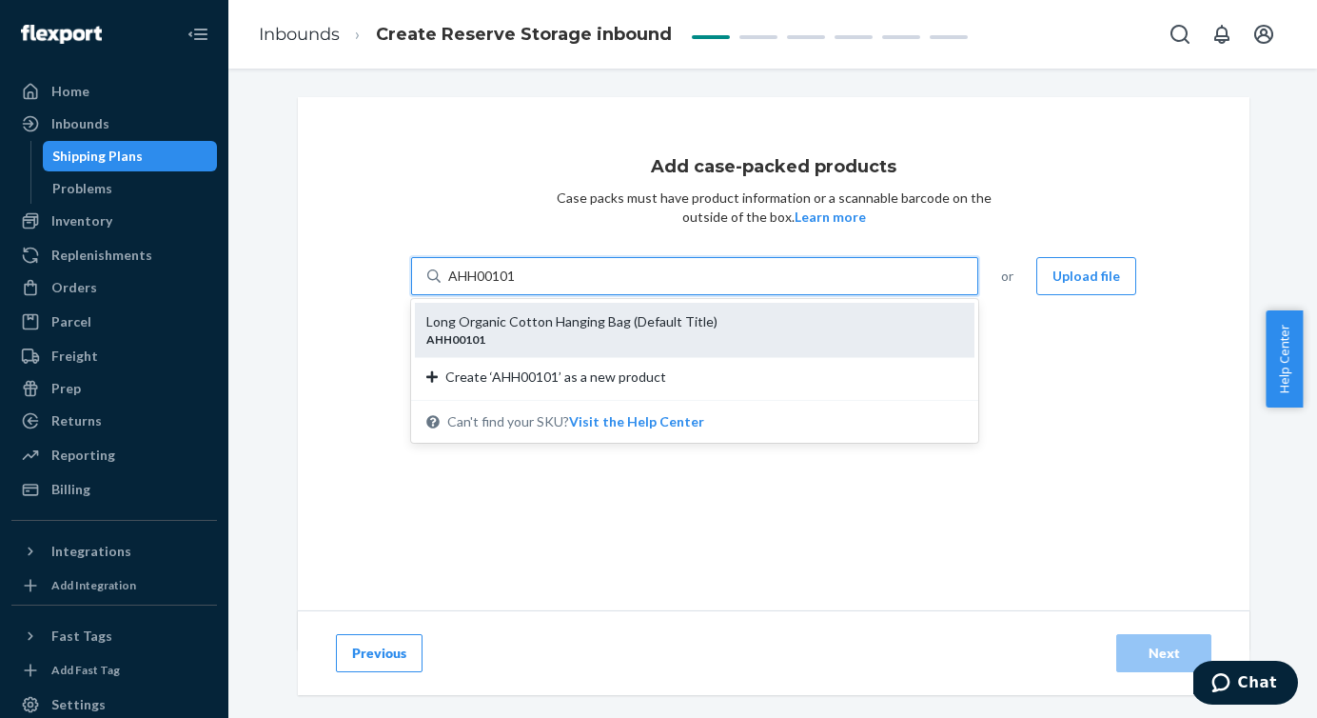
click at [646, 322] on div "Long Organic Cotton Hanging Bag (Default Title)" at bounding box center [687, 321] width 522 height 19
click at [518, 286] on input "AHH00101" at bounding box center [482, 276] width 69 height 19
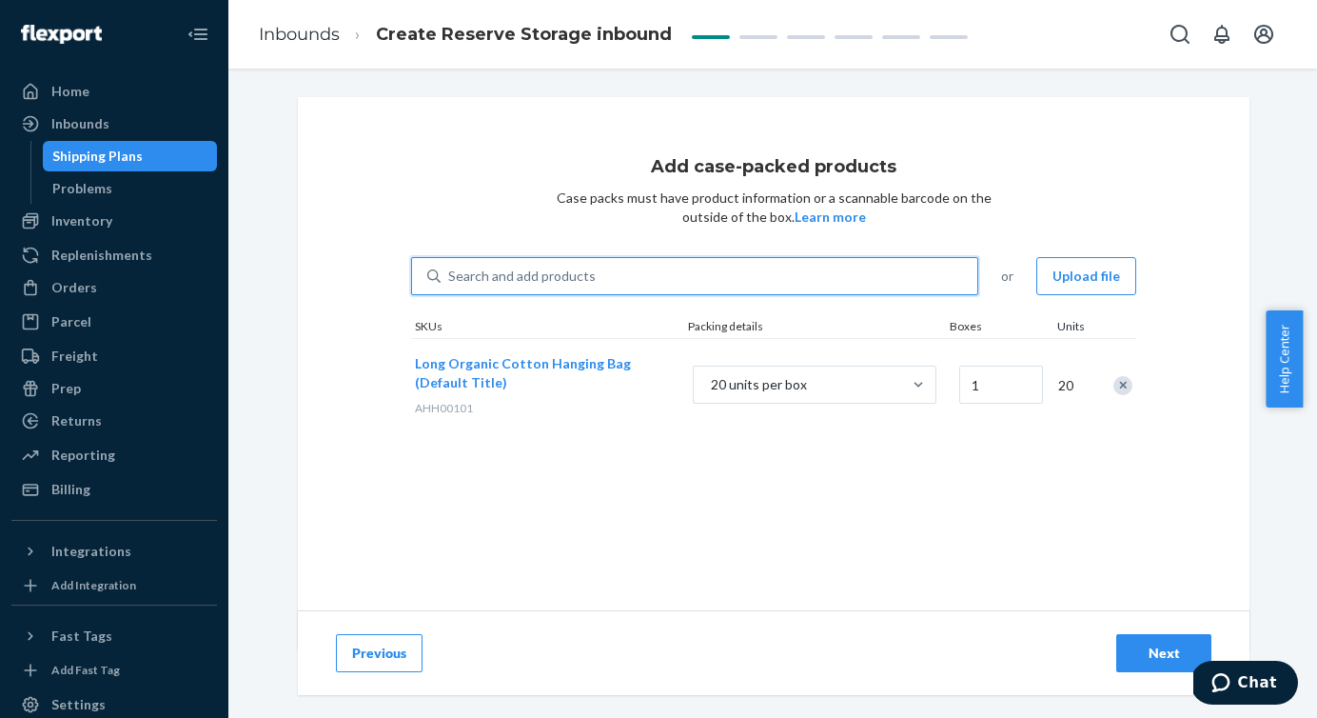
click at [567, 272] on div "Search and add products" at bounding box center [522, 276] width 148 height 19
click at [450, 272] on input "0 results available. Use Up and Down to choose options, press Enter to select t…" at bounding box center [449, 276] width 2 height 19
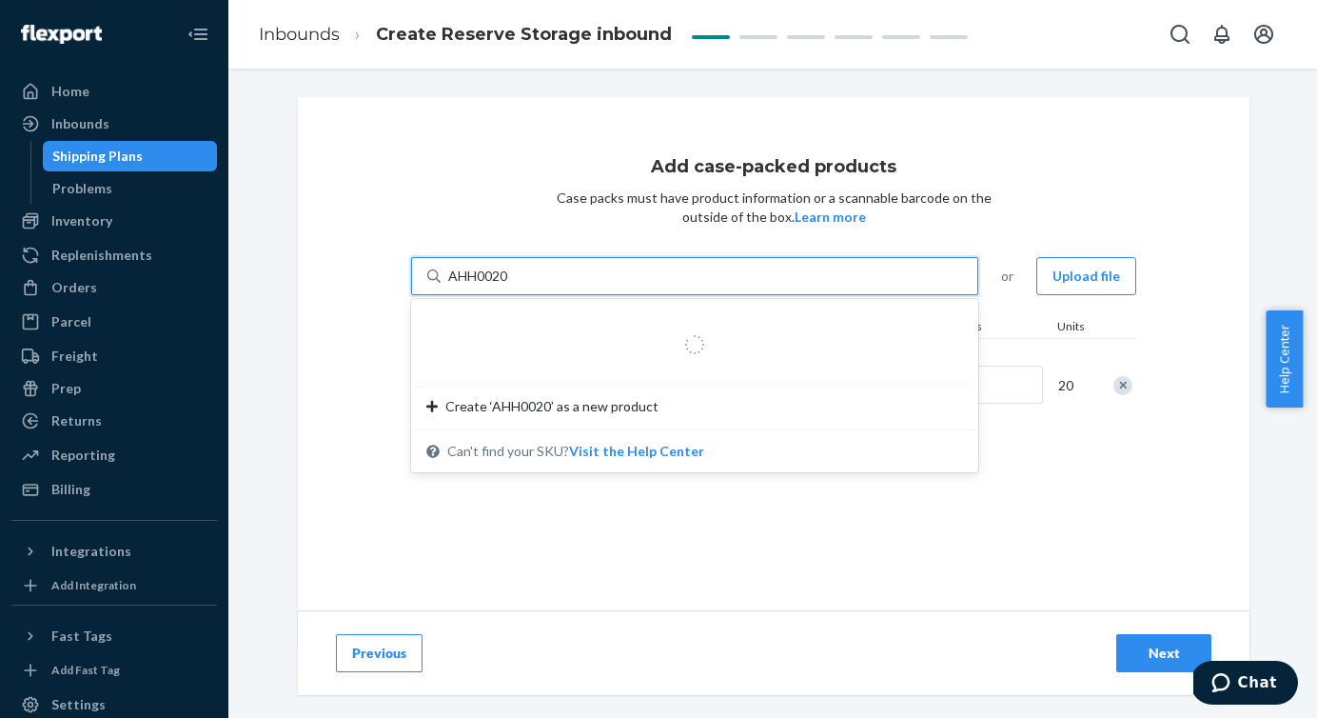
type input "AHH00201"
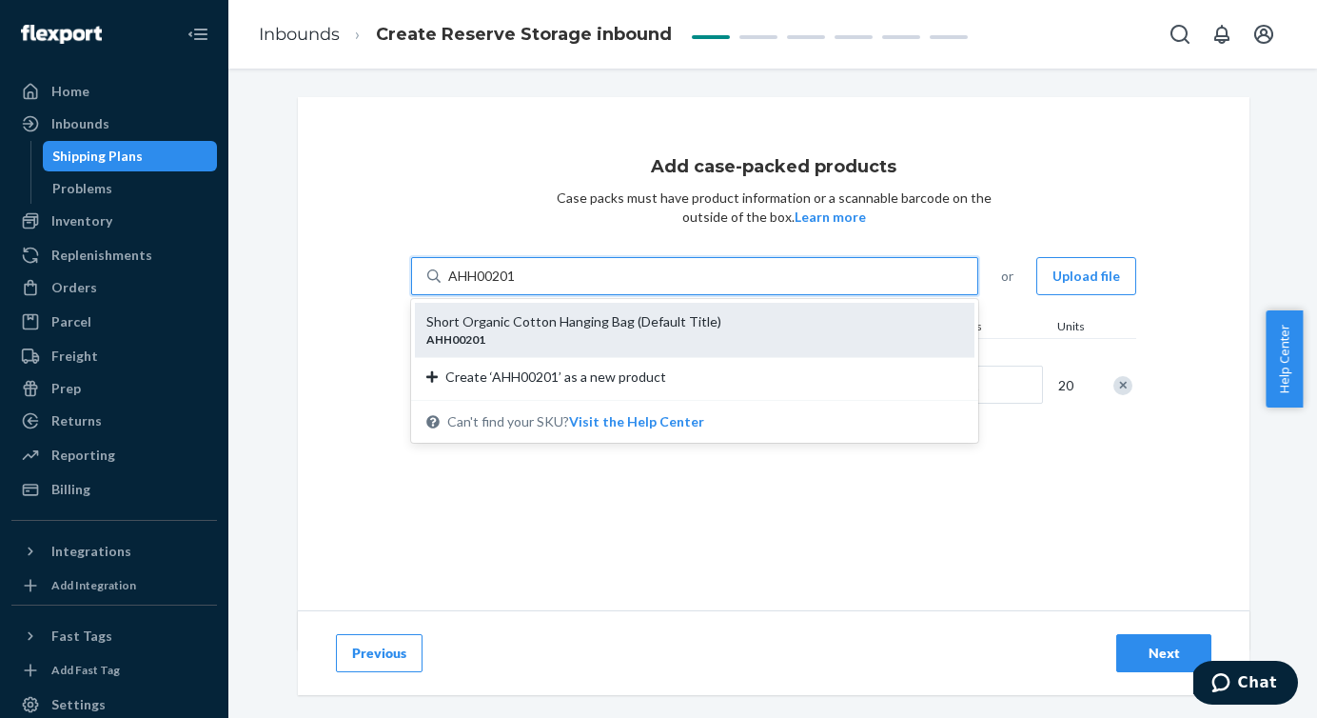
click at [556, 320] on div "Short Organic Cotton Hanging Bag (Default Title)" at bounding box center [687, 321] width 522 height 19
click at [518, 286] on input "AHH00201" at bounding box center [482, 276] width 69 height 19
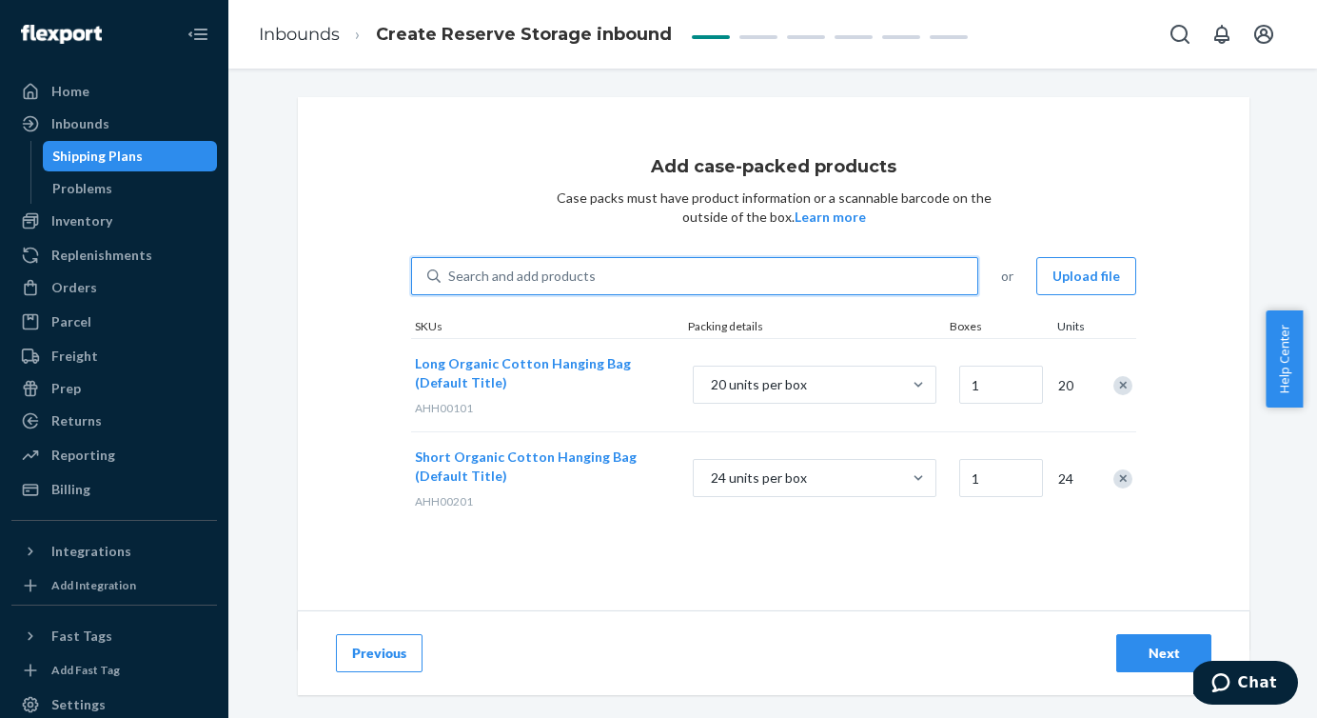
click at [540, 279] on div "Search and add products" at bounding box center [522, 276] width 148 height 19
click at [450, 279] on input "0 results available. Select is focused ,type to refine list, press Down to open…" at bounding box center [449, 276] width 2 height 19
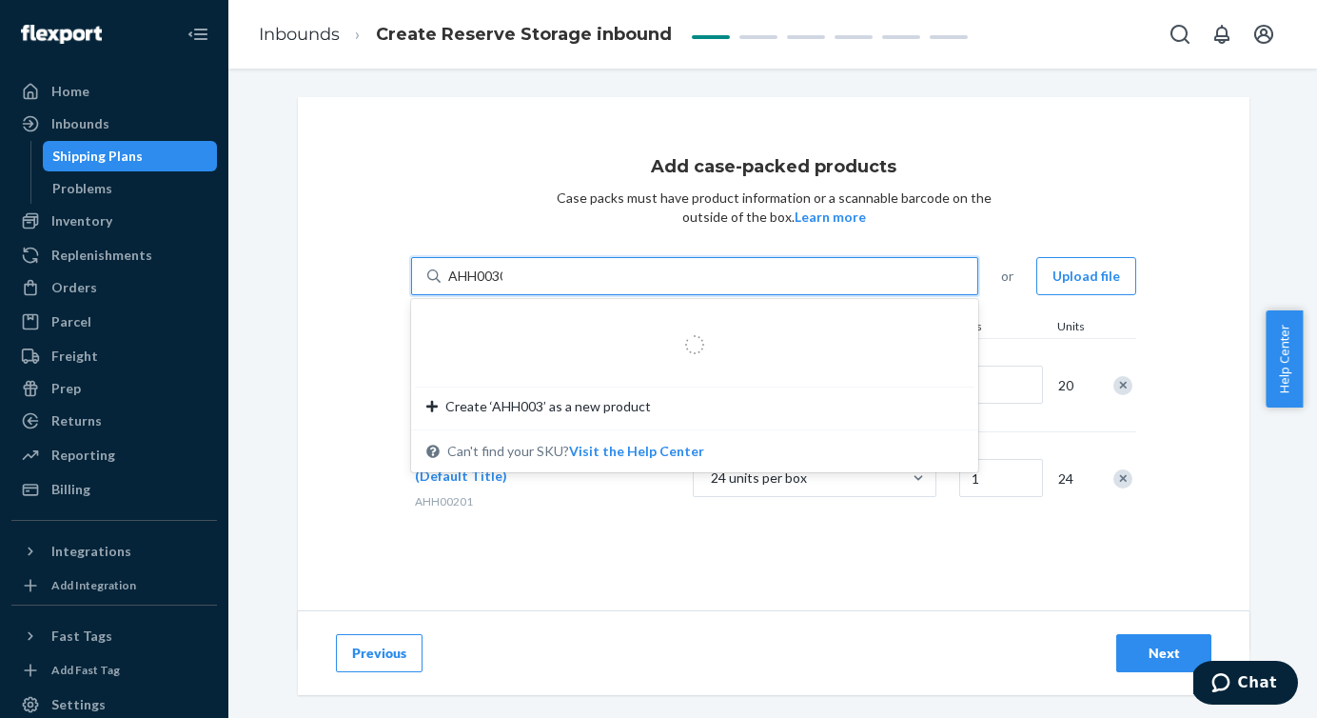
type input "AHH00301"
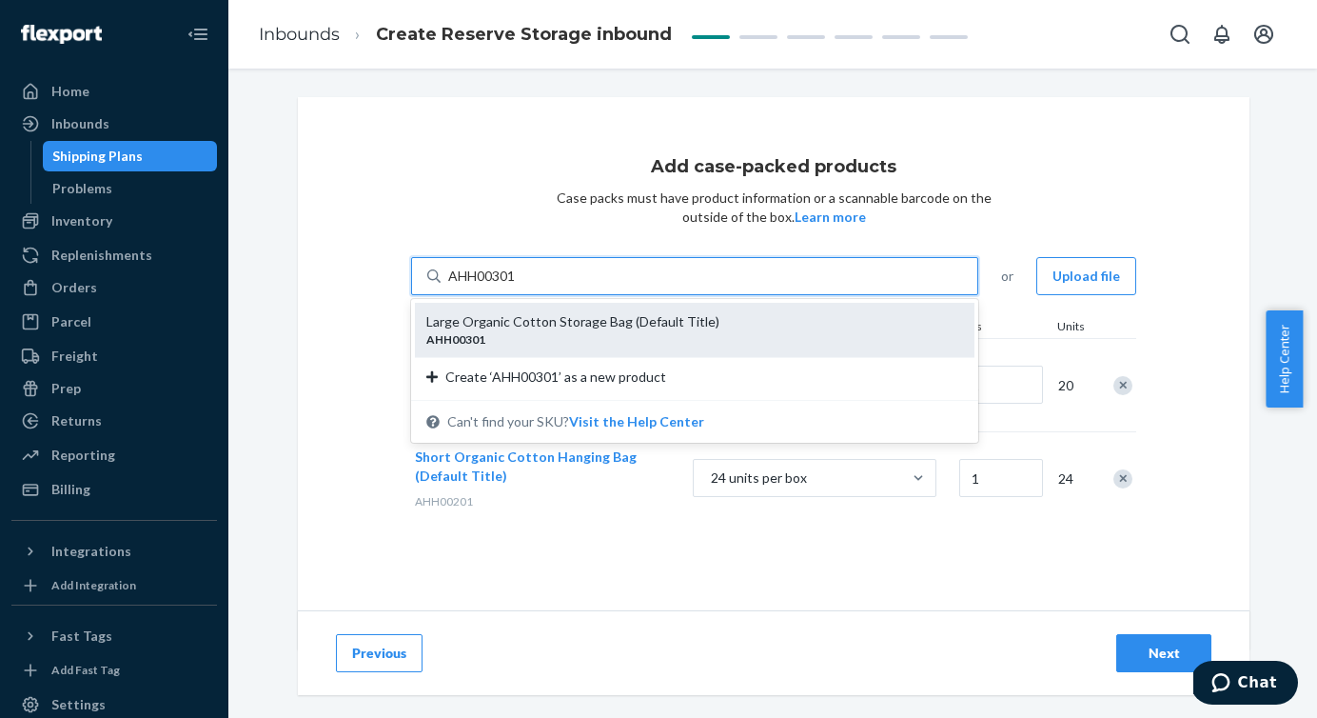
click at [533, 320] on div "Large Organic Cotton Storage Bag (Default Title)" at bounding box center [687, 321] width 522 height 19
click at [518, 286] on input "AHH00301" at bounding box center [482, 276] width 69 height 19
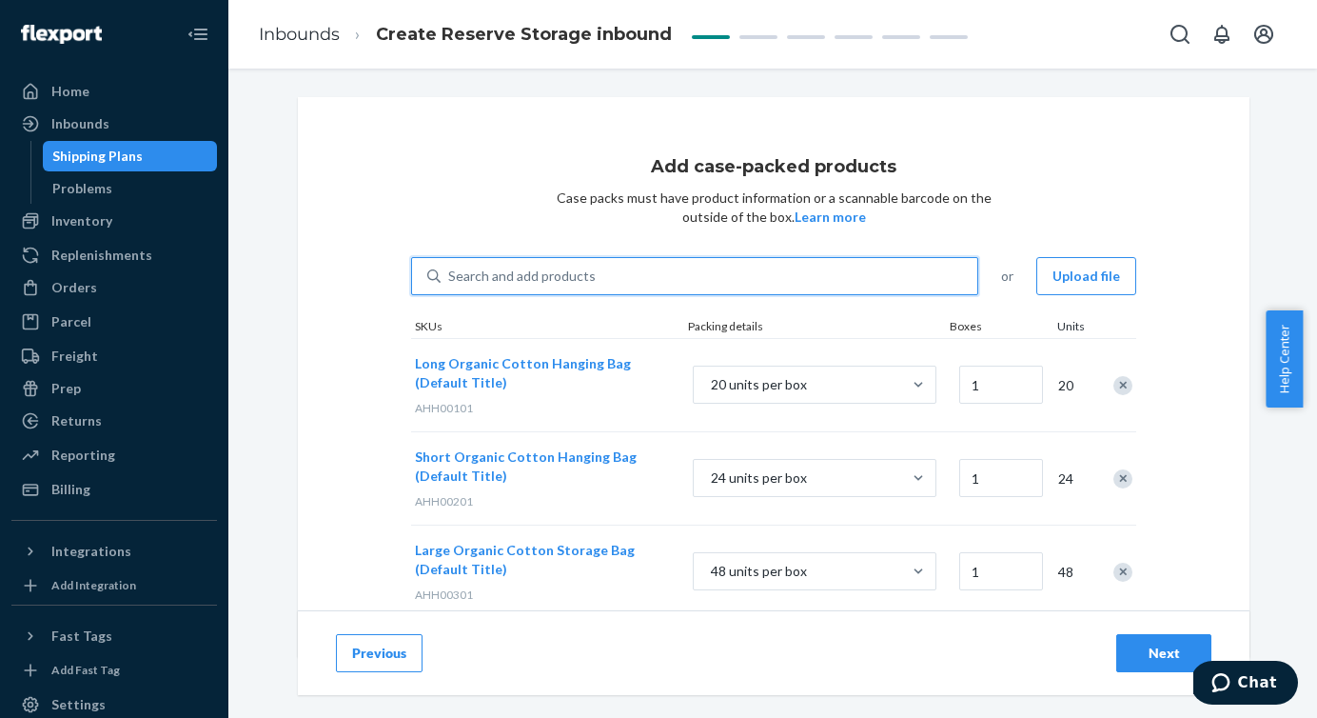
click at [528, 279] on div "Search and add products" at bounding box center [522, 276] width 148 height 19
click at [450, 279] on input "0 results available. Select is focused ,type to refine list, press Down to open…" at bounding box center [449, 276] width 2 height 19
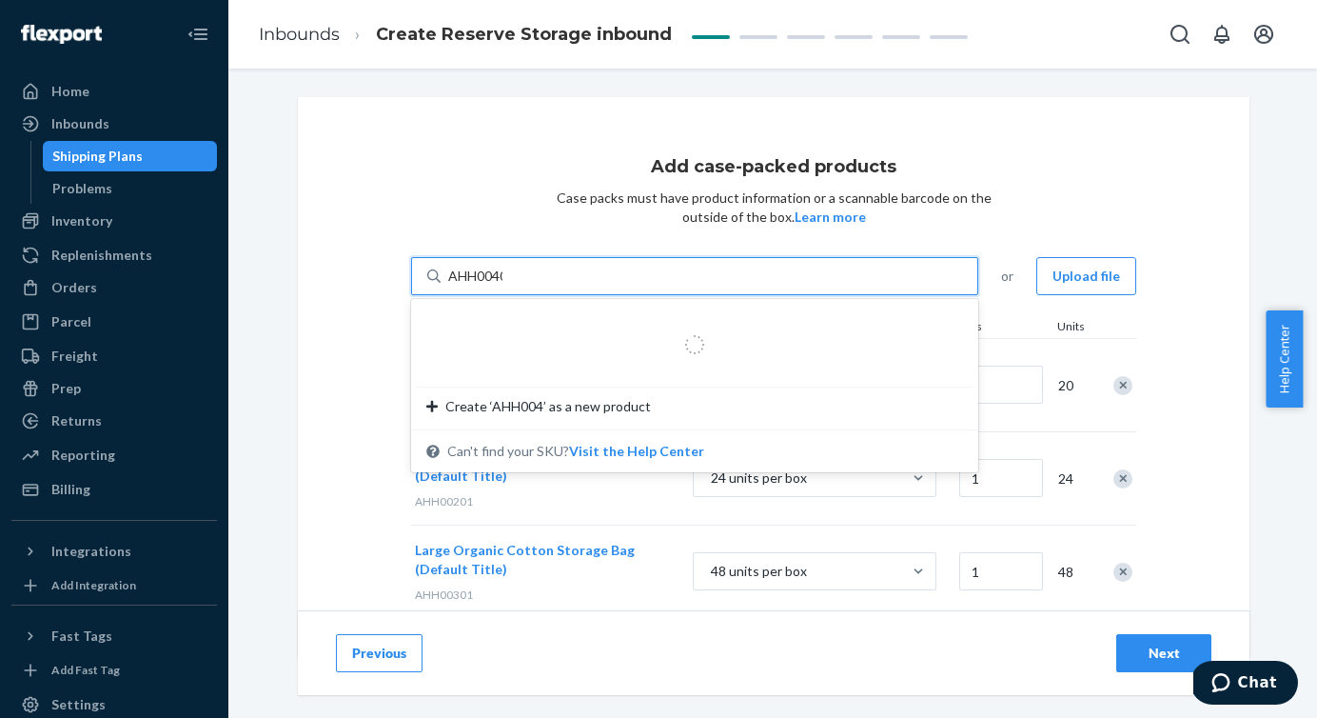
type input "AHH00401"
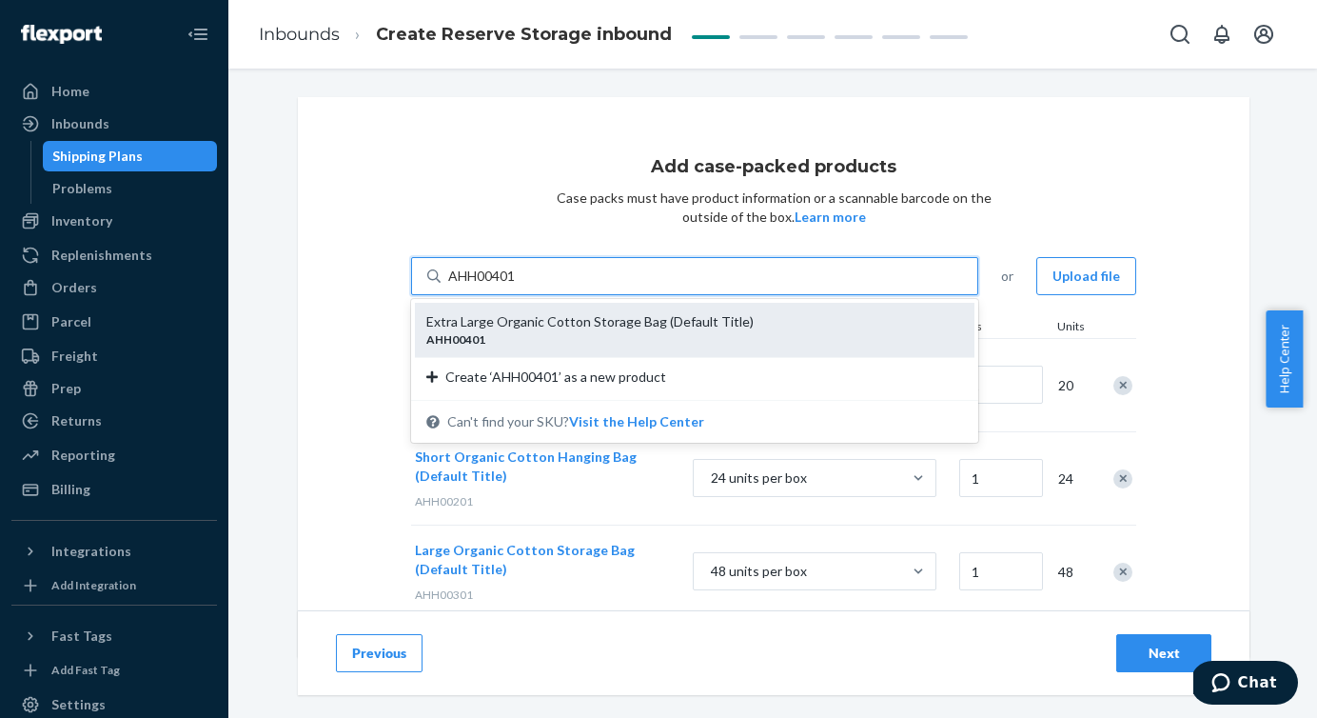
click at [531, 321] on div "Extra Large Organic Cotton Storage Bag (Default Title)" at bounding box center [687, 321] width 522 height 19
click at [518, 286] on input "AHH00401" at bounding box center [482, 276] width 69 height 19
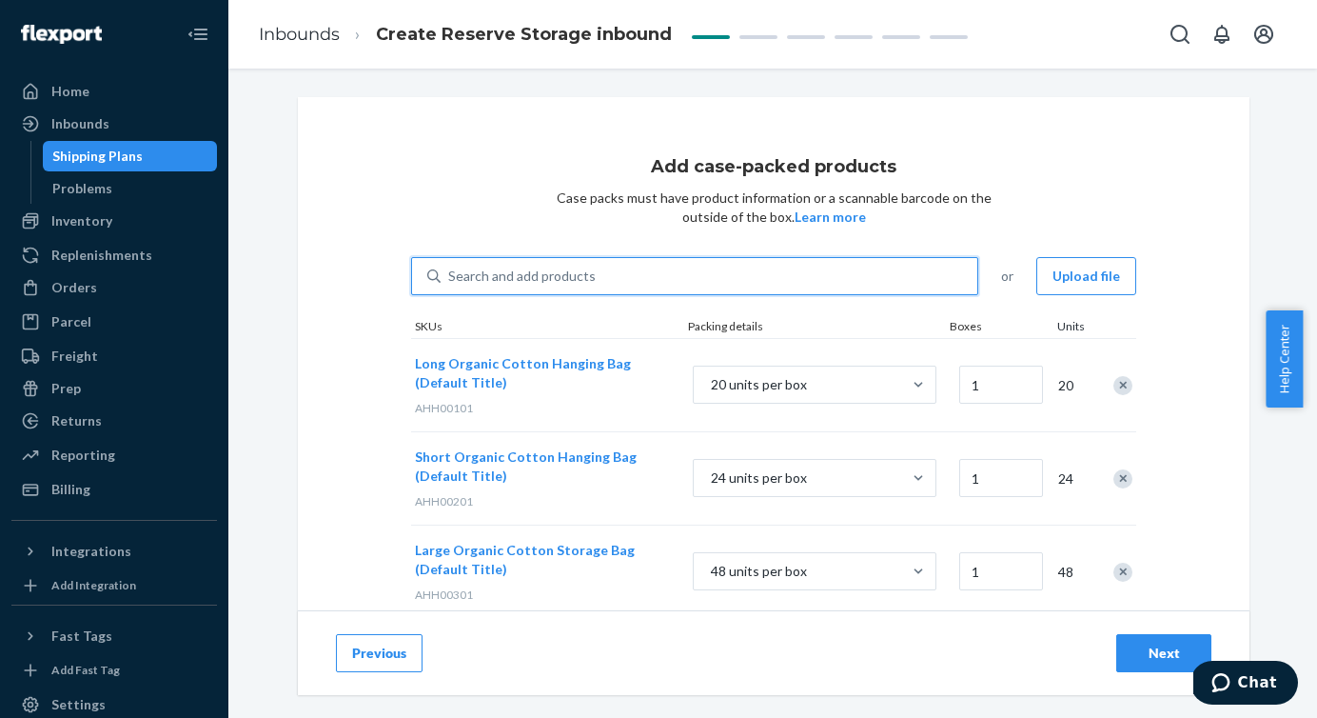
click at [525, 274] on div "Search and add products" at bounding box center [522, 276] width 148 height 19
click at [450, 274] on input "0 results available. Select is focused ,type to refine list, press Down to open…" at bounding box center [449, 276] width 2 height 19
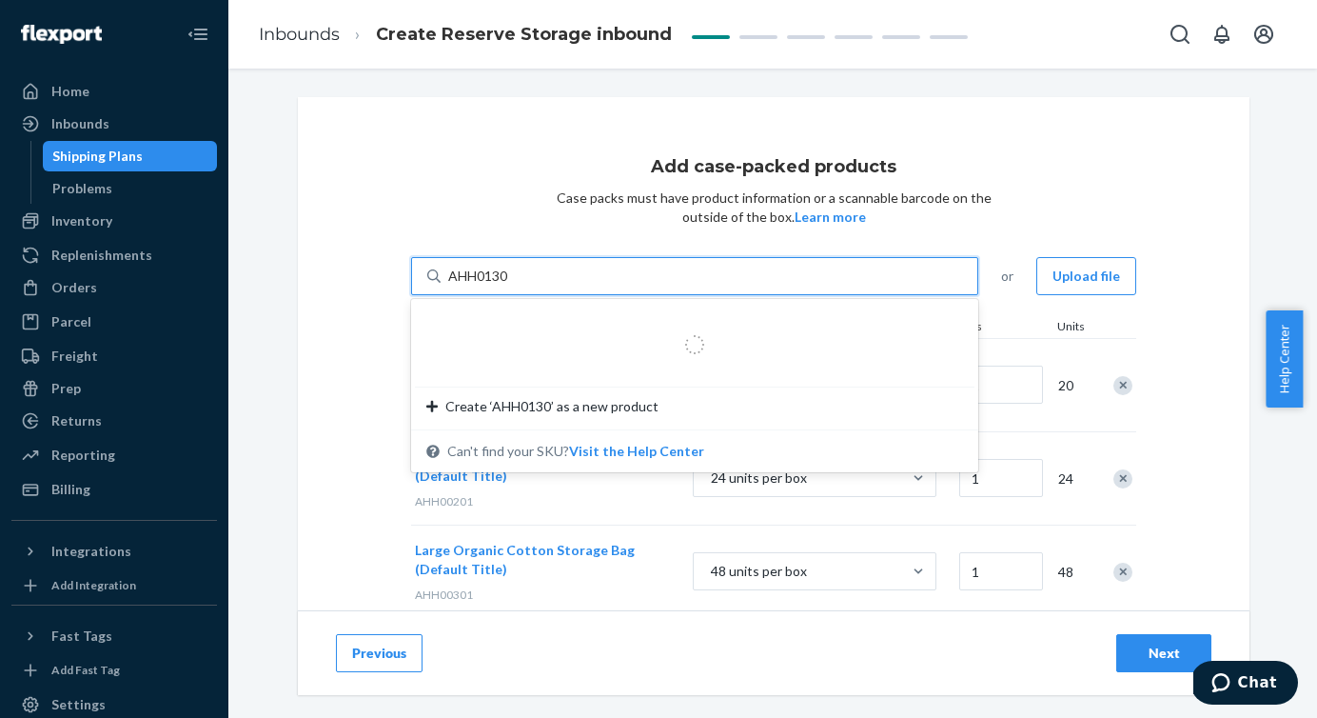
type input "AHH01301"
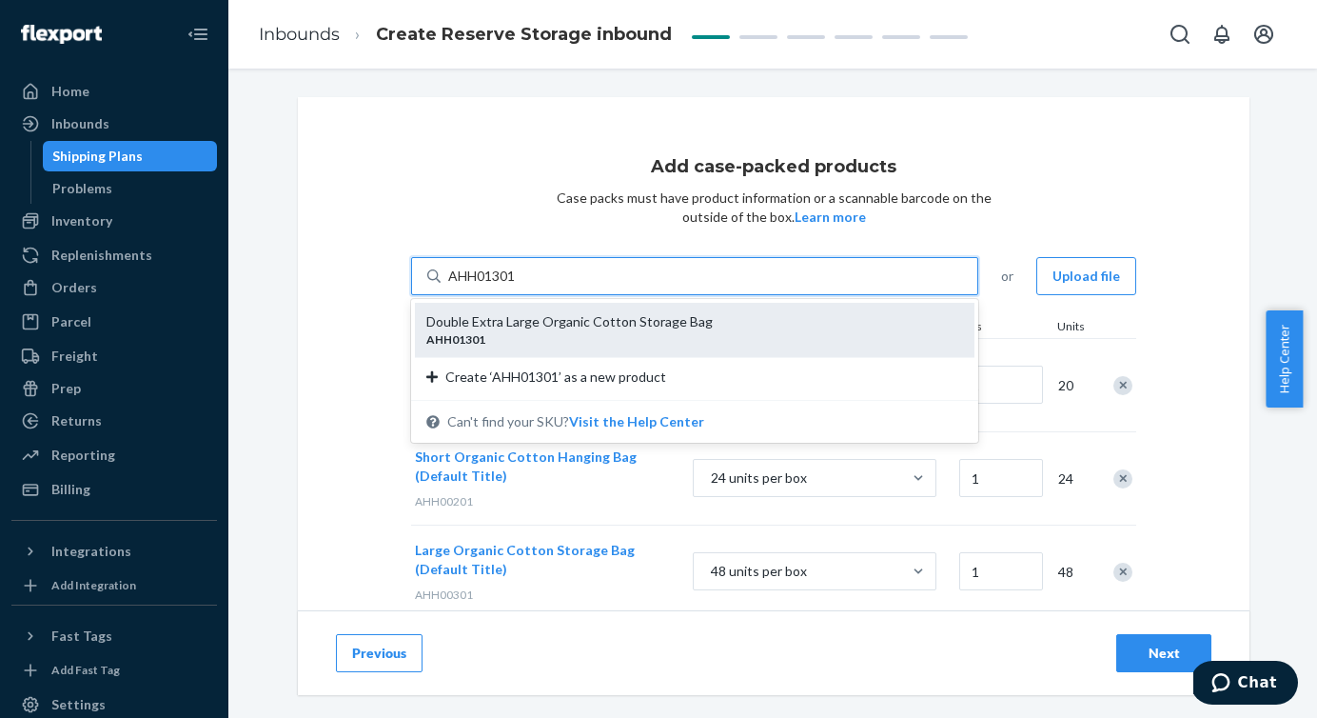
click at [503, 335] on div "AHH01301" at bounding box center [687, 339] width 522 height 16
click at [503, 286] on input "AHH01301" at bounding box center [482, 276] width 69 height 19
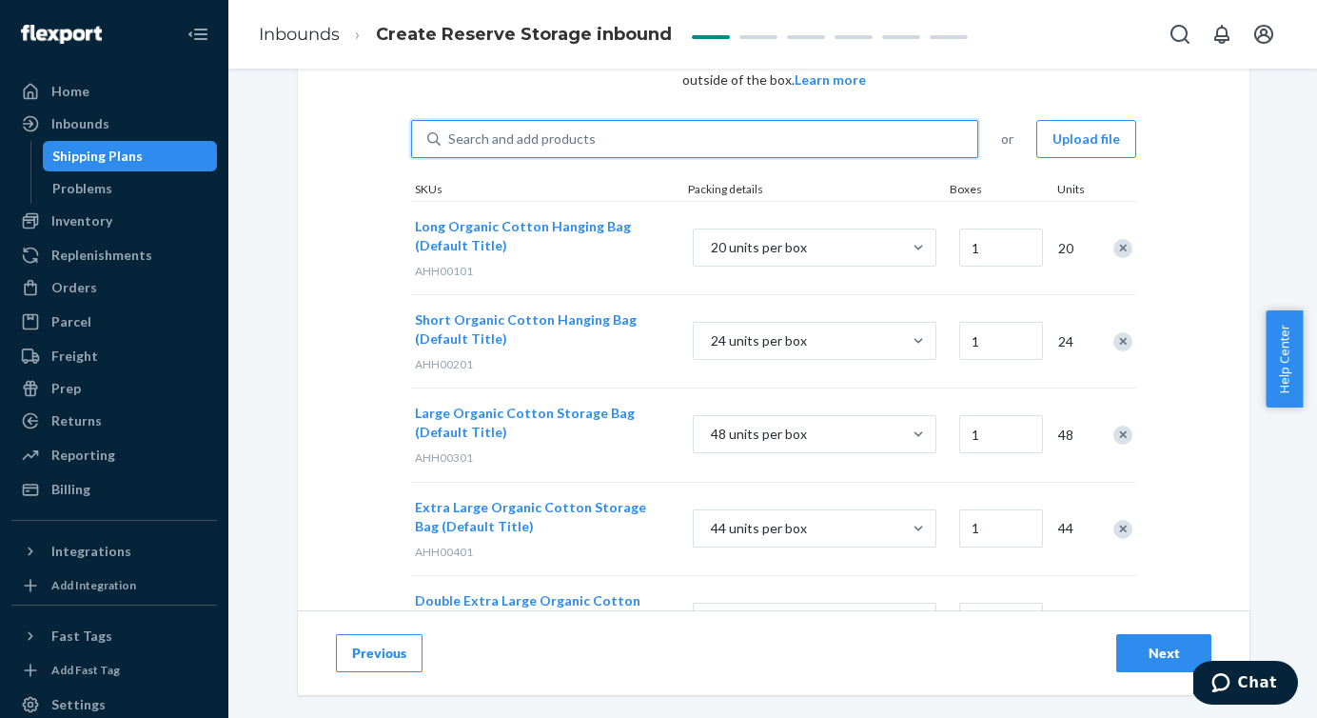
scroll to position [182, 0]
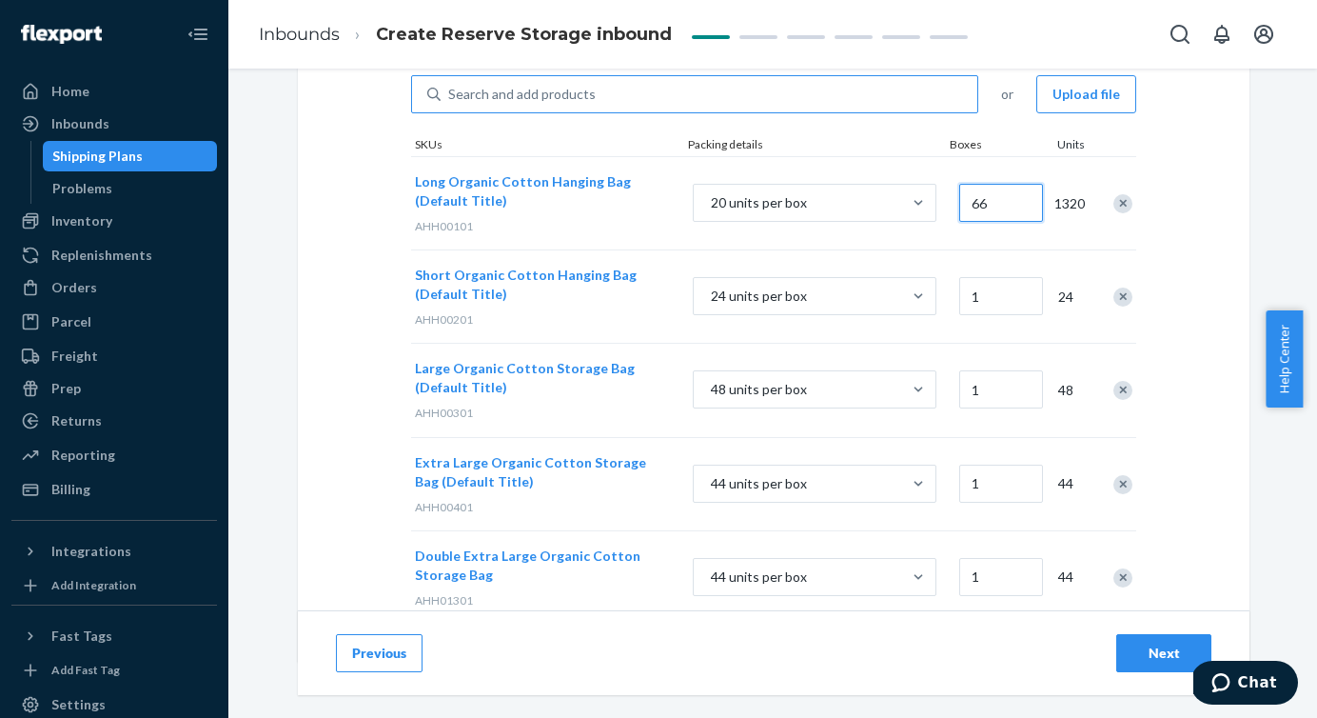
type input "66"
drag, startPoint x: 985, startPoint y: 293, endPoint x: 943, endPoint y: 292, distance: 41.9
click at [943, 293] on div "Short Organic Cotton Hanging Bag (Default Title) AHH00201 24 units per box 1 24" at bounding box center [773, 295] width 725 height 93
drag, startPoint x: 980, startPoint y: 298, endPoint x: 950, endPoint y: 298, distance: 29.5
click at [956, 298] on div "1" at bounding box center [999, 296] width 86 height 77
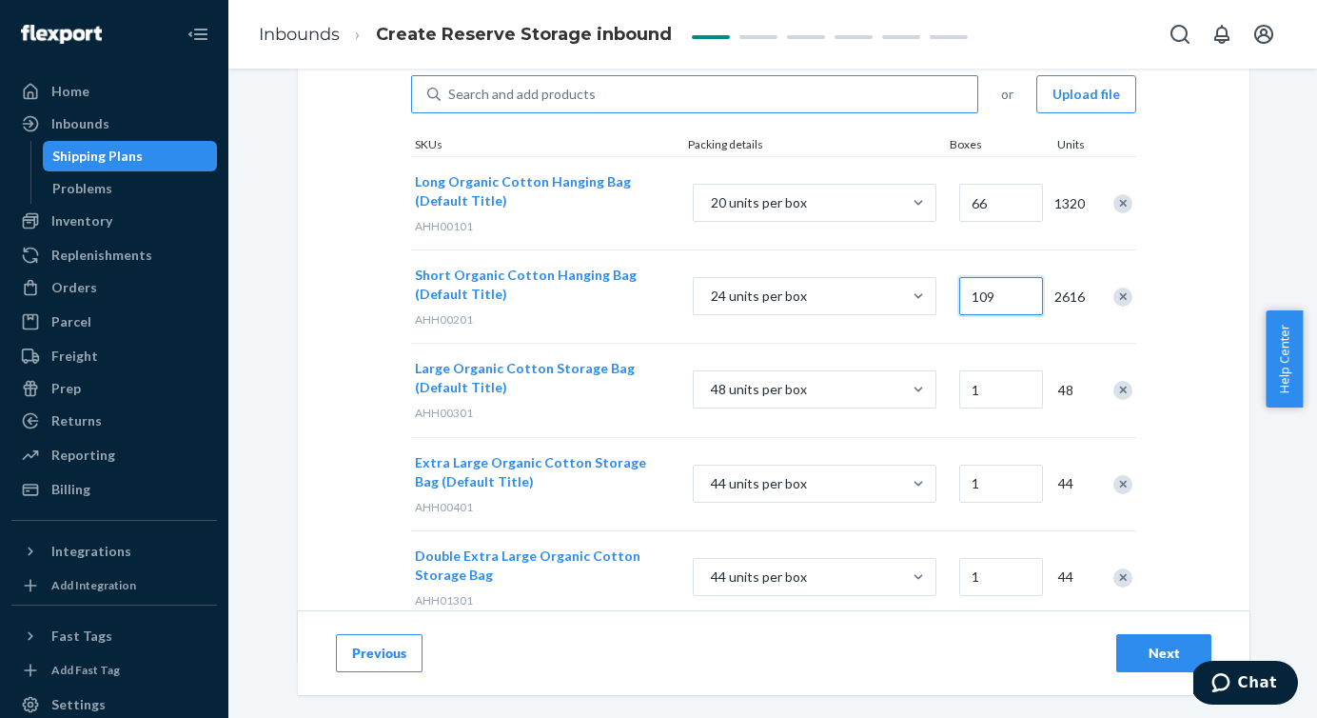
type input "109"
drag, startPoint x: 991, startPoint y: 396, endPoint x: 961, endPoint y: 395, distance: 29.5
click at [961, 395] on input "1" at bounding box center [1002, 389] width 84 height 38
drag, startPoint x: 995, startPoint y: 396, endPoint x: 948, endPoint y: 392, distance: 46.8
click at [956, 392] on div "1" at bounding box center [999, 389] width 86 height 77
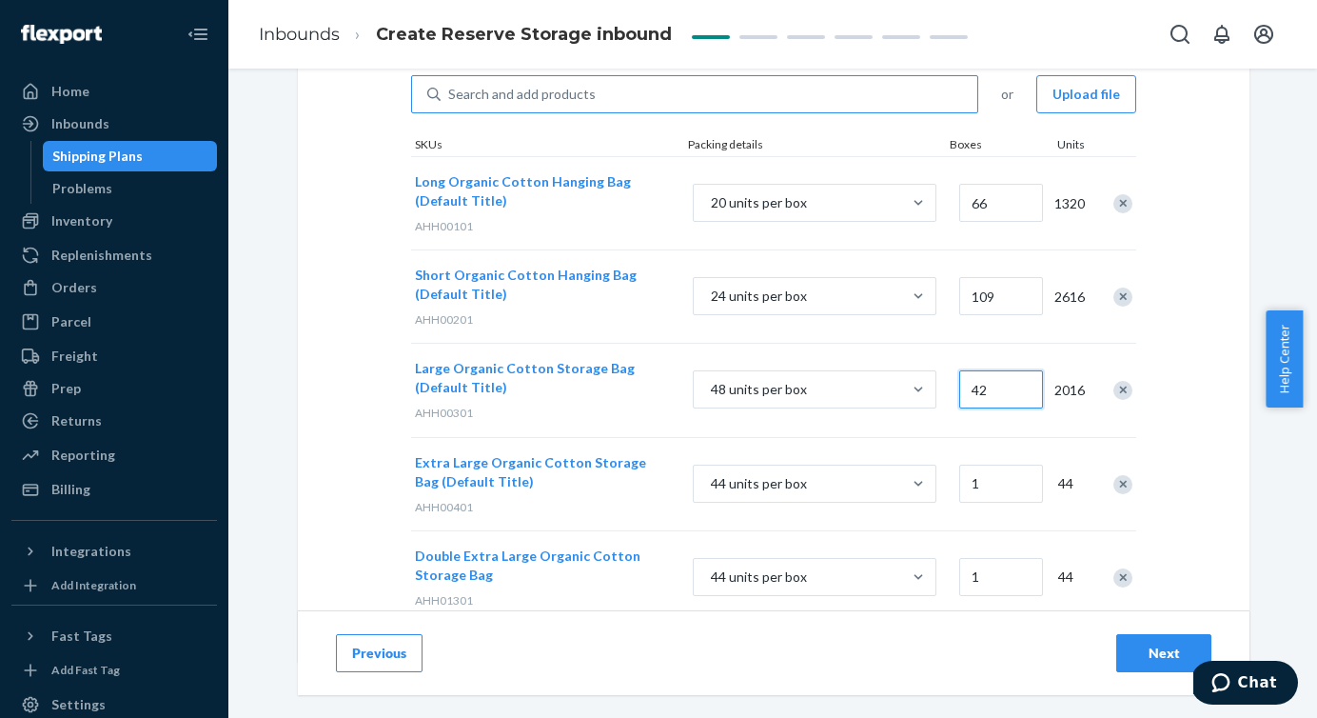
type input "42"
type input "38"
click at [986, 576] on input "1" at bounding box center [1002, 577] width 84 height 38
drag, startPoint x: 997, startPoint y: 577, endPoint x: 955, endPoint y: 577, distance: 41.9
click at [960, 577] on input "1" at bounding box center [1002, 577] width 84 height 38
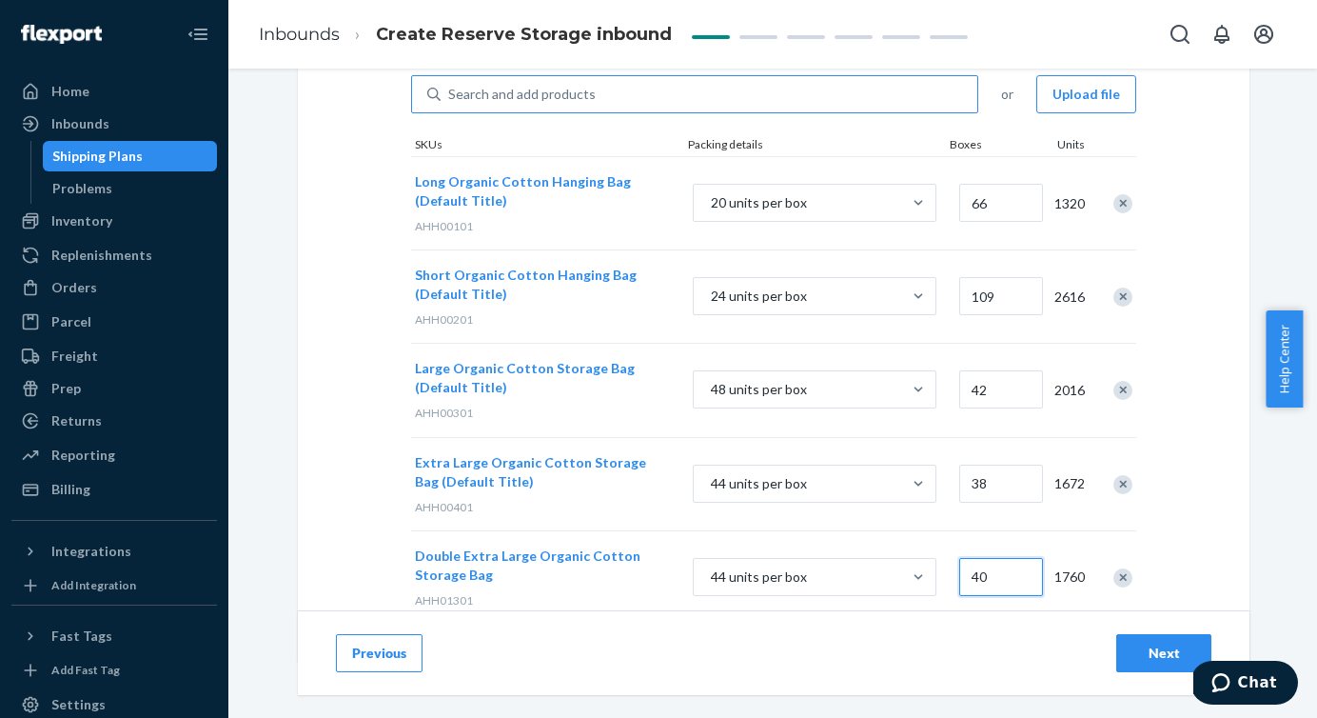
type input "40"
click at [998, 636] on div "Previous Next" at bounding box center [774, 652] width 952 height 85
click at [1131, 638] on button "Next" at bounding box center [1164, 653] width 95 height 38
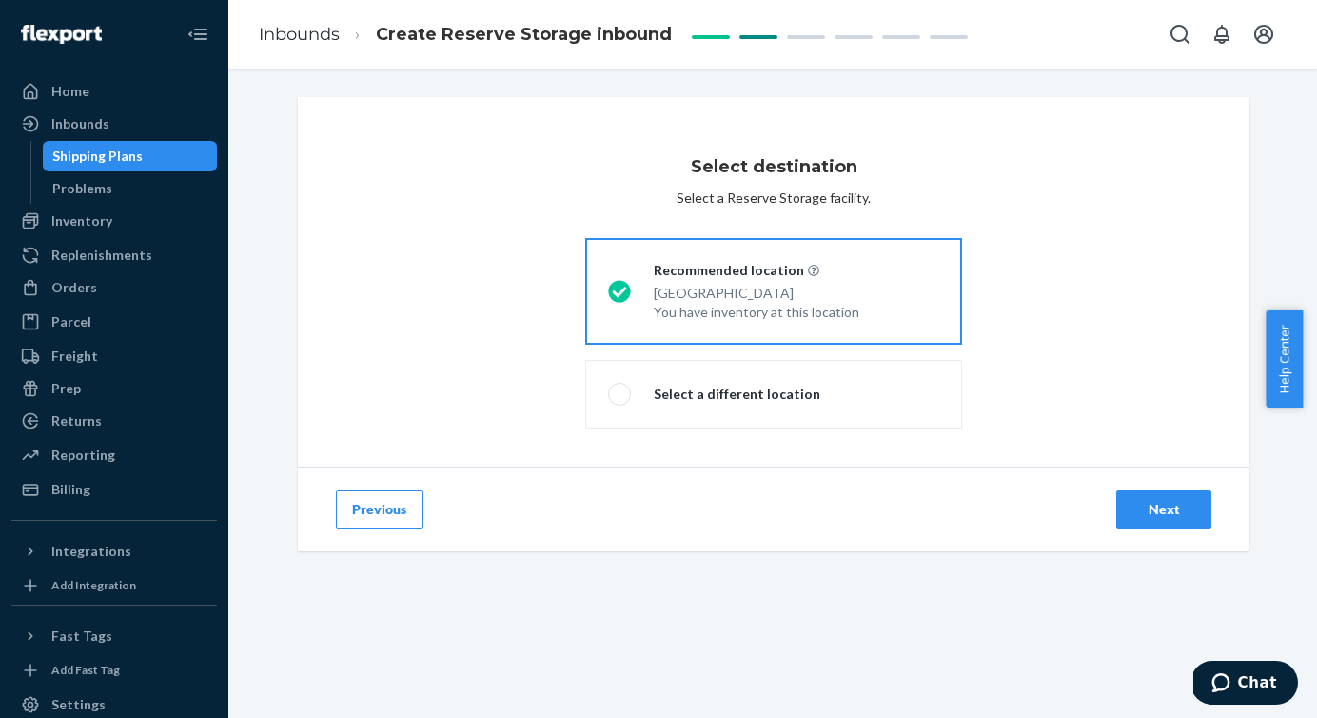
click at [1144, 492] on button "Next" at bounding box center [1164, 509] width 95 height 38
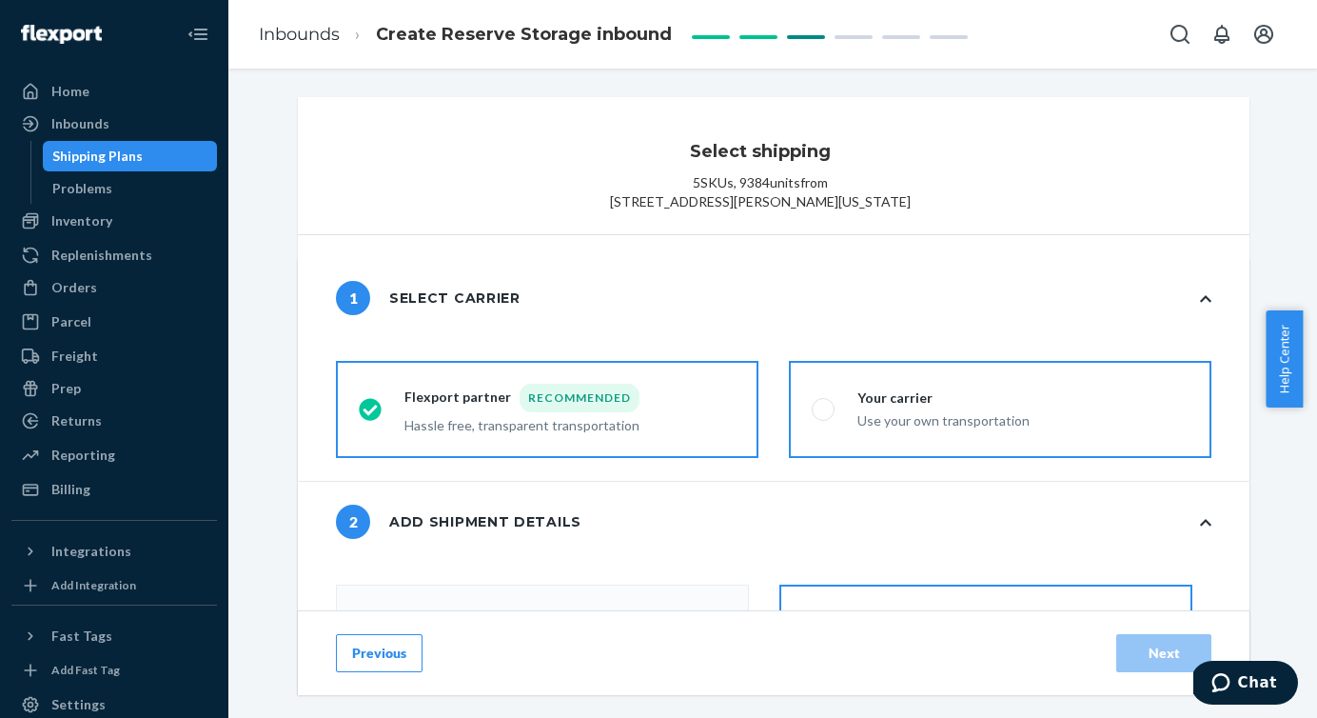
radio input "false"
type input "12"
radio input "false"
click at [816, 421] on span at bounding box center [823, 409] width 23 height 23
click at [816, 416] on input "Your carrier Use your own transportation" at bounding box center [818, 410] width 12 height 12
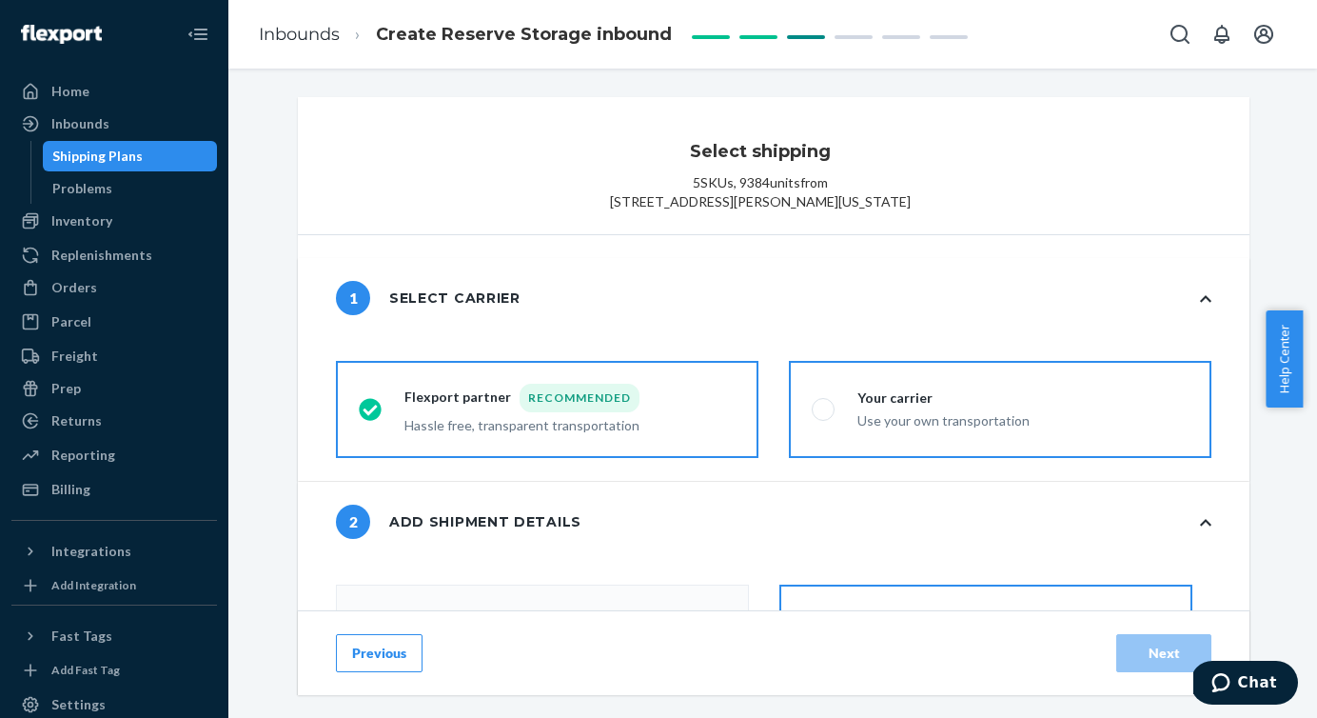
radio input "true"
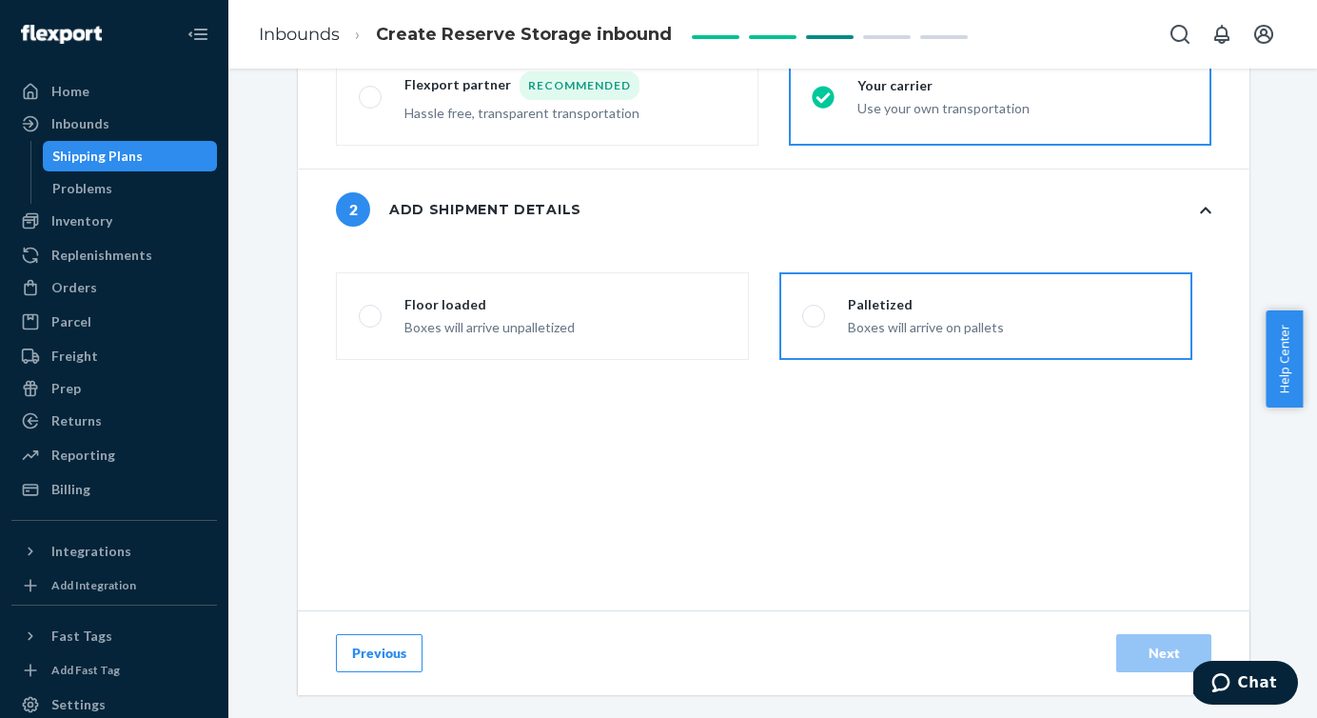
scroll to position [327, 0]
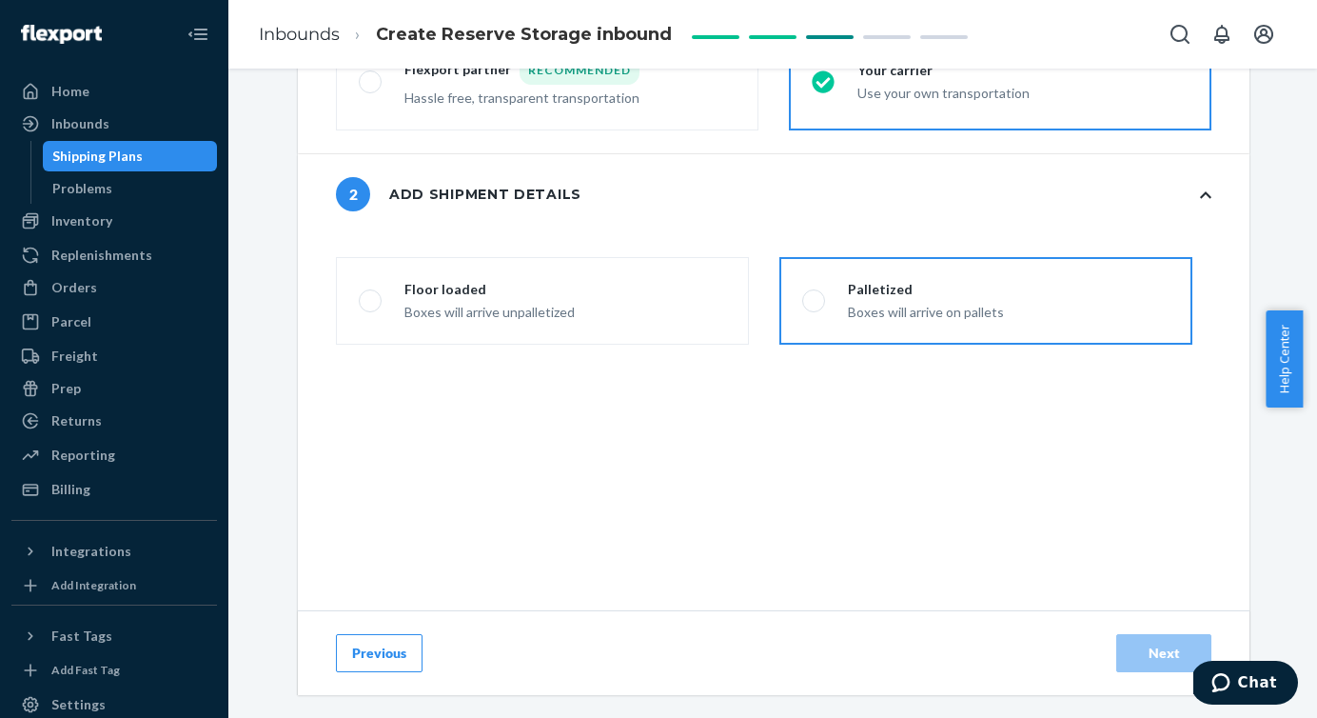
click at [825, 322] on div "Palletized Boxes will arrive on pallets" at bounding box center [914, 301] width 179 height 42
click at [815, 307] on input "Palletized Boxes will arrive on pallets" at bounding box center [808, 301] width 12 height 12
radio input "false"
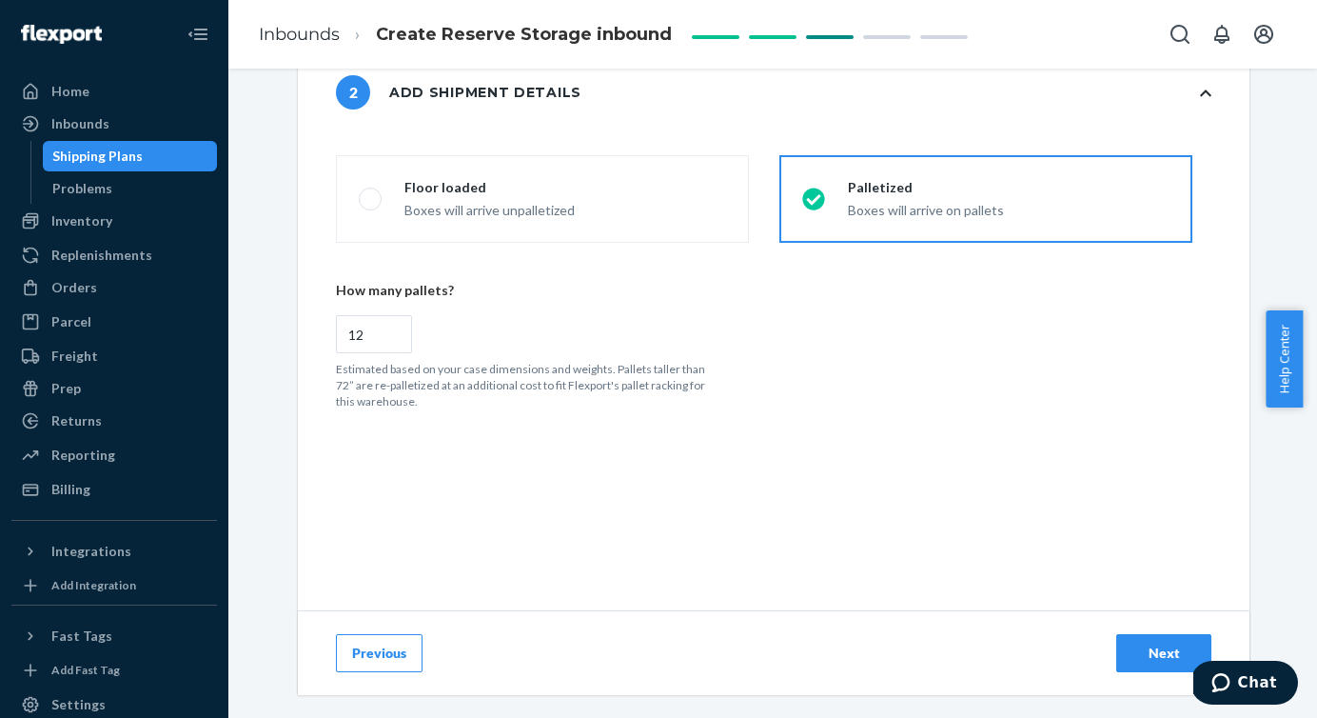
scroll to position [433, 0]
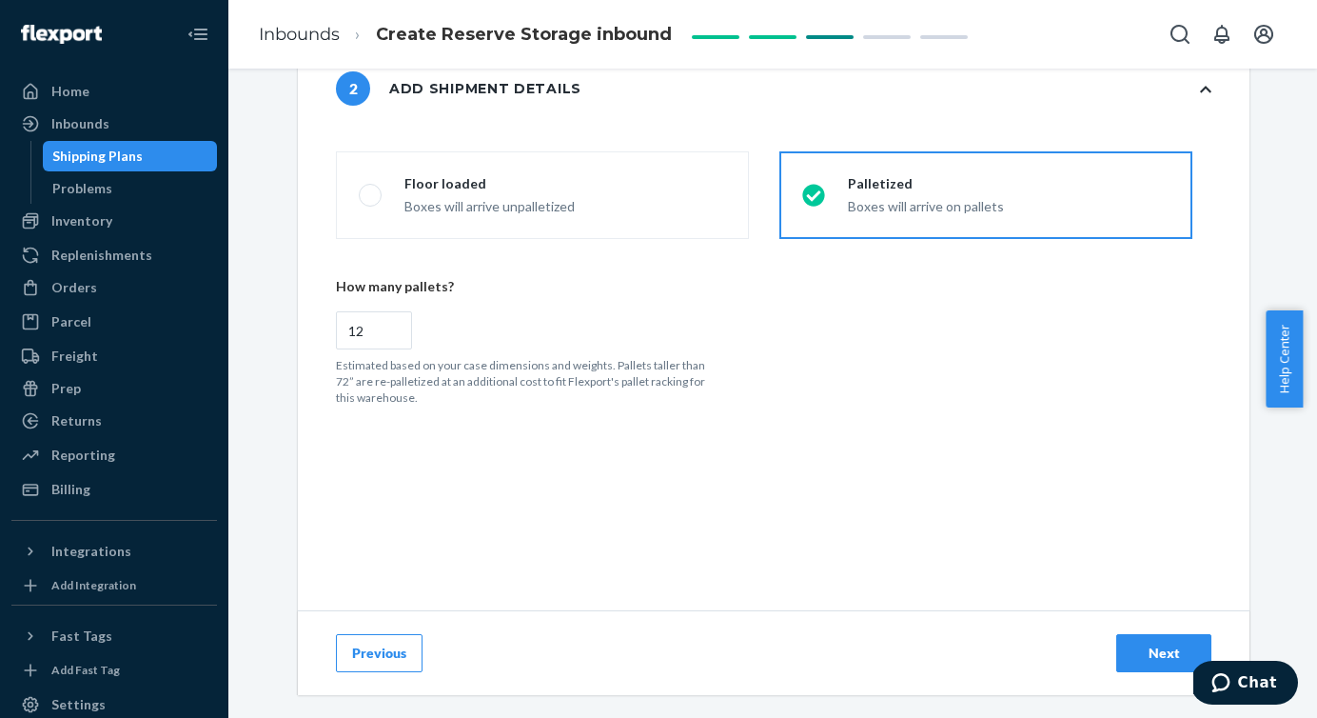
click at [1145, 653] on div "Next" at bounding box center [1164, 652] width 63 height 19
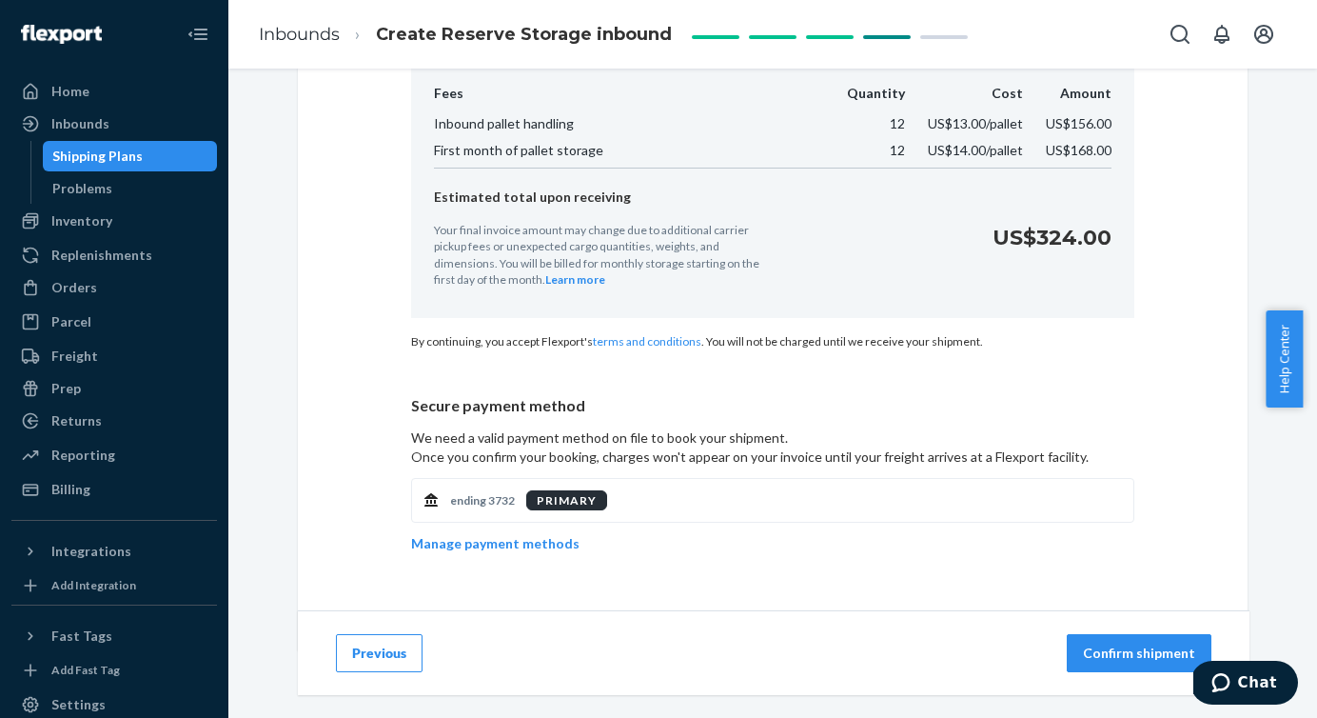
scroll to position [388, 0]
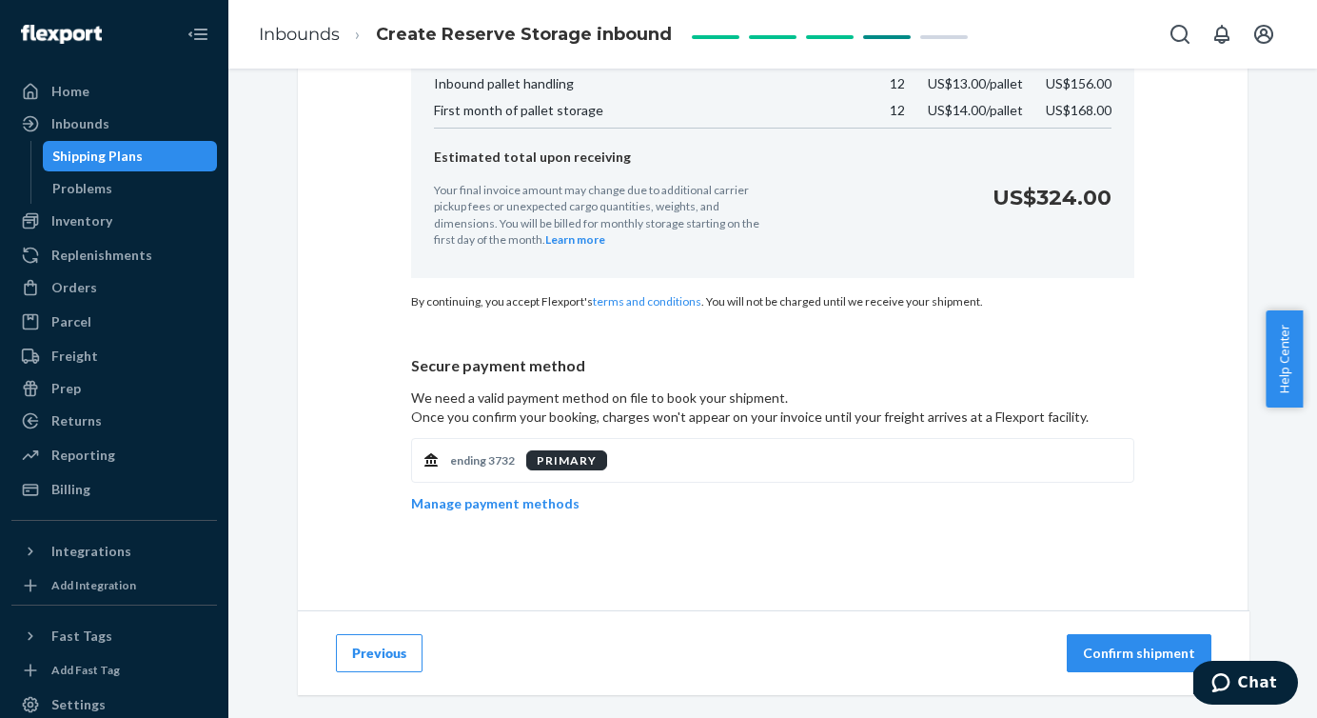
click at [1113, 648] on p "Confirm shipment" at bounding box center [1139, 652] width 112 height 19
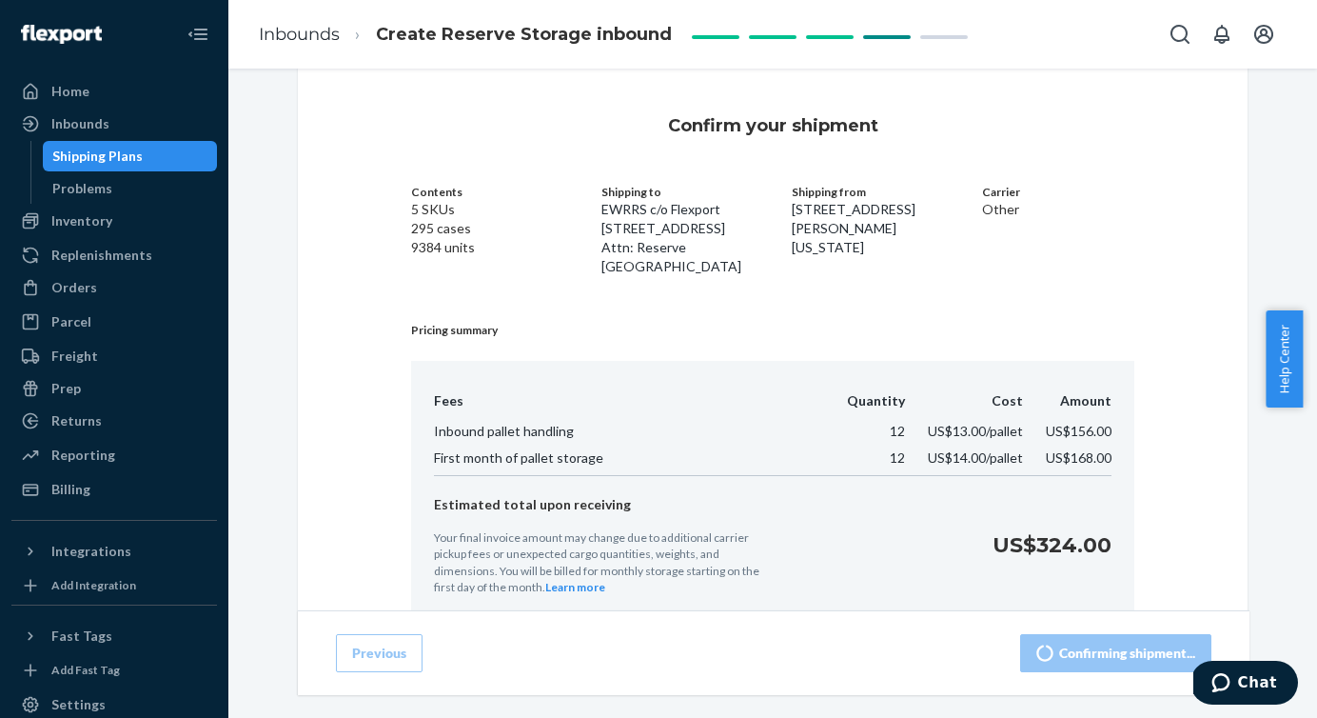
scroll to position [0, 0]
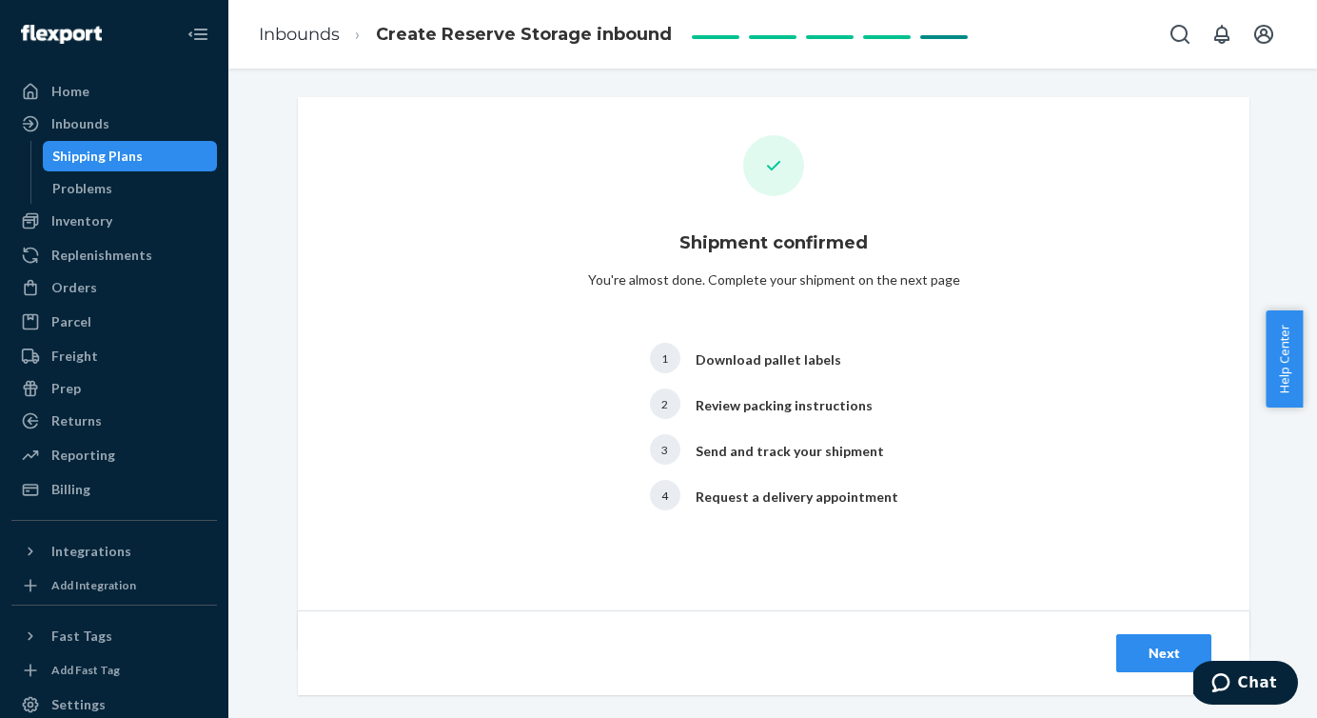
click at [1117, 648] on button "Next" at bounding box center [1164, 653] width 95 height 38
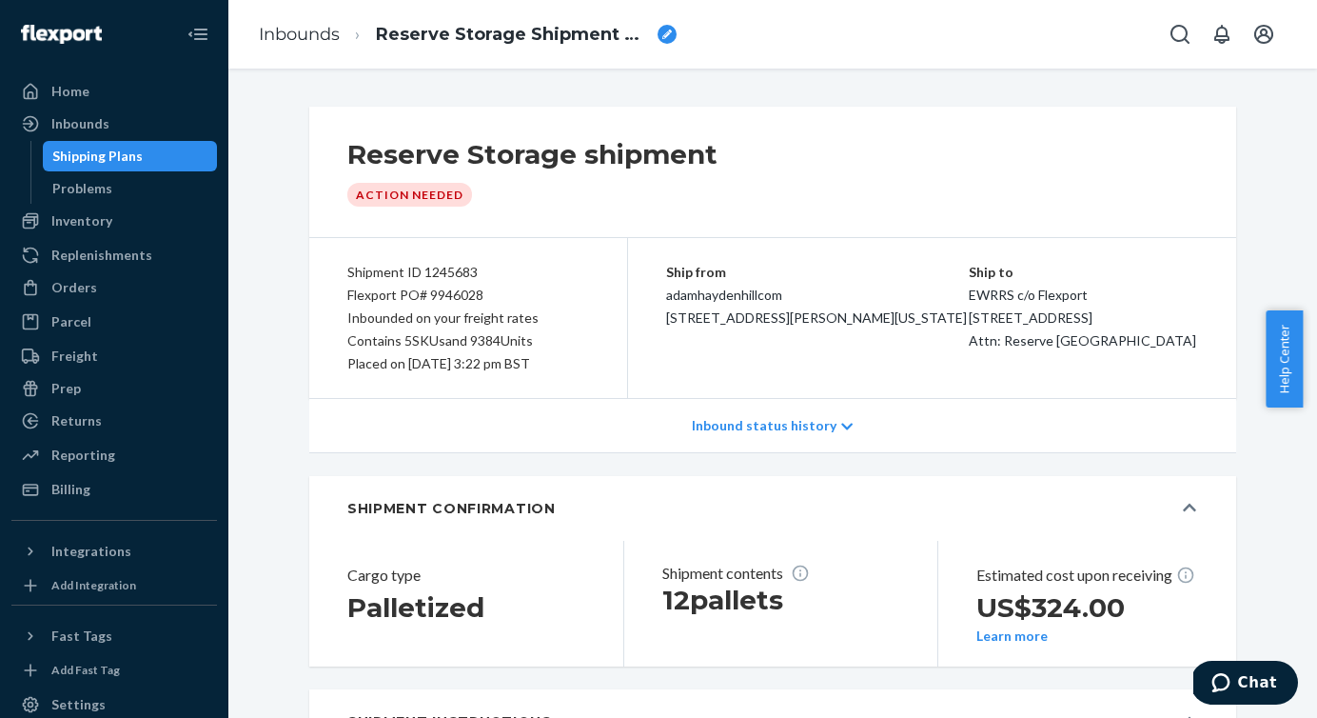
click at [670, 32] on icon "breadcrumbs" at bounding box center [668, 35] width 10 height 10
click at [493, 35] on input "Reserve Storage Shipment STI154a31ff11" at bounding box center [471, 34] width 190 height 30
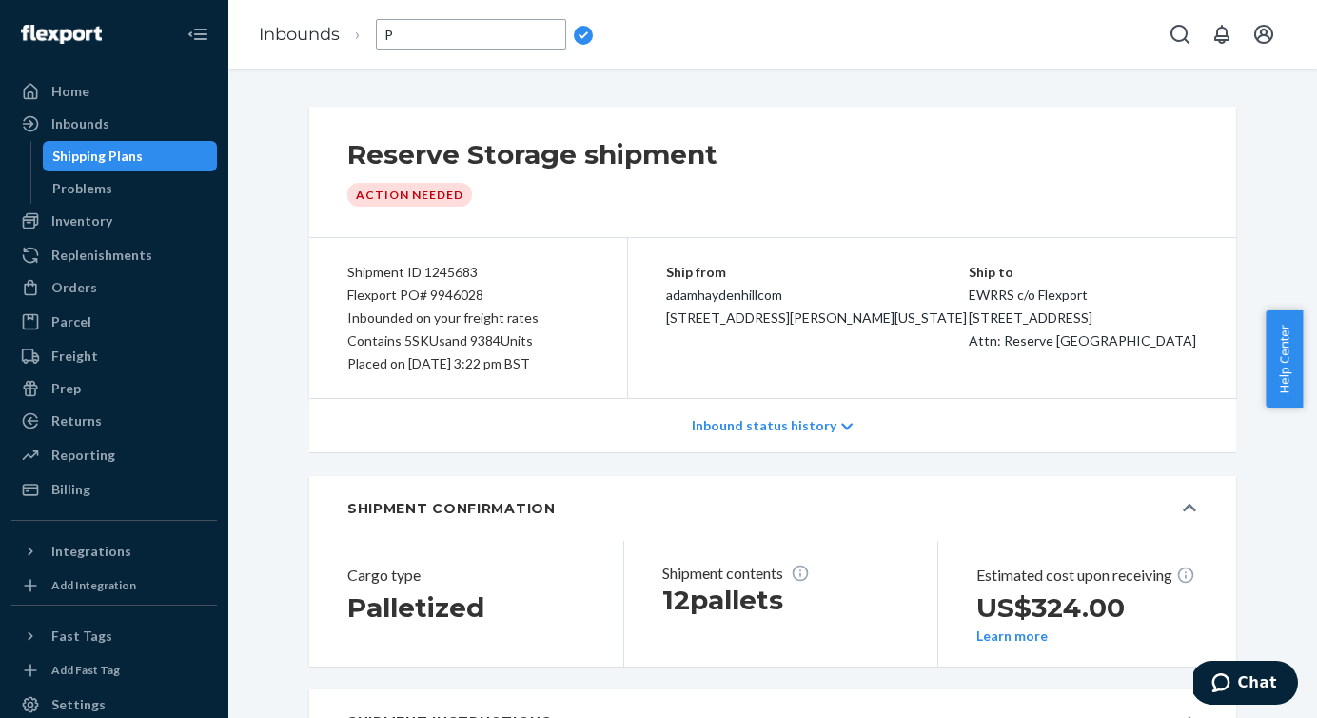
scroll to position [0, 0]
type input "PO89-Air-[DATE]"
click at [318, 29] on link "Inbounds" at bounding box center [299, 34] width 81 height 21
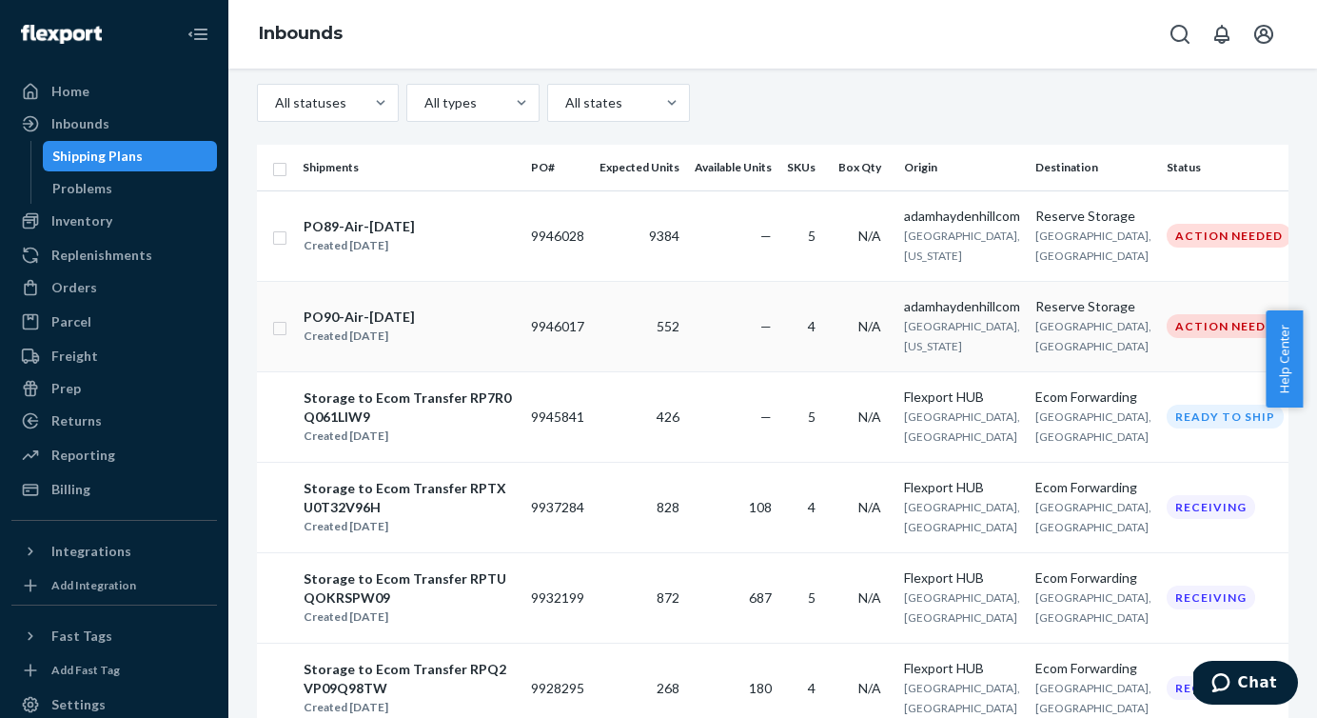
scroll to position [82, 0]
